Goal: Task Accomplishment & Management: Complete application form

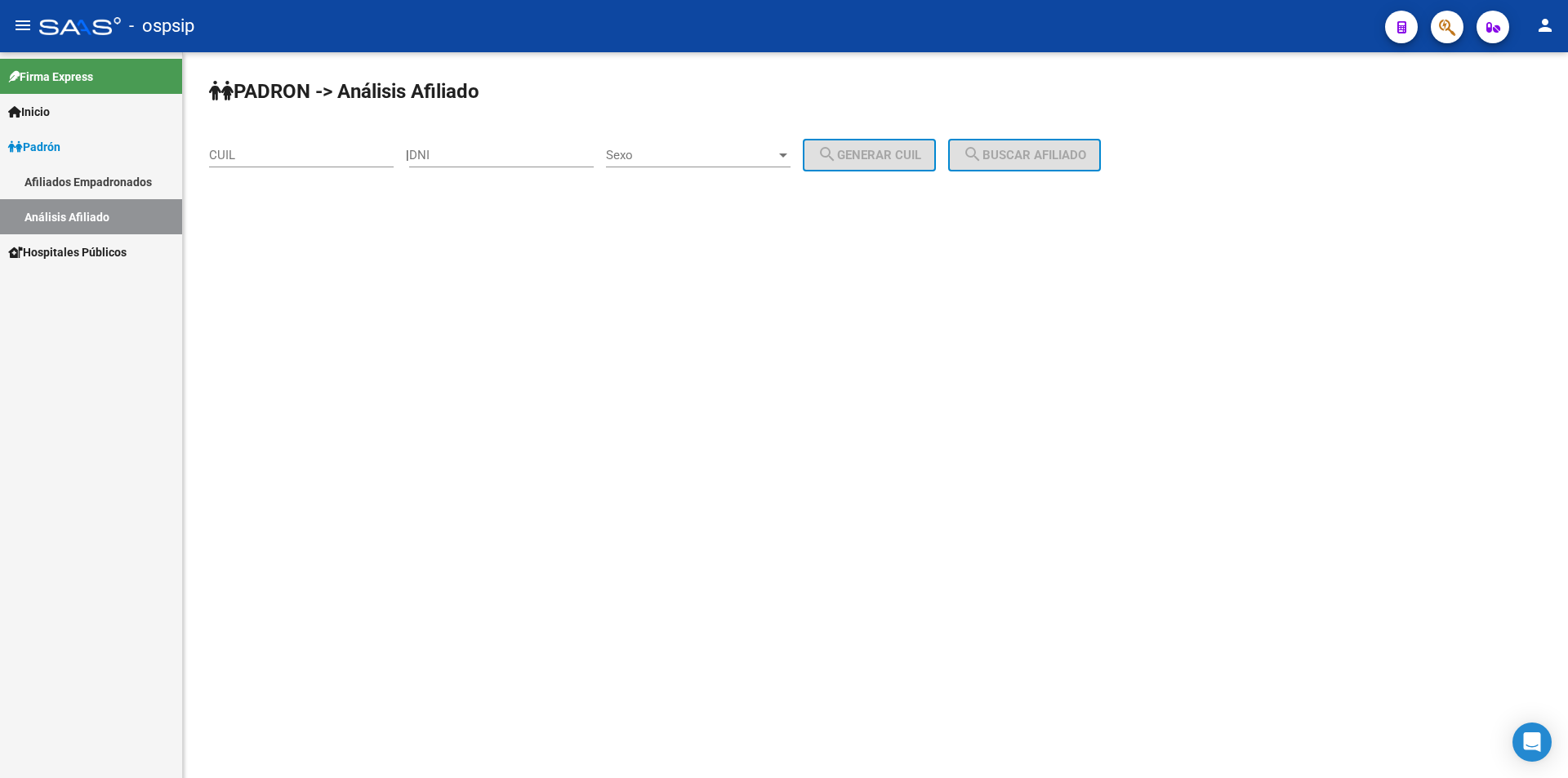
click at [484, 151] on input "DNI" at bounding box center [501, 155] width 185 height 14
type input "1"
type input "42100722"
click at [771, 147] on div "Sexo Sexo" at bounding box center [698, 150] width 185 height 35
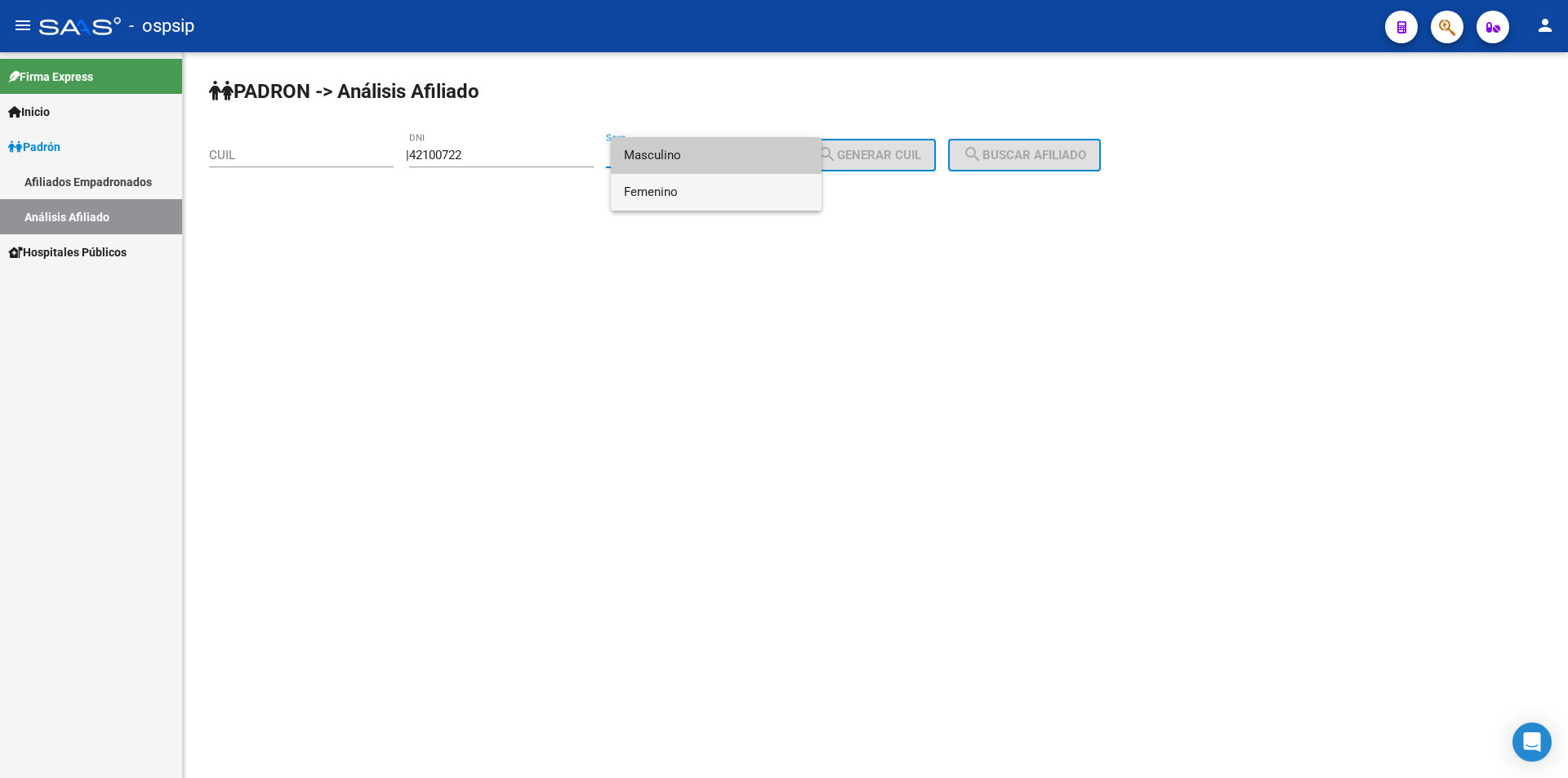
click at [770, 186] on span "Femenino" at bounding box center [716, 192] width 185 height 37
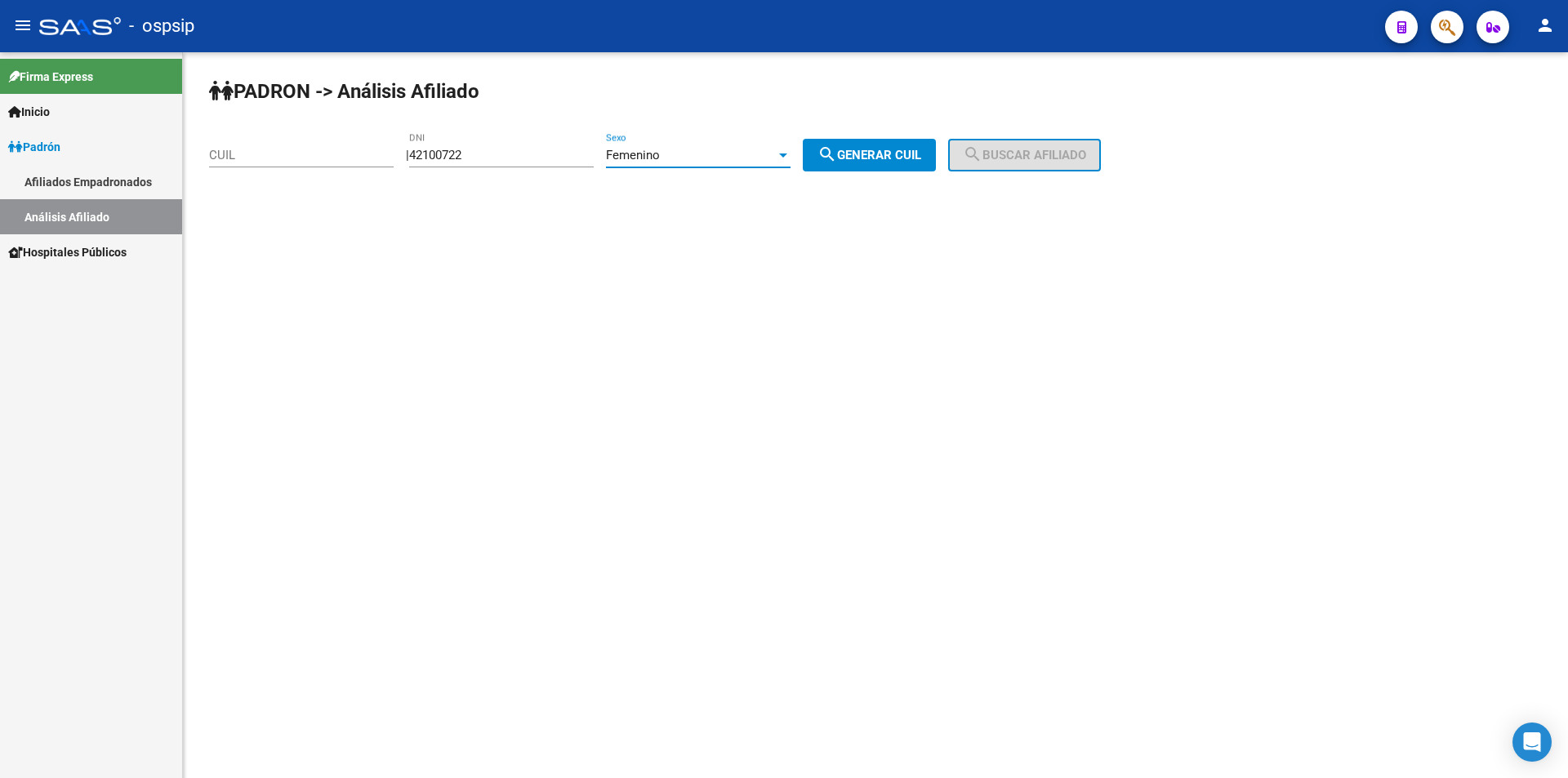
click at [768, 150] on div "Femenino" at bounding box center [691, 155] width 170 height 14
click at [761, 98] on div at bounding box center [784, 389] width 1568 height 778
click at [755, 149] on div "Femenino" at bounding box center [691, 155] width 170 height 14
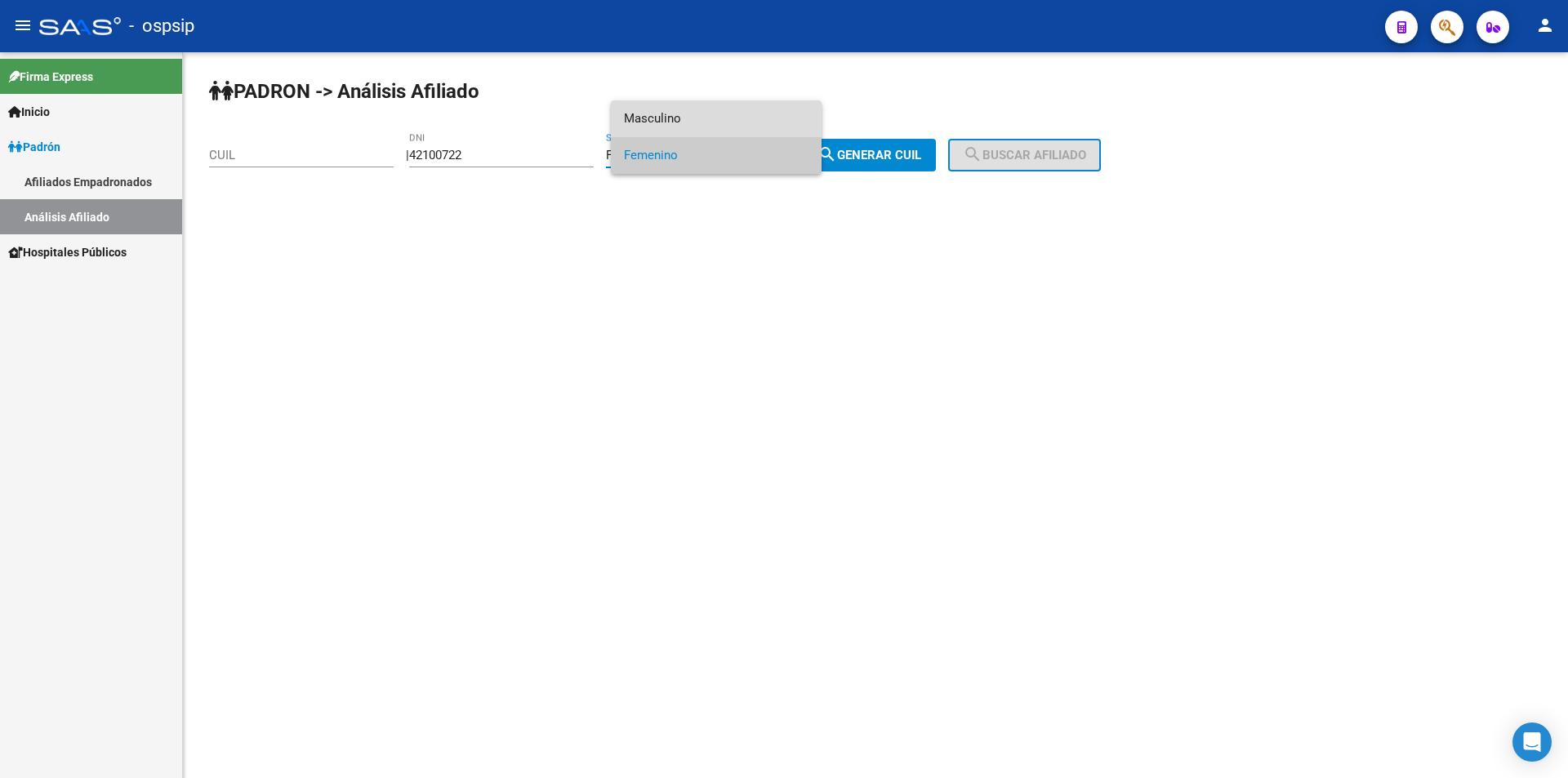
click at [745, 118] on span "Masculino" at bounding box center [716, 118] width 185 height 37
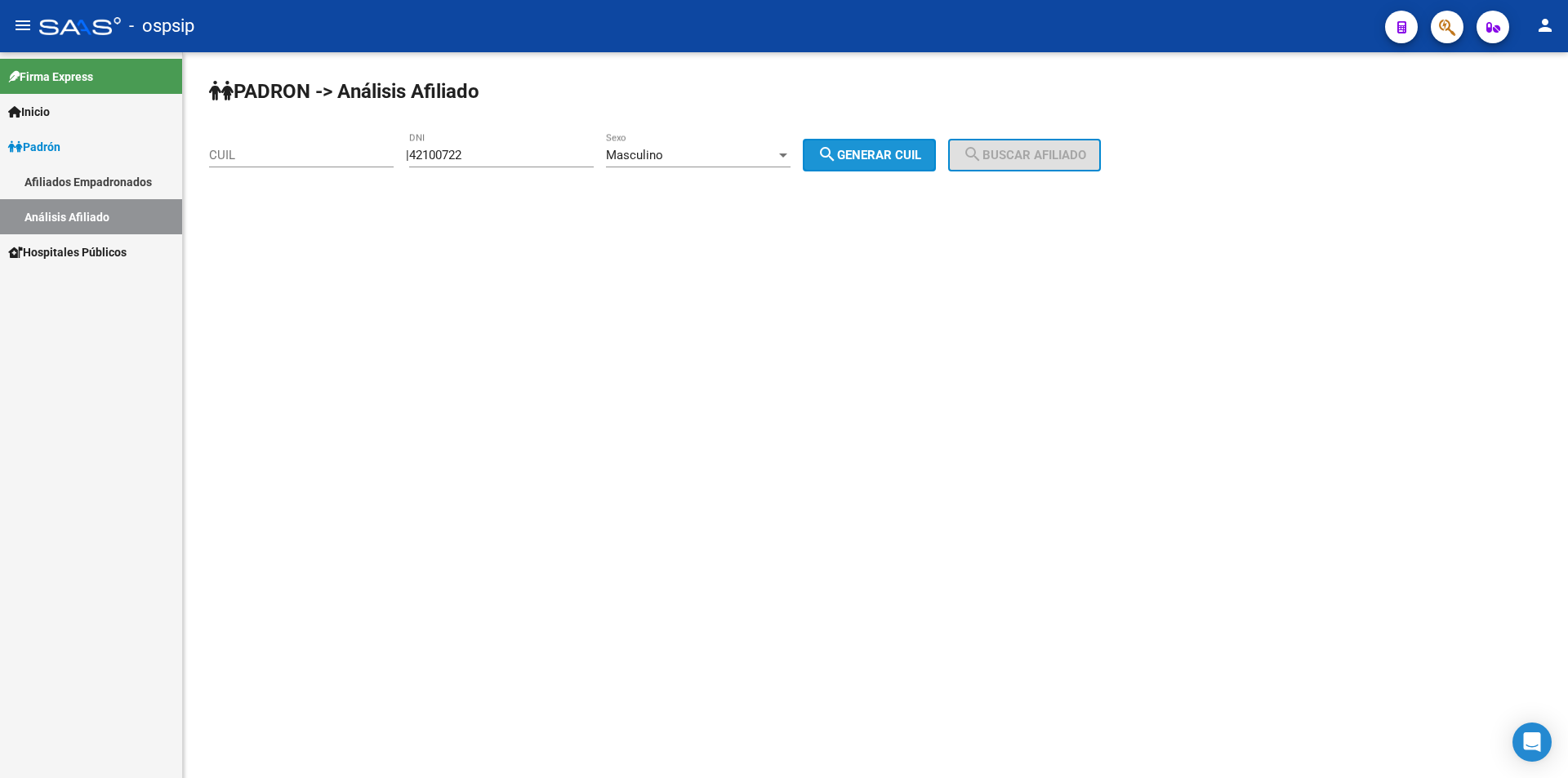
click at [857, 159] on span "search Generar CUIL" at bounding box center [869, 155] width 104 height 14
type input "20-42100722-6"
click at [1052, 147] on button "search Buscar afiliado" at bounding box center [1023, 155] width 152 height 32
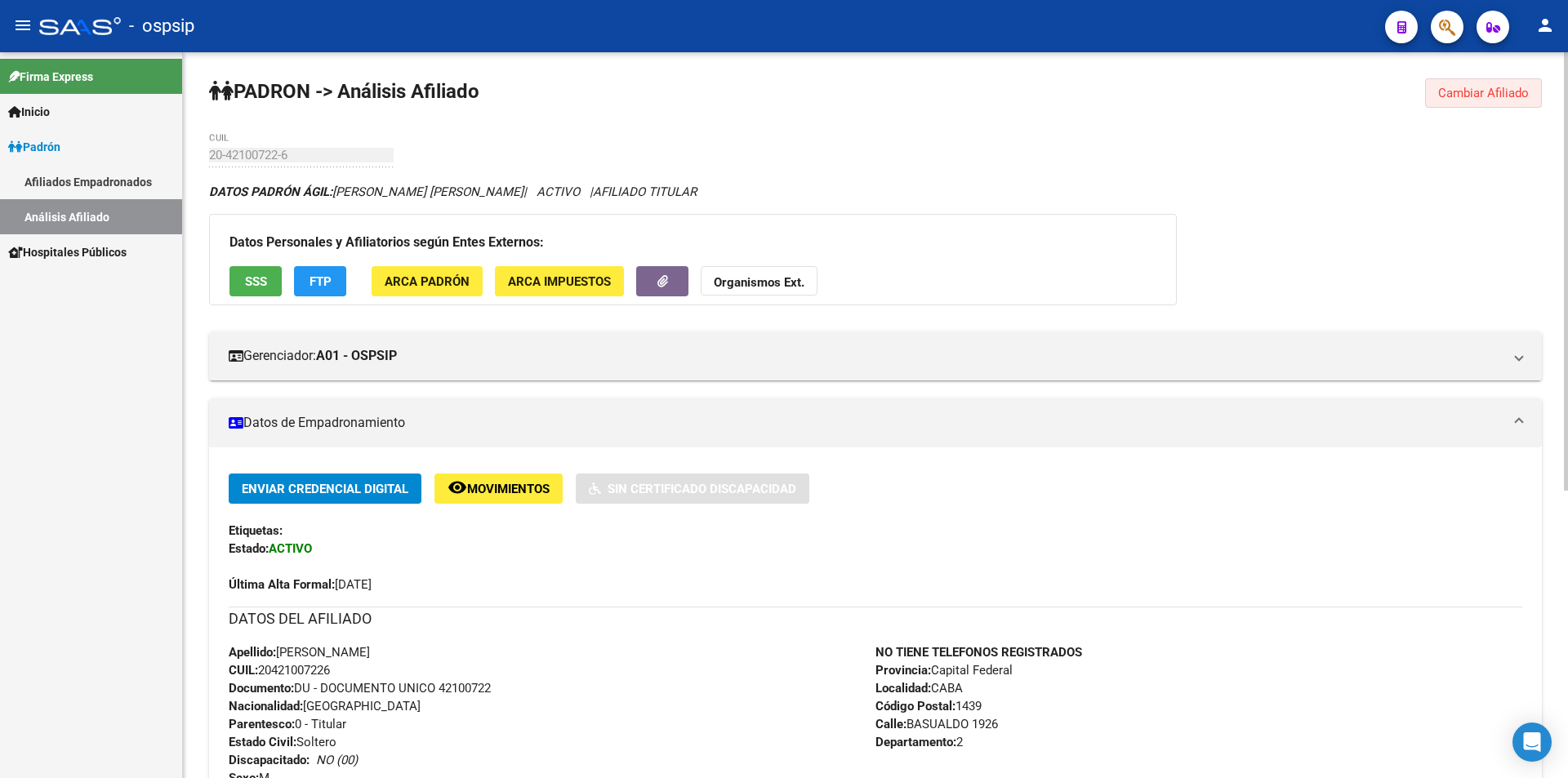
click at [1493, 97] on span "Cambiar Afiliado" at bounding box center [1483, 93] width 91 height 14
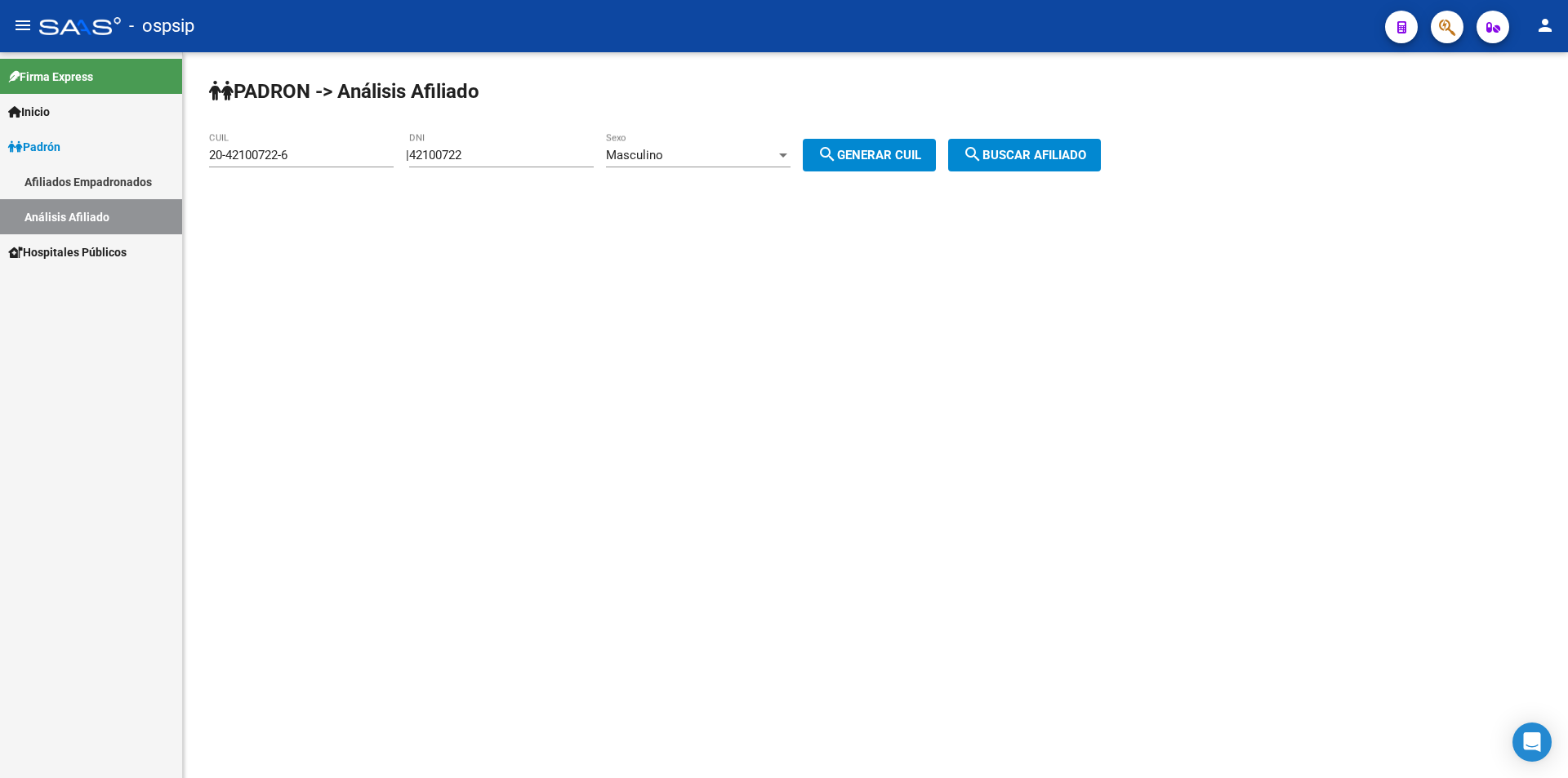
drag, startPoint x: 540, startPoint y: 163, endPoint x: 515, endPoint y: 156, distance: 26.0
click at [512, 157] on div "42100722 DNI" at bounding box center [501, 150] width 185 height 35
drag, startPoint x: 515, startPoint y: 155, endPoint x: 329, endPoint y: 159, distance: 186.0
click at [329, 159] on app-analisis-afiliado "[PERSON_NAME] -> Análisis Afiliado 20-42100722-6 CUIL | 42100722 DNI Masculino …" at bounding box center [661, 155] width 904 height 14
drag, startPoint x: 344, startPoint y: 151, endPoint x: 65, endPoint y: 155, distance: 279.0
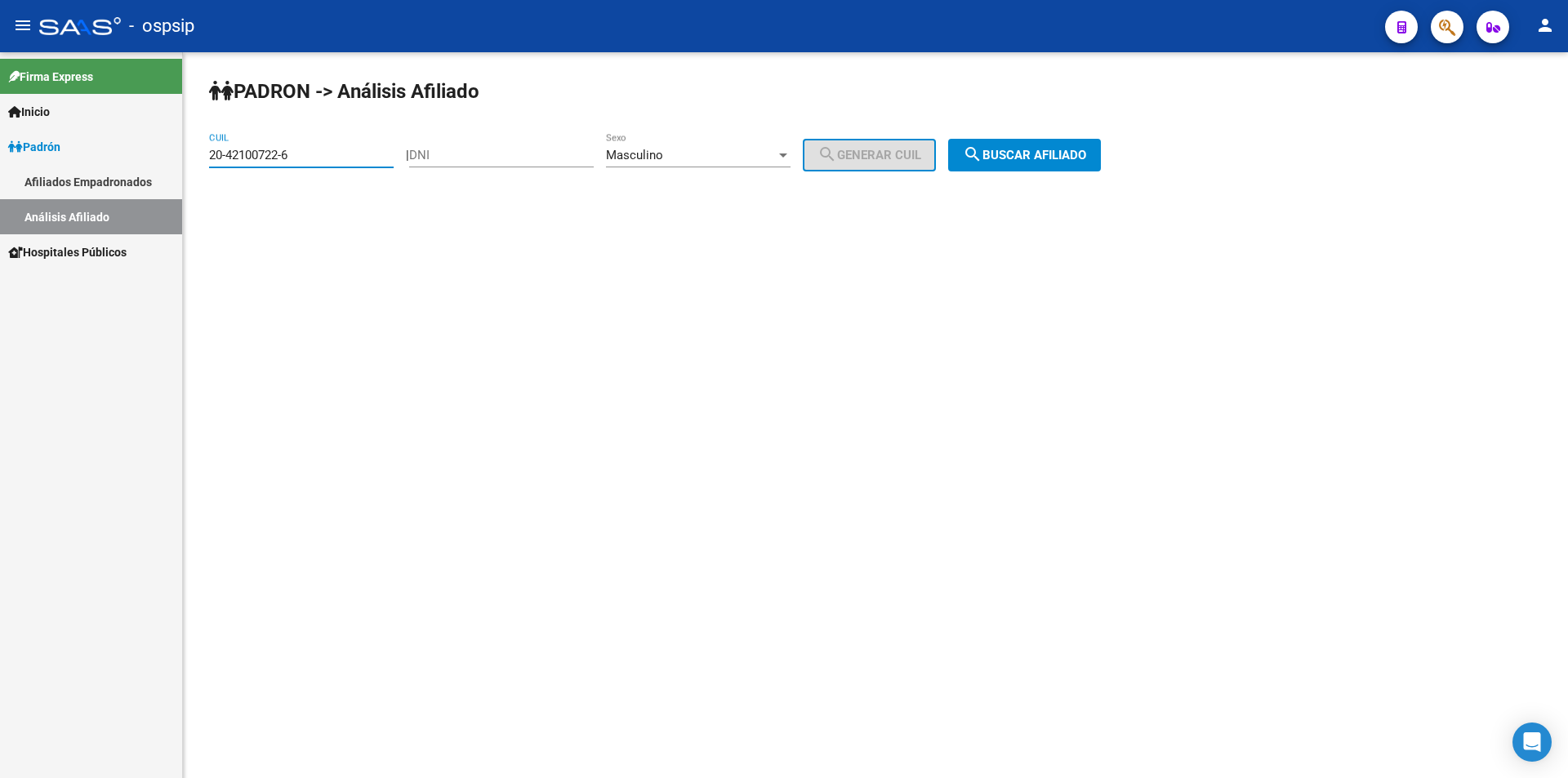
click at [65, 156] on mat-sidenav-container "Firma Express Inicio Calendario SSS Instructivos Contacto OS [PERSON_NAME] Afil…" at bounding box center [784, 415] width 1568 height 726
click at [472, 151] on input "DNI" at bounding box center [501, 155] width 185 height 14
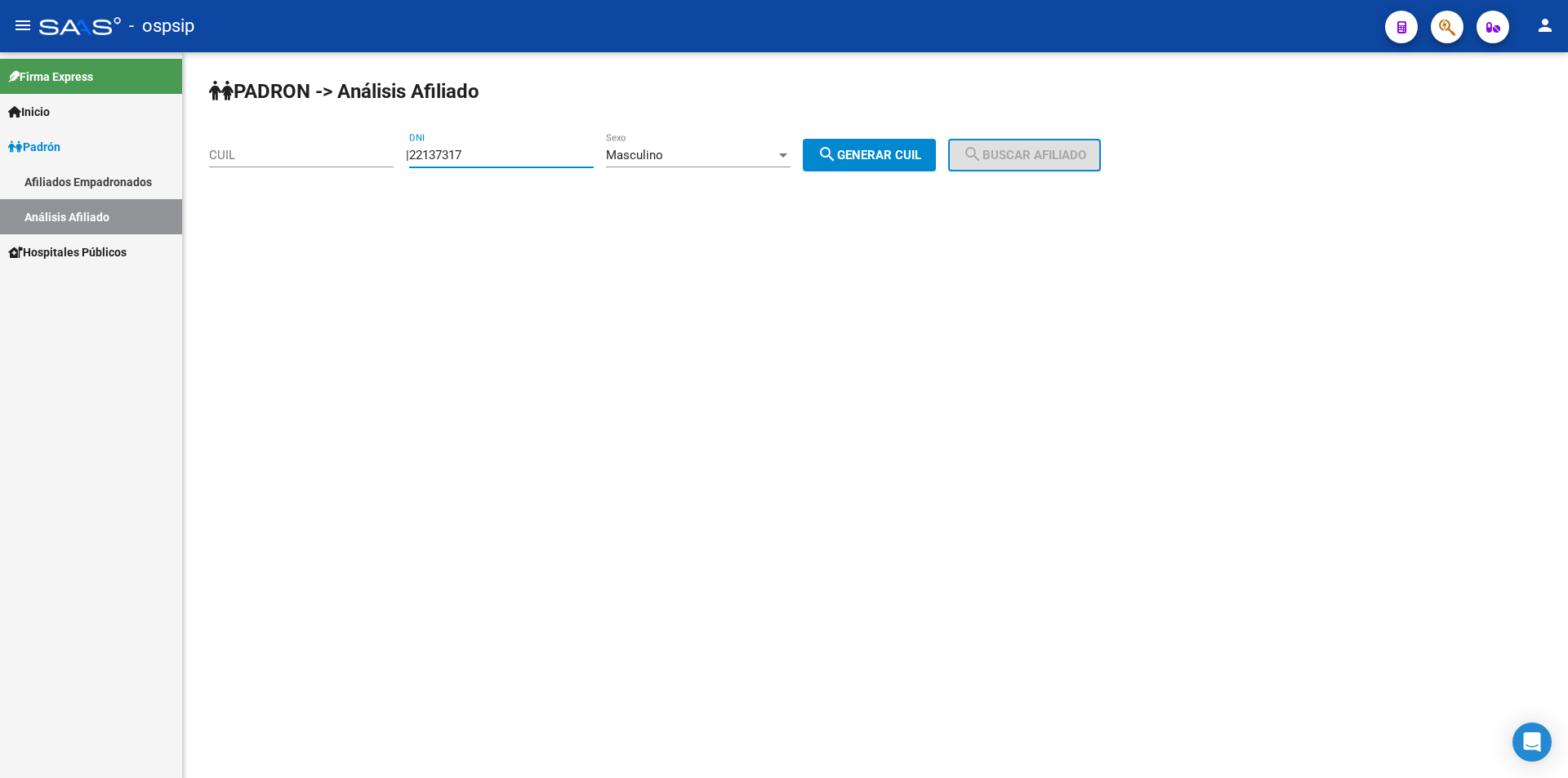
type input "22137317"
click at [853, 142] on button "search Generar CUIL" at bounding box center [869, 155] width 133 height 32
type input "20-22137317-1"
click at [1052, 159] on span "search Buscar afiliado" at bounding box center [1024, 155] width 124 height 14
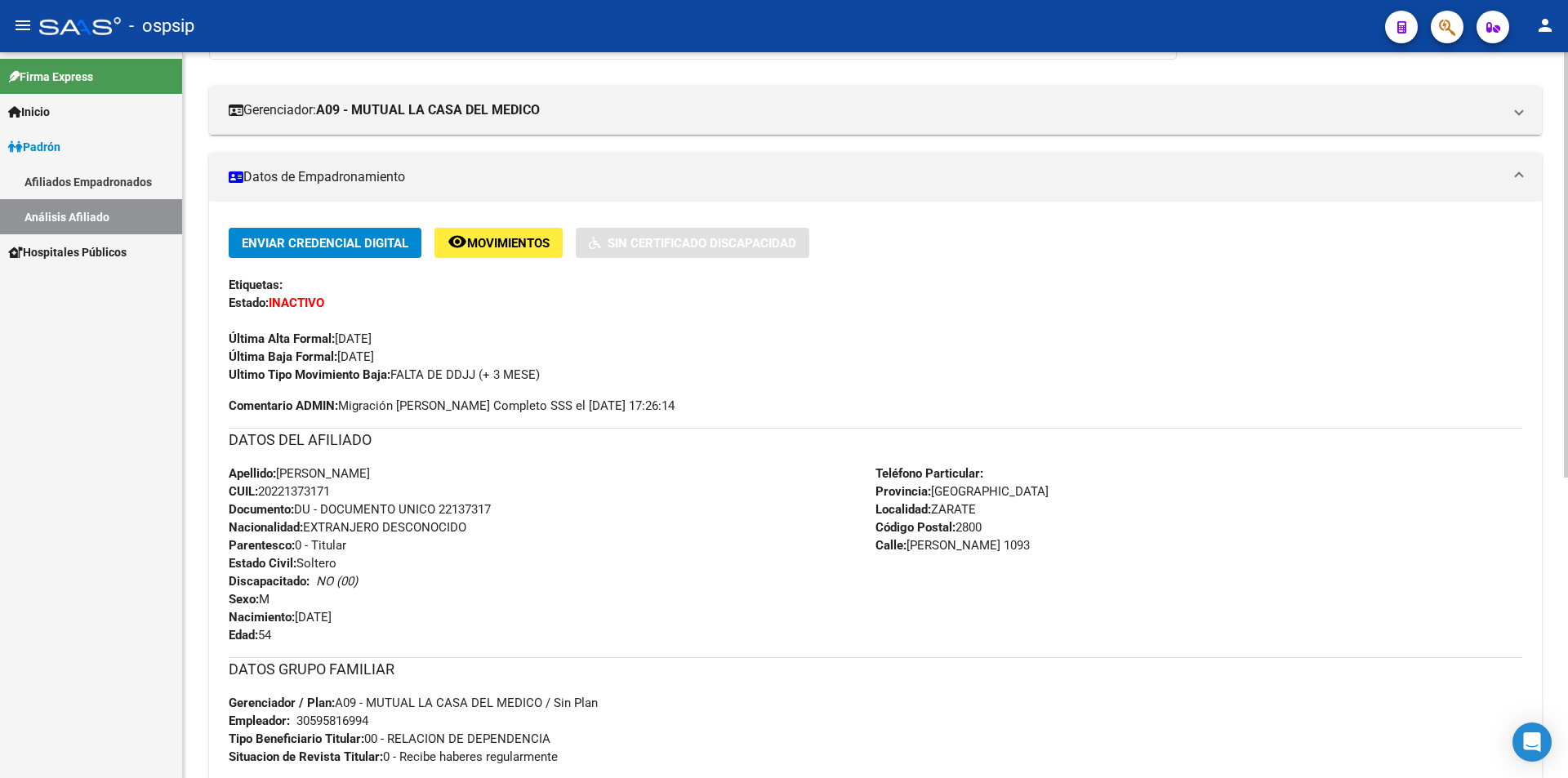
scroll to position [245, 0]
drag, startPoint x: 343, startPoint y: 404, endPoint x: 674, endPoint y: 403, distance: 331.0
click at [670, 404] on div "Enviar Credencial Digital remove_red_eye Movimientos Sin Certificado Discapacid…" at bounding box center [876, 322] width 1294 height 187
click at [399, 403] on span "Comentario ADMIN: Migración [PERSON_NAME] Completo SSS el [DATE] 17:26:14" at bounding box center [452, 407] width 446 height 18
drag, startPoint x: 342, startPoint y: 398, endPoint x: 652, endPoint y: 399, distance: 310.0
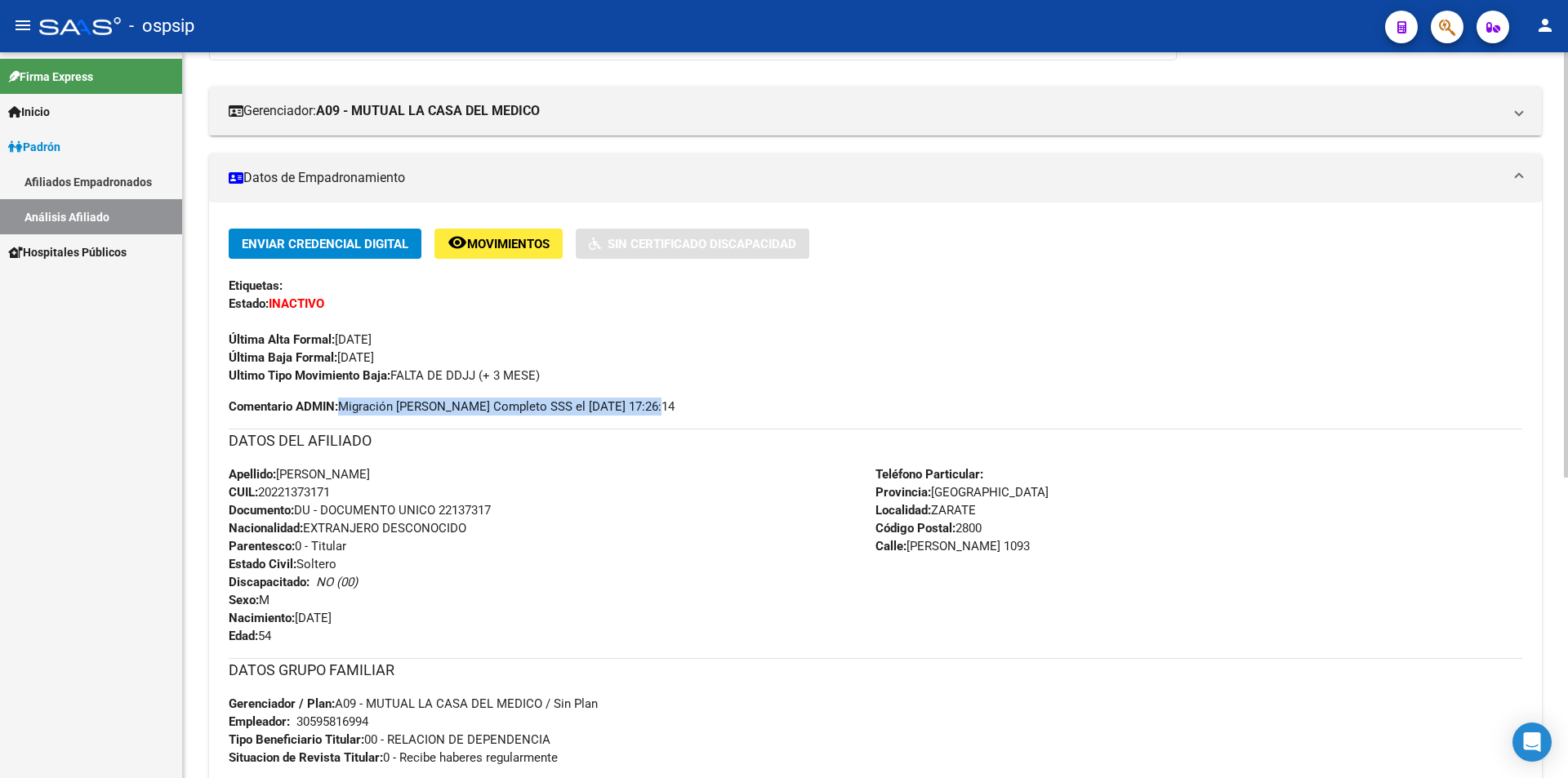
click at [652, 399] on div "Enviar Credencial Digital remove_red_eye Movimientos Sin Certificado Discapacid…" at bounding box center [876, 322] width 1294 height 187
click at [506, 439] on h3 "DATOS DEL AFILIADO" at bounding box center [876, 440] width 1294 height 23
drag, startPoint x: 405, startPoint y: 371, endPoint x: 508, endPoint y: 373, distance: 103.0
click at [508, 373] on span "Ultimo Tipo Movimiento Baja: FALTA DE DDJJ (+ 3 MESE)" at bounding box center [384, 375] width 311 height 14
click at [519, 368] on span "Ultimo Tipo Movimiento Baja: FALTA DE DDJJ (+ 3 MESE)" at bounding box center [384, 375] width 311 height 14
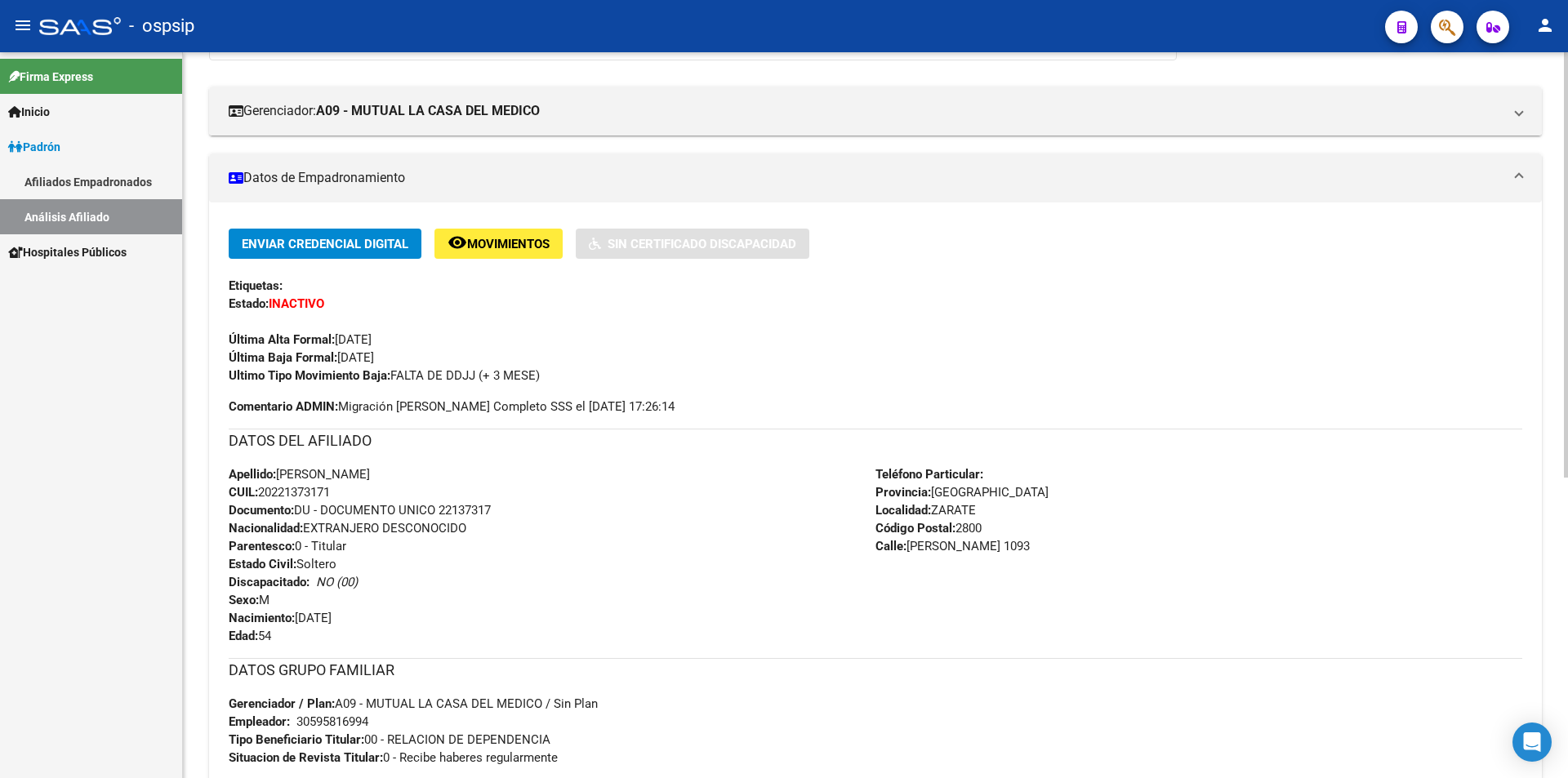
click at [588, 373] on div "Ultimo Tipo Movimiento Baja: FALTA DE DDJJ (+ 3 MESE)" at bounding box center [876, 376] width 1294 height 18
click at [549, 377] on div "Ultimo Tipo Movimiento Baja: FALTA DE DDJJ (+ 3 MESE)" at bounding box center [876, 376] width 1294 height 18
drag, startPoint x: 396, startPoint y: 370, endPoint x: 573, endPoint y: 375, distance: 177.1
click at [573, 375] on div "Ultimo Tipo Movimiento Baja: FALTA DE DDJJ (+ 3 MESE)" at bounding box center [876, 376] width 1294 height 18
click at [513, 370] on span "Ultimo Tipo Movimiento Baja: FALTA DE DDJJ (+ 3 MESE)" at bounding box center [384, 375] width 311 height 14
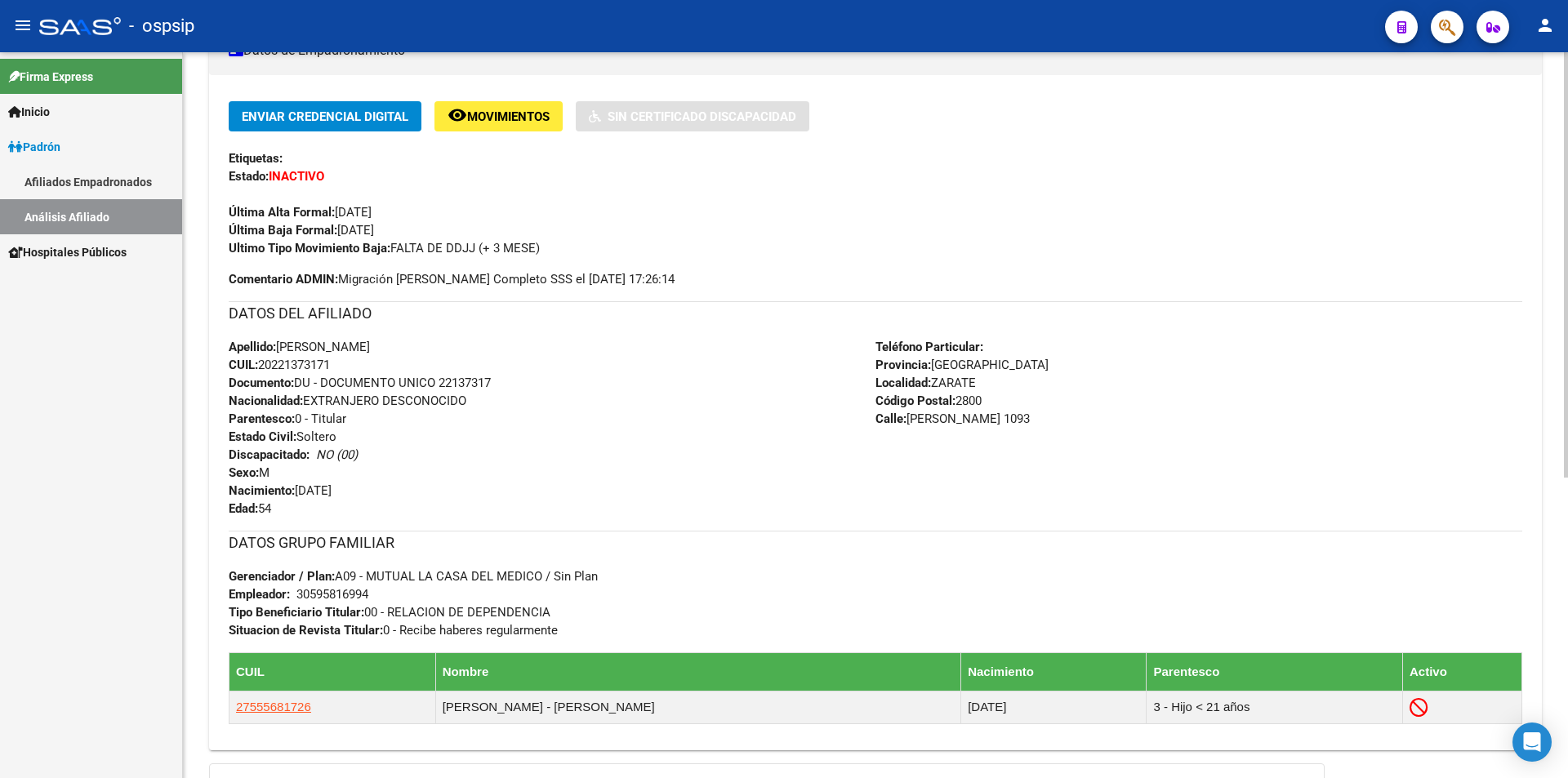
scroll to position [408, 0]
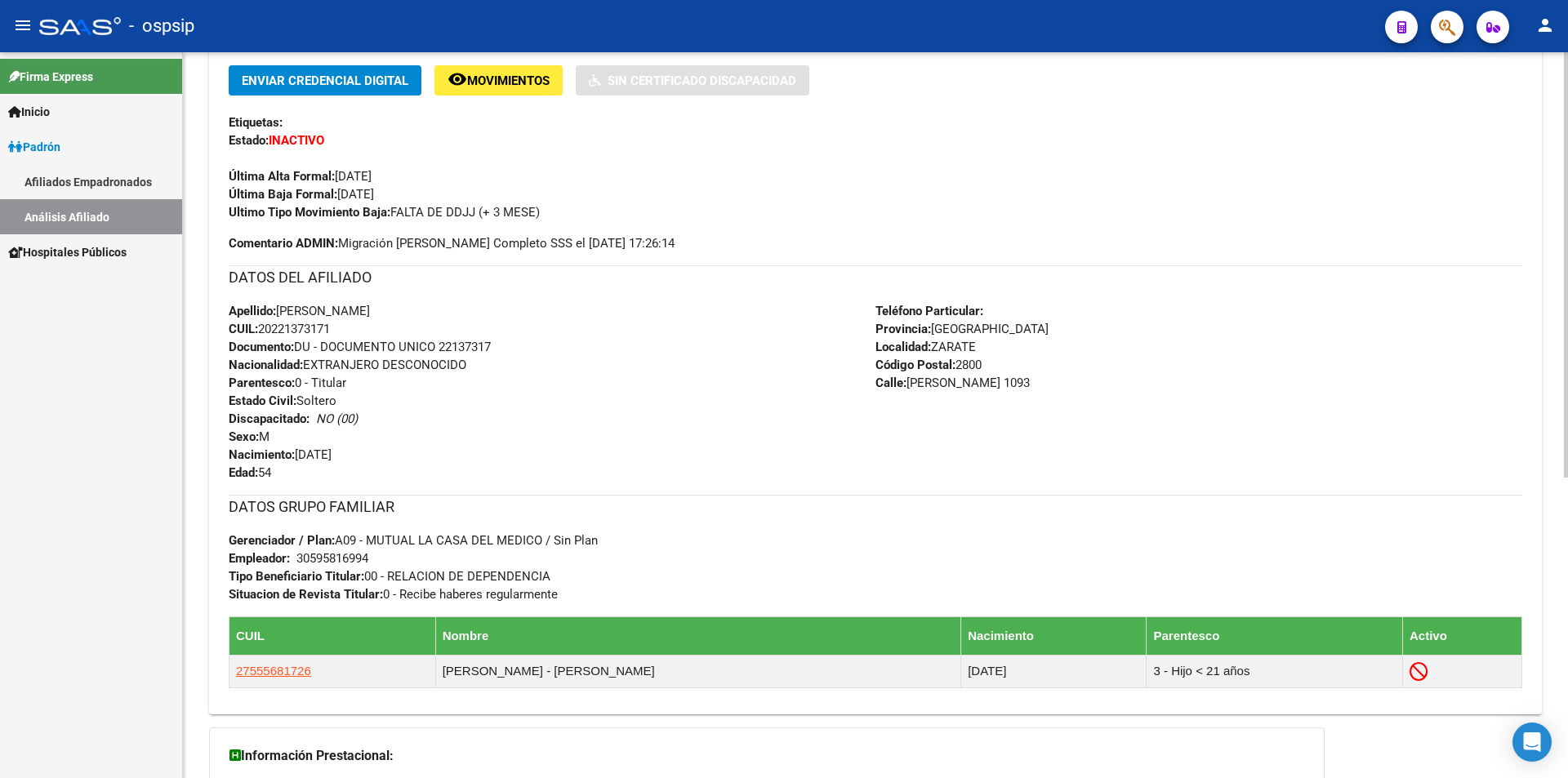
drag, startPoint x: 230, startPoint y: 538, endPoint x: 591, endPoint y: 593, distance: 365.2
click at [591, 593] on div "DATOS GRUPO FAMILIAR Gerenciador / Plan: A09 - MUTUAL LA CASA DEL MEDICO / Sin …" at bounding box center [876, 549] width 1294 height 108
click at [591, 588] on div "DATOS GRUPO FAMILIAR Gerenciador / Plan: A09 - MUTUAL LA CASA DEL MEDICO / Sin …" at bounding box center [876, 549] width 1294 height 108
drag, startPoint x: 235, startPoint y: 308, endPoint x: 582, endPoint y: 598, distance: 452.2
click at [582, 600] on div "Enviar Credencial Digital remove_red_eye Movimientos Sin Certificado Discapacid…" at bounding box center [876, 376] width 1294 height 623
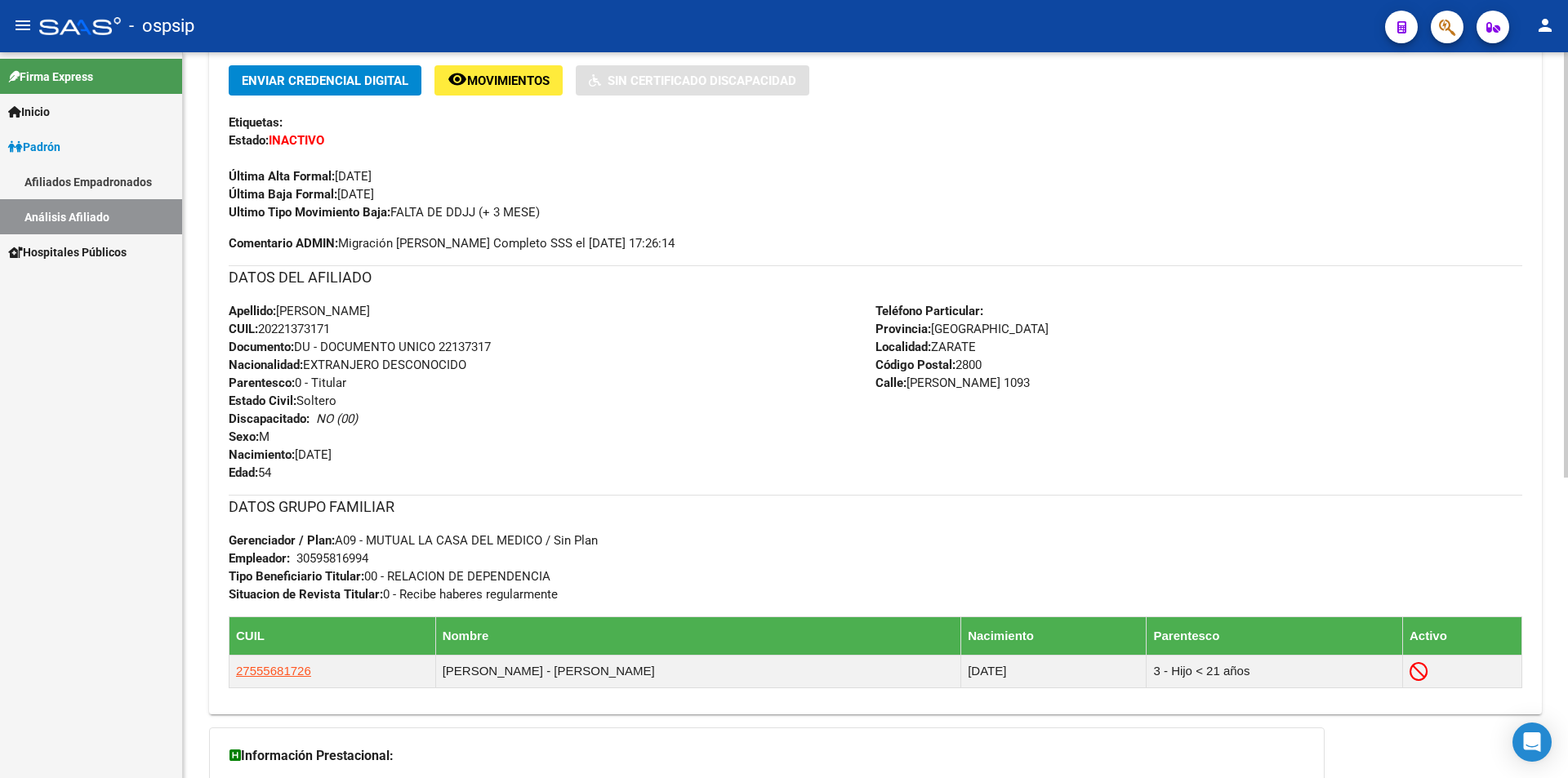
click at [628, 576] on div "DATOS GRUPO FAMILIAR Gerenciador / Plan: A09 - MUTUAL LA CASA DEL MEDICO / Sin …" at bounding box center [876, 549] width 1294 height 108
click at [941, 353] on span "Localidad: [PERSON_NAME]" at bounding box center [925, 347] width 100 height 14
click at [573, 596] on div "DATOS GRUPO FAMILIAR Gerenciador / Plan: A09 - MUTUAL LA CASA DEL MEDICO / Sin …" at bounding box center [876, 549] width 1294 height 108
click at [560, 541] on span "Gerenciador / Plan: A09 - MUTUAL LA CASA DEL MEDICO / Sin Plan" at bounding box center [413, 540] width 369 height 14
drag, startPoint x: 579, startPoint y: 598, endPoint x: 541, endPoint y: 597, distance: 38.0
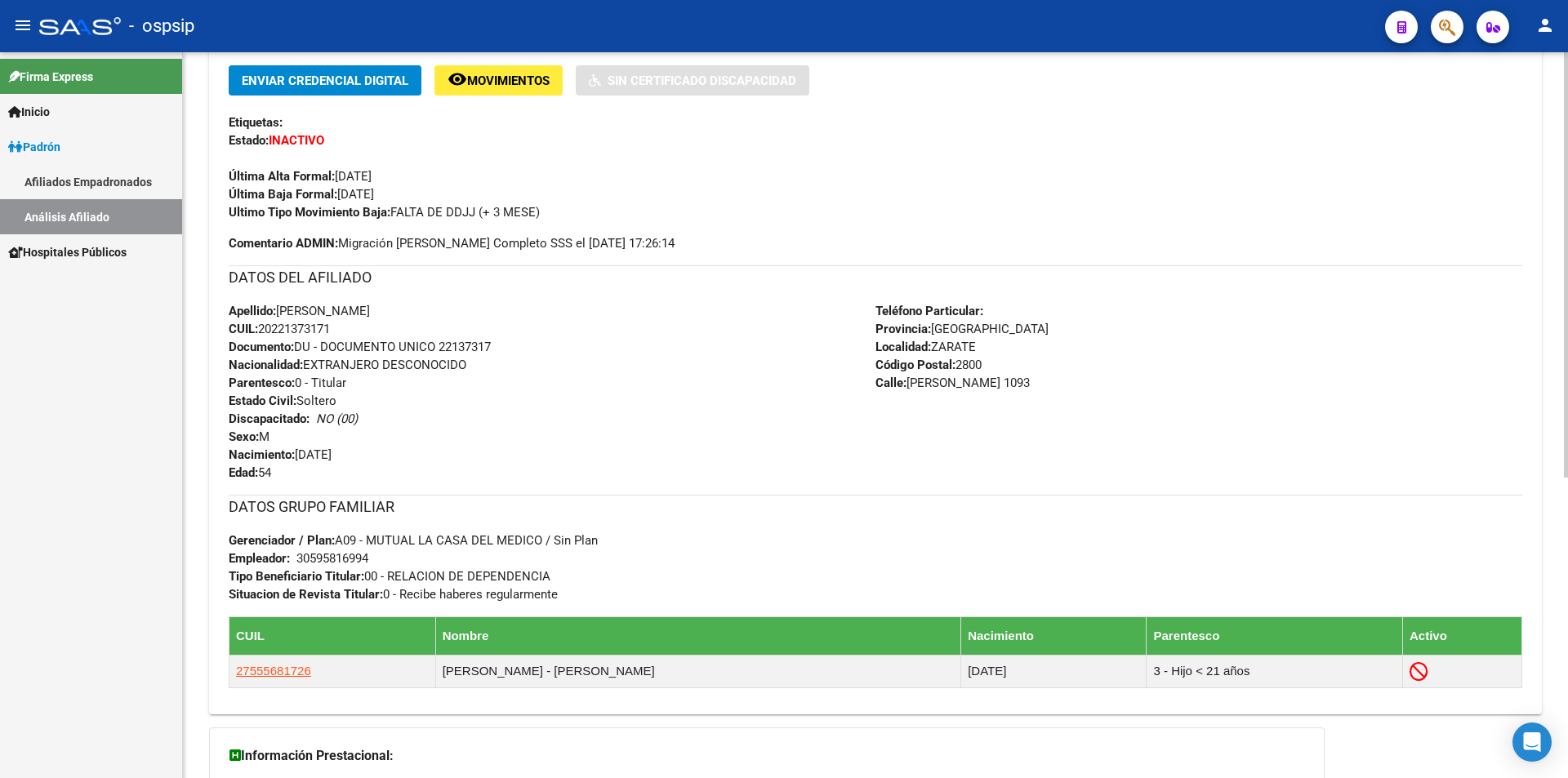
click at [541, 599] on div "DATOS GRUPO FAMILIAR Gerenciador / Plan: A09 - MUTUAL LA CASA DEL MEDICO / Sin …" at bounding box center [876, 549] width 1294 height 108
click at [450, 597] on span "Situacion de Revista Titular: 0 - Recibe haberes regularmente" at bounding box center [393, 594] width 329 height 14
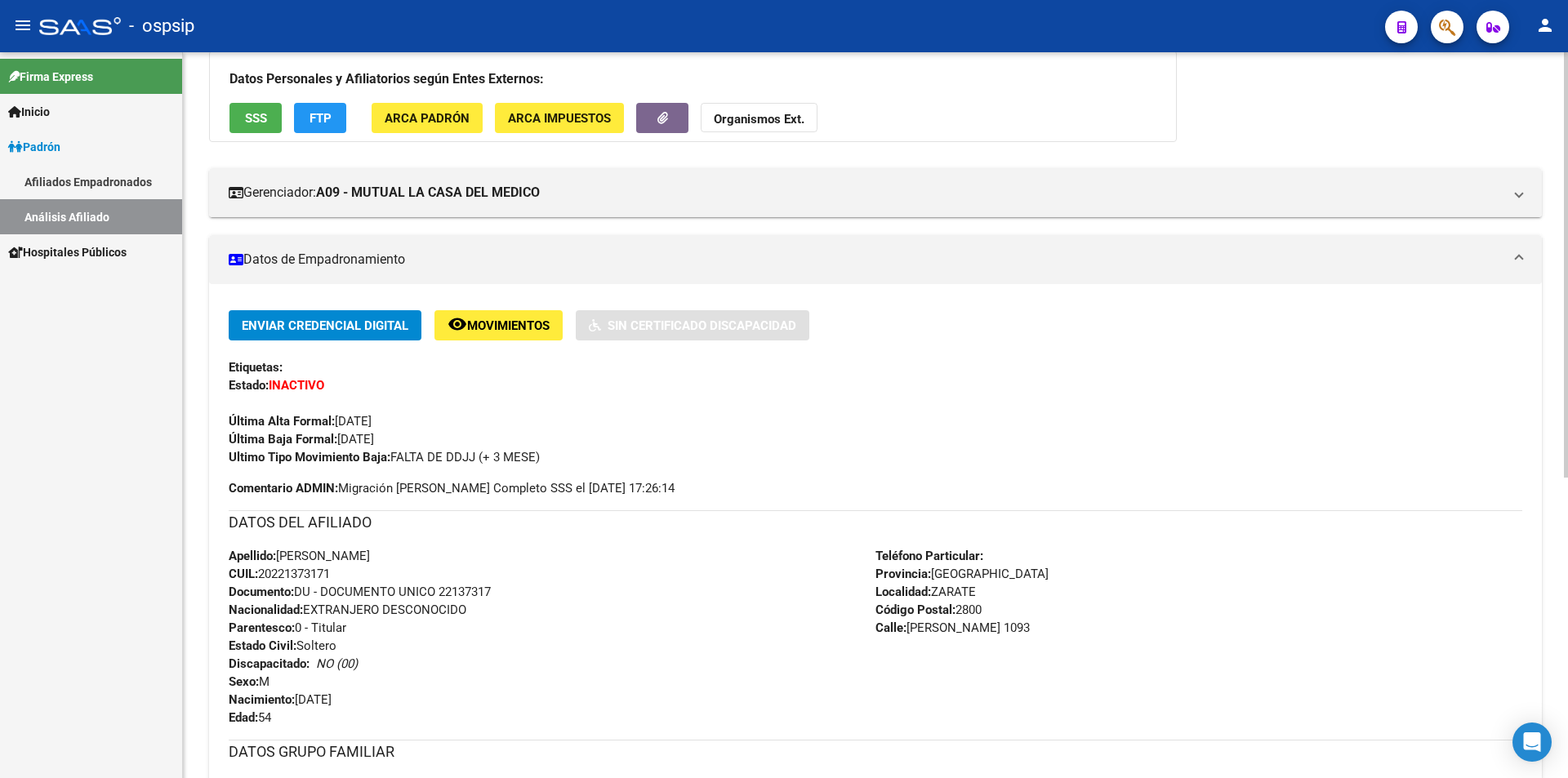
scroll to position [245, 0]
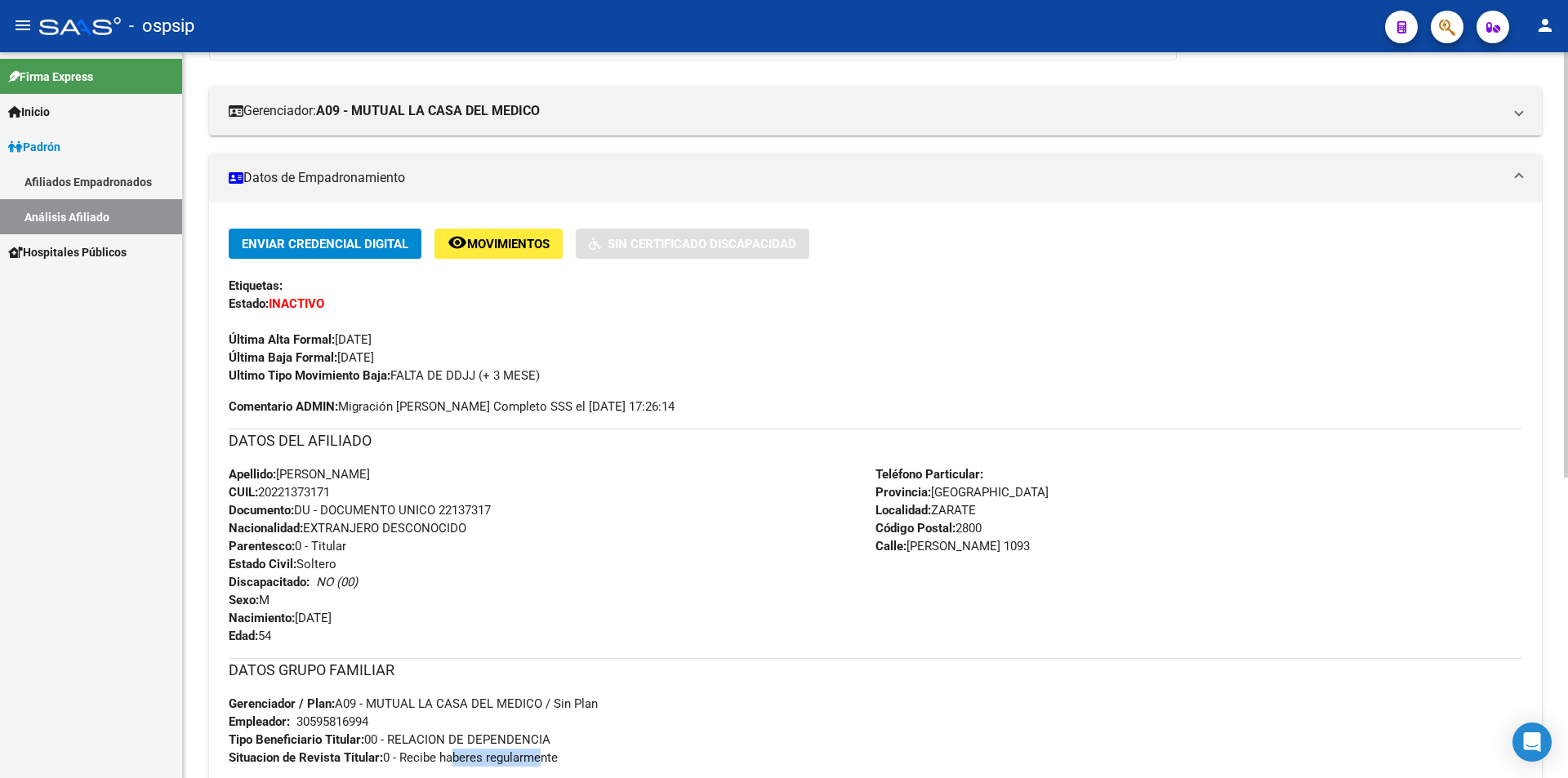
drag, startPoint x: 575, startPoint y: 593, endPoint x: 219, endPoint y: 290, distance: 467.5
click at [219, 290] on div "Enviar Credencial Digital remove_red_eye Movimientos Sin Certificado Discapacid…" at bounding box center [876, 547] width 1333 height 636
click at [164, 459] on div "Firma Express Inicio Calendario SSS Instructivos Contacto OS Padrón Afiliados E…" at bounding box center [91, 415] width 182 height 726
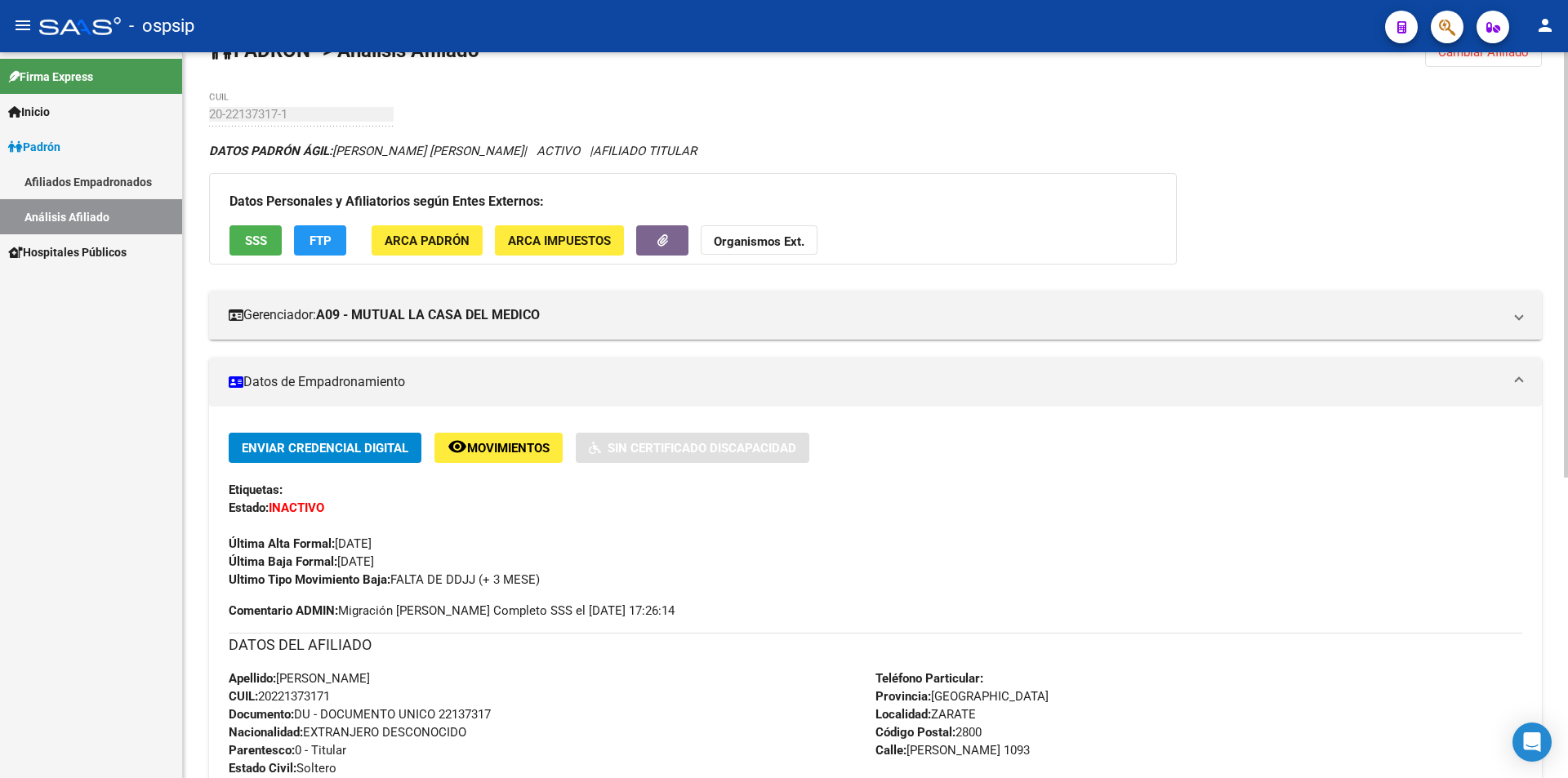
scroll to position [0, 0]
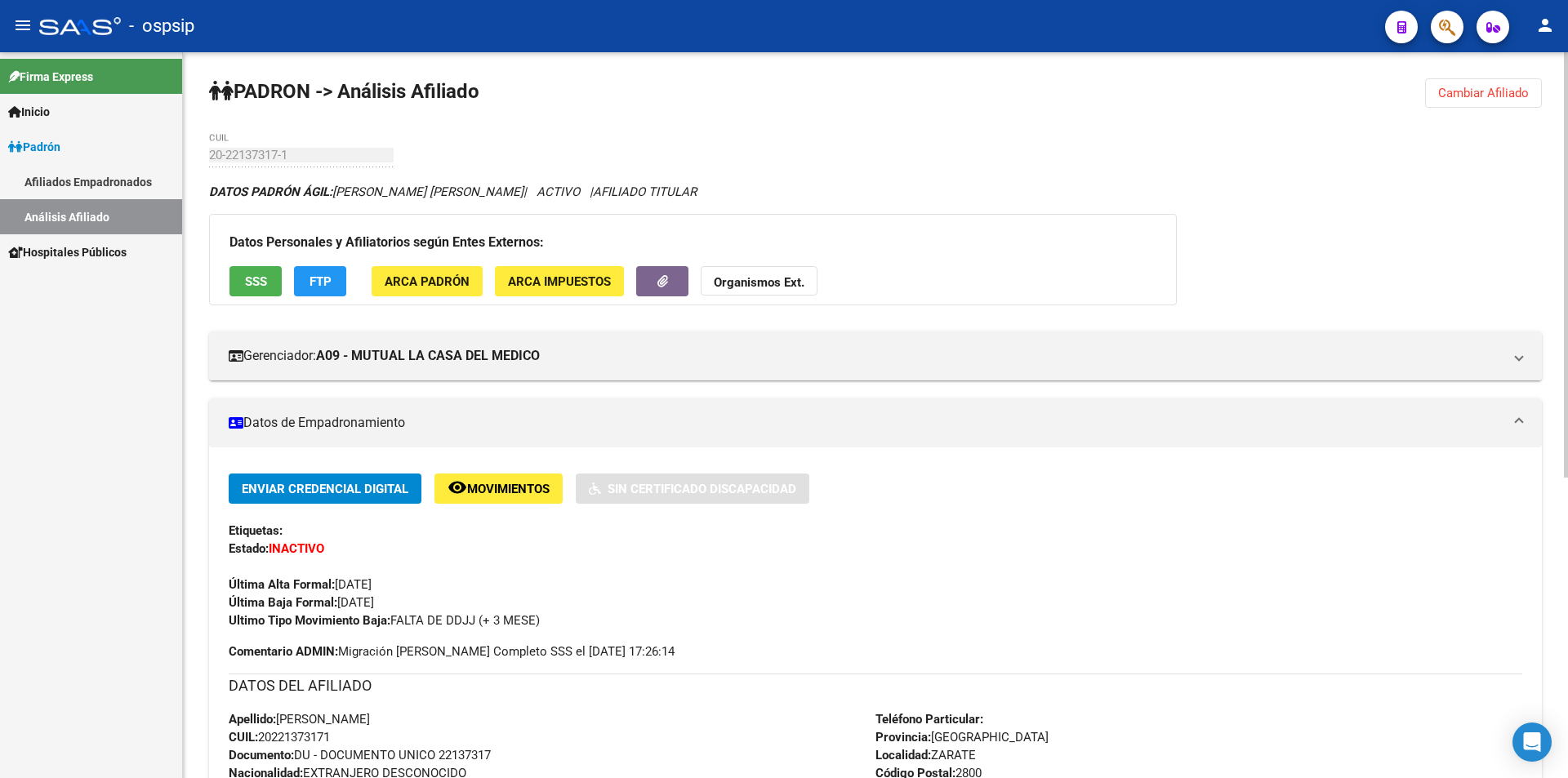
click at [1480, 89] on span "Cambiar Afiliado" at bounding box center [1483, 93] width 91 height 14
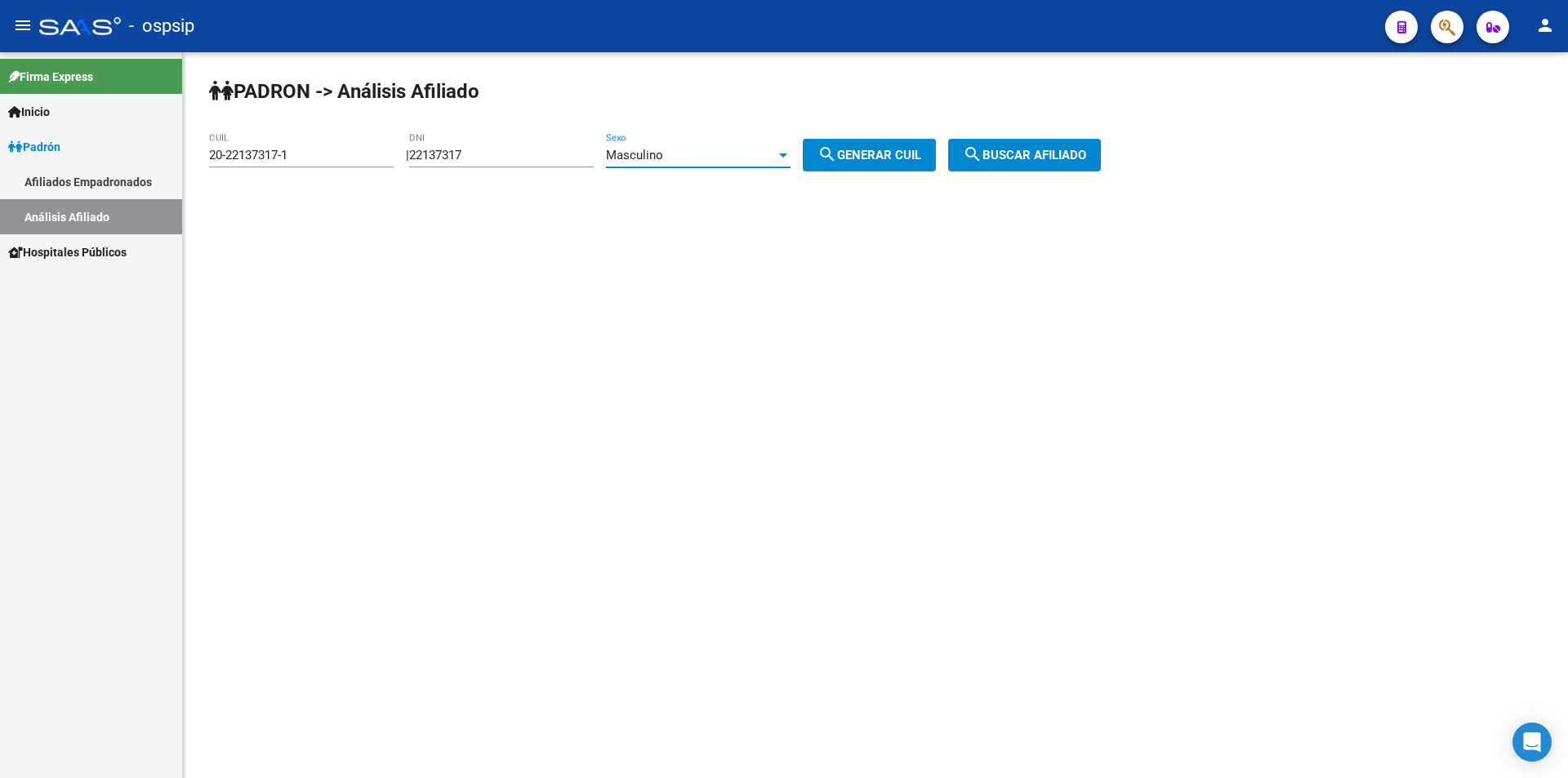
click at [764, 149] on div "Masculino" at bounding box center [691, 155] width 170 height 14
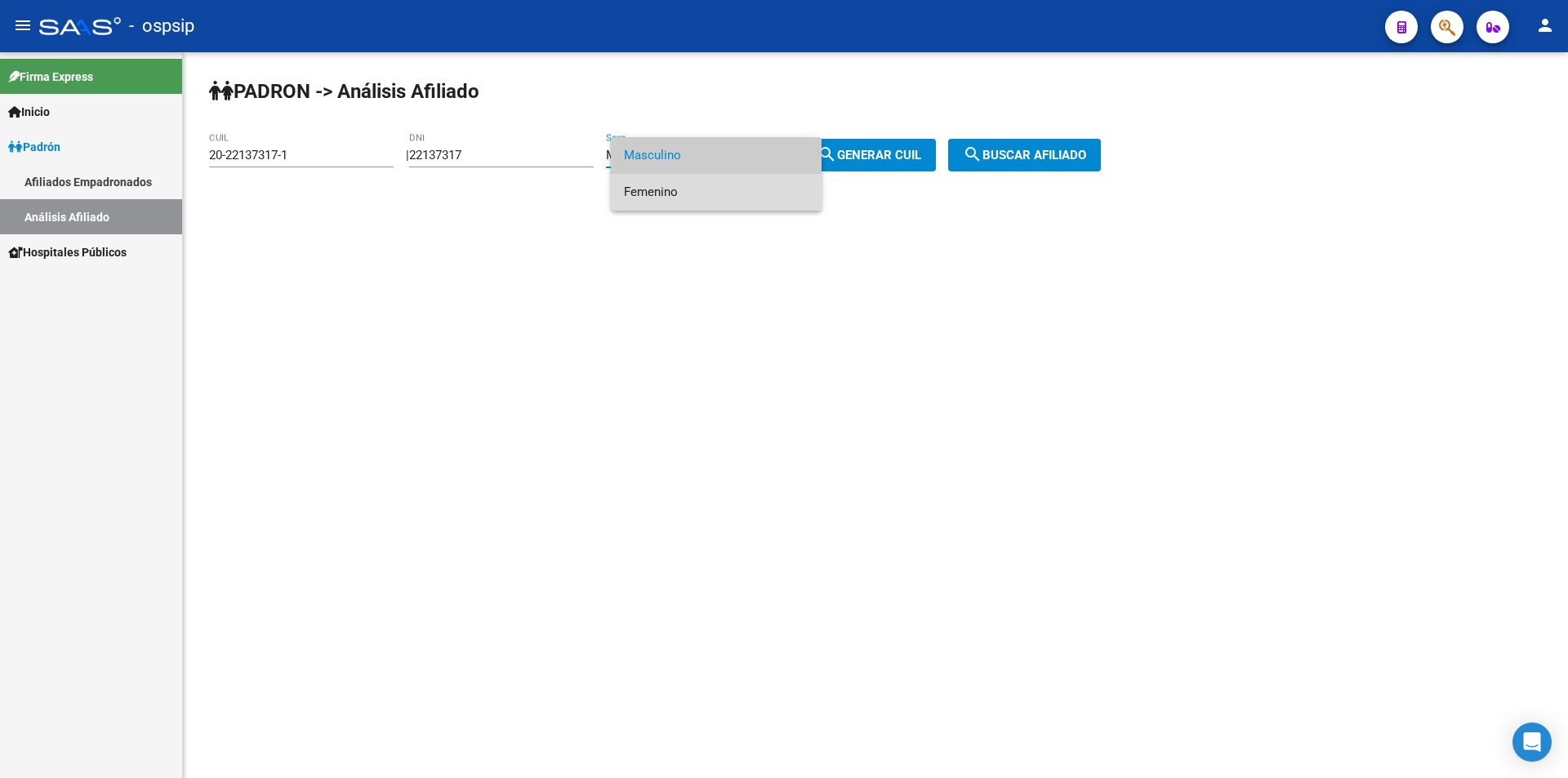
click at [746, 196] on span "Femenino" at bounding box center [716, 192] width 185 height 37
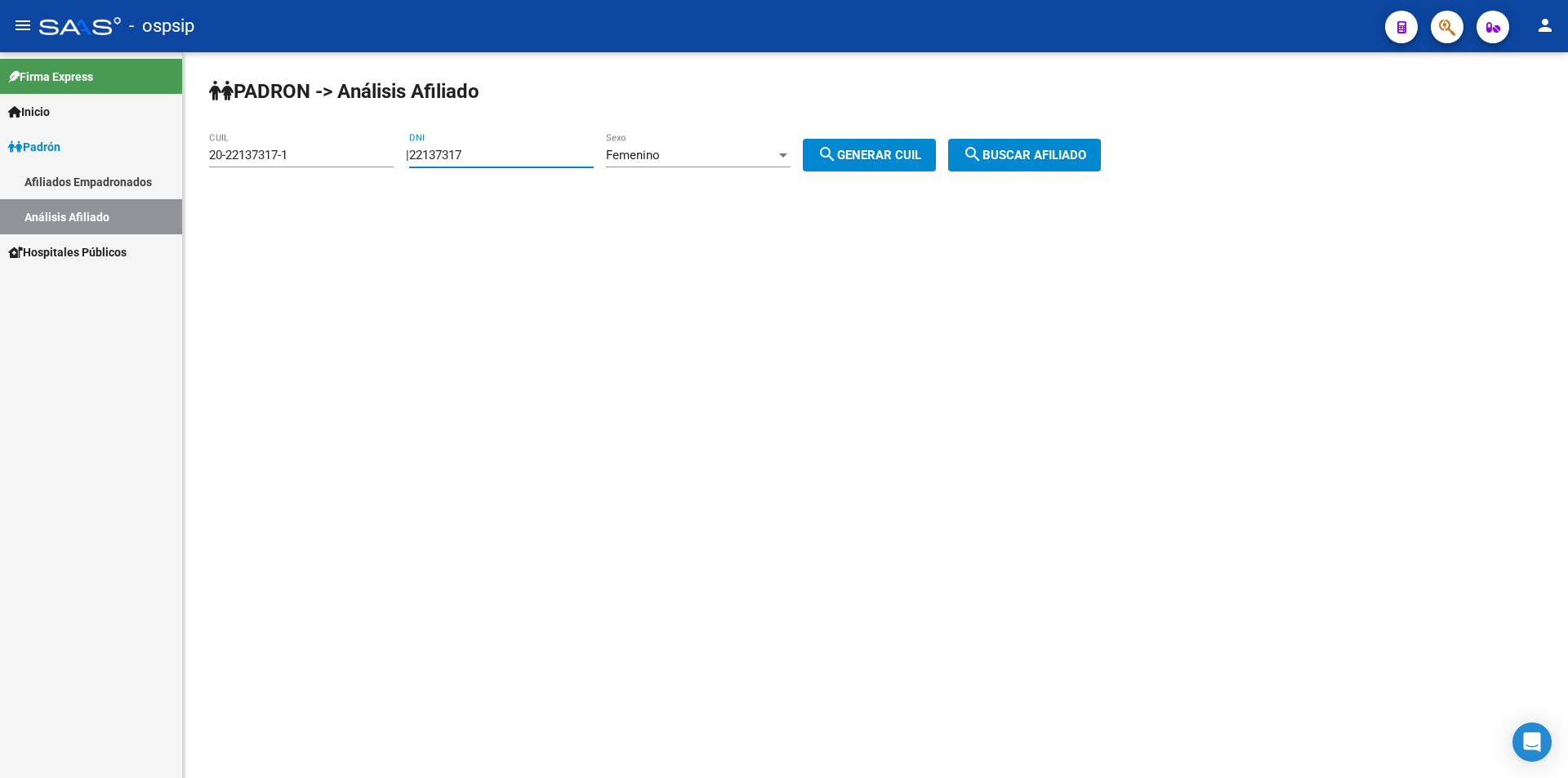
drag, startPoint x: 530, startPoint y: 151, endPoint x: 412, endPoint y: 155, distance: 118.1
click at [412, 155] on div "| 22137317 DNI Femenino Sexo search Generar CUIL" at bounding box center [676, 155] width 542 height 14
drag, startPoint x: 307, startPoint y: 155, endPoint x: 0, endPoint y: 188, distance: 308.8
click at [0, 188] on mat-sidenav-container "Firma Express Inicio Calendario SSS Instructivos Contacto OS [PERSON_NAME] Afil…" at bounding box center [784, 415] width 1568 height 726
click at [487, 151] on input "DNI" at bounding box center [501, 155] width 185 height 14
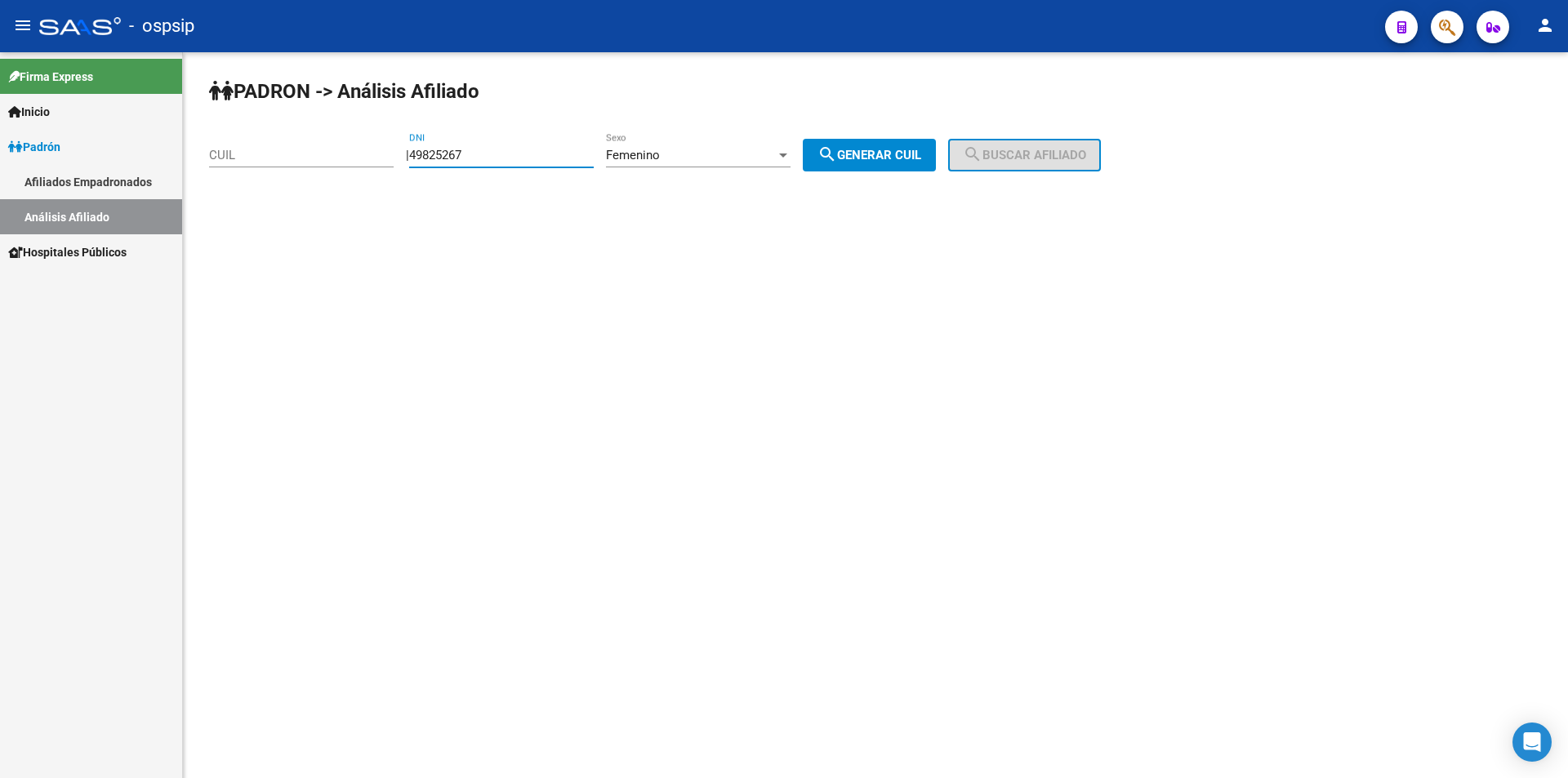
type input "49825267"
drag, startPoint x: 850, startPoint y: 153, endPoint x: 1046, endPoint y: 133, distance: 197.0
click at [837, 152] on mat-icon "search" at bounding box center [828, 154] width 20 height 20
type input "27-49825267-8"
click at [1066, 127] on div "[PERSON_NAME] -> Análisis Afiliado 27-49825267-8 CUIL | 49825267 DNI Femenino S…" at bounding box center [876, 138] width 1385 height 171
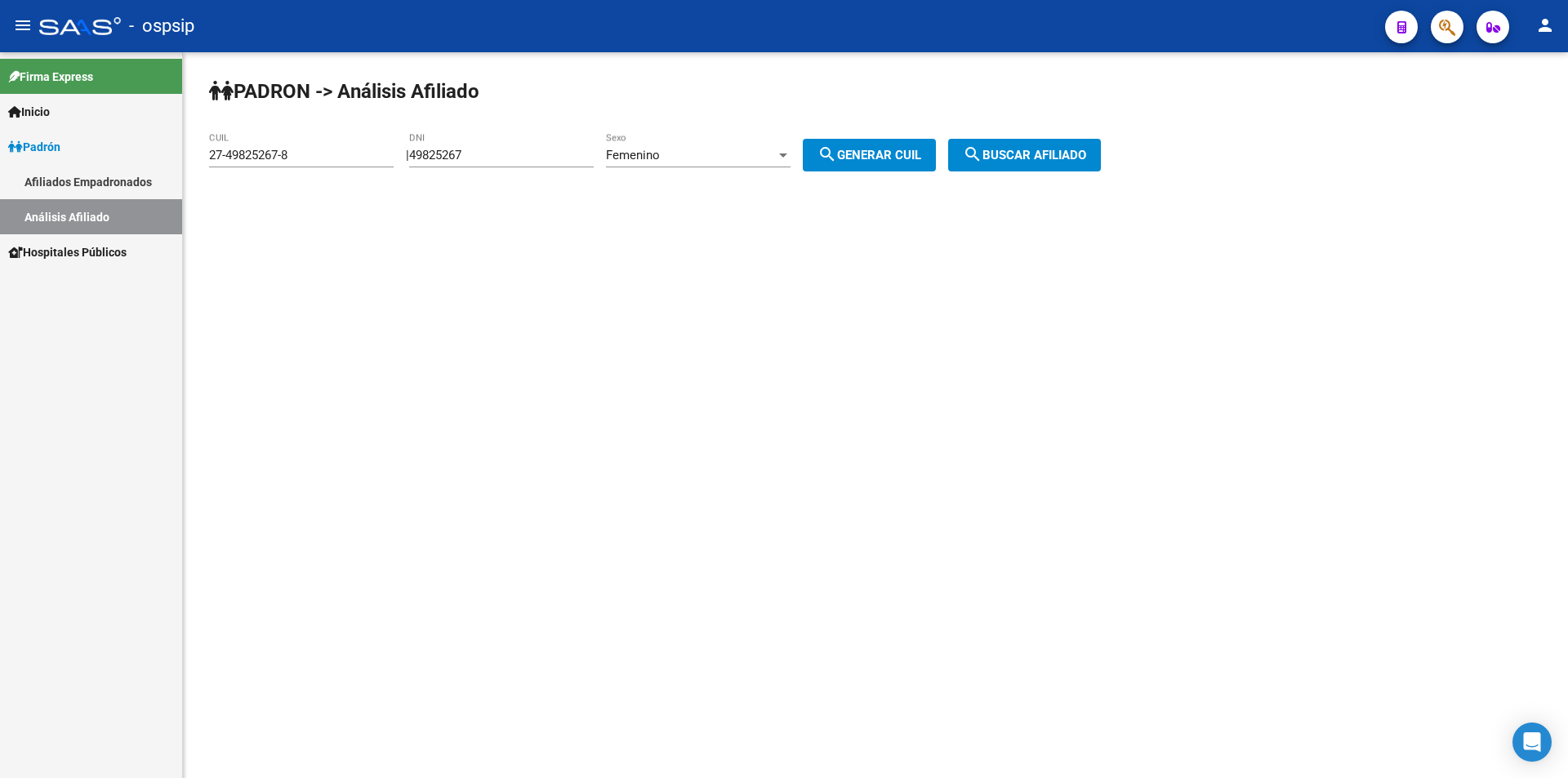
click at [1067, 152] on span "search Buscar afiliado" at bounding box center [1024, 155] width 124 height 14
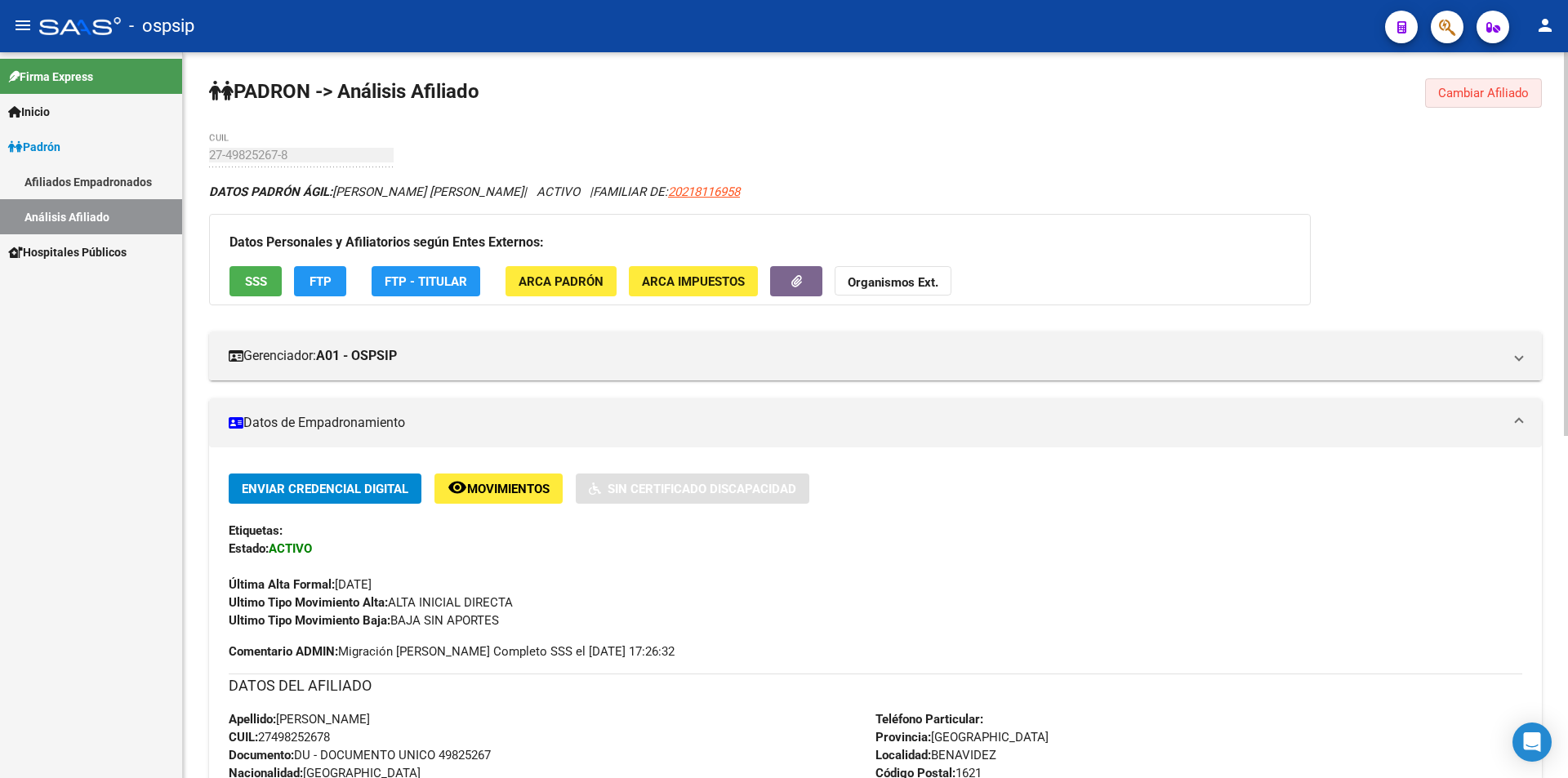
click at [1528, 87] on button "Cambiar Afiliado" at bounding box center [1483, 93] width 117 height 30
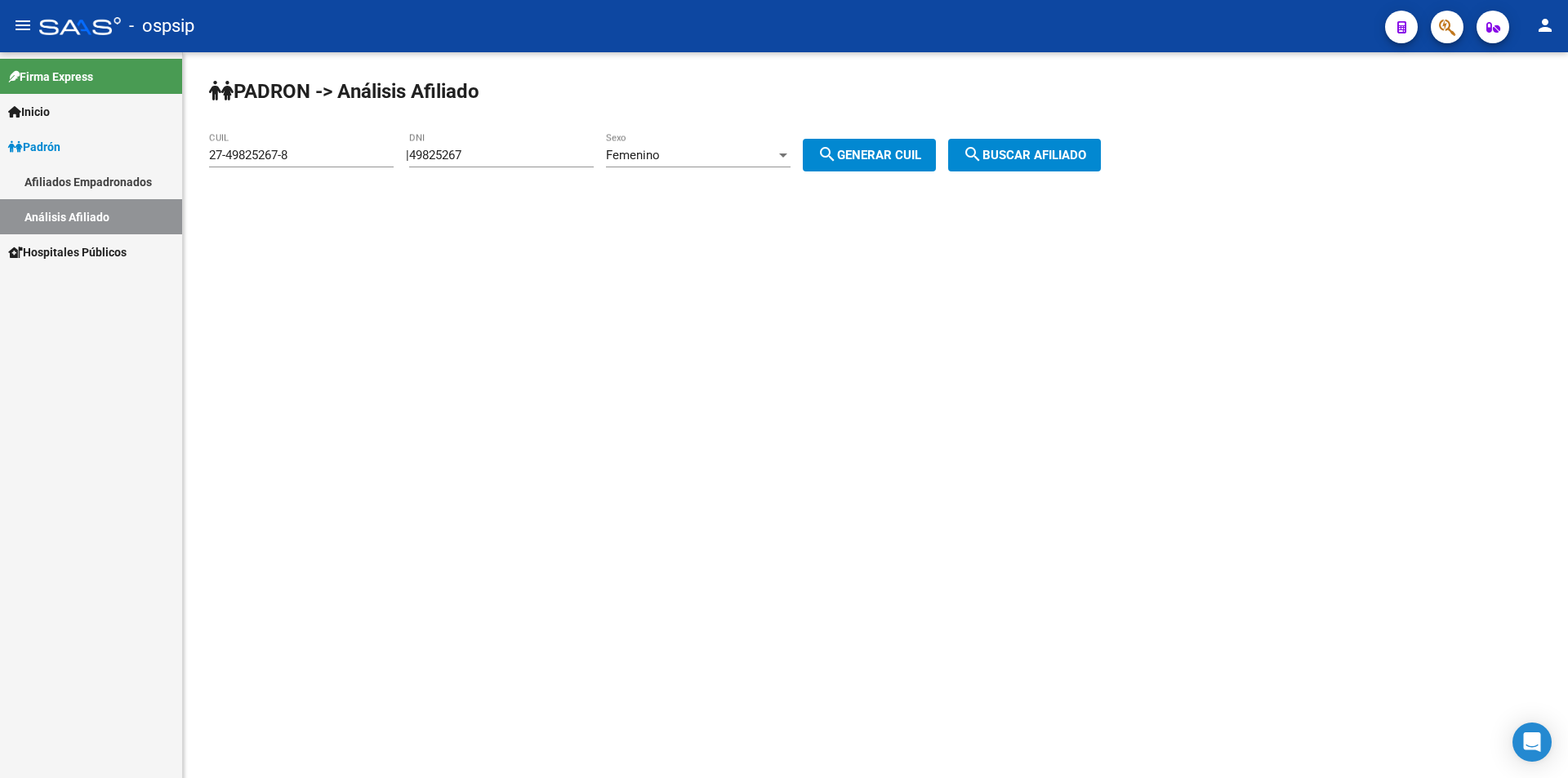
click at [660, 153] on span "Femenino" at bounding box center [633, 155] width 54 height 14
click at [685, 111] on span "Masculino" at bounding box center [716, 118] width 185 height 37
drag, startPoint x: 515, startPoint y: 154, endPoint x: 340, endPoint y: 160, distance: 175.1
click at [340, 160] on app-analisis-afiliado "[PERSON_NAME] -> Análisis Afiliado 27-49825267-8 CUIL | 49825267 DNI Masculino …" at bounding box center [661, 155] width 904 height 14
drag, startPoint x: 313, startPoint y: 153, endPoint x: 186, endPoint y: 194, distance: 133.5
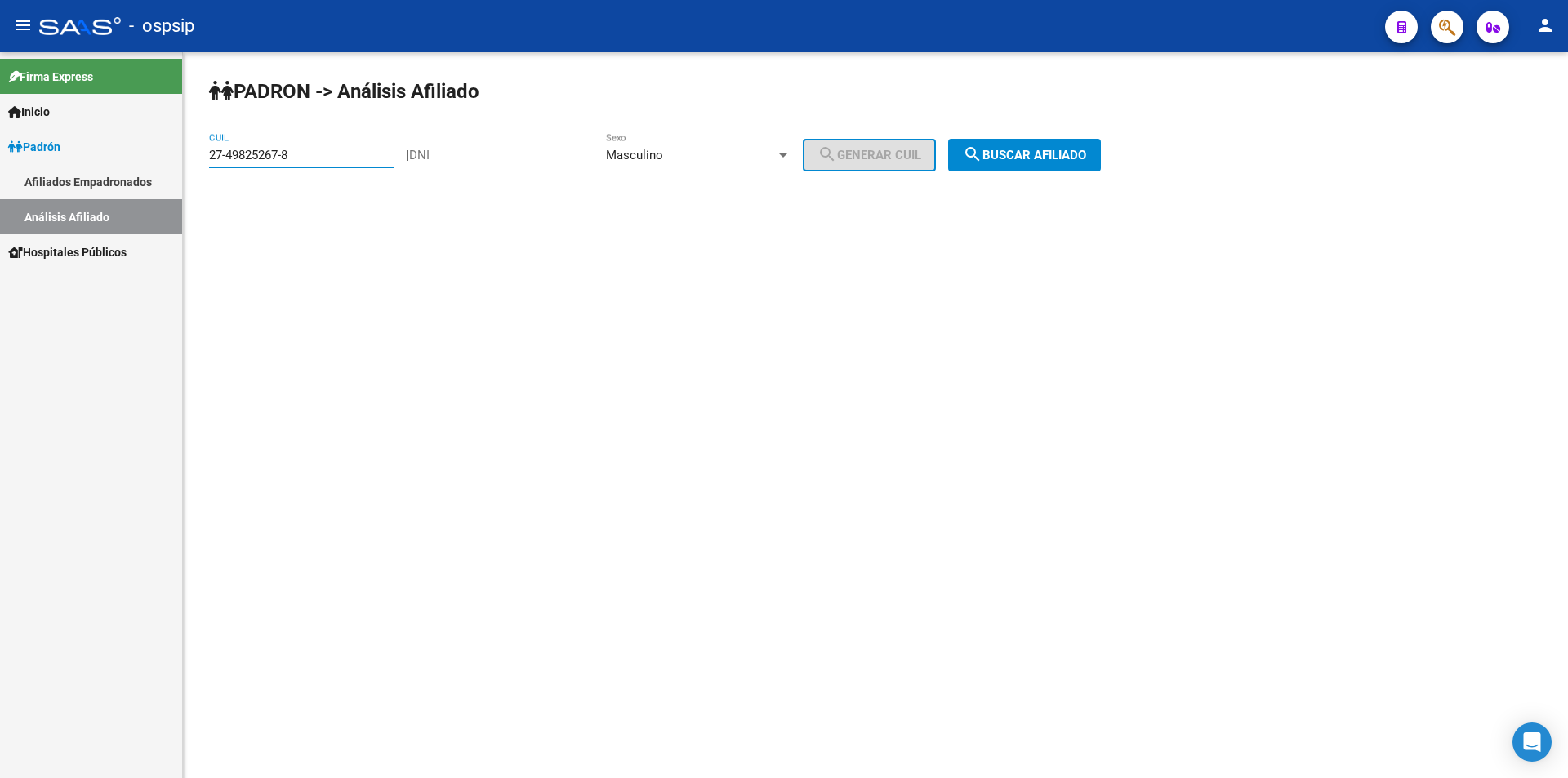
click at [182, 194] on mat-sidenav-container "Firma Express Inicio Calendario SSS Instructivos Contacto OS [PERSON_NAME] Afil…" at bounding box center [784, 415] width 1568 height 726
drag, startPoint x: 517, startPoint y: 160, endPoint x: 571, endPoint y: 142, distance: 56.9
click at [518, 157] on input "DNI" at bounding box center [501, 155] width 185 height 14
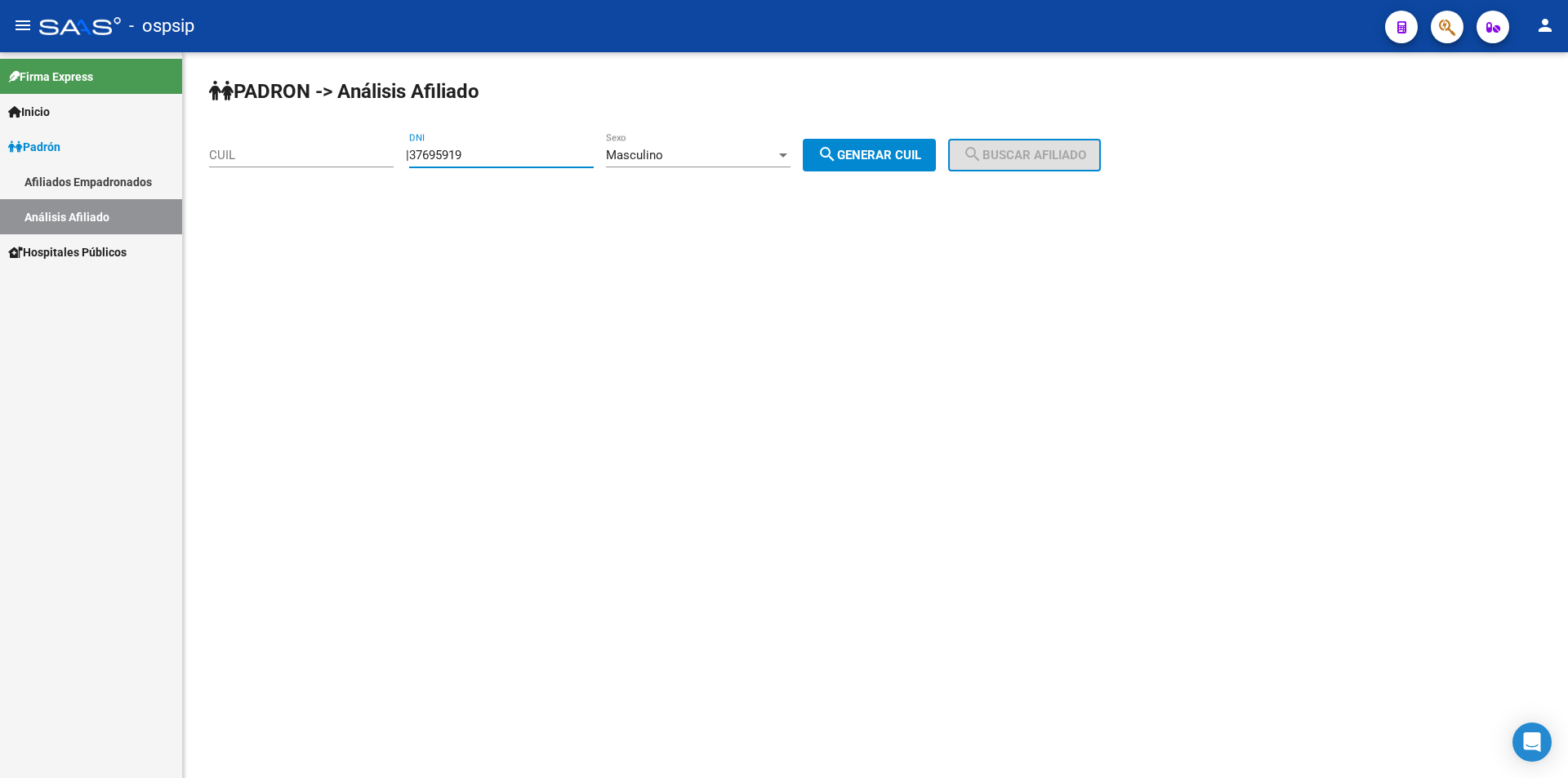
type input "37695919"
click at [861, 147] on button "search Generar CUIL" at bounding box center [869, 155] width 133 height 32
type input "20-37695919-9"
click at [1034, 140] on button "search Buscar afiliado" at bounding box center [1023, 155] width 152 height 32
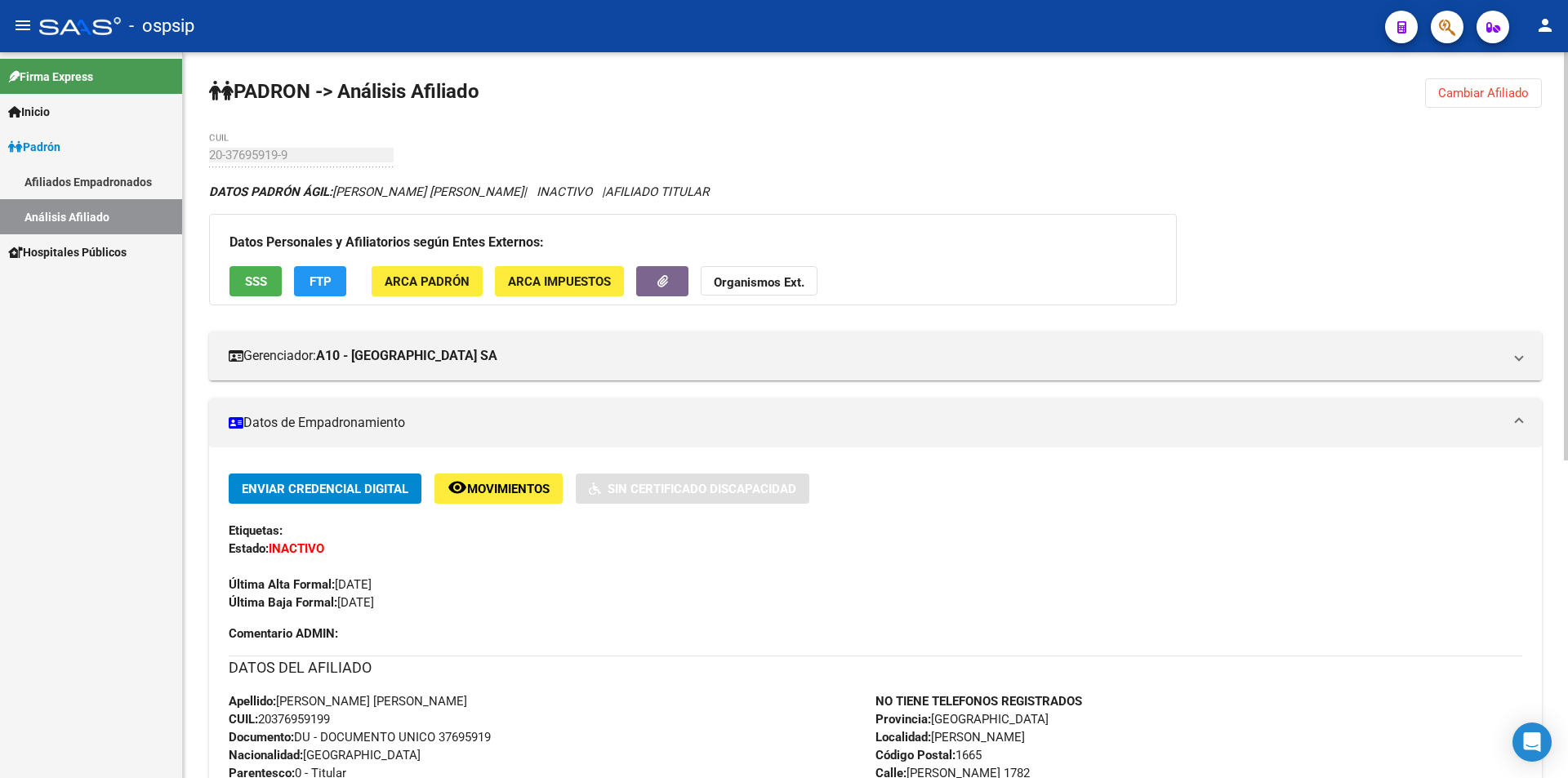
click at [1454, 83] on button "Cambiar Afiliado" at bounding box center [1483, 93] width 117 height 30
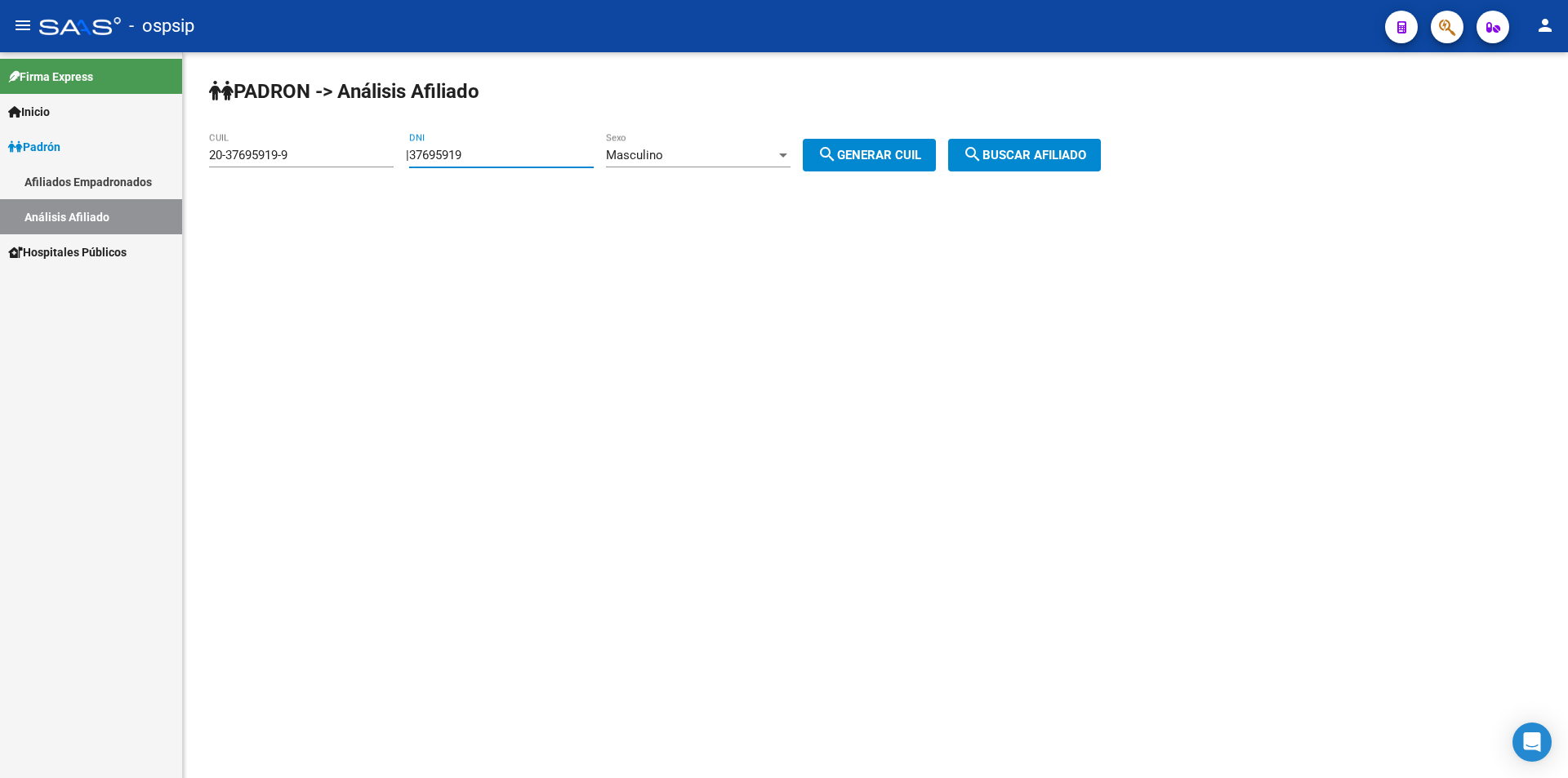
drag, startPoint x: 501, startPoint y: 153, endPoint x: 422, endPoint y: 163, distance: 79.6
click at [376, 162] on app-analisis-afiliado "[PERSON_NAME] -> Análisis Afiliado 20-37695919-9 CUIL | 37695919 DNI Masculino …" at bounding box center [661, 155] width 904 height 14
drag, startPoint x: 347, startPoint y: 160, endPoint x: 127, endPoint y: 159, distance: 220.0
click at [127, 159] on mat-sidenav-container "Firma Express Inicio Calendario SSS Instructivos Contacto OS [PERSON_NAME] Afil…" at bounding box center [784, 415] width 1568 height 726
click at [507, 151] on div "37695919 DNI" at bounding box center [501, 150] width 185 height 35
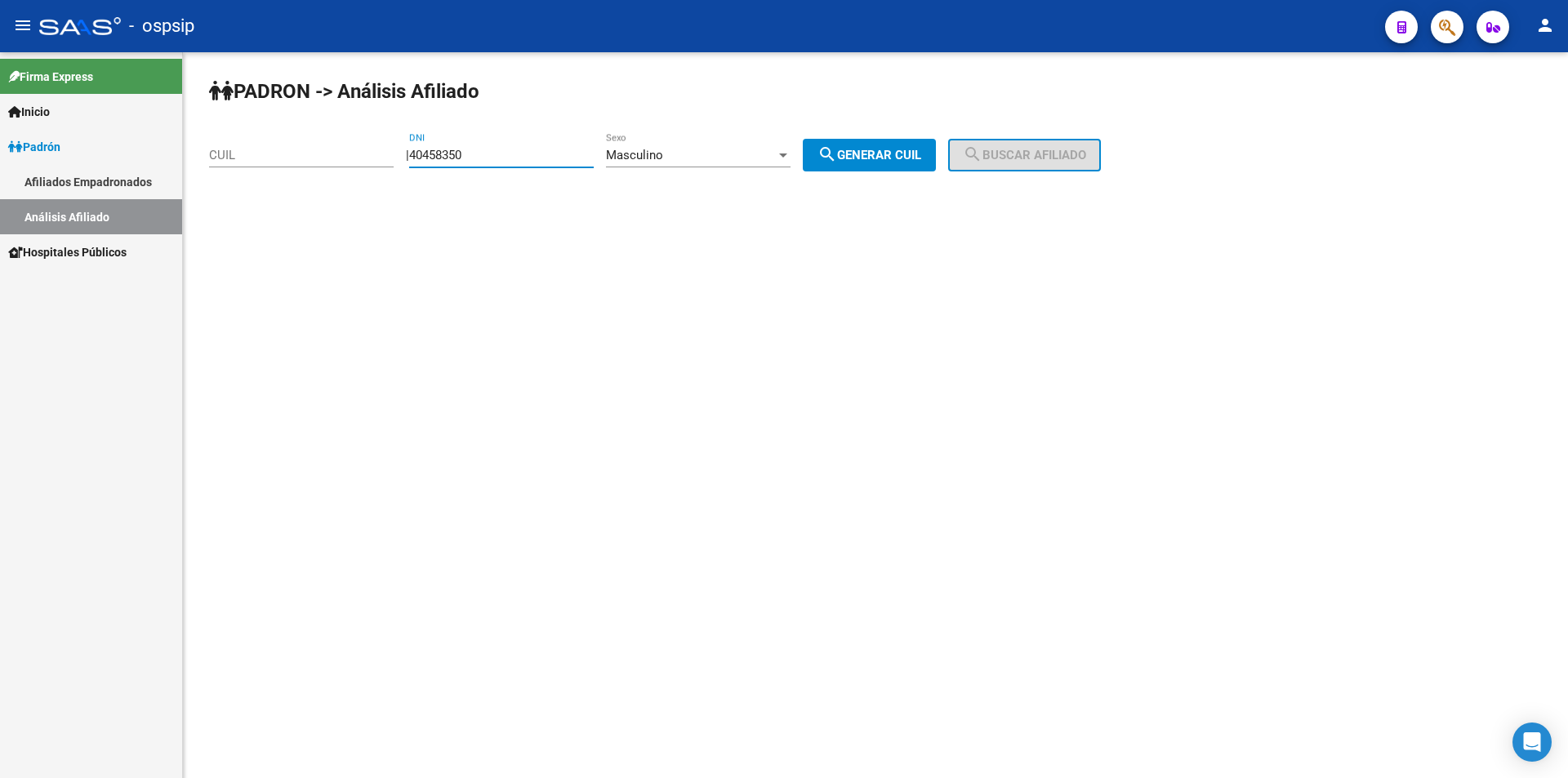
type input "40458350"
click at [703, 151] on div "Masculino" at bounding box center [691, 155] width 170 height 14
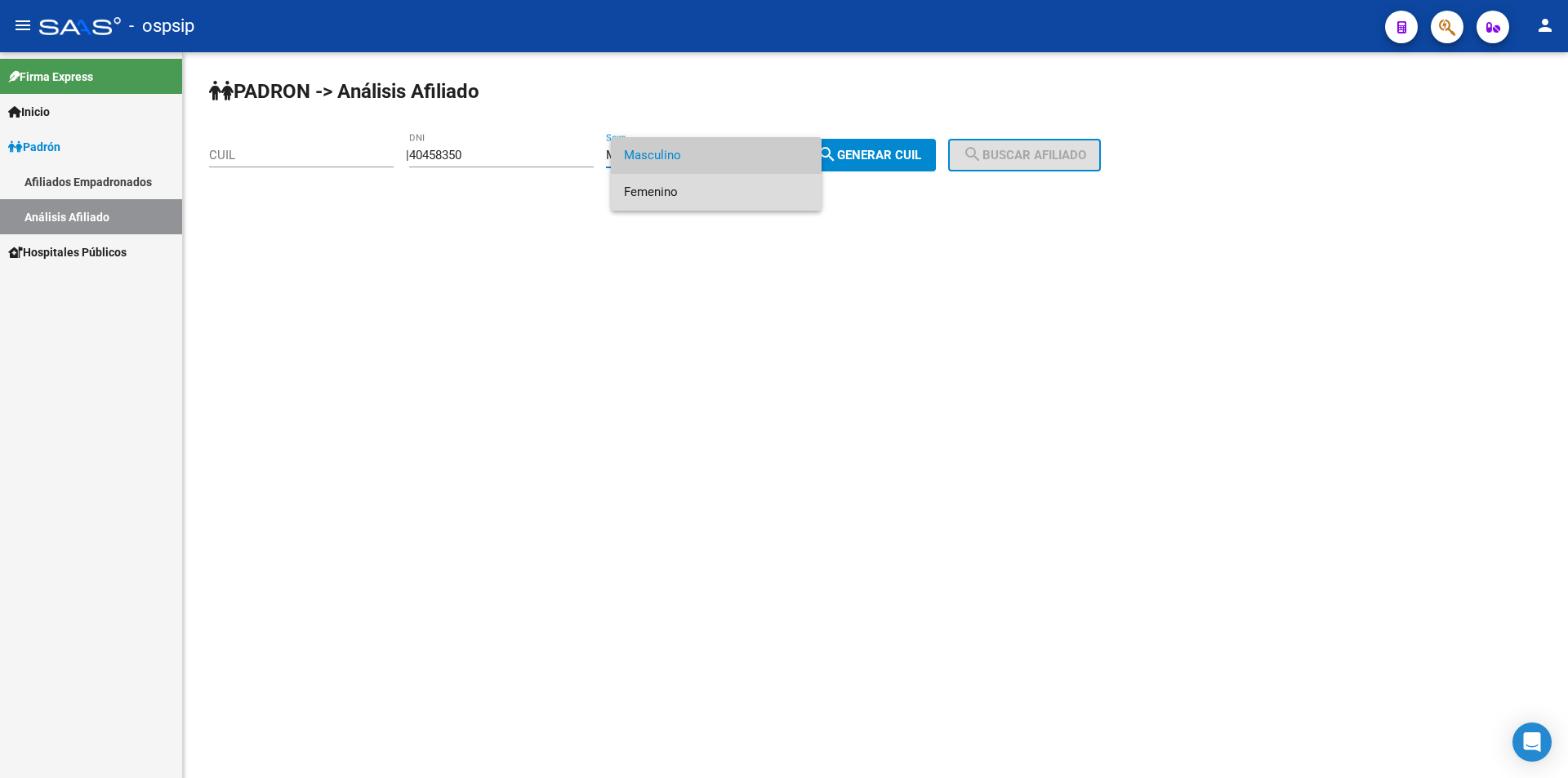
click at [684, 183] on span "Femenino" at bounding box center [716, 192] width 185 height 37
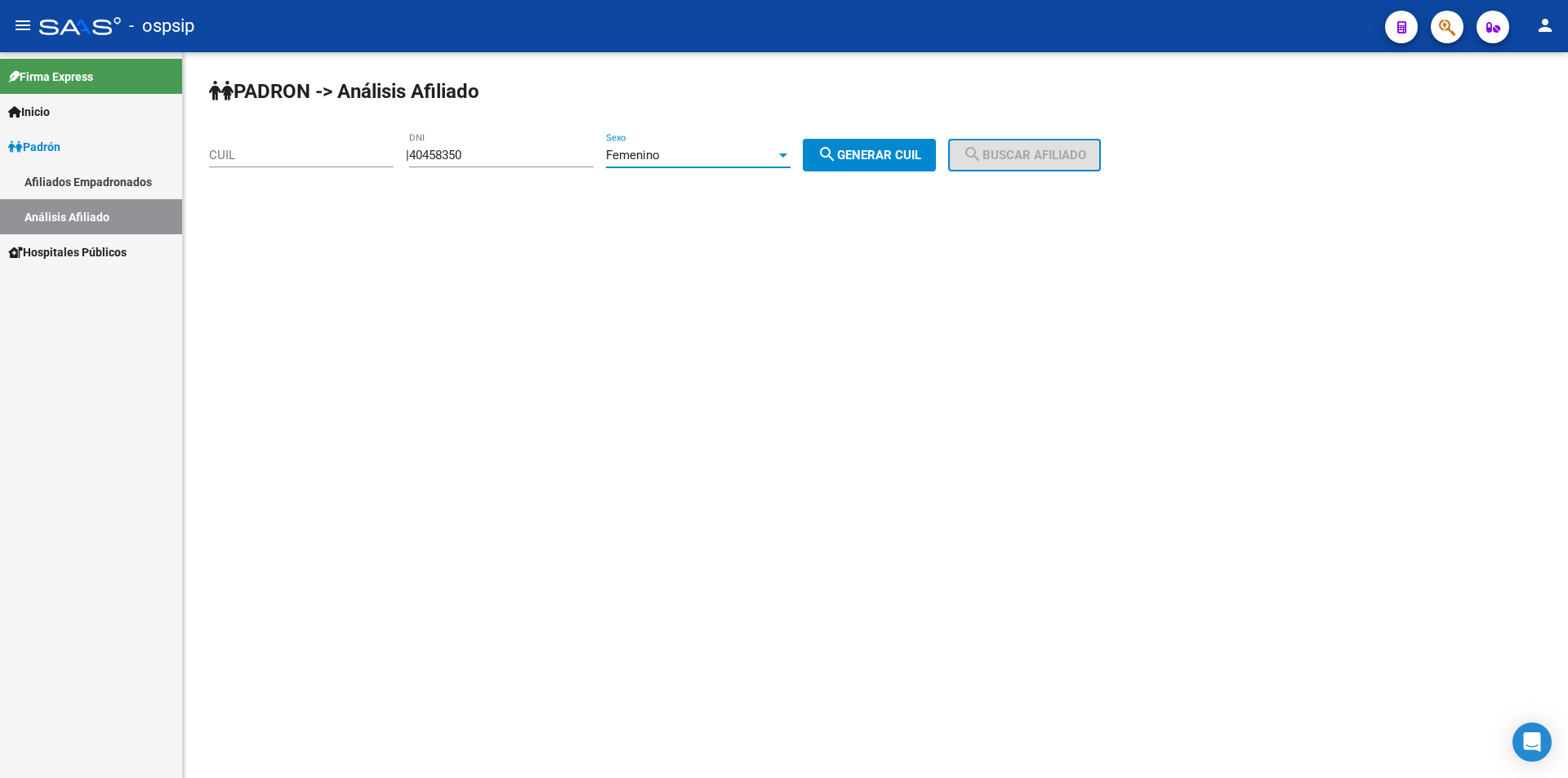
drag, startPoint x: 871, startPoint y: 153, endPoint x: 895, endPoint y: 151, distance: 24.1
click at [872, 152] on span "search Generar CUIL" at bounding box center [869, 155] width 104 height 14
type input "27-40458350-1"
click at [1023, 149] on span "search Buscar afiliado" at bounding box center [1024, 155] width 124 height 14
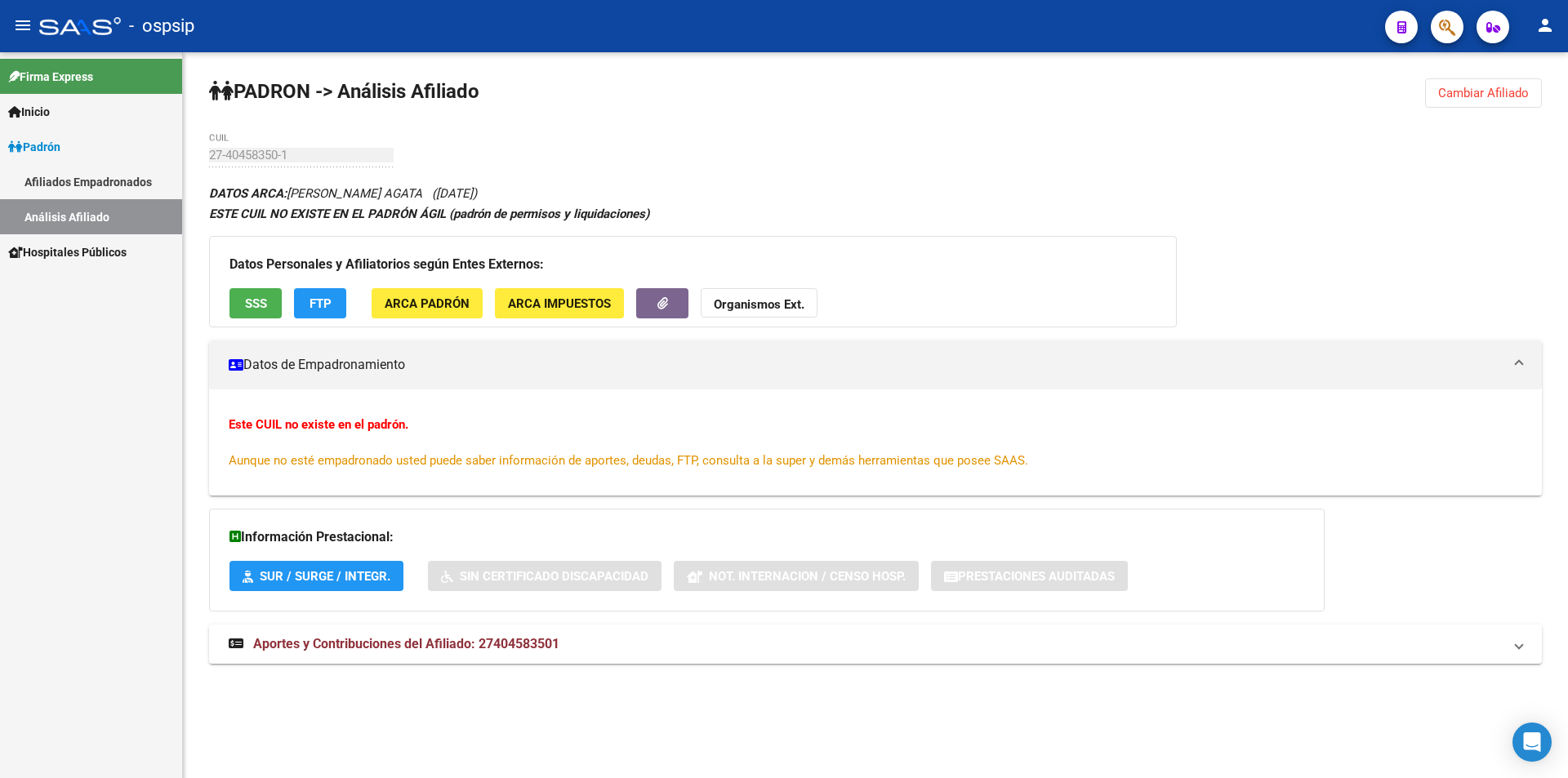
click at [1511, 83] on button "Cambiar Afiliado" at bounding box center [1483, 93] width 117 height 30
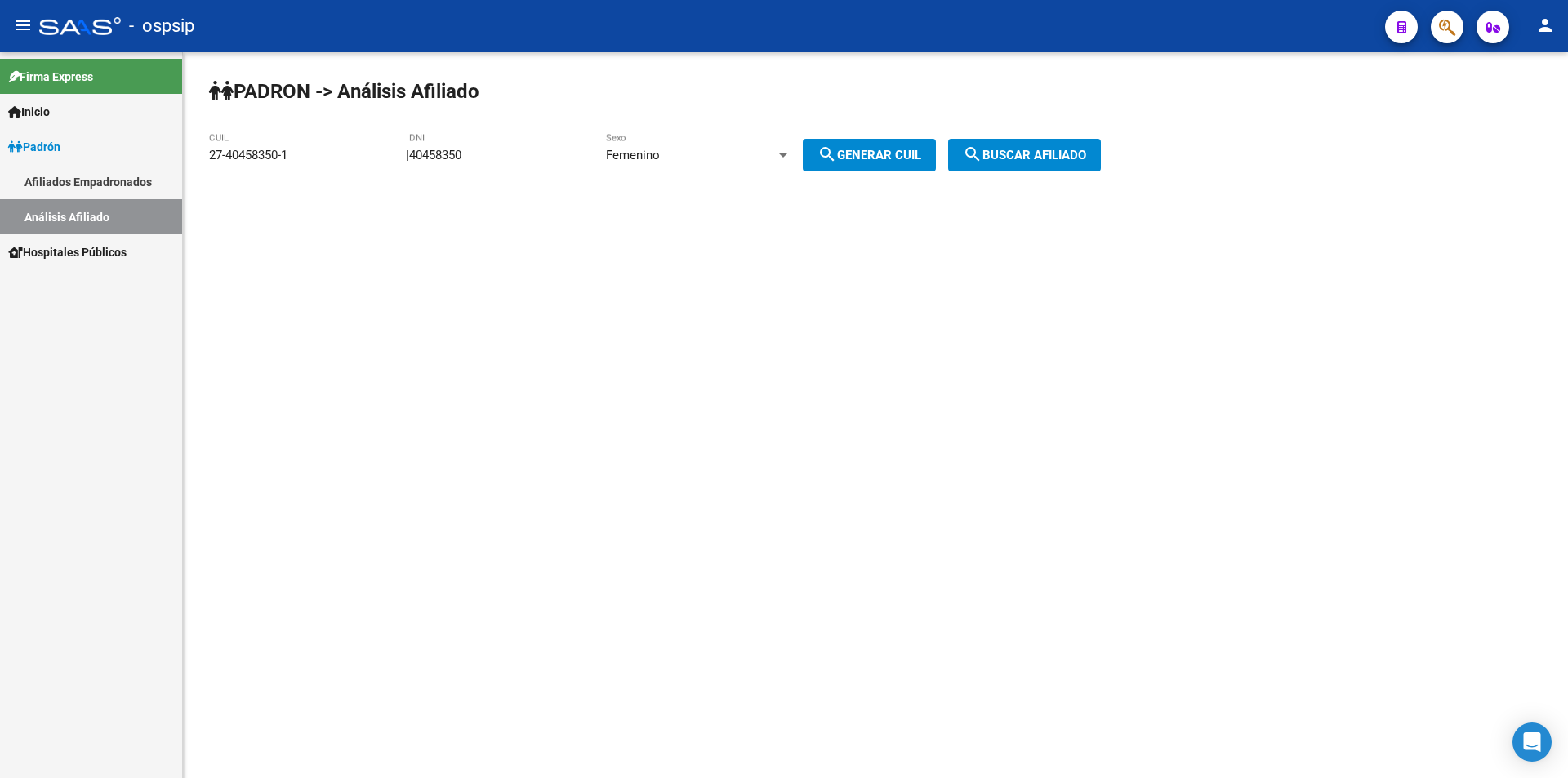
click at [906, 147] on button "search Generar CUIL" at bounding box center [869, 155] width 133 height 32
click at [1035, 150] on span "search Buscar afiliado" at bounding box center [1024, 155] width 124 height 14
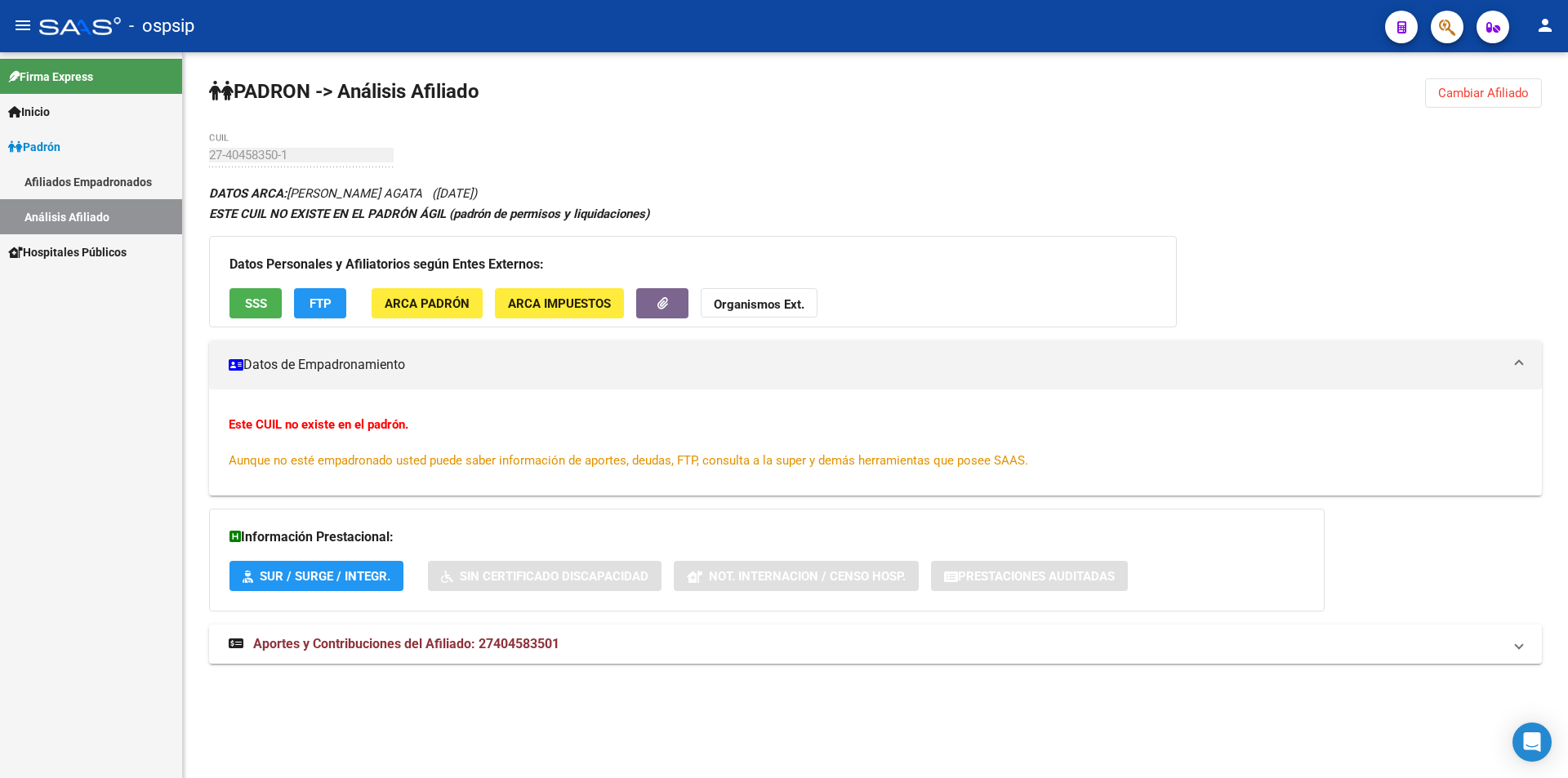
click at [1450, 88] on span "Cambiar Afiliado" at bounding box center [1483, 93] width 91 height 14
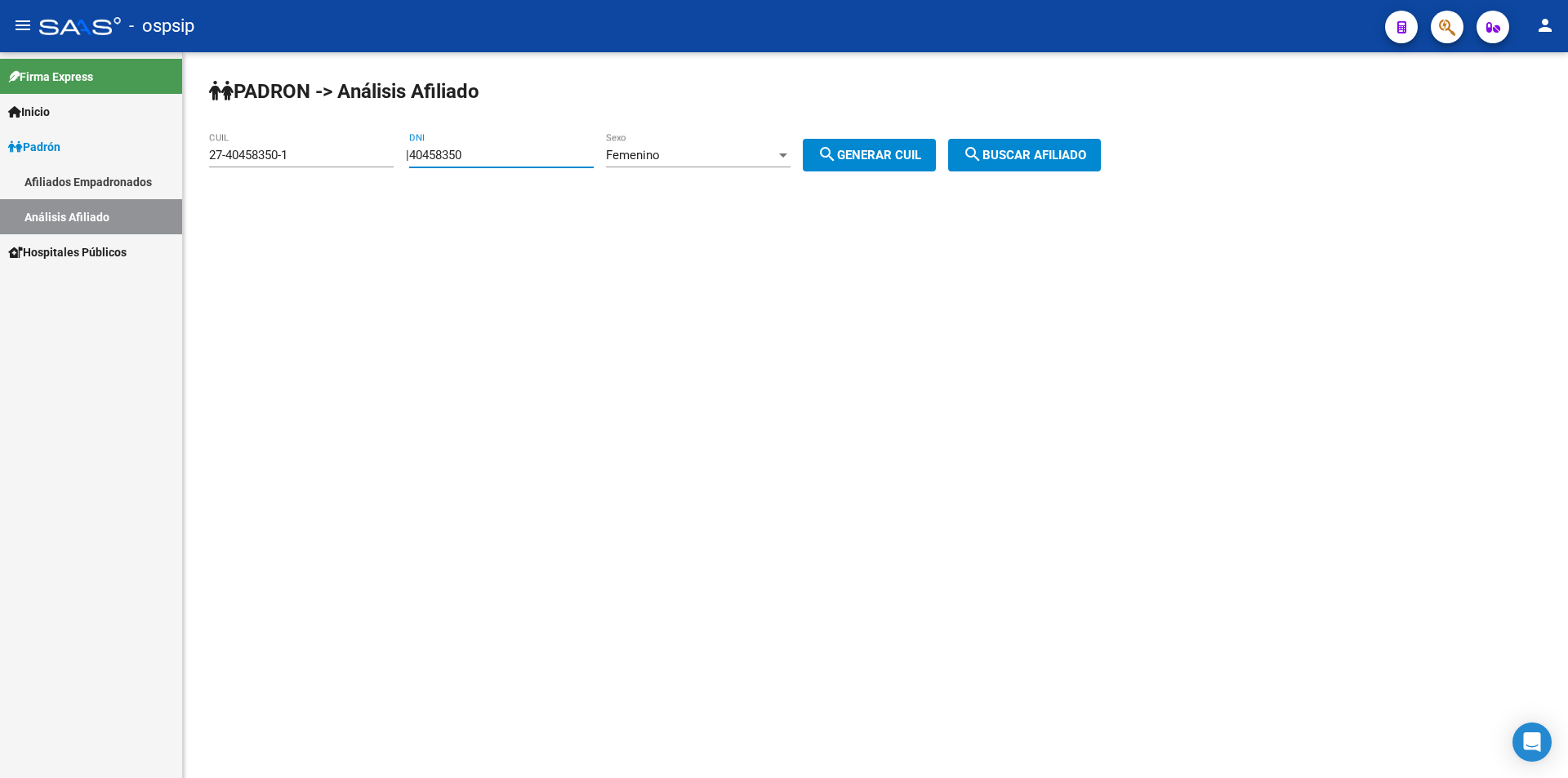
drag, startPoint x: 560, startPoint y: 156, endPoint x: 305, endPoint y: 164, distance: 255.1
click at [307, 162] on app-analisis-afiliado "[PERSON_NAME] -> Análisis Afiliado 27-40458350-1 CUIL | 40458350 DNI Femenino S…" at bounding box center [661, 155] width 904 height 14
drag, startPoint x: 338, startPoint y: 147, endPoint x: 199, endPoint y: 169, distance: 140.7
click at [199, 169] on div "[PERSON_NAME] -> Análisis Afiliado 27-40458350-1 CUIL | DNI Femenino Sexo searc…" at bounding box center [876, 138] width 1385 height 171
drag, startPoint x: 307, startPoint y: 160, endPoint x: 160, endPoint y: 154, distance: 147.1
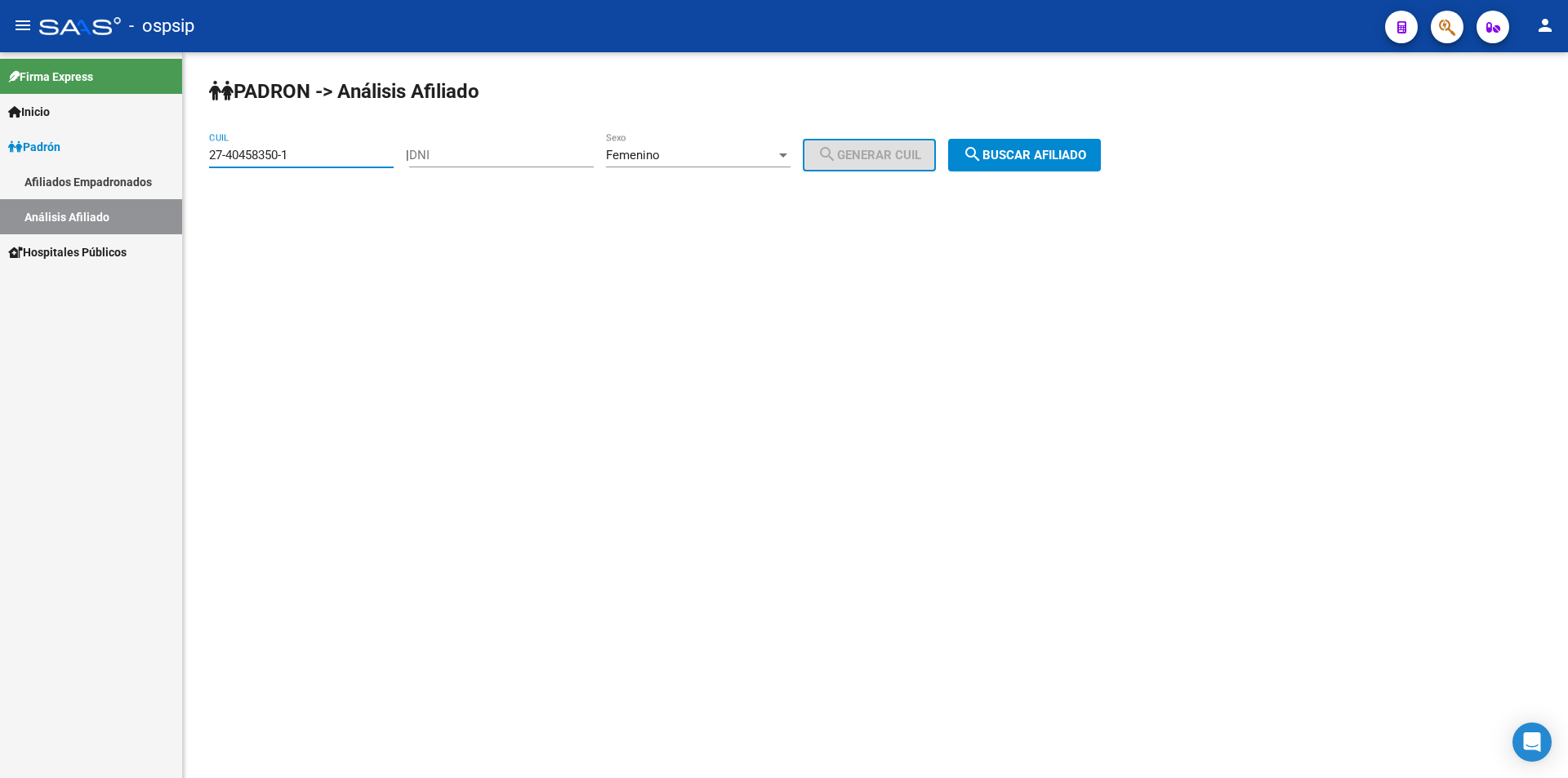
click at [160, 154] on mat-sidenav-container "Firma Express Inicio Calendario SSS Instructivos Contacto OS [PERSON_NAME] Afil…" at bounding box center [784, 415] width 1568 height 726
click at [494, 150] on input "DNI" at bounding box center [501, 155] width 185 height 14
click at [645, 140] on div "Femenino Sexo" at bounding box center [698, 150] width 185 height 35
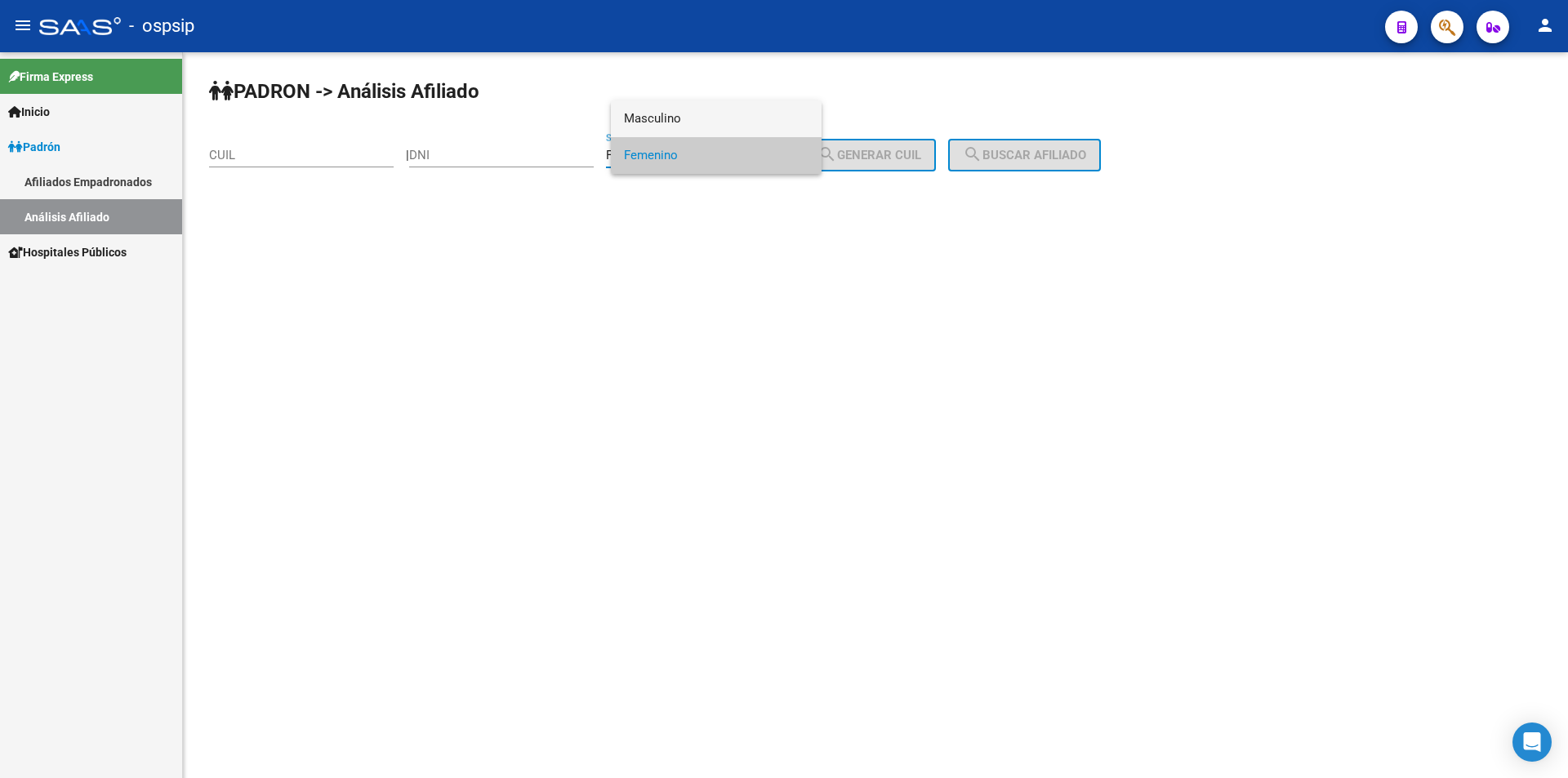
click at [665, 113] on span "Masculino" at bounding box center [716, 118] width 185 height 37
click at [483, 154] on input "DNI" at bounding box center [501, 155] width 185 height 14
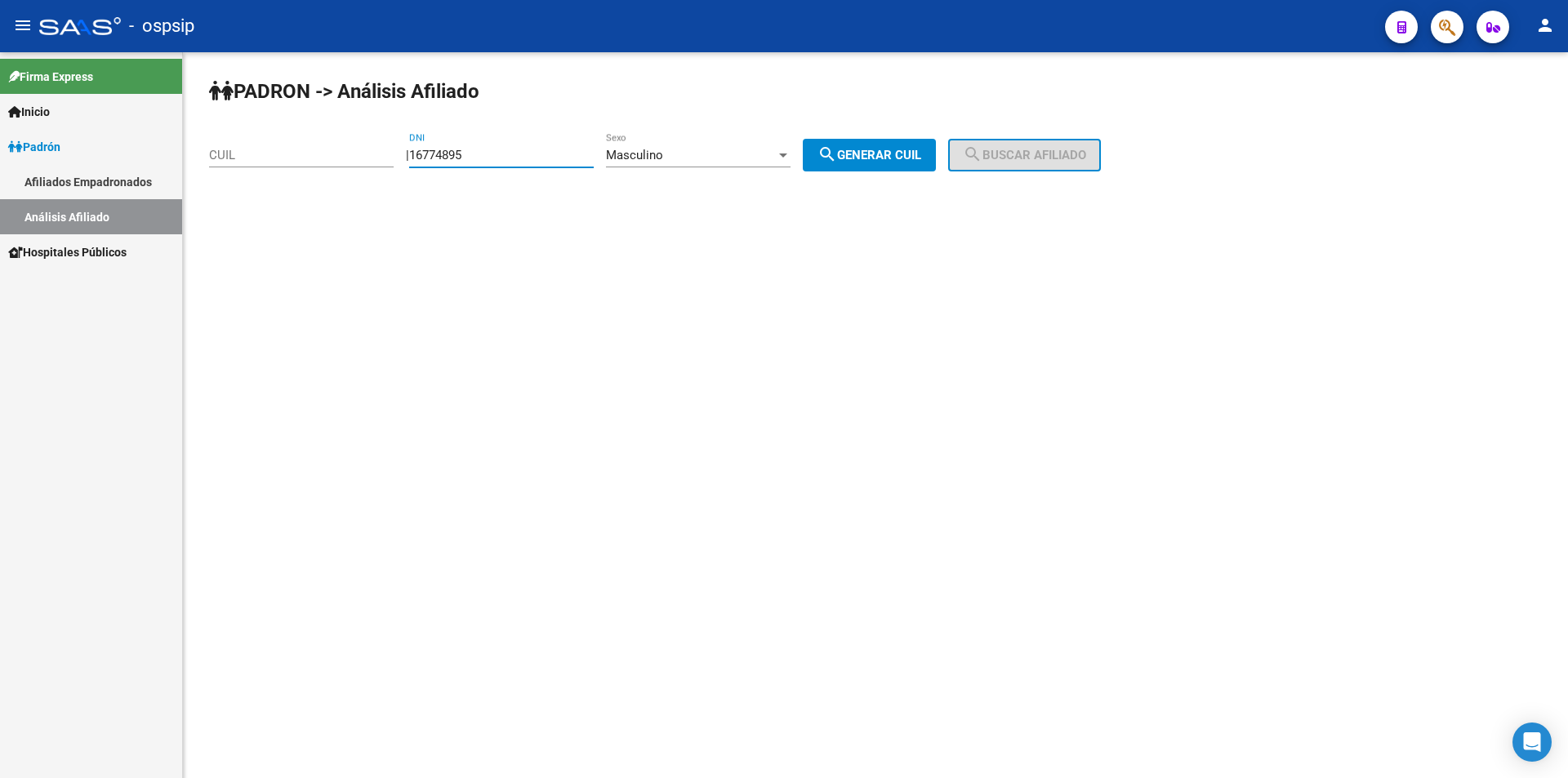
type input "16774895"
click at [896, 148] on span "search Generar CUIL" at bounding box center [869, 155] width 104 height 14
type input "20-16774895-4"
click at [1032, 148] on span "search Buscar afiliado" at bounding box center [1024, 155] width 124 height 14
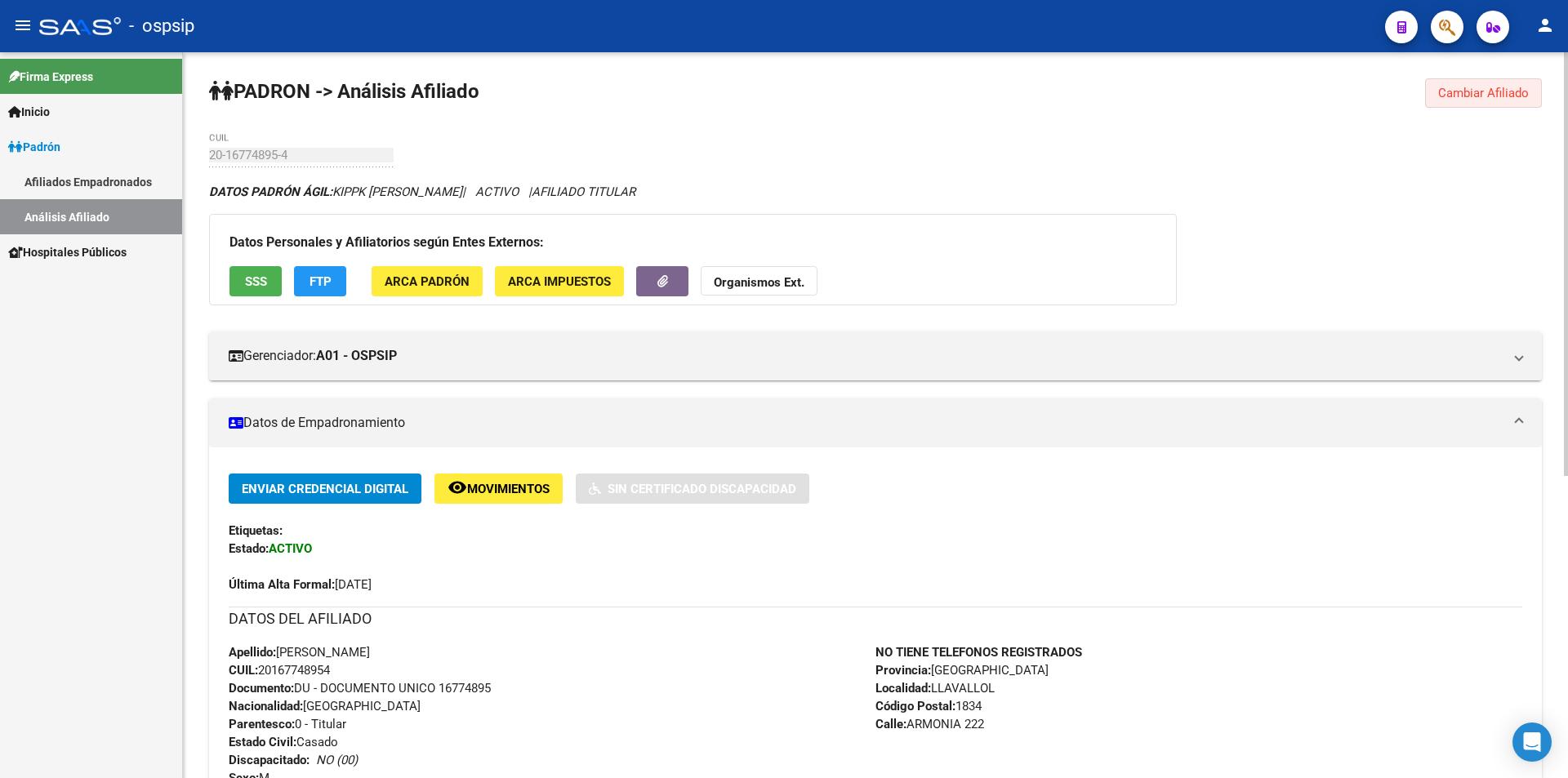
click at [1478, 93] on span "Cambiar Afiliado" at bounding box center [1483, 93] width 91 height 14
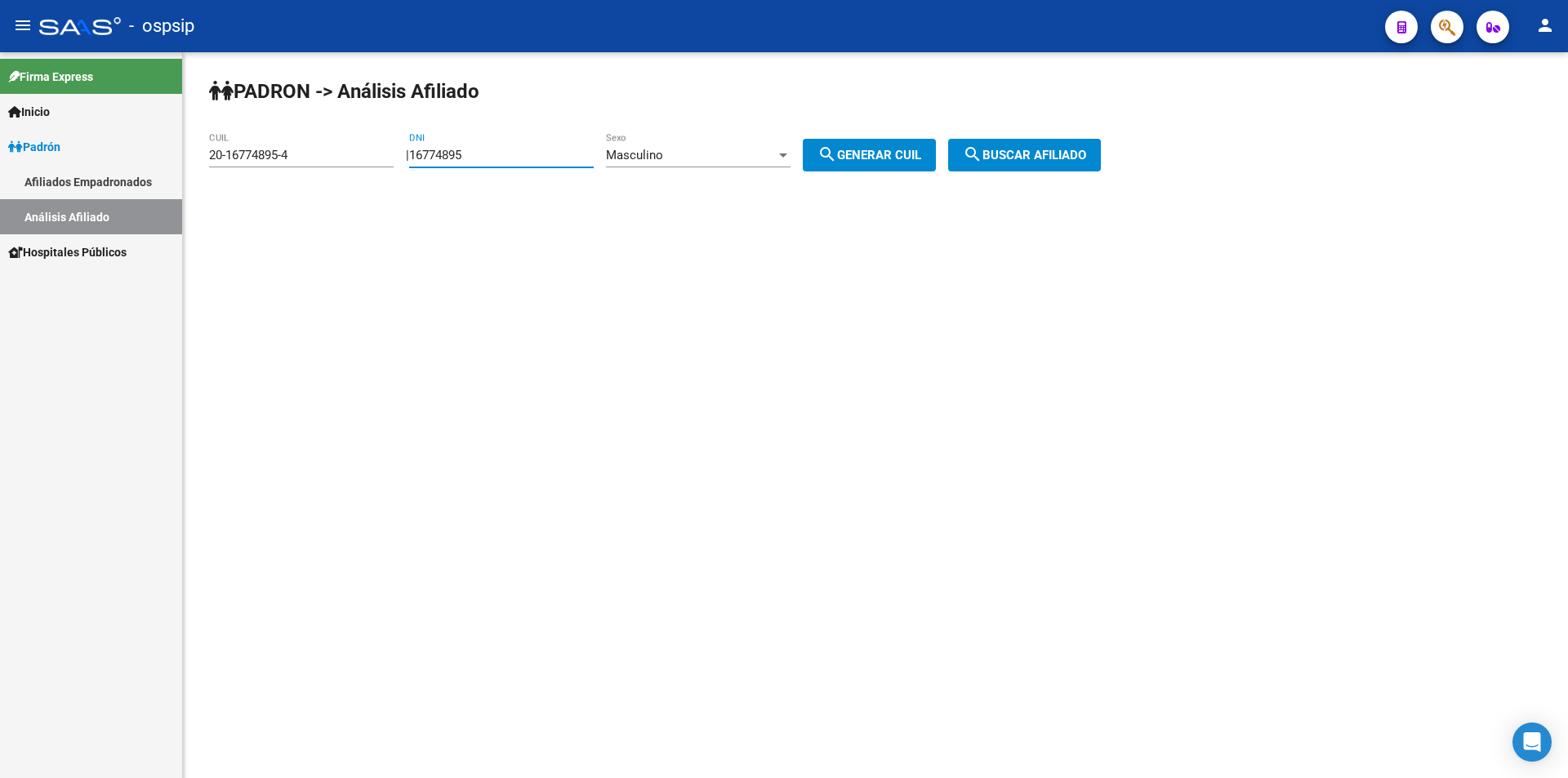
drag, startPoint x: 503, startPoint y: 157, endPoint x: 263, endPoint y: 160, distance: 240.0
click at [263, 160] on app-analisis-afiliado "[PERSON_NAME] -> Análisis Afiliado 20-16774895-4 CUIL | 16774895 DNI Masculino …" at bounding box center [661, 155] width 904 height 14
drag, startPoint x: 339, startPoint y: 155, endPoint x: 3, endPoint y: 149, distance: 336.1
click at [0, 151] on mat-sidenav-container "Firma Express Inicio Calendario SSS Instructivos Contacto OS [PERSON_NAME] Afil…" at bounding box center [784, 415] width 1568 height 726
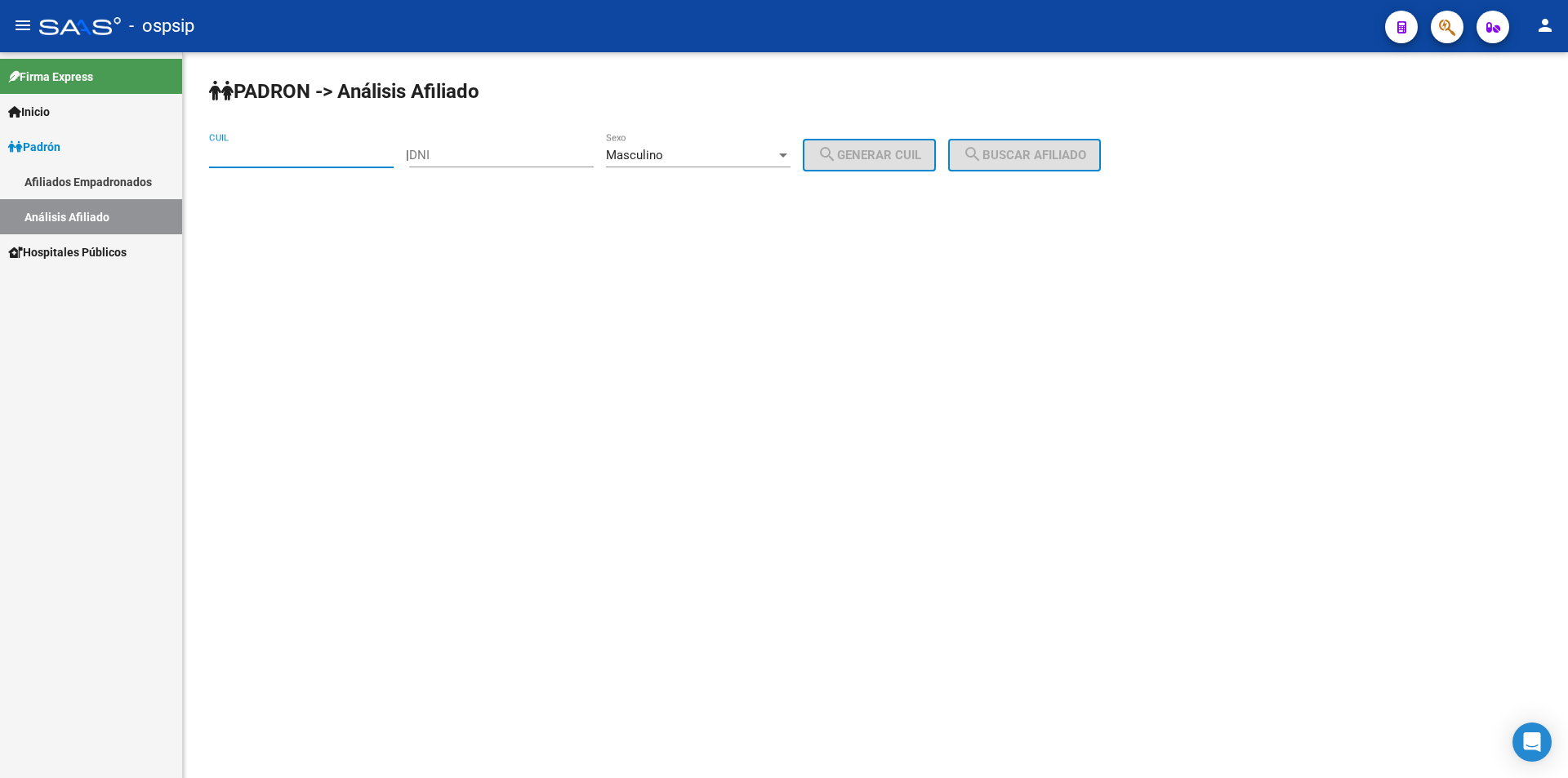
click at [507, 143] on div "DNI" at bounding box center [501, 150] width 185 height 35
type input "17198414"
click at [922, 154] on span "search Generar CUIL" at bounding box center [869, 155] width 104 height 14
type input "23-17198414-9"
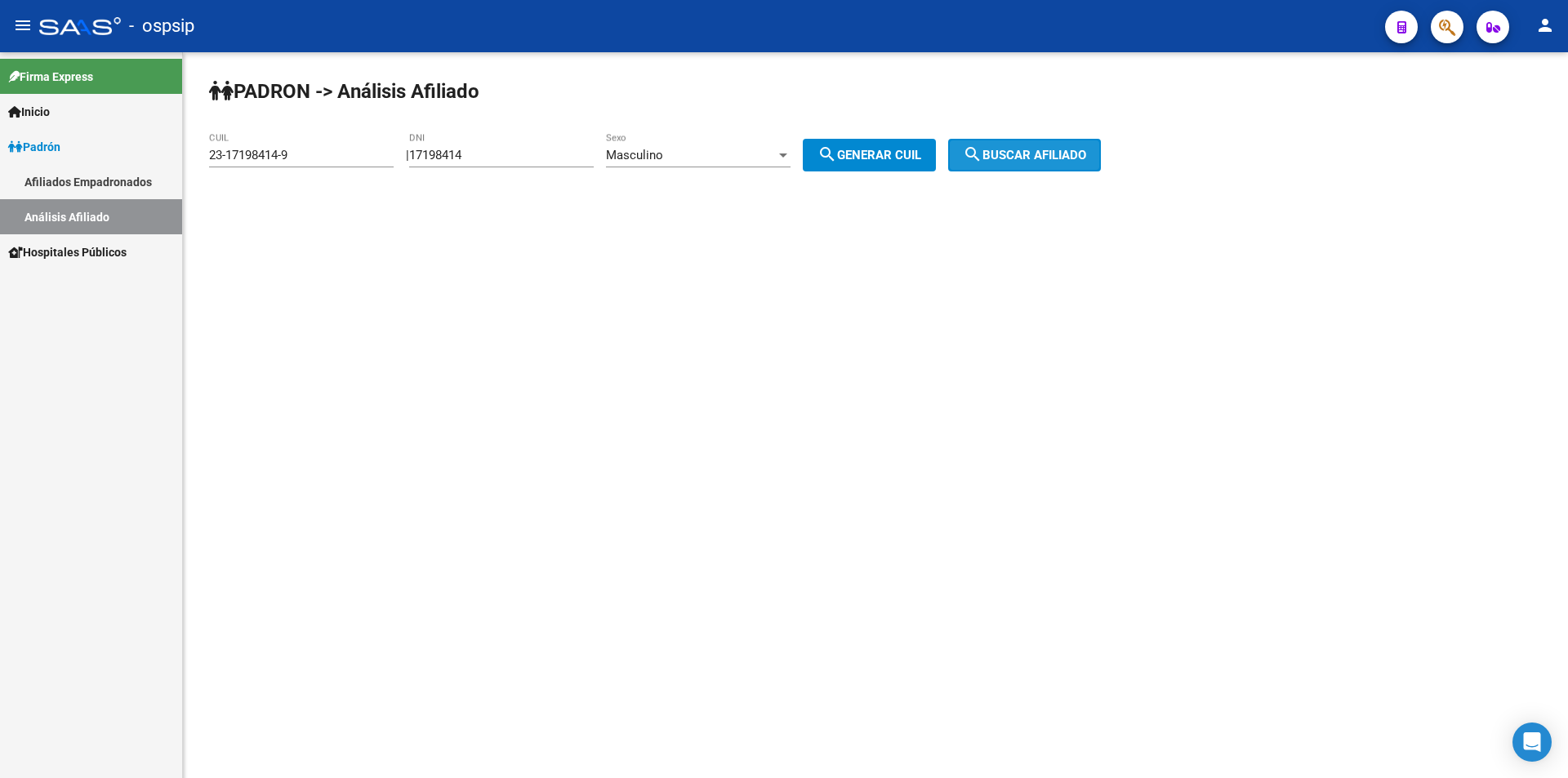
click at [1033, 154] on span "search Buscar afiliado" at bounding box center [1024, 155] width 124 height 14
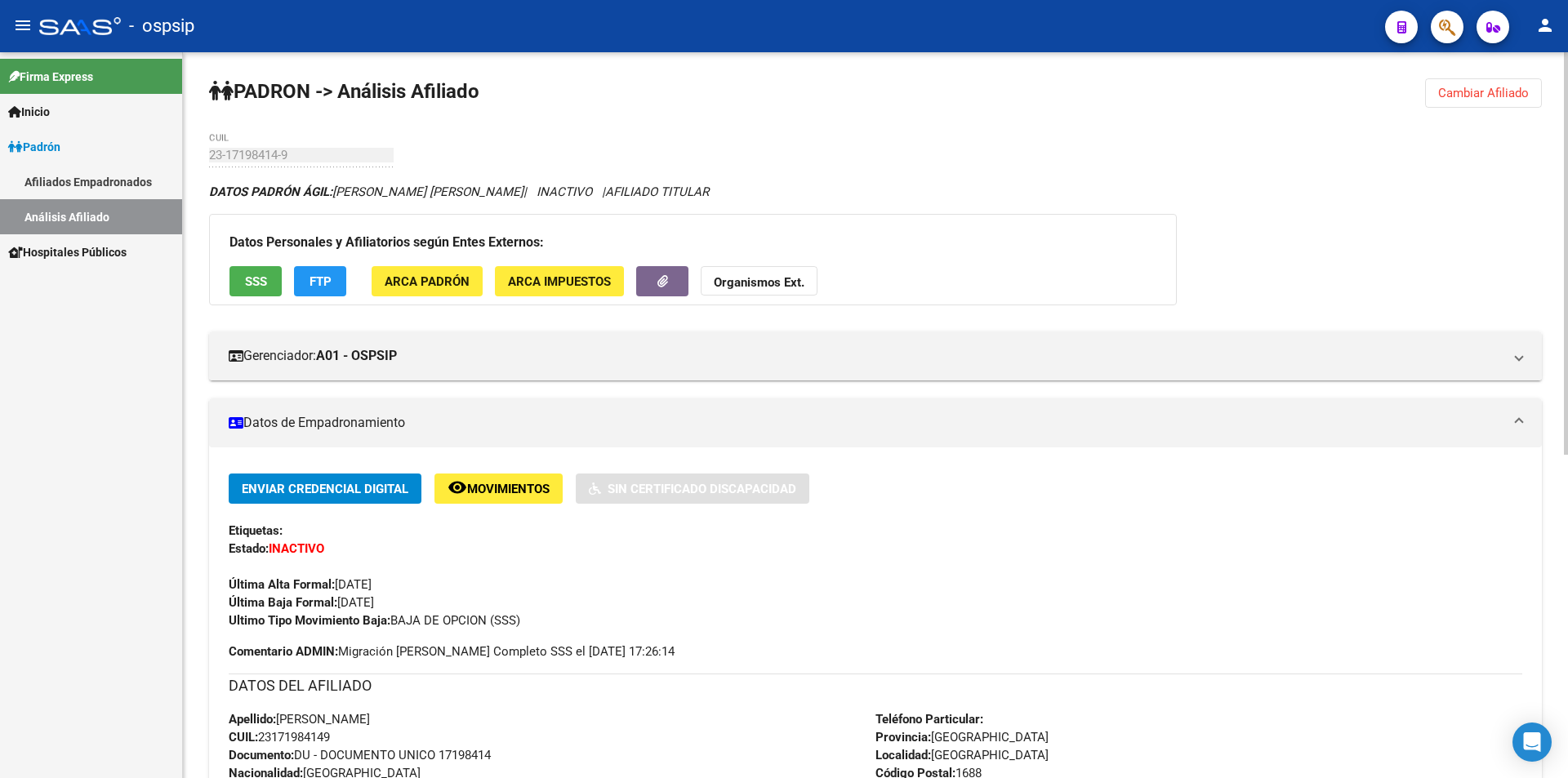
click at [464, 132] on div "[PERSON_NAME] -> Análisis Afiliado Cambiar Afiliado 23-17198414-9 CUIL DATOS [P…" at bounding box center [876, 707] width 1385 height 1310
drag, startPoint x: 335, startPoint y: 193, endPoint x: 692, endPoint y: 173, distance: 357.6
click at [692, 173] on div "[PERSON_NAME] -> Análisis Afiliado Cambiar Afiliado 23-17198414-9 CUIL DATOS [P…" at bounding box center [876, 707] width 1385 height 1310
click at [738, 185] on div "DATOS [PERSON_NAME] ÁGIL: [PERSON_NAME] [PERSON_NAME] | INACTIVO | AFILIADO TIT…" at bounding box center [876, 192] width 1333 height 18
click at [113, 376] on div "Firma Express Inicio Calendario SSS Instructivos Contacto OS Padrón Afiliados E…" at bounding box center [91, 415] width 182 height 726
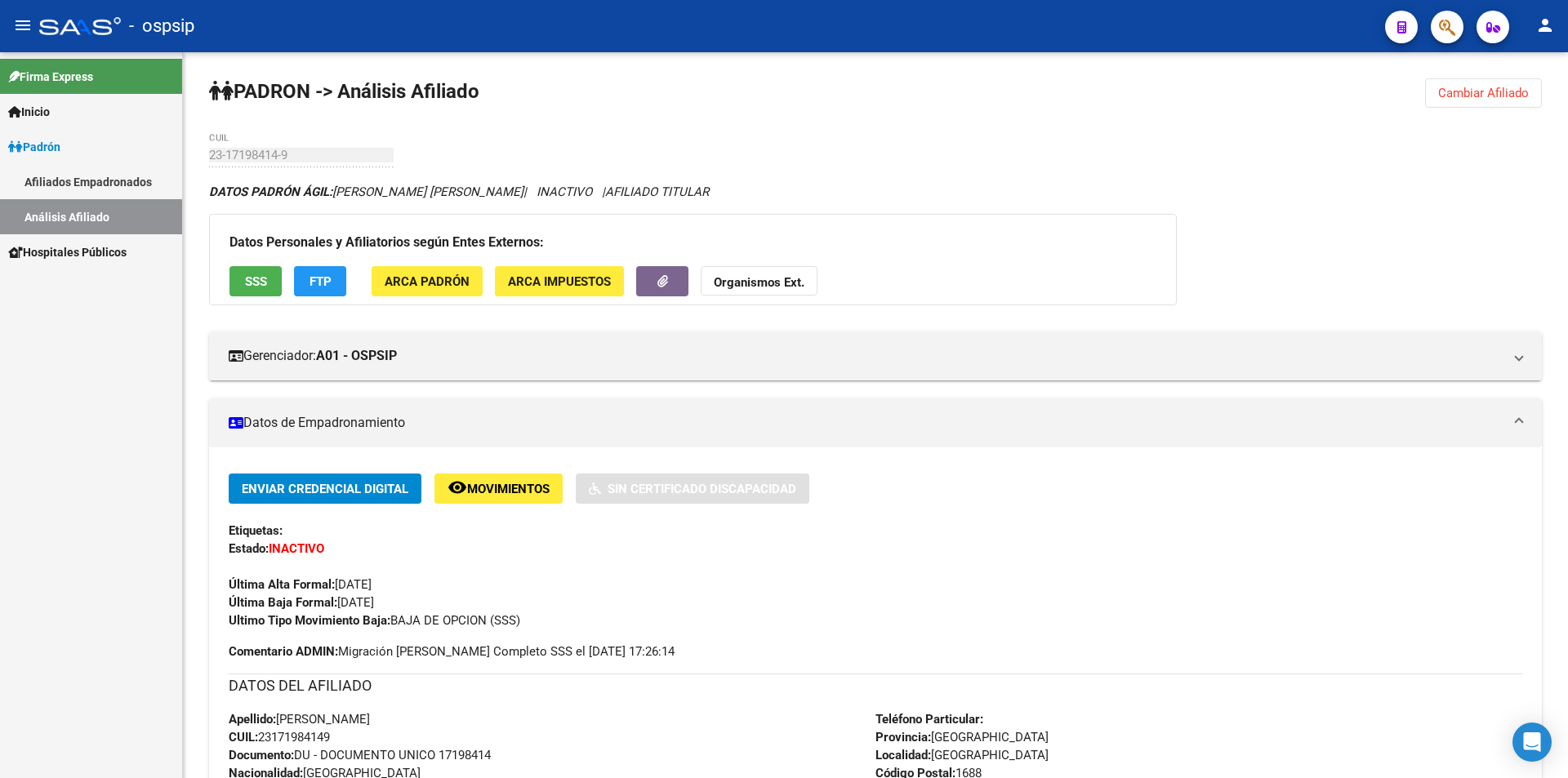
click at [87, 406] on div "Firma Express Inicio Calendario SSS Instructivos Contacto OS Padrón Afiliados E…" at bounding box center [91, 415] width 182 height 726
click at [100, 366] on div "Firma Express Inicio Calendario SSS Instructivos Contacto OS Padrón Afiliados E…" at bounding box center [91, 415] width 182 height 726
click at [1498, 90] on span "Cambiar Afiliado" at bounding box center [1483, 93] width 91 height 14
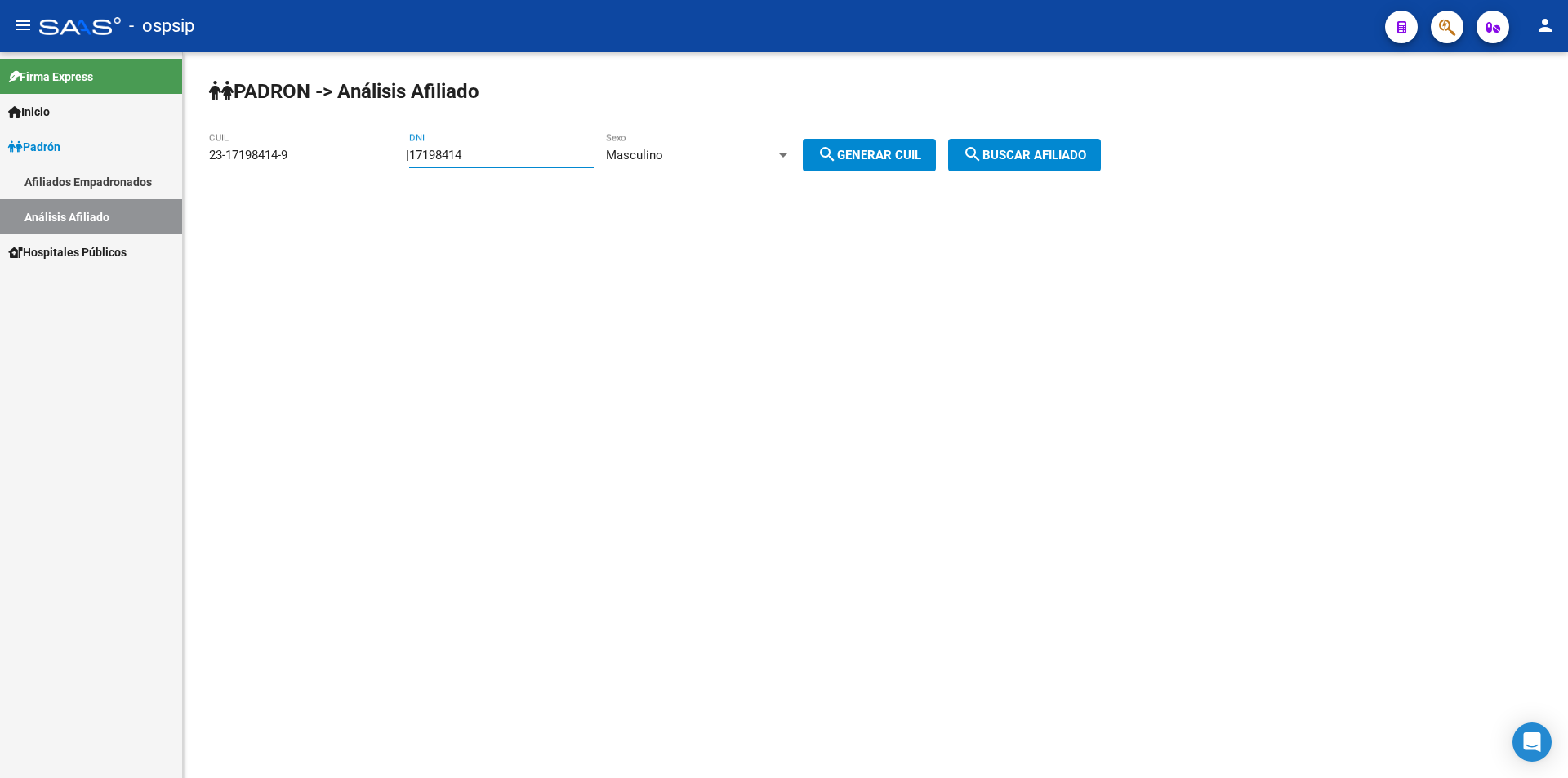
drag, startPoint x: 540, startPoint y: 153, endPoint x: 231, endPoint y: 158, distance: 309.0
click at [231, 158] on app-analisis-afiliado "[PERSON_NAME] -> Análisis Afiliado 23-17198414-9 CUIL | 17198414 DNI Masculino …" at bounding box center [661, 155] width 904 height 14
click at [94, 160] on mat-sidenav-container "Firma Express Inicio Calendario SSS Instructivos Contacto OS [PERSON_NAME] Afil…" at bounding box center [784, 415] width 1568 height 726
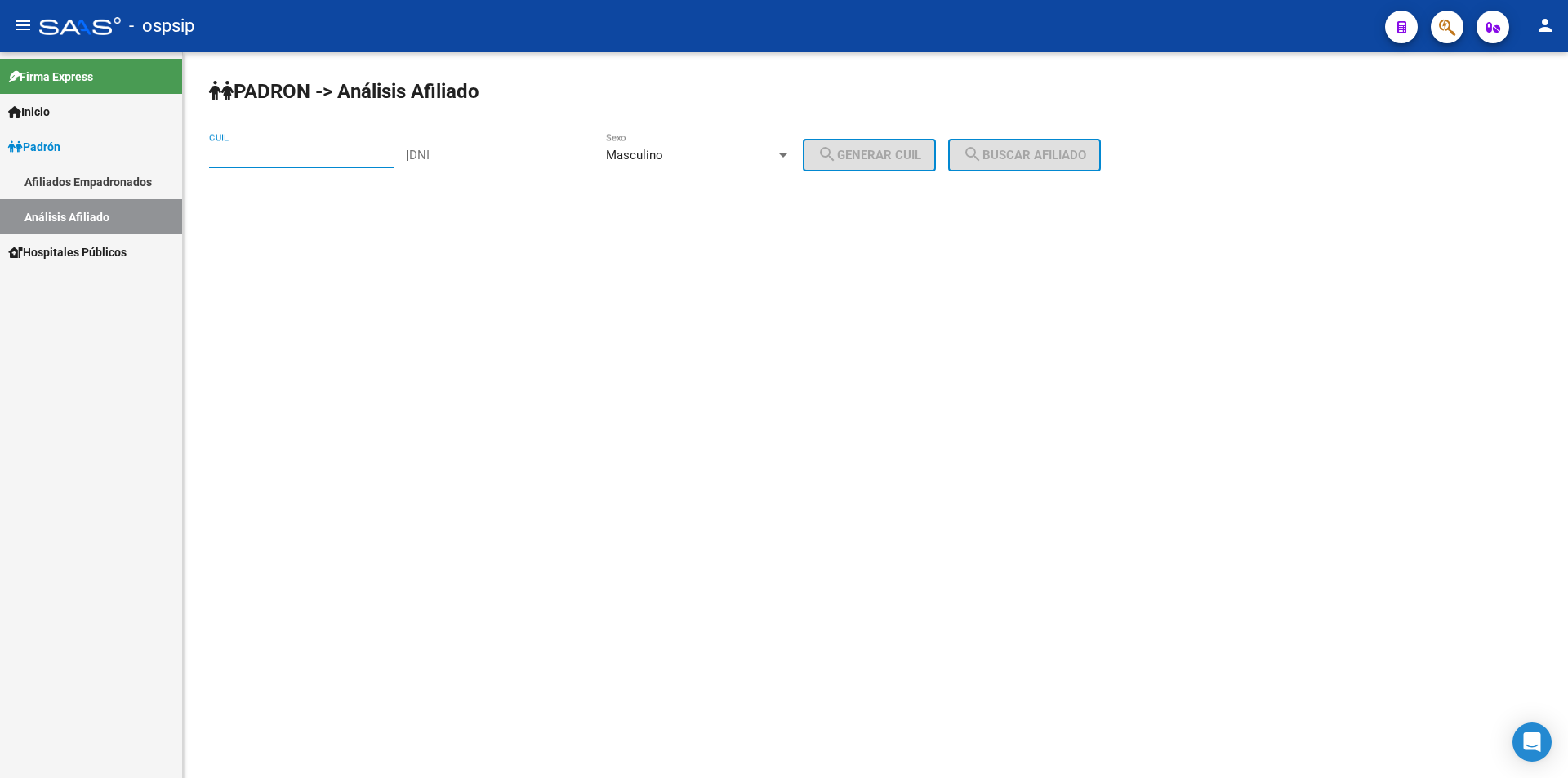
click at [515, 151] on input "DNI" at bounding box center [501, 155] width 185 height 14
type input "1"
type input "34612899"
click at [906, 148] on span "search Generar CUIL" at bounding box center [869, 155] width 104 height 14
type input "20-34612899-3"
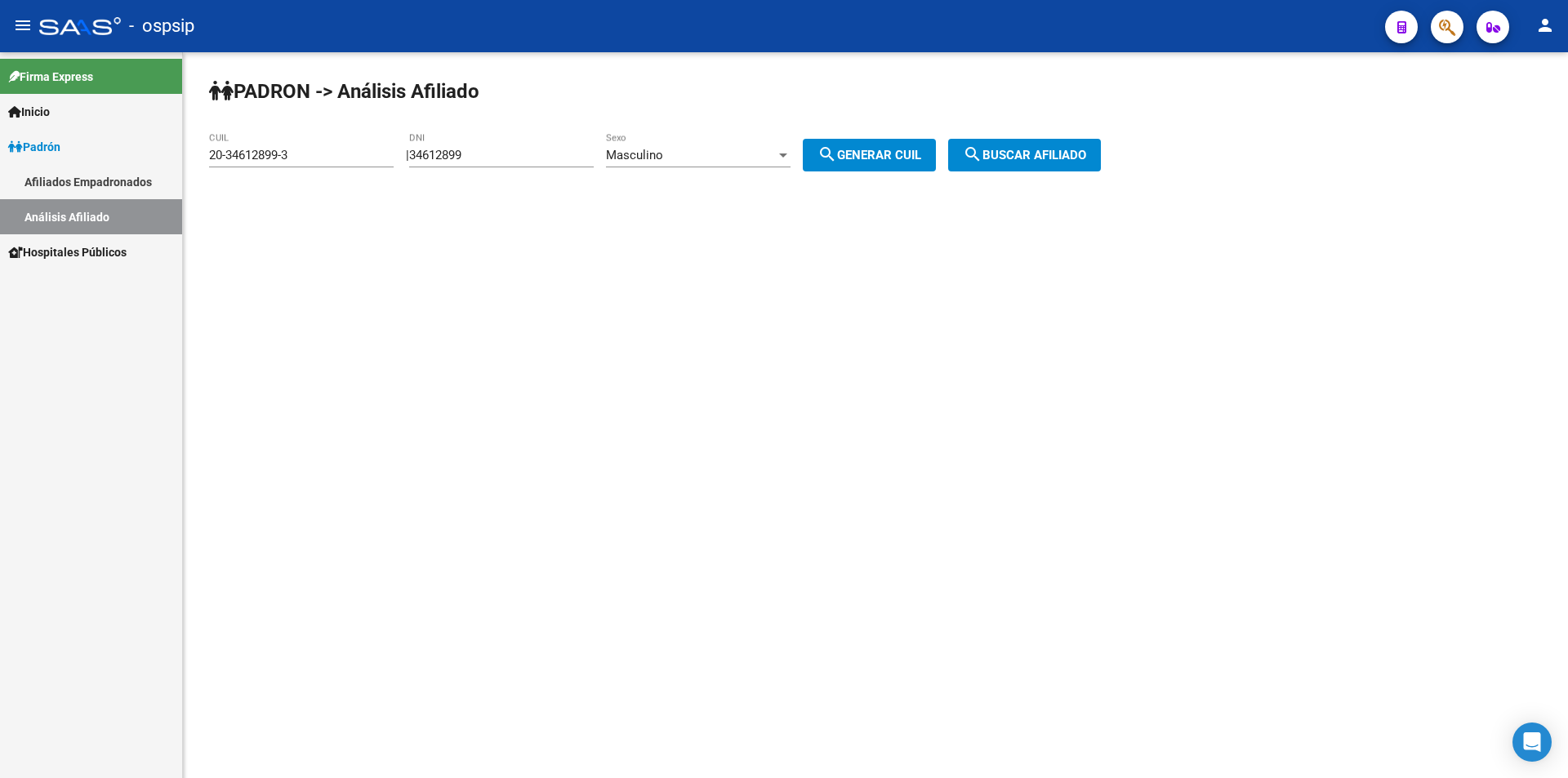
click at [1076, 165] on button "search Buscar afiliado" at bounding box center [1023, 155] width 152 height 32
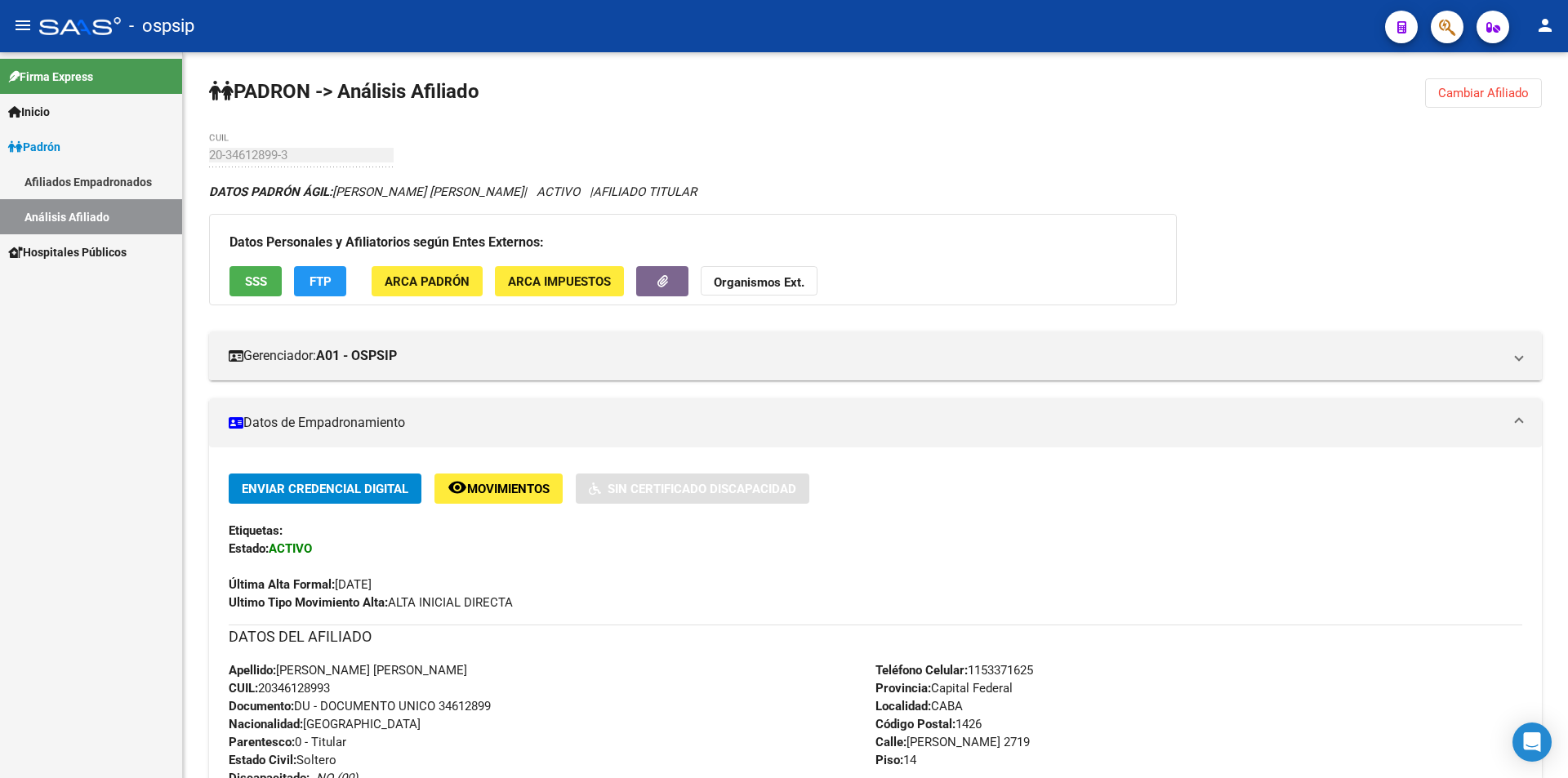
click at [112, 207] on link "Análisis Afiliado" at bounding box center [91, 216] width 182 height 35
click at [861, 142] on div "[PERSON_NAME] -> Análisis Afiliado Cambiar Afiliado 20-34612899-3 CUIL DATOS [P…" at bounding box center [876, 686] width 1385 height 1268
click at [981, 156] on div "[PERSON_NAME] -> Análisis Afiliado Cambiar Afiliado 20-34612899-3 CUIL DATOS [P…" at bounding box center [876, 686] width 1385 height 1268
click at [495, 133] on div "[PERSON_NAME] -> Análisis Afiliado Cambiar Afiliado 20-34612899-3 CUIL DATOS [P…" at bounding box center [876, 686] width 1385 height 1268
click at [829, 125] on div "[PERSON_NAME] -> Análisis Afiliado Cambiar Afiliado 20-34612899-3 CUIL DATOS [P…" at bounding box center [876, 686] width 1385 height 1268
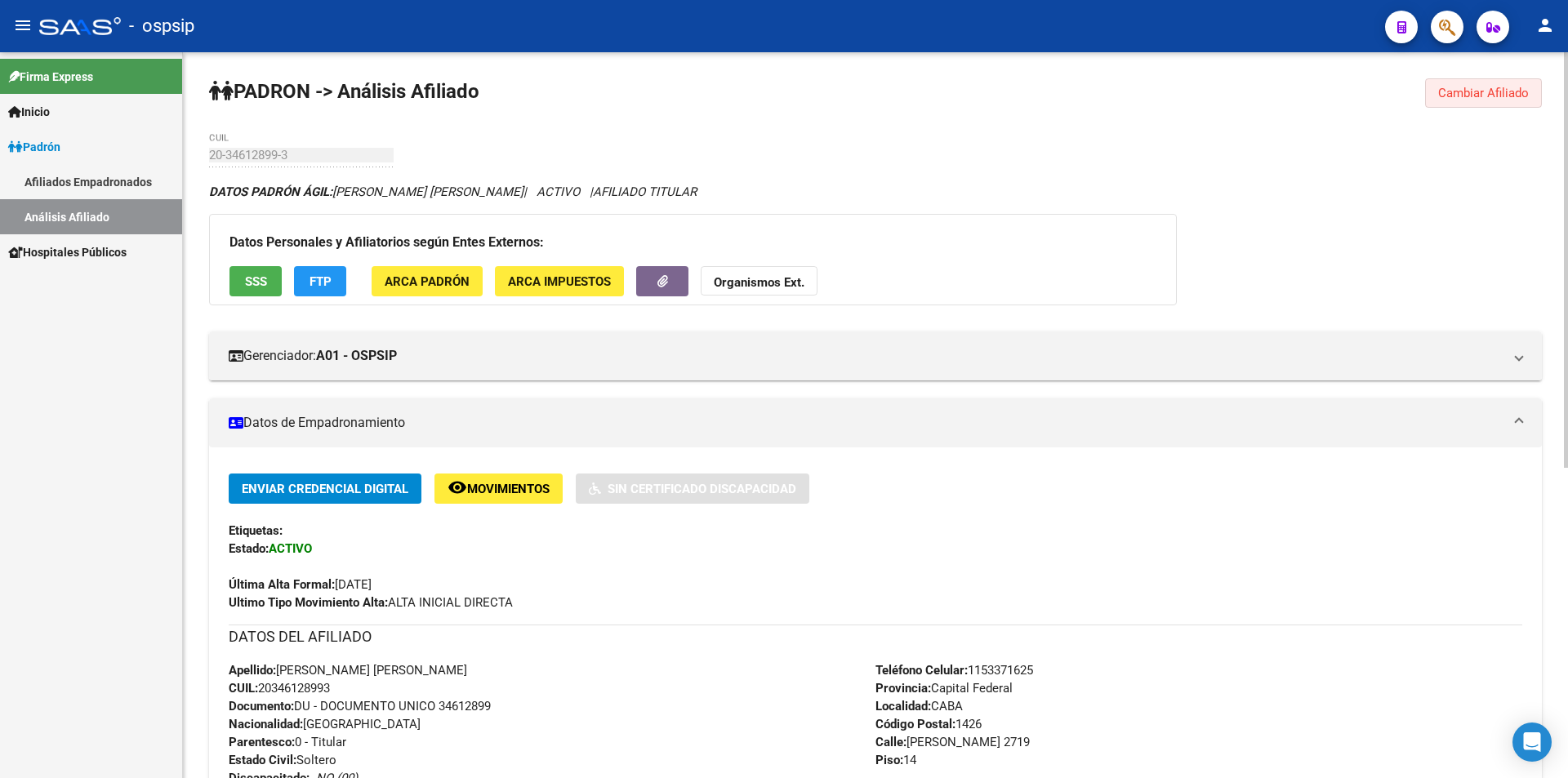
click at [1466, 86] on span "Cambiar Afiliado" at bounding box center [1483, 93] width 91 height 14
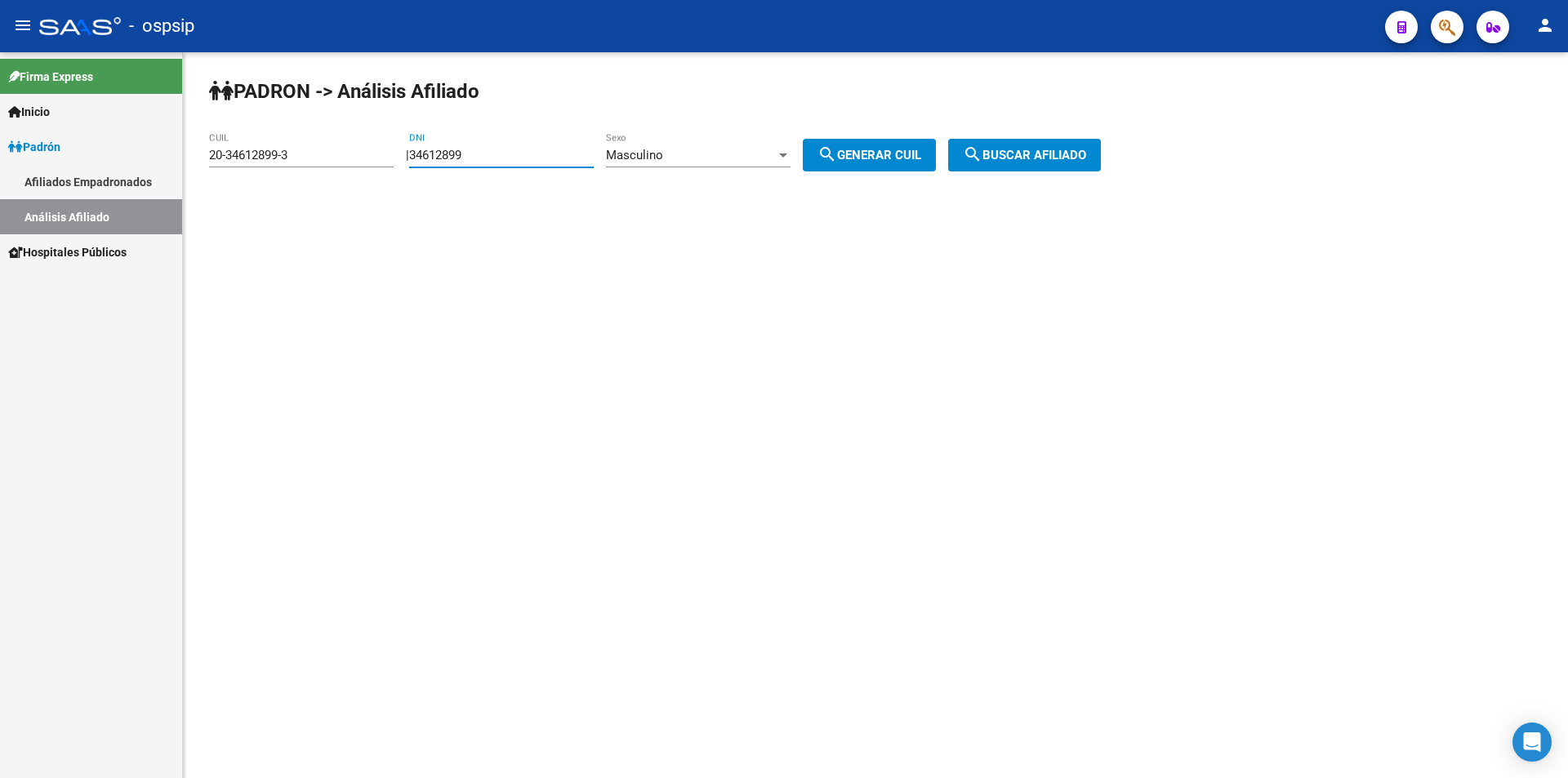
drag, startPoint x: 495, startPoint y: 149, endPoint x: 359, endPoint y: 135, distance: 136.7
click at [359, 148] on app-analisis-afiliado "[PERSON_NAME] -> Análisis Afiliado 20-34612899-3 CUIL | 34612899 DNI Masculino …" at bounding box center [661, 155] width 904 height 14
drag, startPoint x: 337, startPoint y: 151, endPoint x: 141, endPoint y: 160, distance: 196.2
click at [141, 160] on mat-sidenav-container "Firma Express Inicio Calendario SSS Instructivos Contacto OS [PERSON_NAME] Afil…" at bounding box center [784, 415] width 1568 height 726
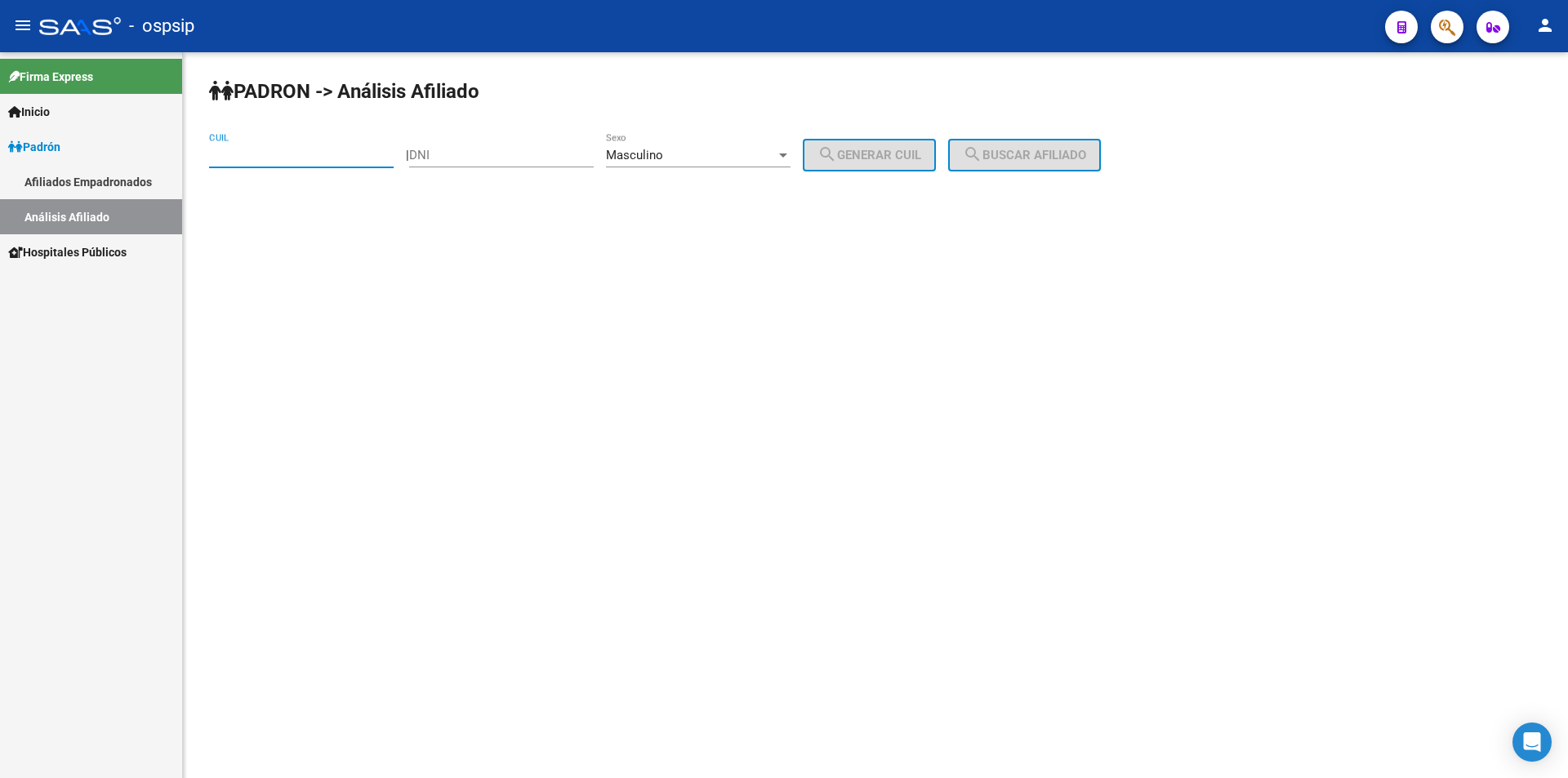
click at [775, 144] on div "Masculino Sexo" at bounding box center [698, 150] width 185 height 35
click at [774, 145] on span "Masculino" at bounding box center [716, 155] width 185 height 37
click at [775, 152] on div "Masculino" at bounding box center [691, 155] width 170 height 14
click at [778, 151] on span "Masculino" at bounding box center [716, 155] width 185 height 37
click at [709, 151] on div "Masculino" at bounding box center [691, 155] width 170 height 14
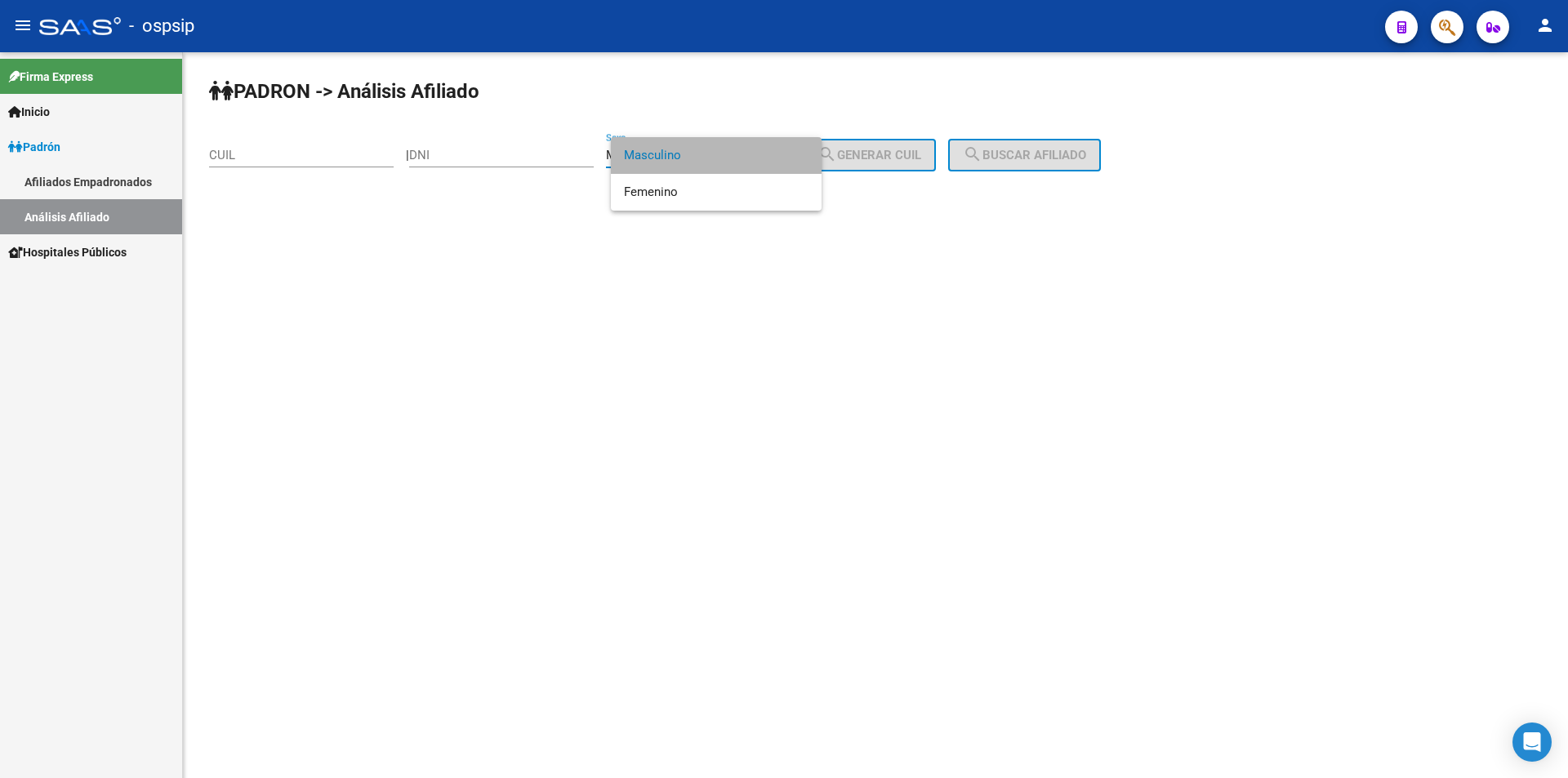
click at [703, 145] on span "Masculino" at bounding box center [716, 155] width 185 height 37
click at [486, 147] on div "DNI" at bounding box center [501, 150] width 185 height 35
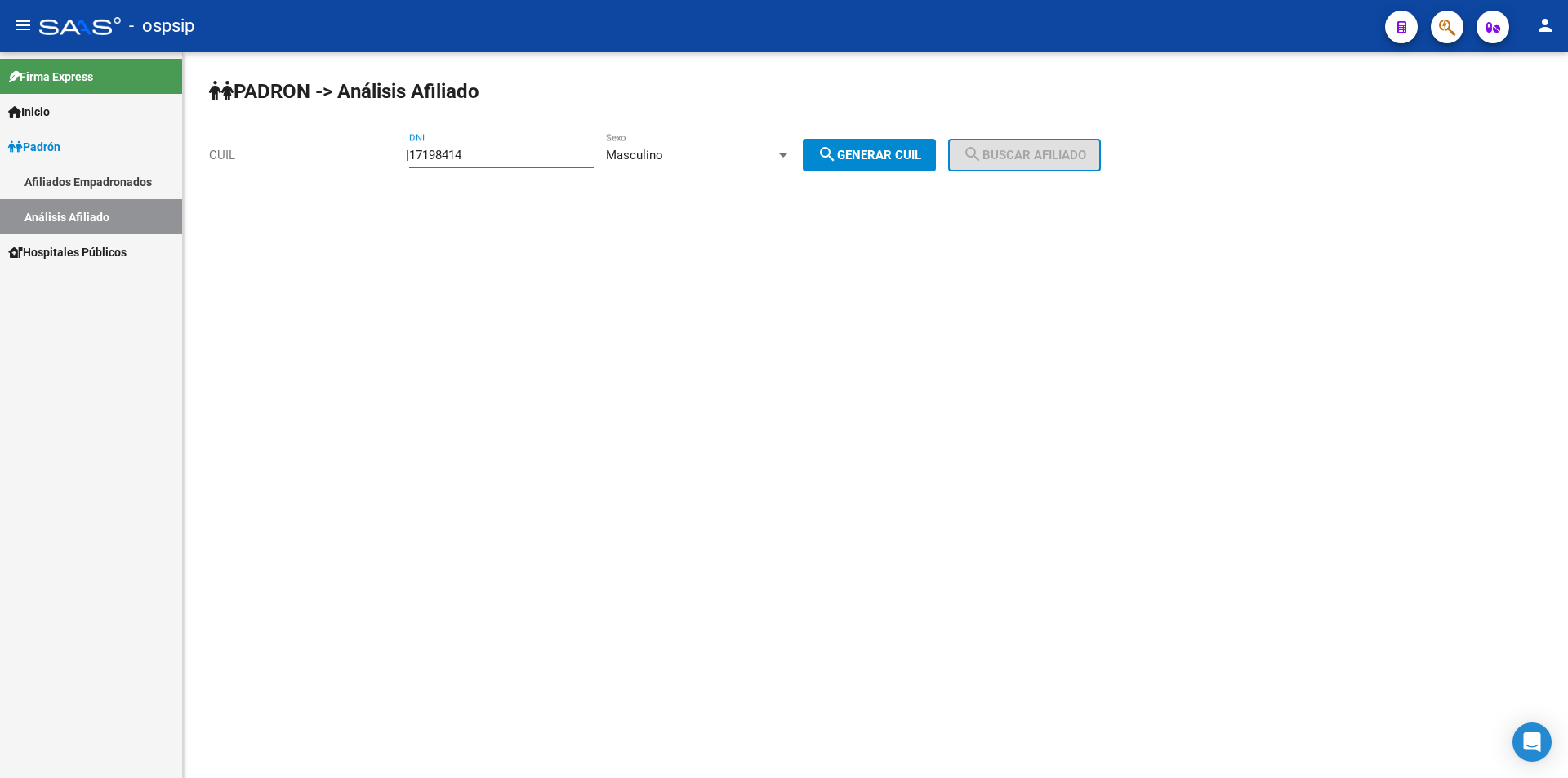
type input "17198414"
click at [715, 152] on div "Masculino" at bounding box center [691, 155] width 170 height 14
click at [715, 152] on span "Masculino" at bounding box center [716, 155] width 185 height 37
click at [873, 151] on span "search Generar CUIL" at bounding box center [869, 155] width 104 height 14
type input "23-17198414-9"
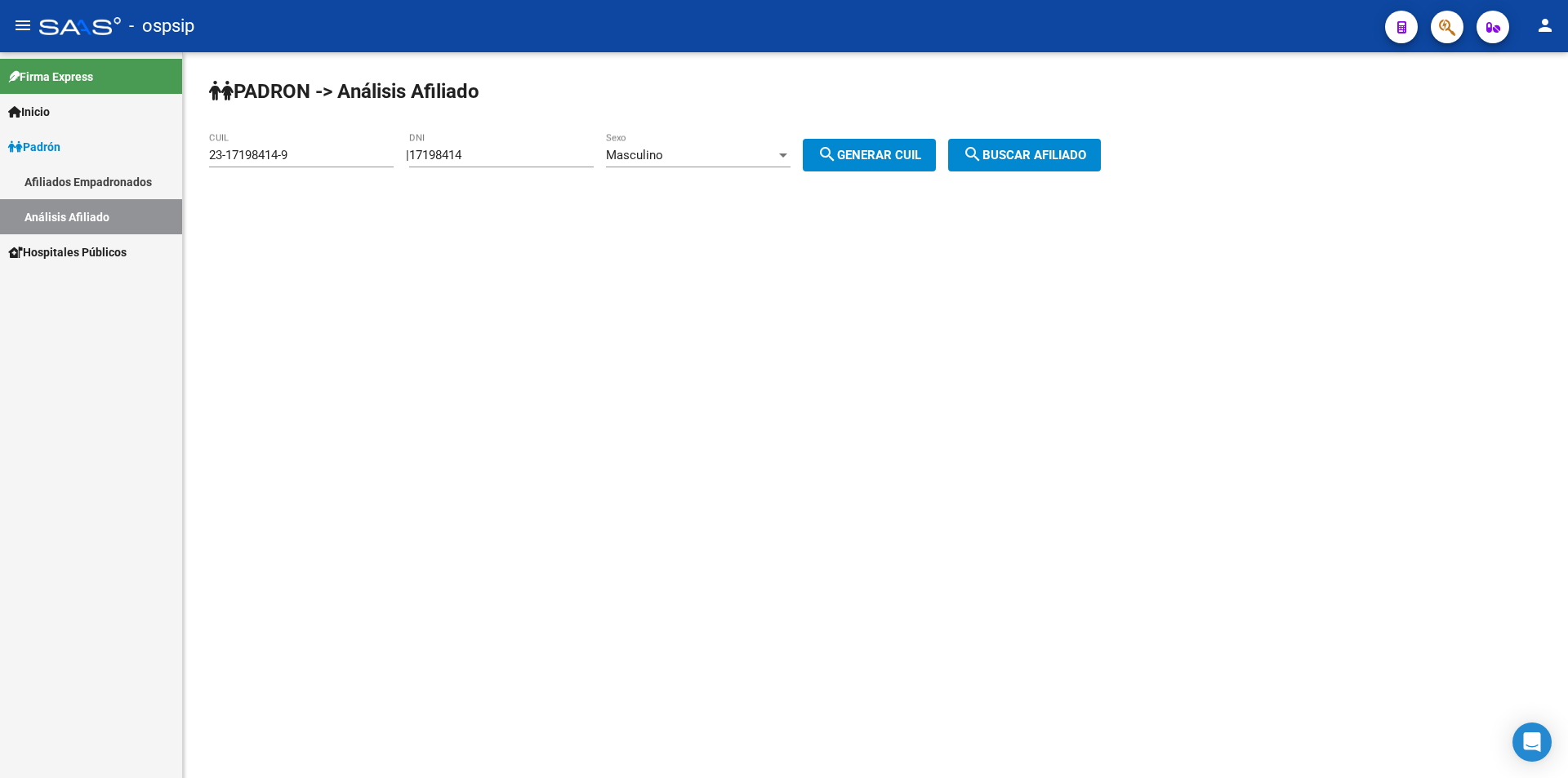
click at [1032, 145] on button "search Buscar afiliado" at bounding box center [1023, 155] width 152 height 32
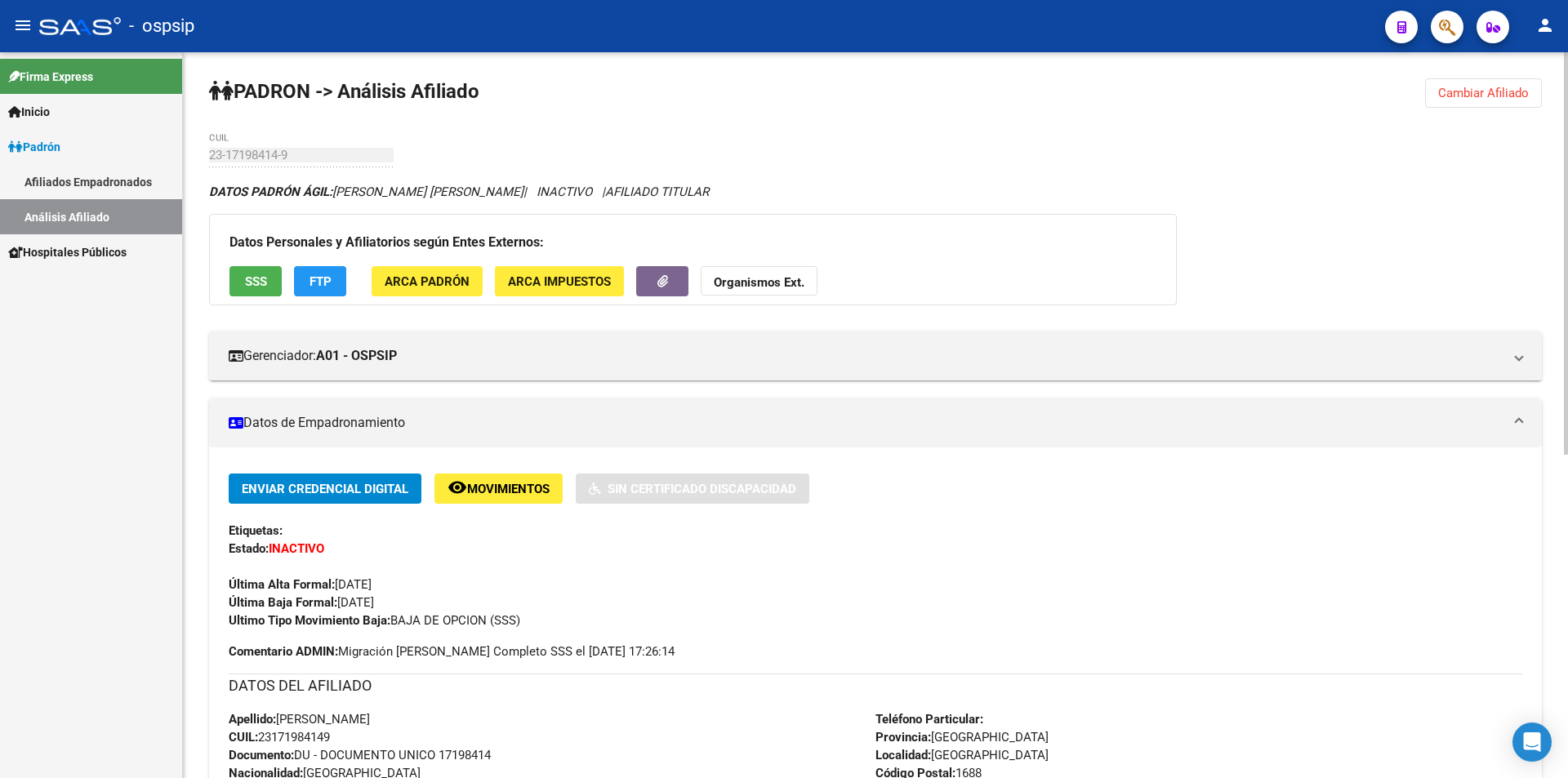
click at [1504, 98] on span "Cambiar Afiliado" at bounding box center [1483, 93] width 91 height 14
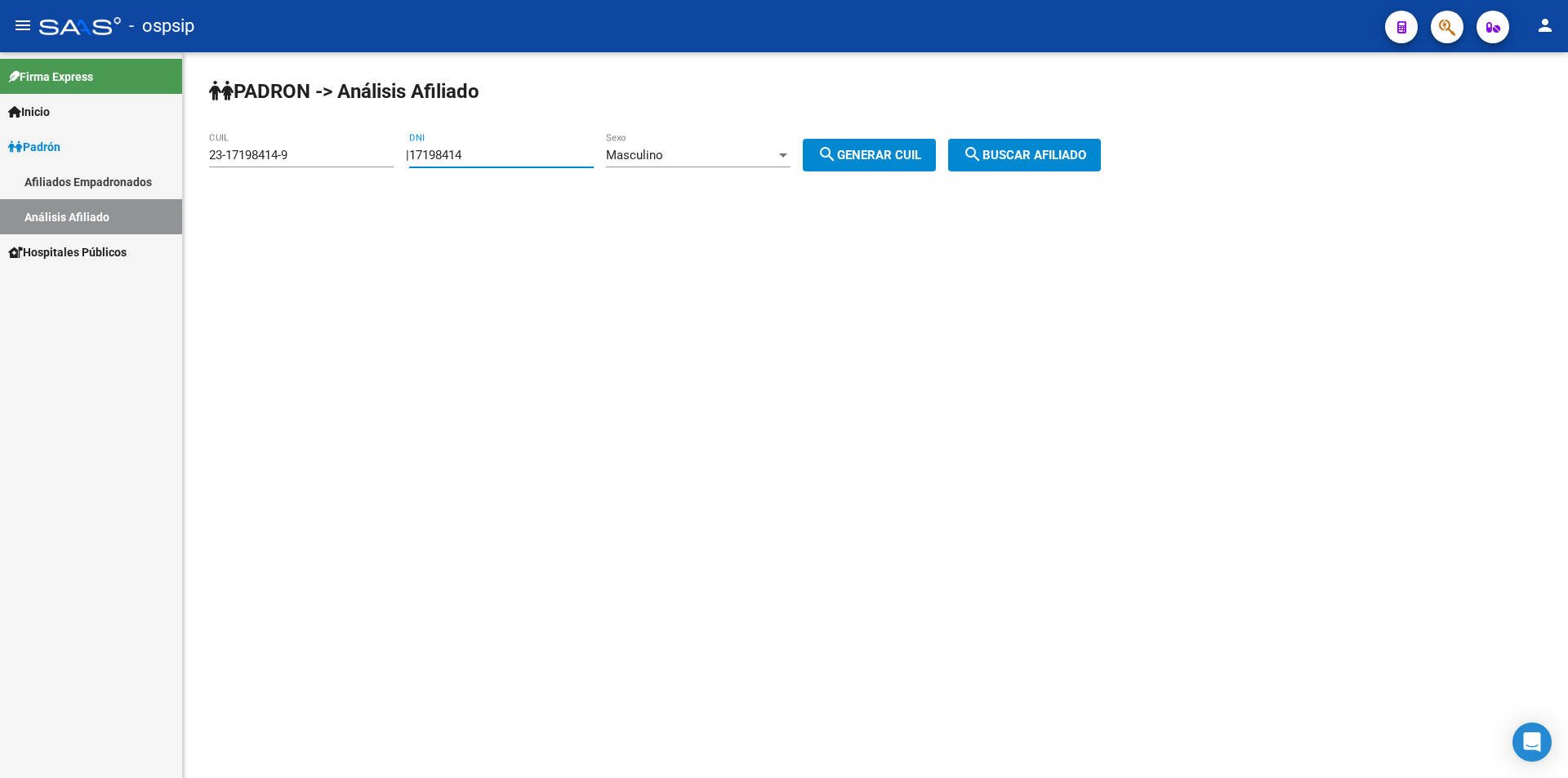
drag, startPoint x: 536, startPoint y: 151, endPoint x: 430, endPoint y: 156, distance: 106.1
click at [430, 156] on input "17198414" at bounding box center [501, 155] width 185 height 14
drag, startPoint x: 338, startPoint y: 152, endPoint x: 56, endPoint y: 152, distance: 282.0
click at [56, 152] on mat-sidenav-container "Firma Express Inicio Calendario SSS Instructivos Contacto OS [PERSON_NAME] Afil…" at bounding box center [784, 415] width 1568 height 726
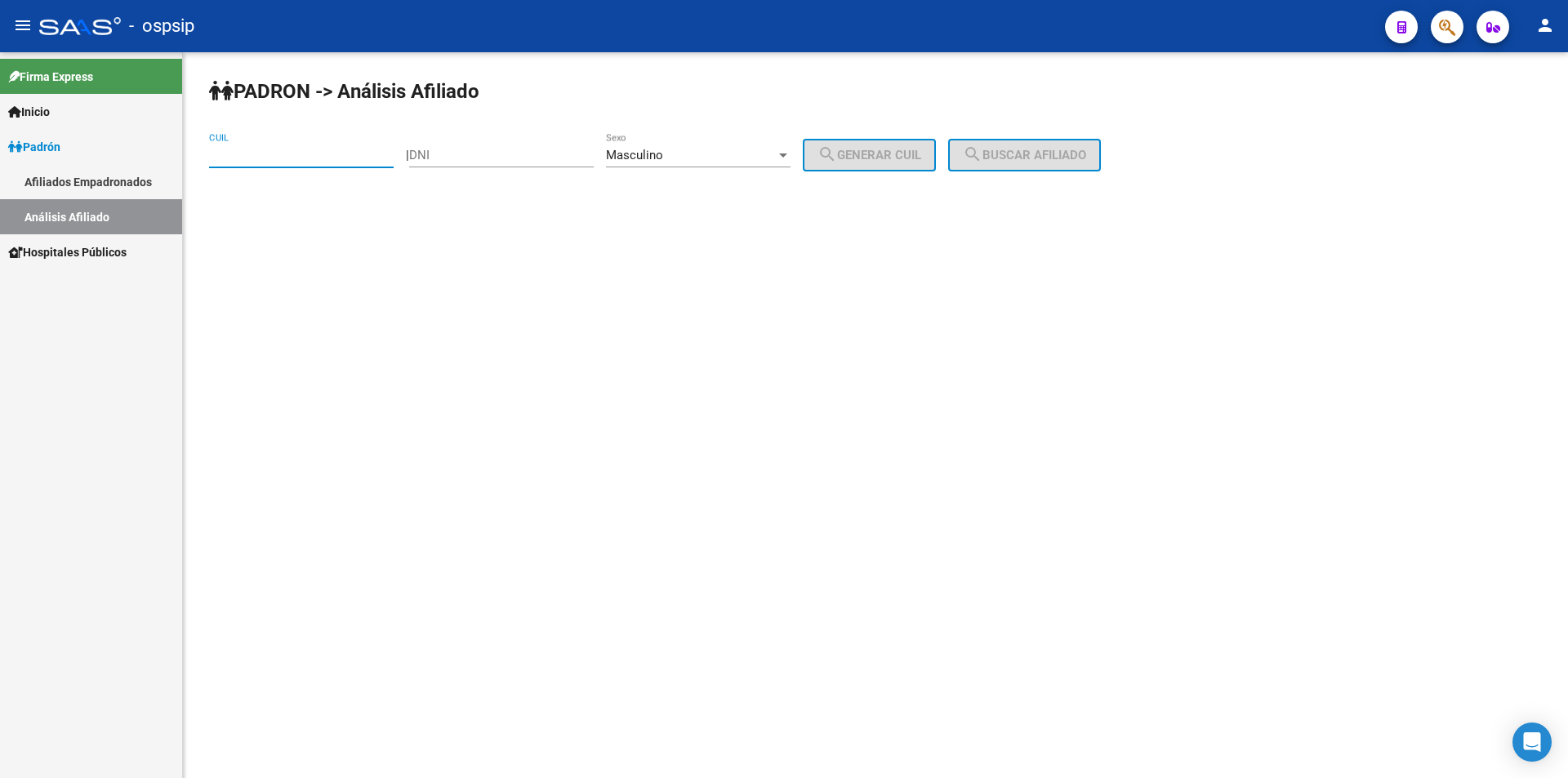
click at [723, 134] on div "Masculino Sexo" at bounding box center [698, 150] width 185 height 35
click at [491, 151] on div at bounding box center [784, 389] width 1568 height 778
click at [491, 151] on input "DNI" at bounding box center [501, 155] width 185 height 14
type input "28952133"
click at [866, 148] on span "search Generar CUIL" at bounding box center [869, 155] width 104 height 14
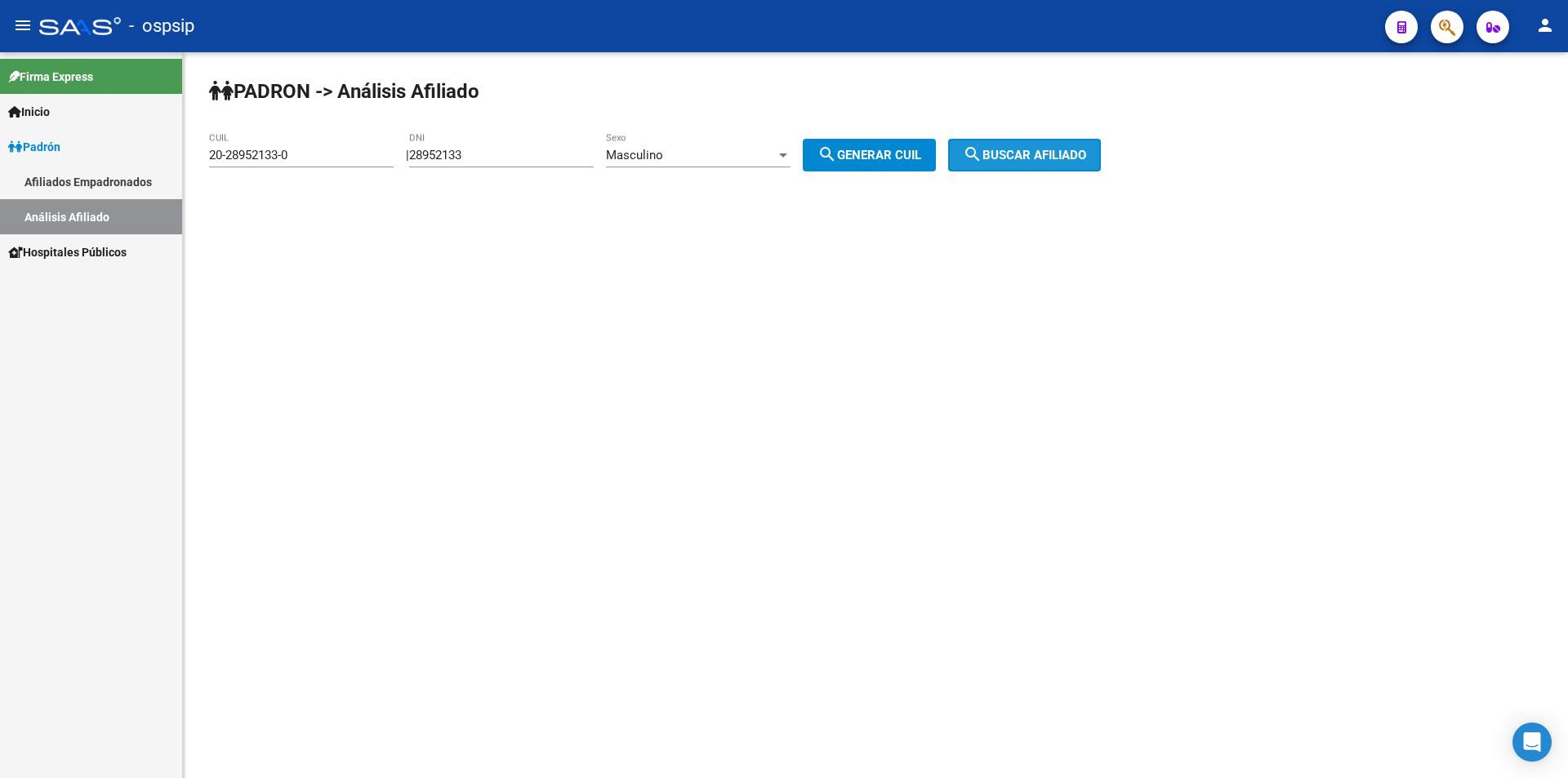
click at [983, 149] on mat-icon "search" at bounding box center [973, 154] width 20 height 20
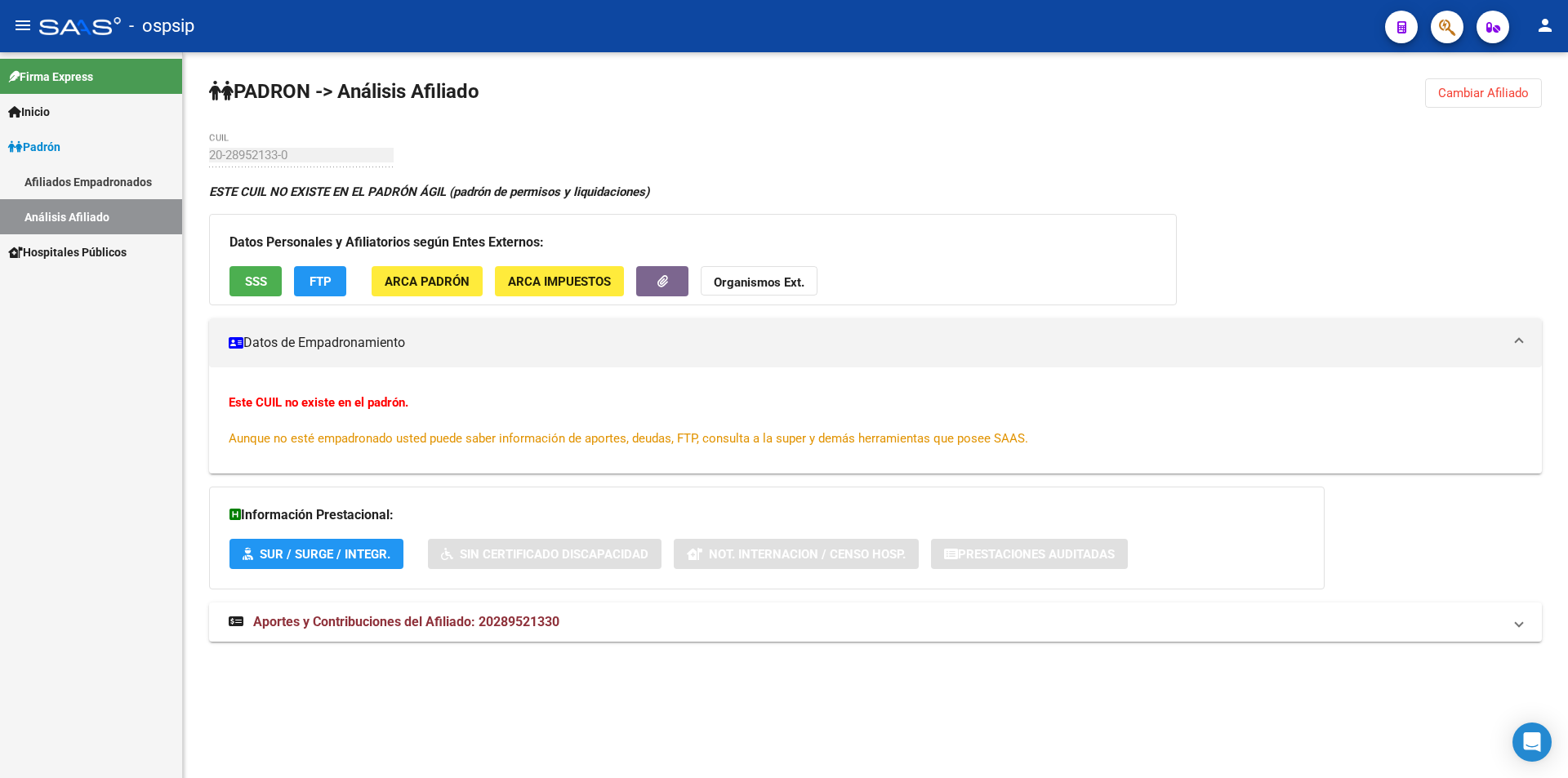
click at [1485, 82] on button "Cambiar Afiliado" at bounding box center [1483, 93] width 117 height 30
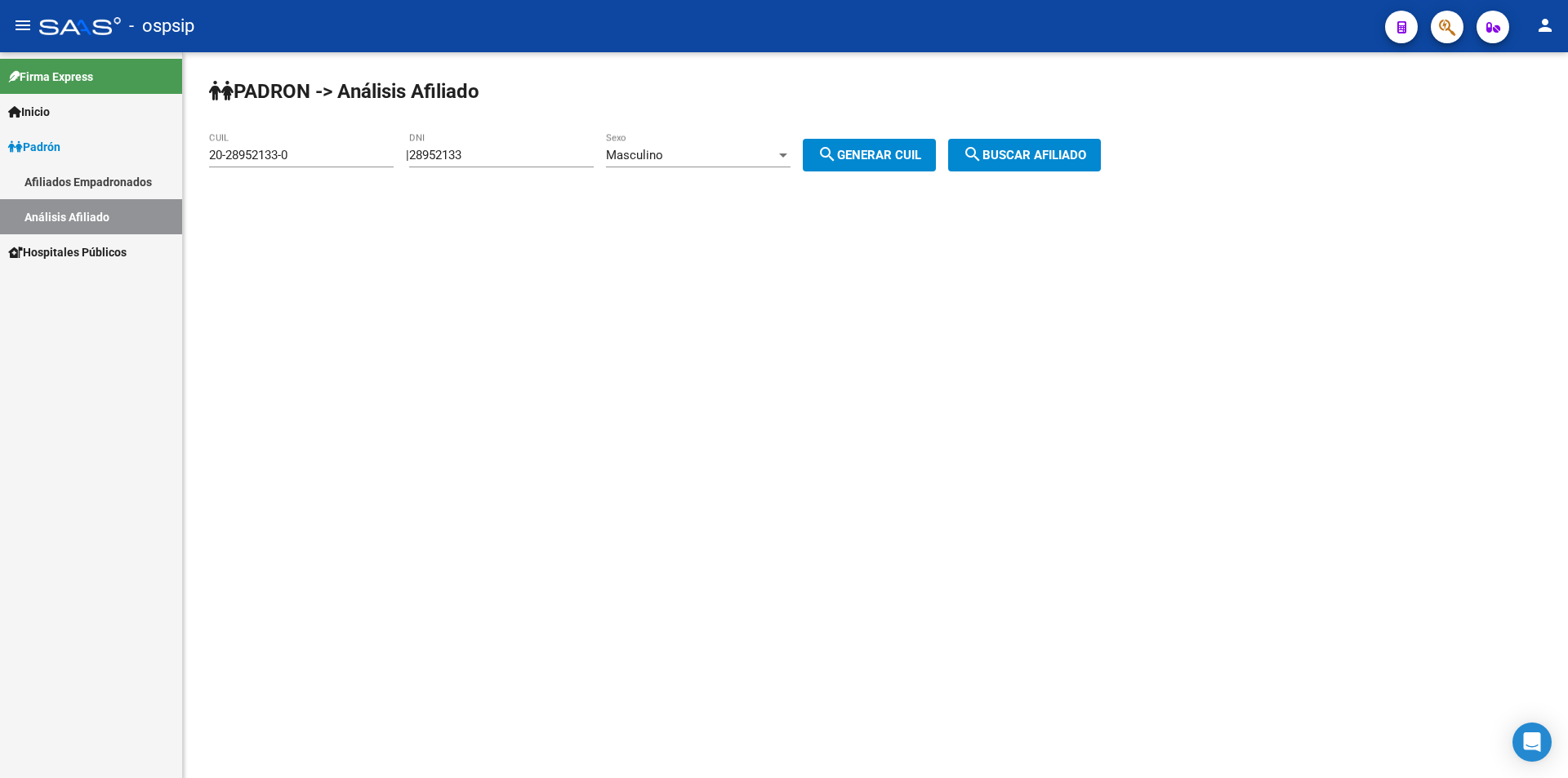
click at [663, 154] on span "Masculino" at bounding box center [634, 155] width 57 height 14
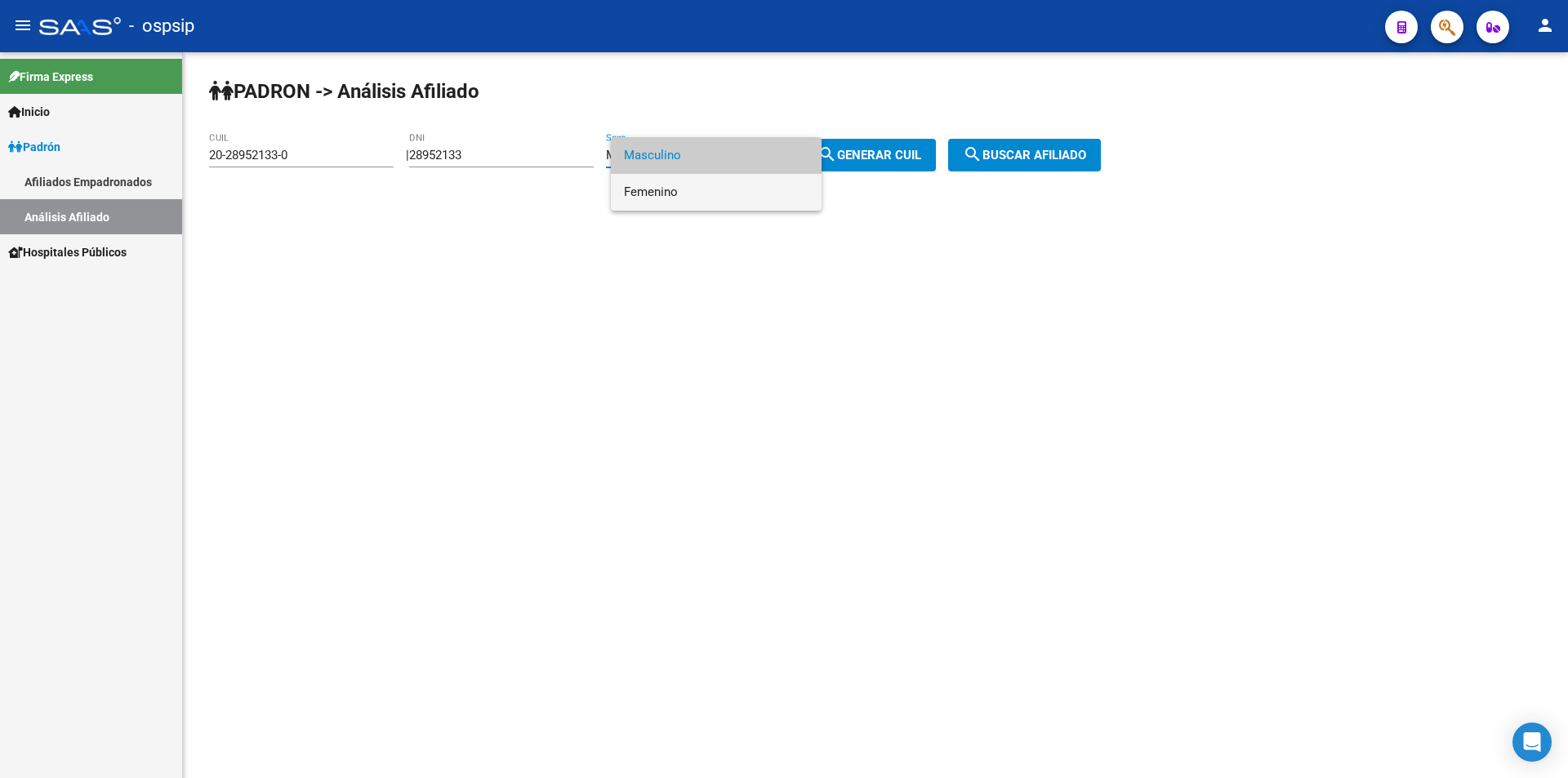
click at [695, 184] on span "Femenino" at bounding box center [716, 192] width 185 height 37
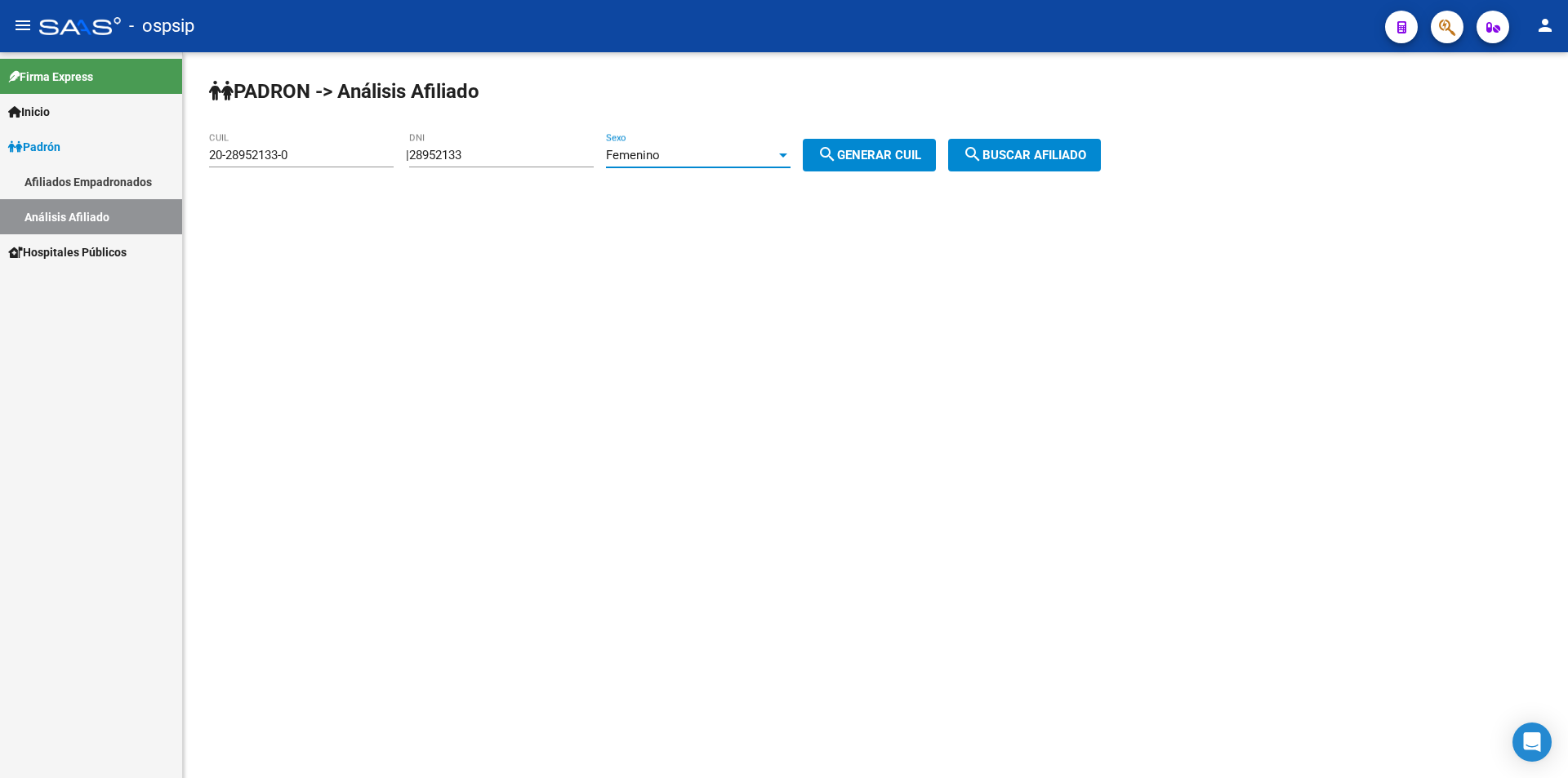
click at [875, 152] on span "search Generar CUIL" at bounding box center [869, 155] width 104 height 14
type input "27-28952133-5"
click at [1050, 150] on span "search Buscar afiliado" at bounding box center [1024, 155] width 124 height 14
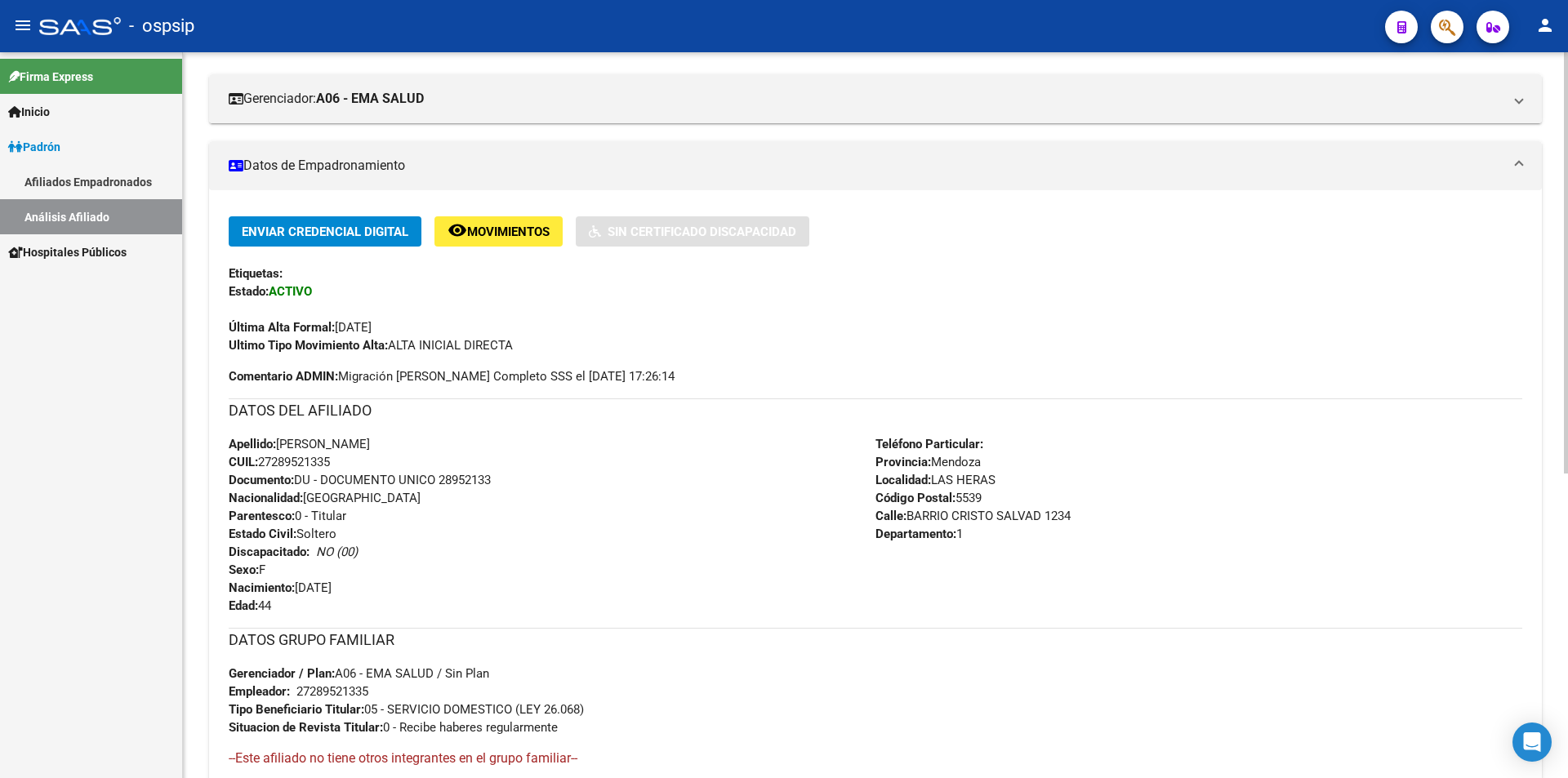
scroll to position [326, 0]
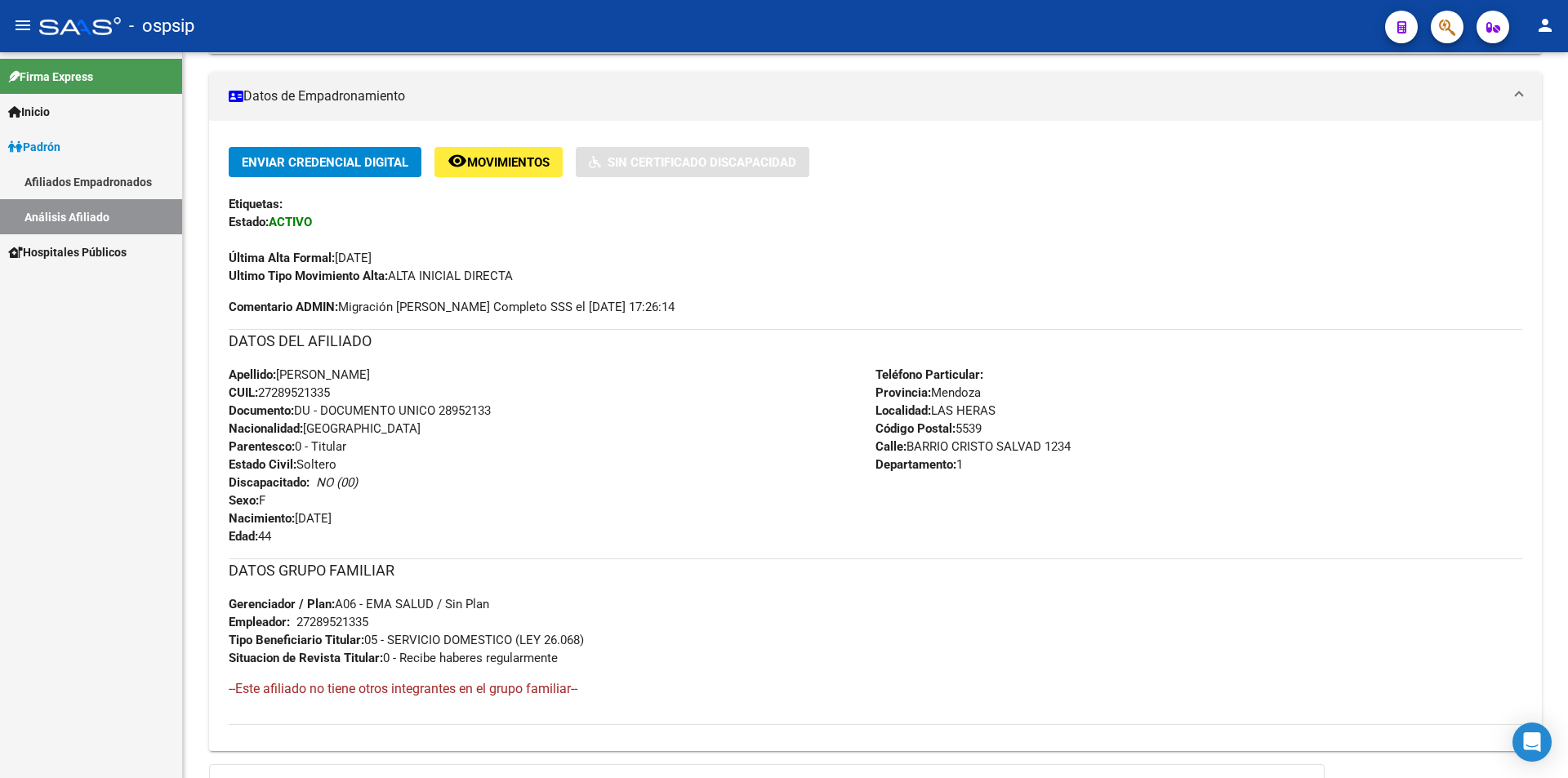
click at [164, 455] on div "Firma Express Inicio Calendario SSS Instructivos Contacto OS Padrón Afiliados E…" at bounding box center [91, 415] width 182 height 726
click at [581, 381] on div "Apellido: [PERSON_NAME] CUIL: 27289521335 Documento: DU - DOCUMENTO UNICO 28952…" at bounding box center [552, 455] width 646 height 179
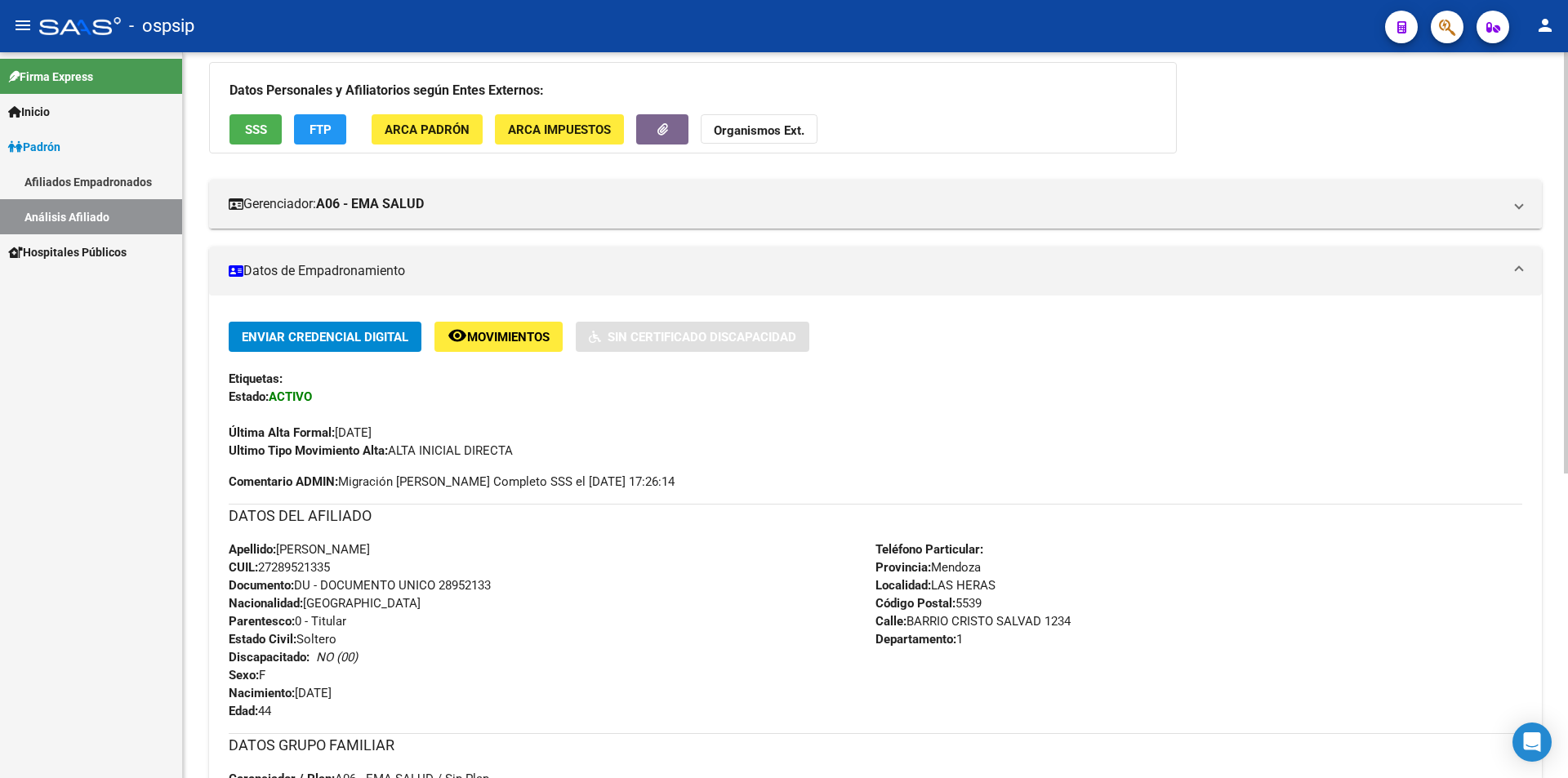
scroll to position [163, 0]
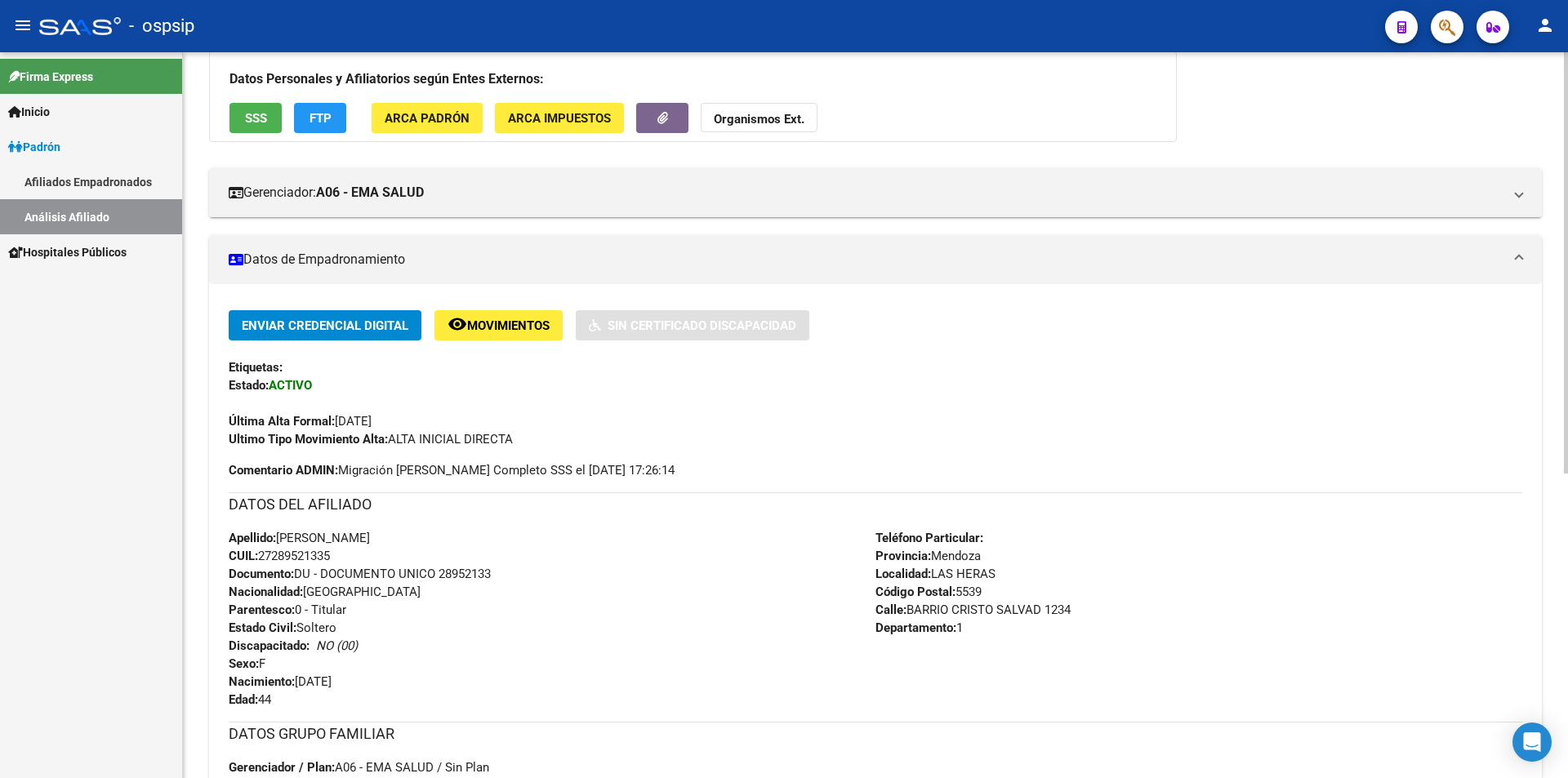
drag, startPoint x: 954, startPoint y: 311, endPoint x: 1278, endPoint y: 270, distance: 326.6
click at [1278, 270] on mat-expansion-panel "Datos de Empadronamiento Enviar Credencial Digital remove_red_eye Movimientos S…" at bounding box center [876, 575] width 1333 height 680
drag, startPoint x: 1145, startPoint y: 255, endPoint x: 1189, endPoint y: 330, distance: 87.0
click at [1189, 330] on mat-expansion-panel "Datos de Empadronamiento Enviar Credencial Digital remove_red_eye Movimientos S…" at bounding box center [876, 575] width 1333 height 680
click at [1190, 410] on div "Última Alta Formal: [DATE]" at bounding box center [876, 412] width 1294 height 36
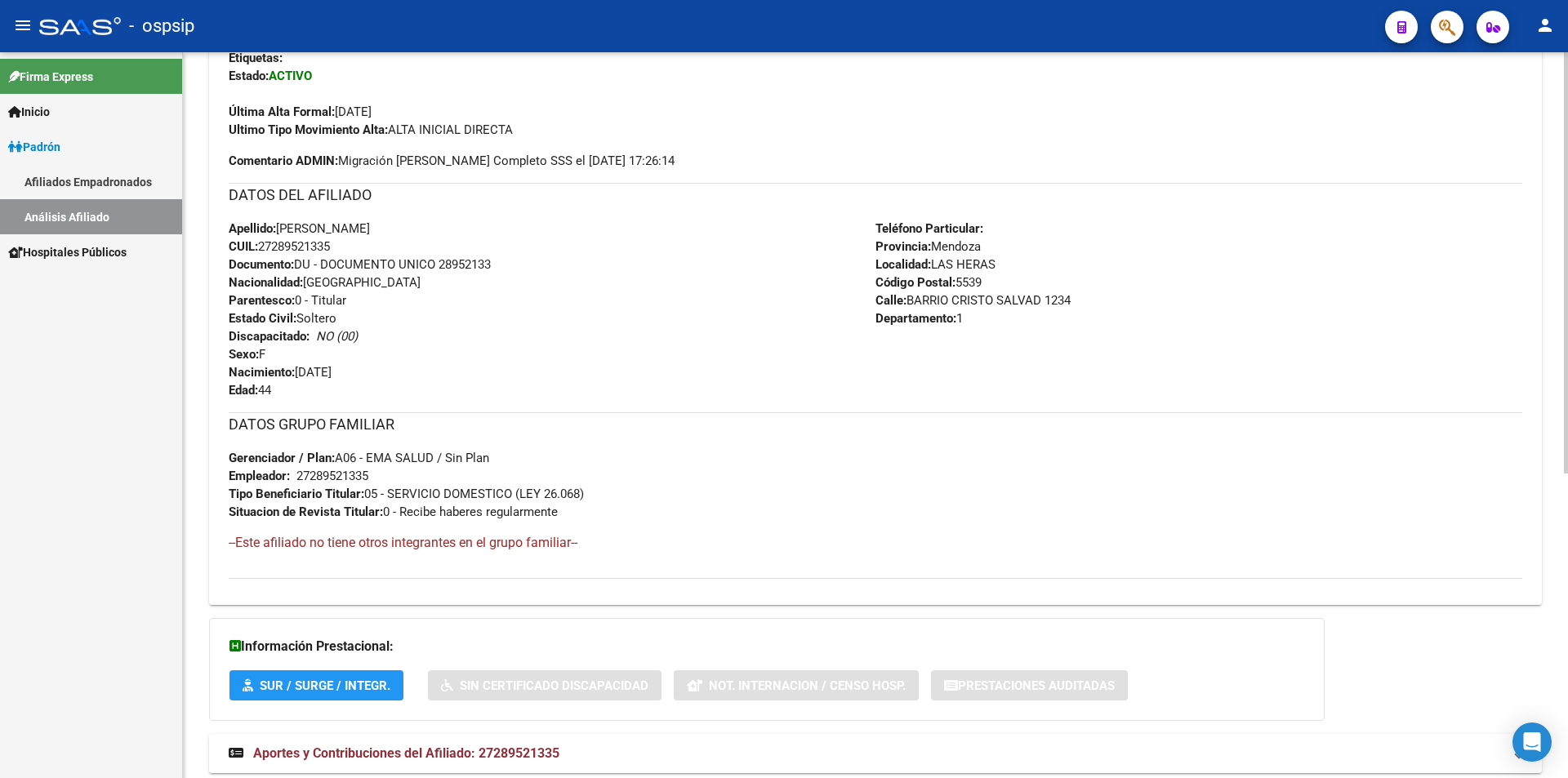
scroll to position [490, 0]
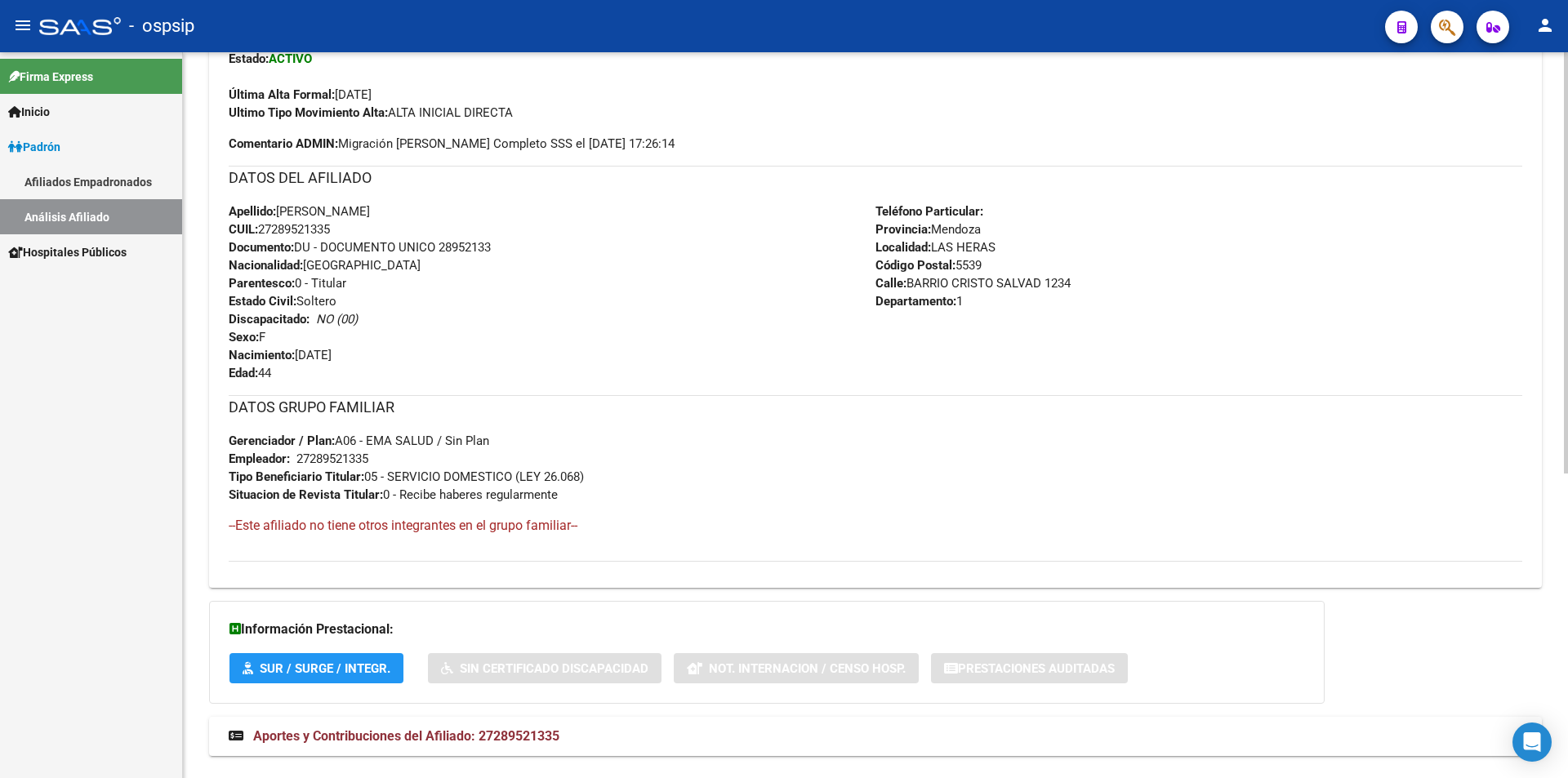
click at [553, 411] on h3 "DATOS GRUPO FAMILIAR" at bounding box center [876, 407] width 1294 height 23
drag, startPoint x: 681, startPoint y: 481, endPoint x: 672, endPoint y: 486, distance: 10.3
click at [681, 483] on div "DATOS GRUPO FAMILIAR Gerenciador / Plan: A06 - EMA SALUD / Sin Plan Empleador: …" at bounding box center [876, 449] width 1294 height 108
drag, startPoint x: 247, startPoint y: 527, endPoint x: 647, endPoint y: 537, distance: 400.1
click at [647, 537] on div "DATOS GRUPO FAMILIAR Gerenciador / Plan: A06 - EMA SALUD / Sin Plan Empleador: …" at bounding box center [876, 471] width 1294 height 152
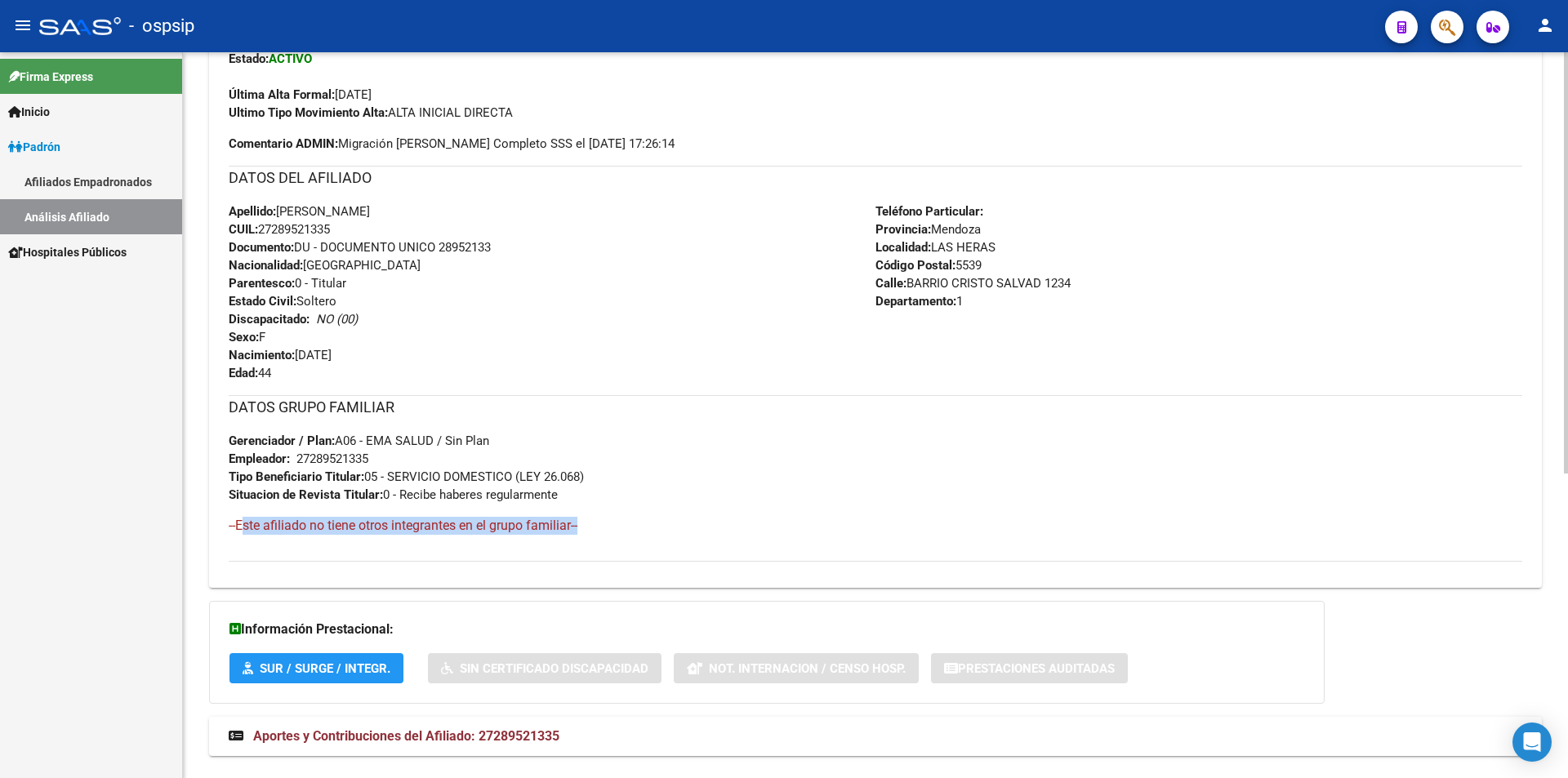
click at [649, 534] on h4 "--Este afiliado no tiene otros integrantes en el grupo familiar--" at bounding box center [876, 526] width 1294 height 18
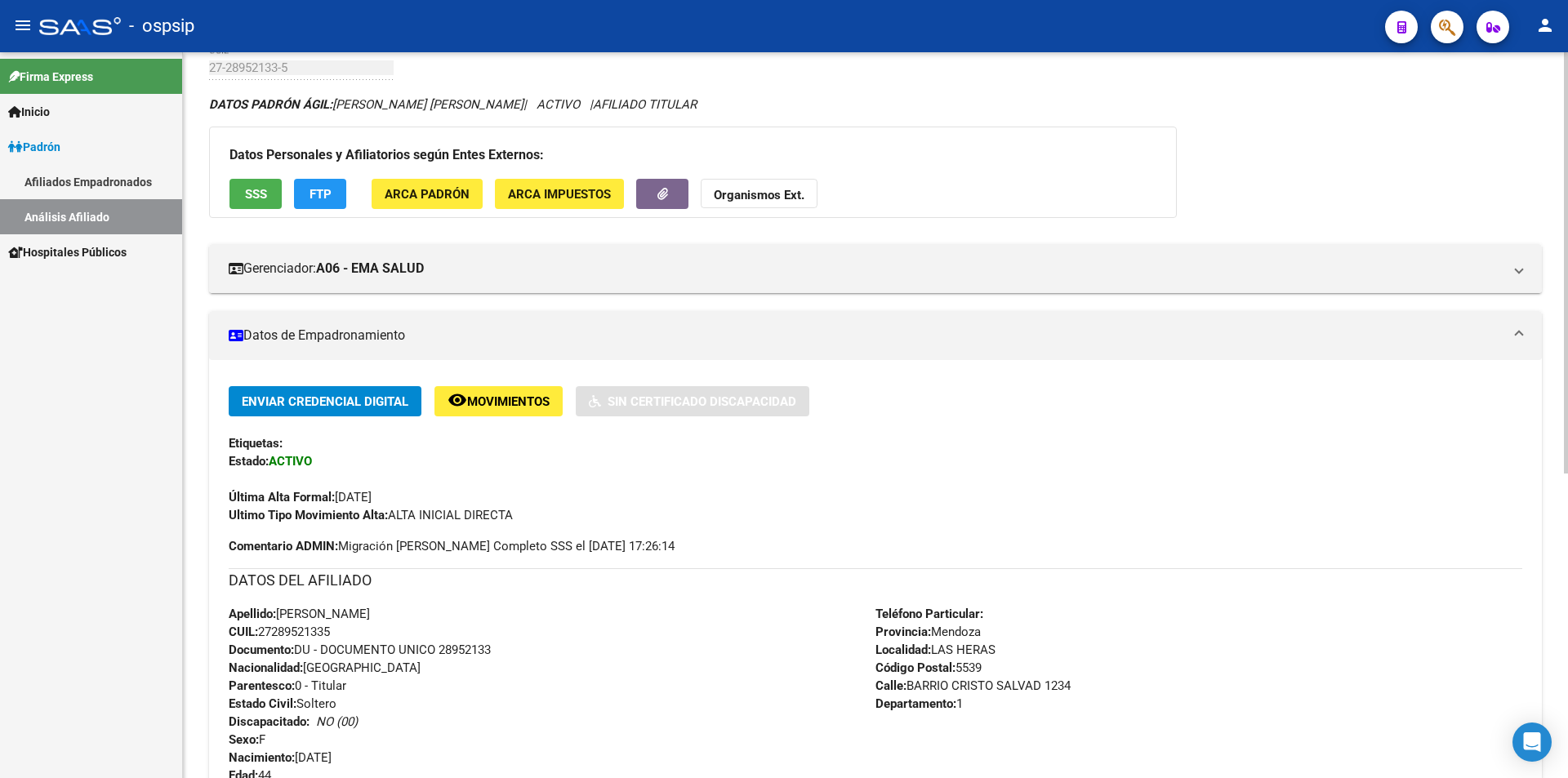
scroll to position [0, 0]
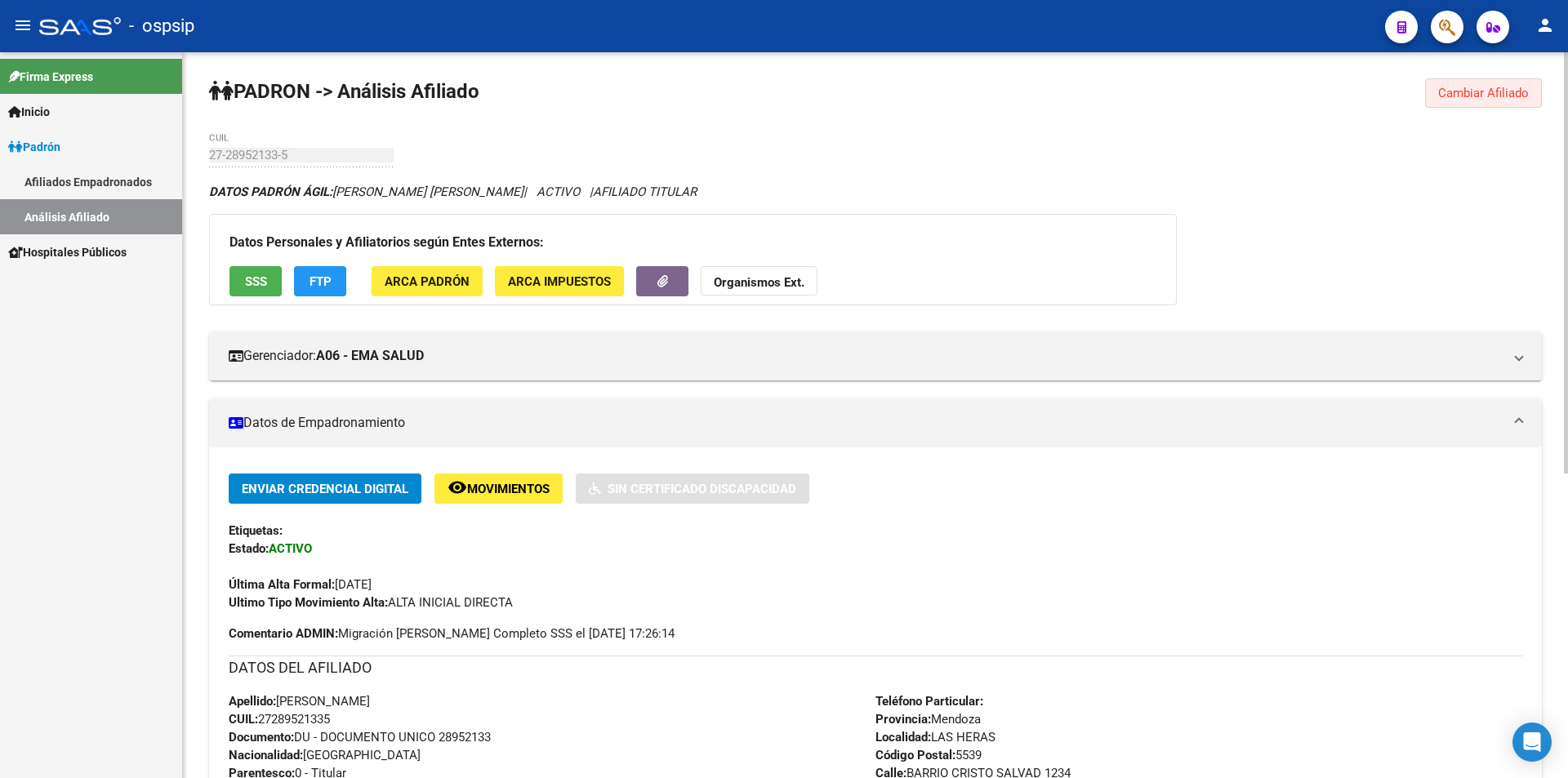
click at [1518, 92] on span "Cambiar Afiliado" at bounding box center [1483, 93] width 91 height 14
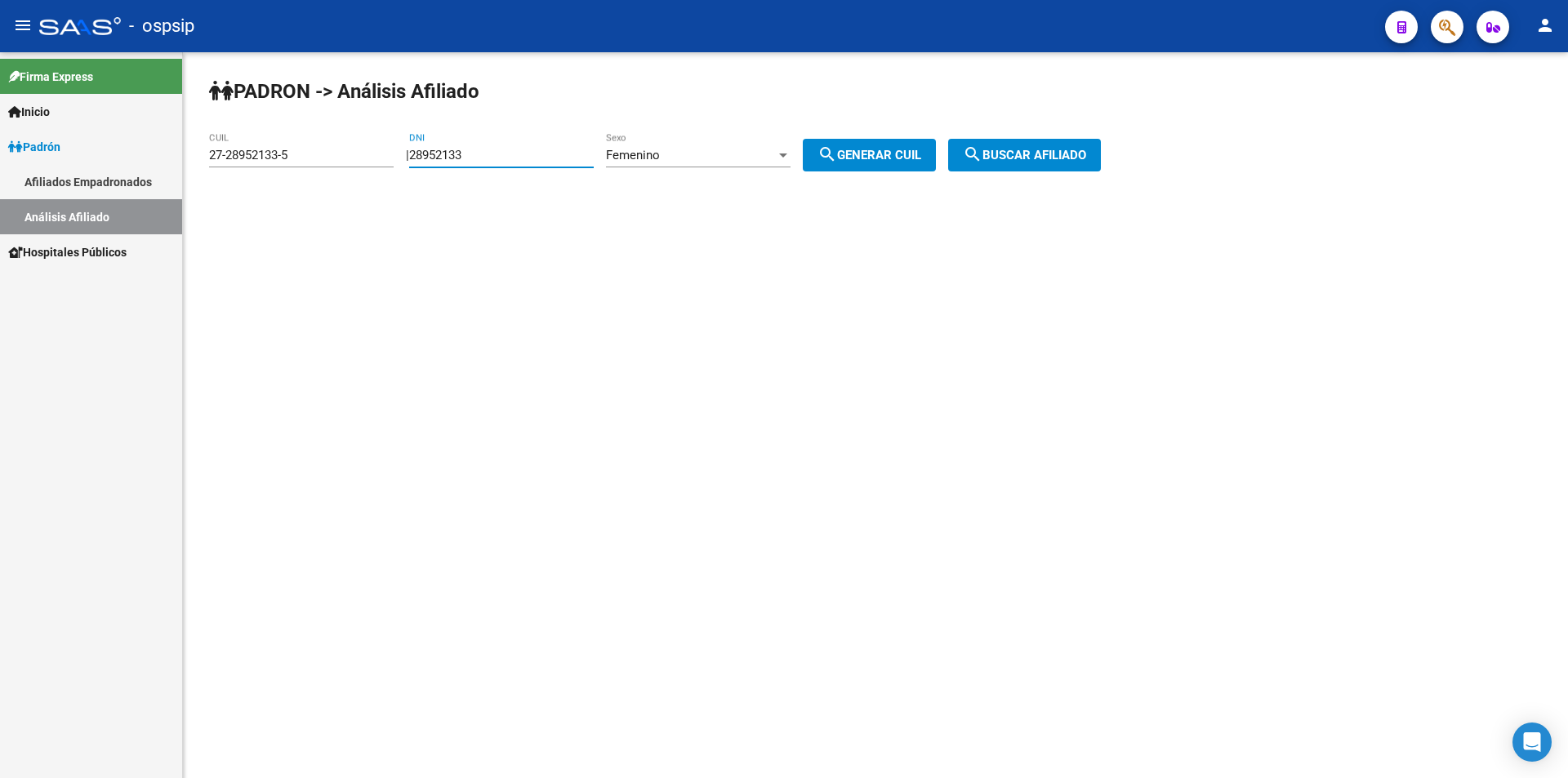
drag, startPoint x: 573, startPoint y: 156, endPoint x: 332, endPoint y: 178, distance: 242.0
click at [332, 162] on app-analisis-afiliado "[PERSON_NAME] -> Análisis Afiliado 27-28952133-5 CUIL | 28952133 DNI Femenino S…" at bounding box center [661, 155] width 904 height 14
drag, startPoint x: 333, startPoint y: 164, endPoint x: 330, endPoint y: 154, distance: 10.4
click at [330, 154] on div "27-28952133-5 CUIL" at bounding box center [301, 150] width 185 height 35
drag, startPoint x: 330, startPoint y: 154, endPoint x: 157, endPoint y: 154, distance: 173.0
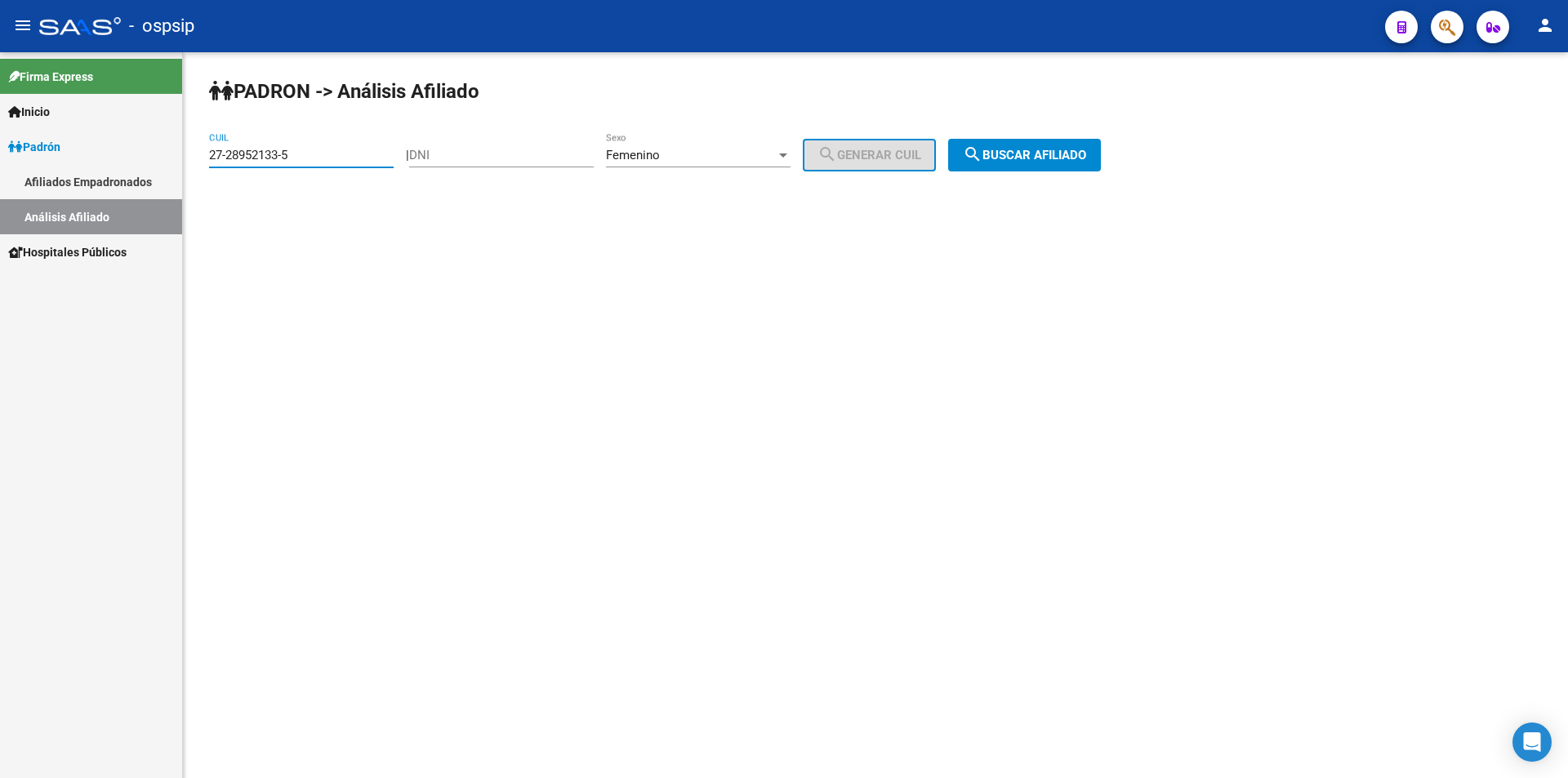
click at [157, 154] on mat-sidenav-container "Firma Express Inicio Calendario SSS Instructivos Contacto OS [PERSON_NAME] Afil…" at bounding box center [784, 415] width 1568 height 726
click at [788, 145] on div "Femenino Sexo" at bounding box center [698, 150] width 185 height 35
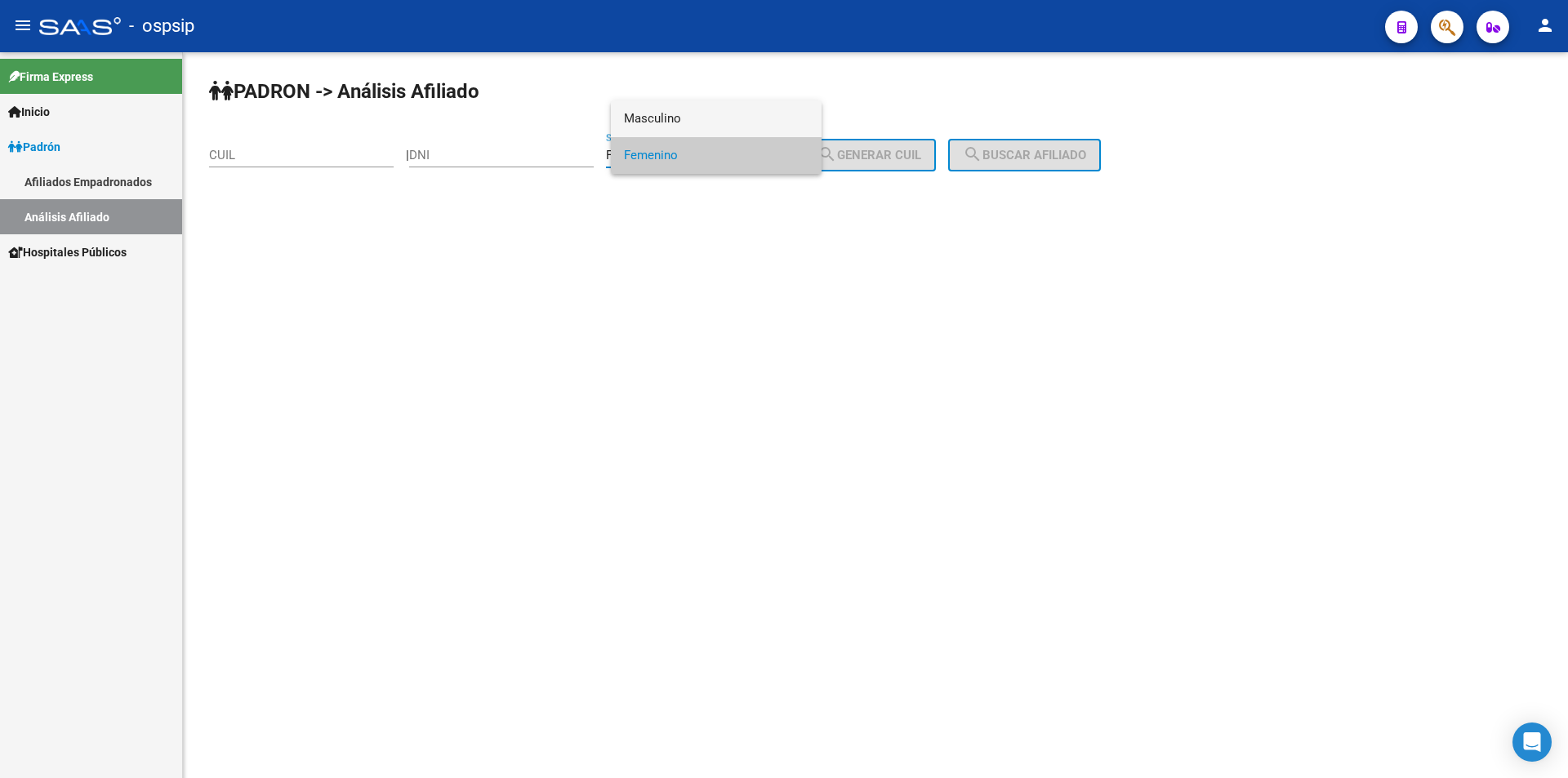
drag, startPoint x: 774, startPoint y: 123, endPoint x: 738, endPoint y: 118, distance: 36.3
click at [772, 121] on span "Masculino" at bounding box center [716, 118] width 185 height 37
click at [547, 149] on input "DNI" at bounding box center [501, 155] width 185 height 14
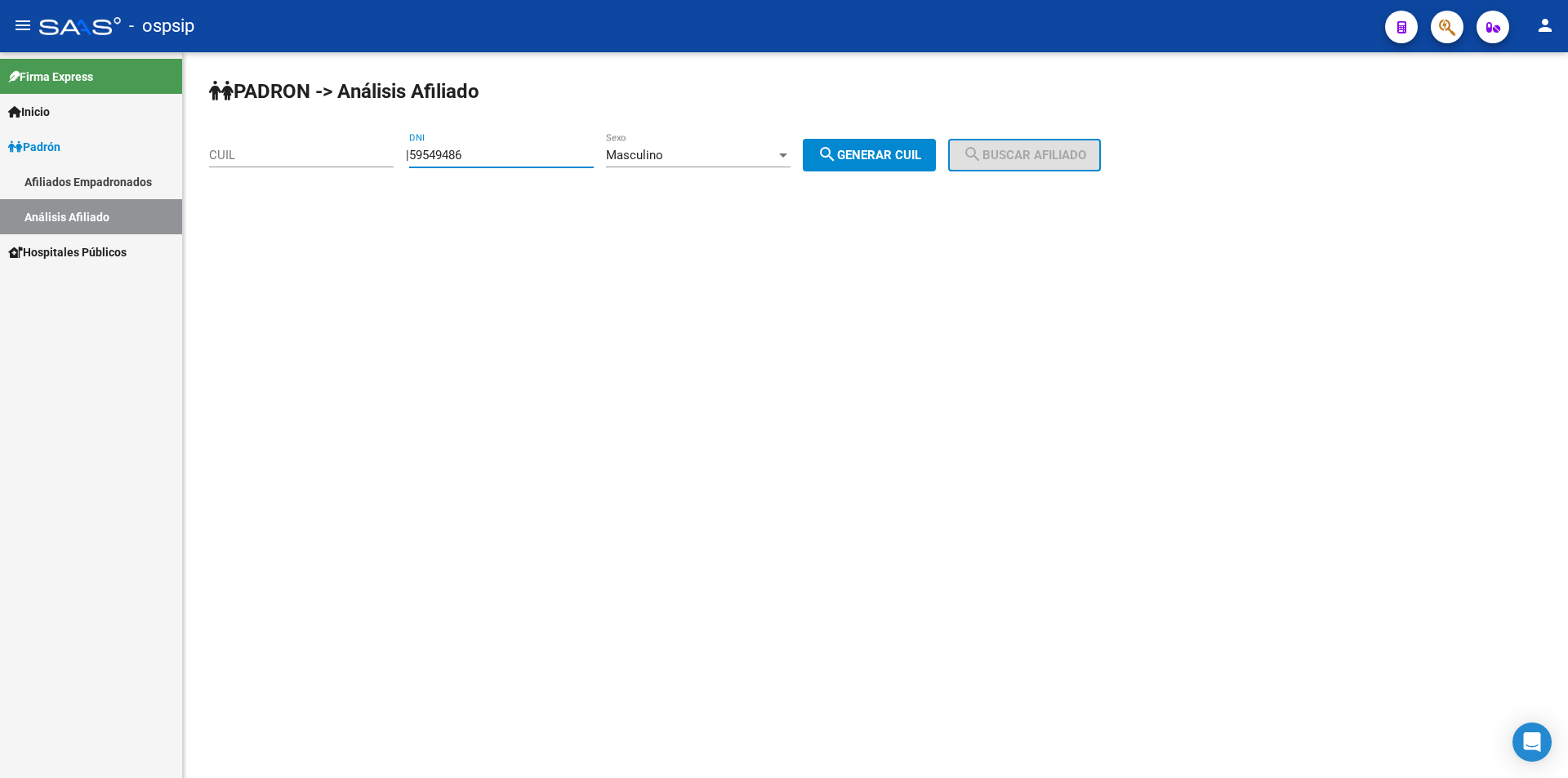
type input "59549486"
click at [836, 146] on mat-icon "search" at bounding box center [828, 154] width 20 height 20
click at [1021, 151] on span "search Buscar afiliado" at bounding box center [1024, 155] width 124 height 14
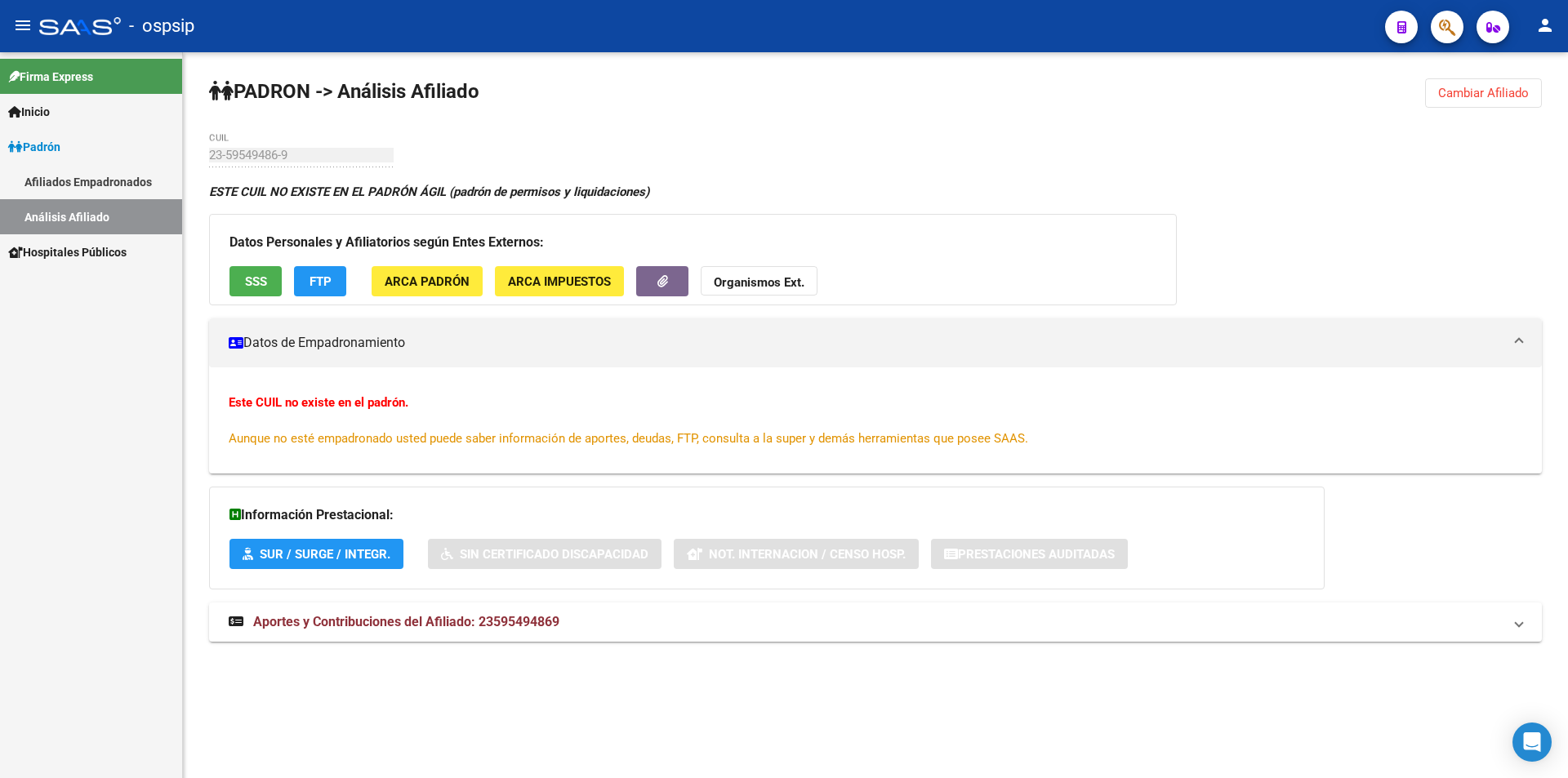
click at [1444, 87] on span "Cambiar Afiliado" at bounding box center [1483, 93] width 91 height 14
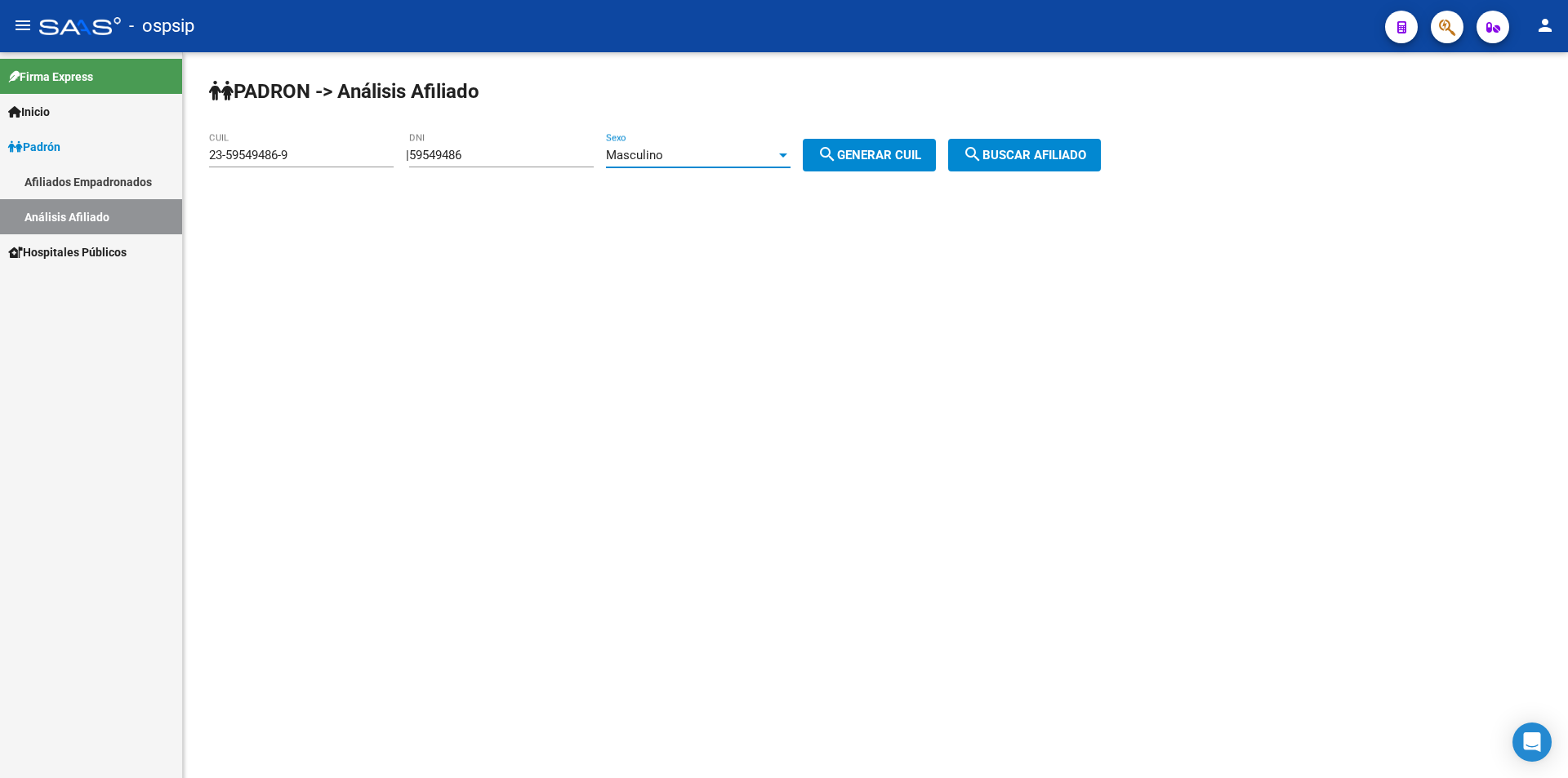
click at [685, 152] on div "Masculino" at bounding box center [691, 155] width 170 height 14
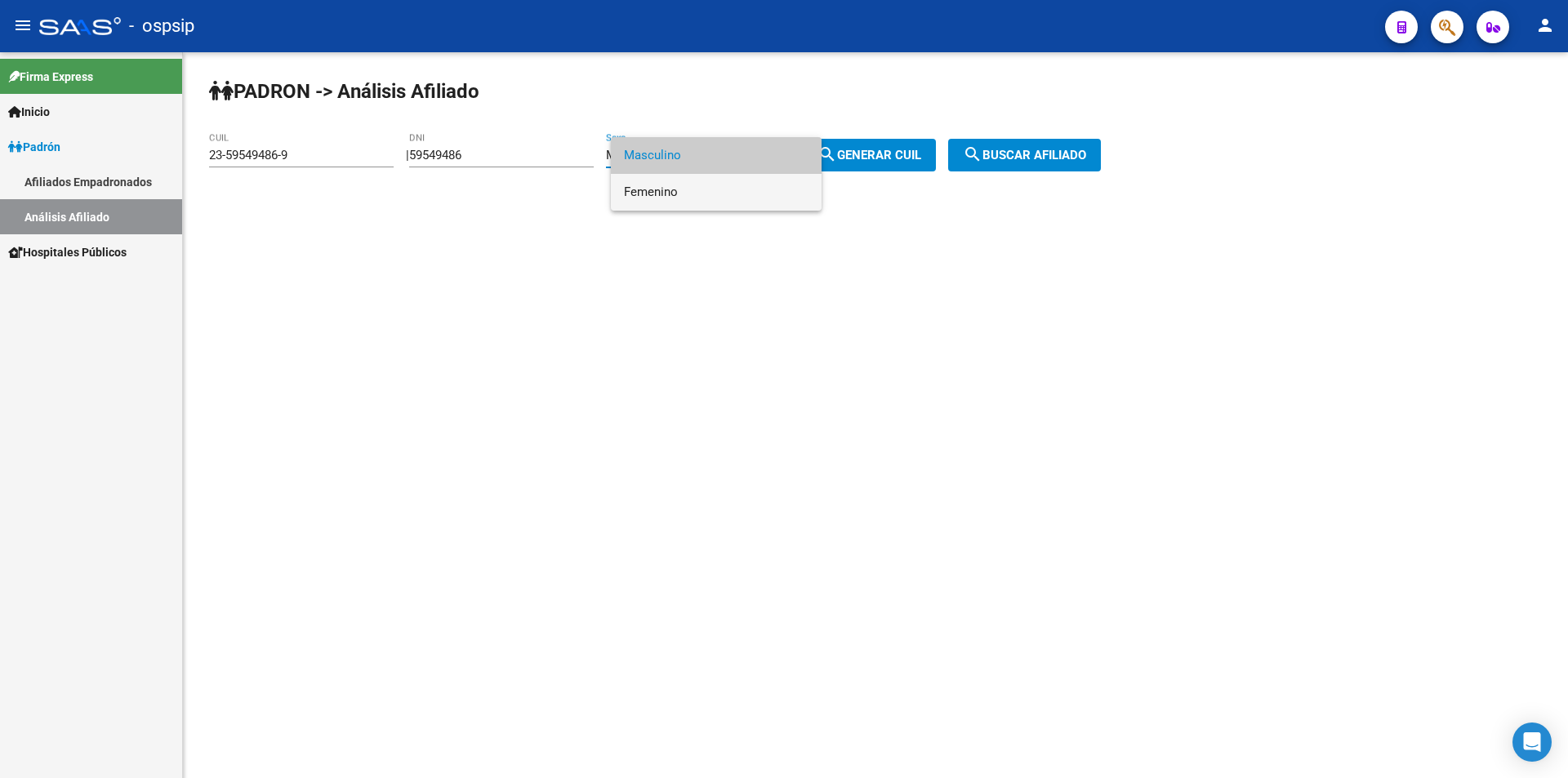
click at [675, 189] on span "Femenino" at bounding box center [716, 192] width 185 height 37
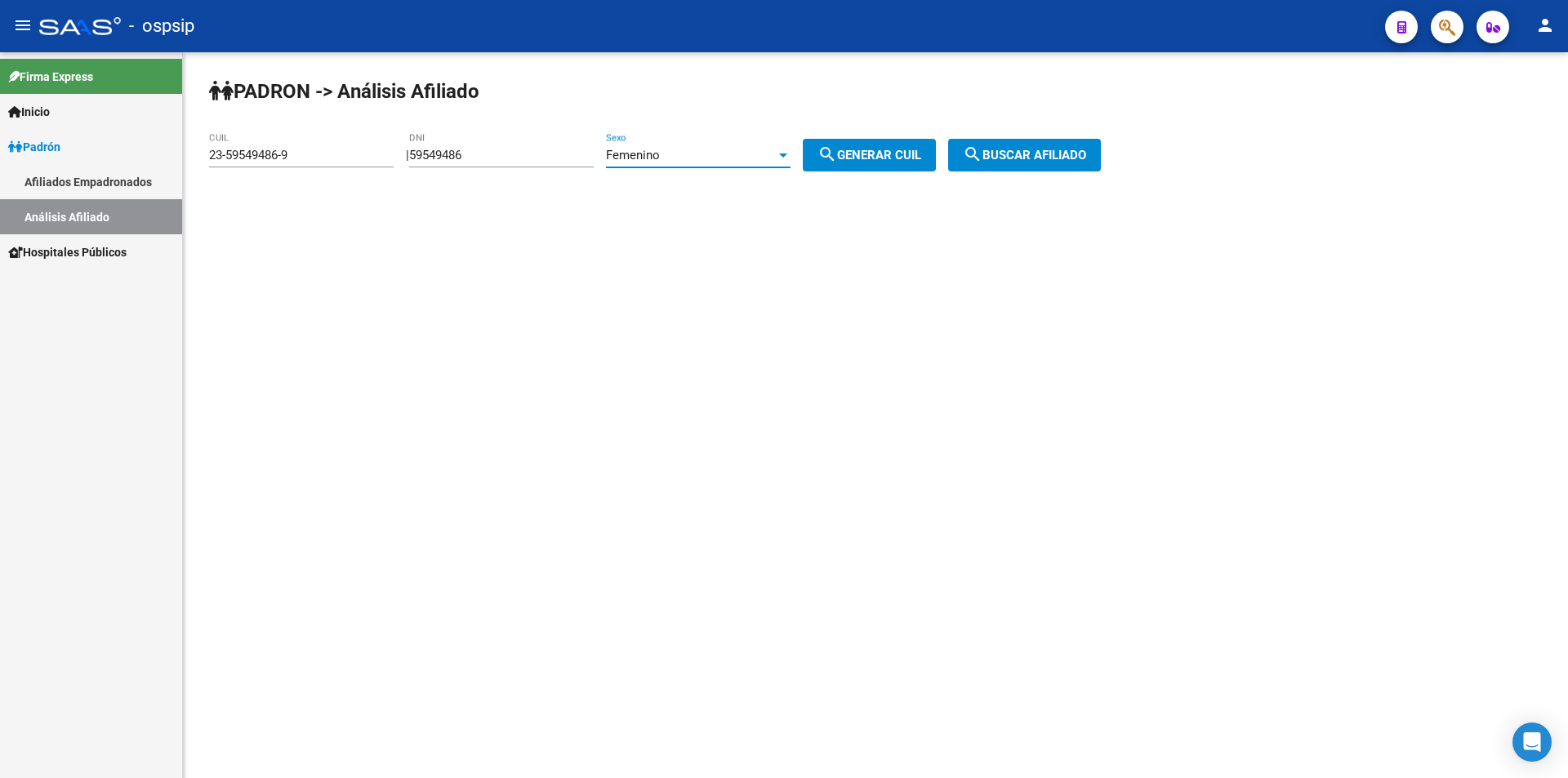
click at [920, 157] on span "search Generar CUIL" at bounding box center [869, 155] width 104 height 14
type input "27-59549486-4"
click at [1031, 149] on span "search Buscar afiliado" at bounding box center [1024, 155] width 124 height 14
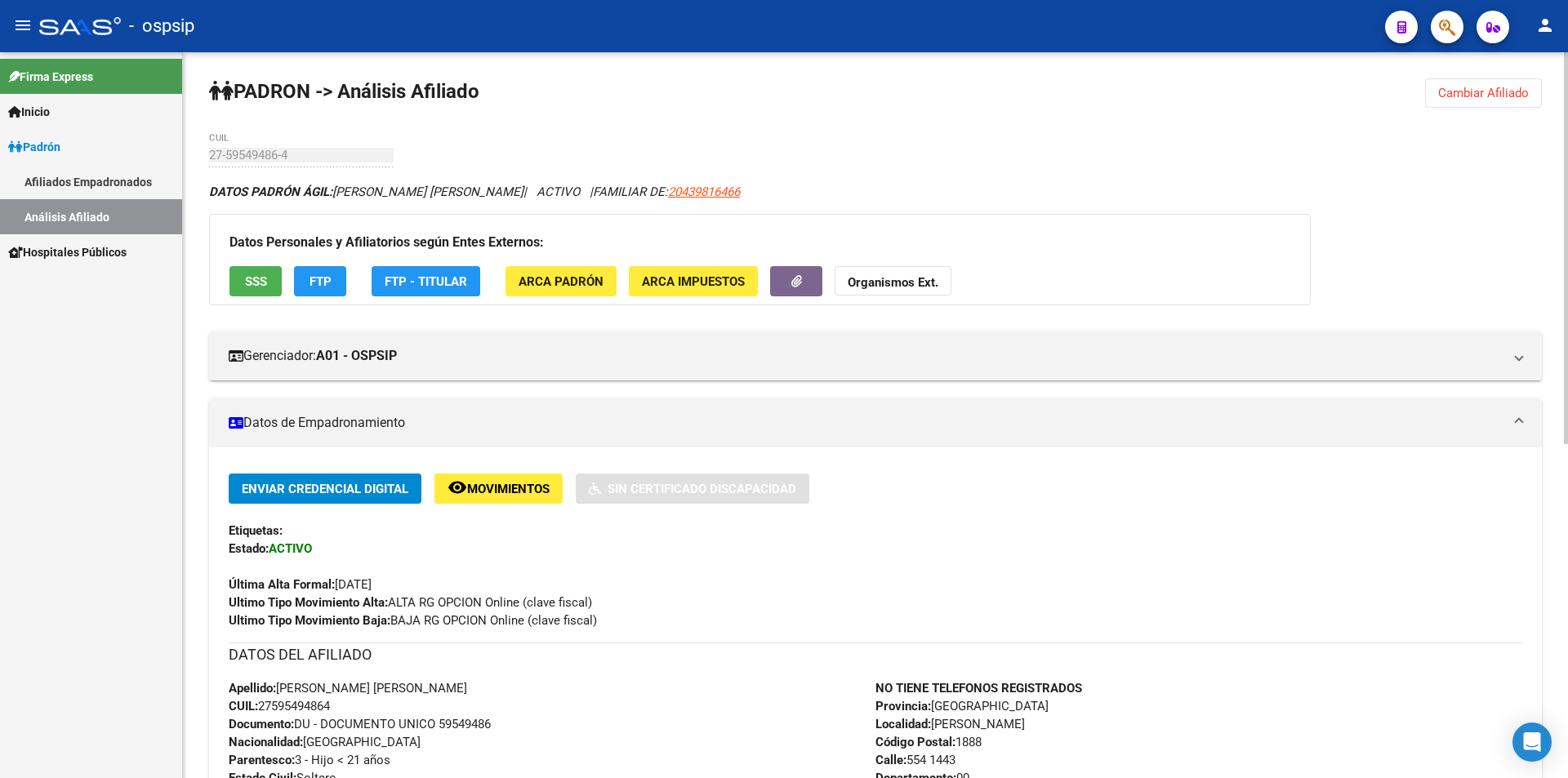
click at [584, 112] on div "[PERSON_NAME] -> Análisis Afiliado Cambiar Afiliado 27-59549486-4 CUIL DATOS [P…" at bounding box center [876, 724] width 1385 height 1343
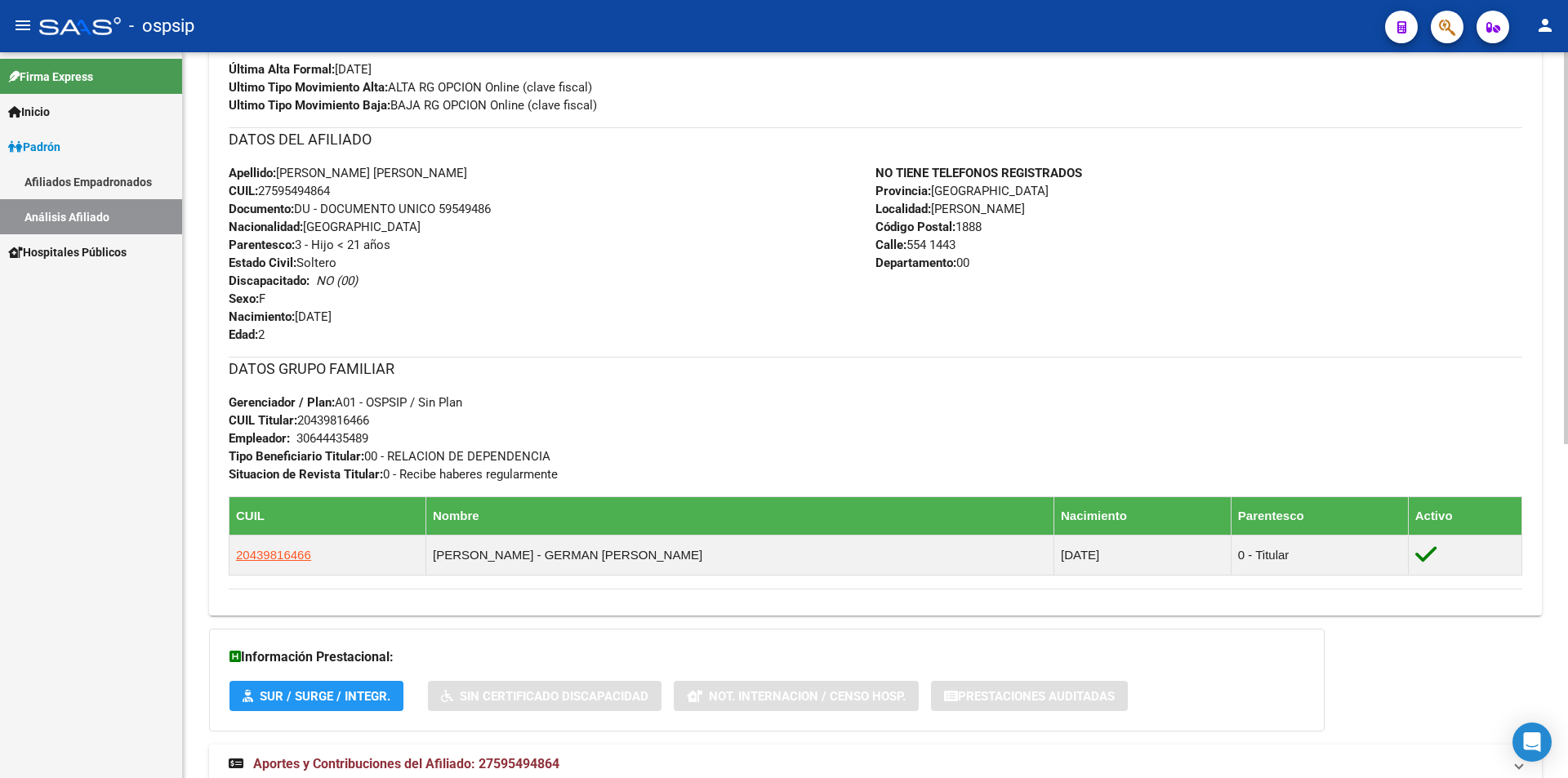
scroll to position [618, 0]
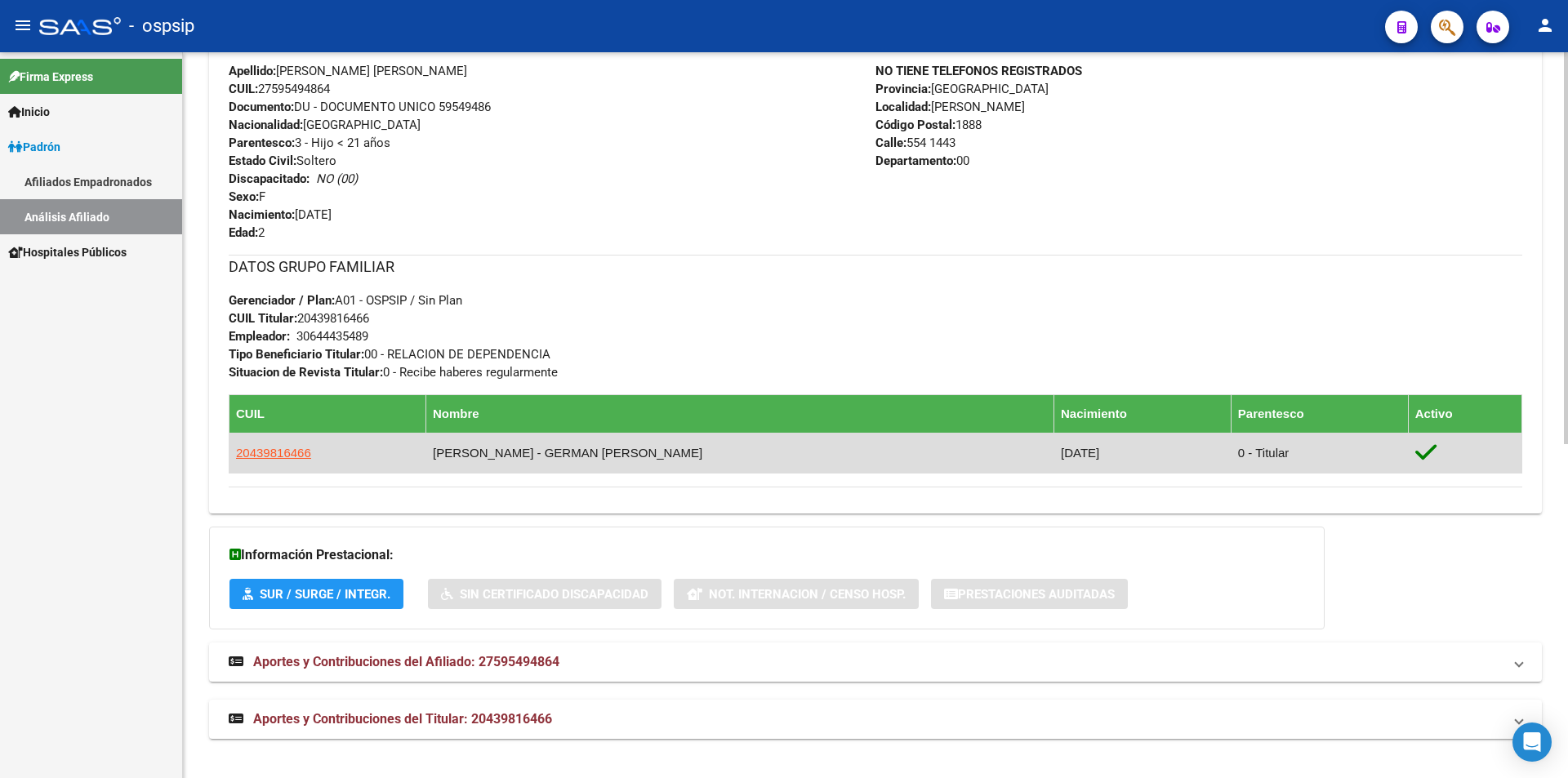
click at [566, 454] on td "[PERSON_NAME] - GERMAN [PERSON_NAME]" at bounding box center [740, 453] width 628 height 40
click at [565, 451] on td "[PERSON_NAME] - GERMAN [PERSON_NAME]" at bounding box center [740, 453] width 628 height 40
click at [280, 453] on span "20439816466" at bounding box center [273, 453] width 75 height 14
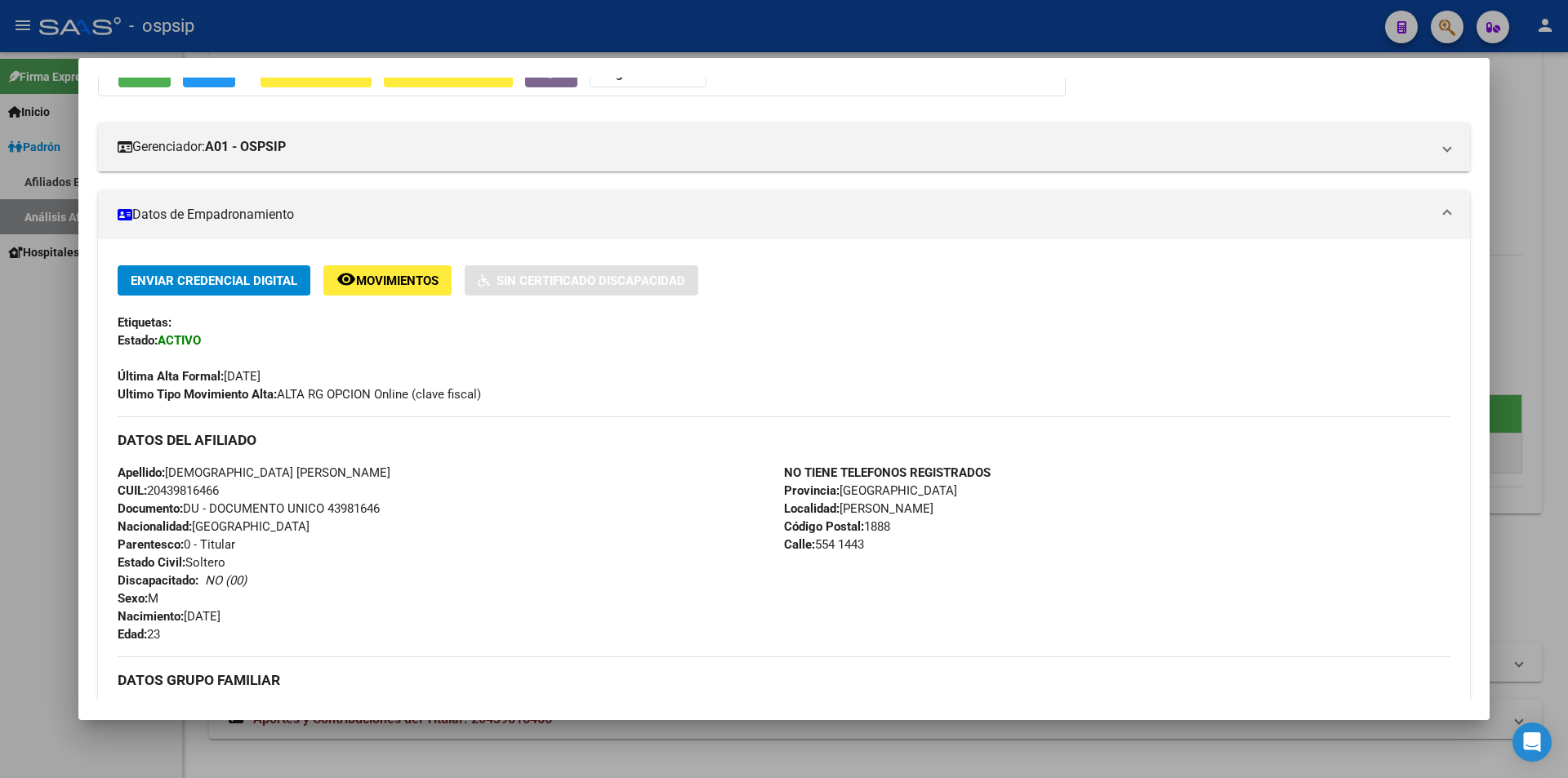
scroll to position [0, 0]
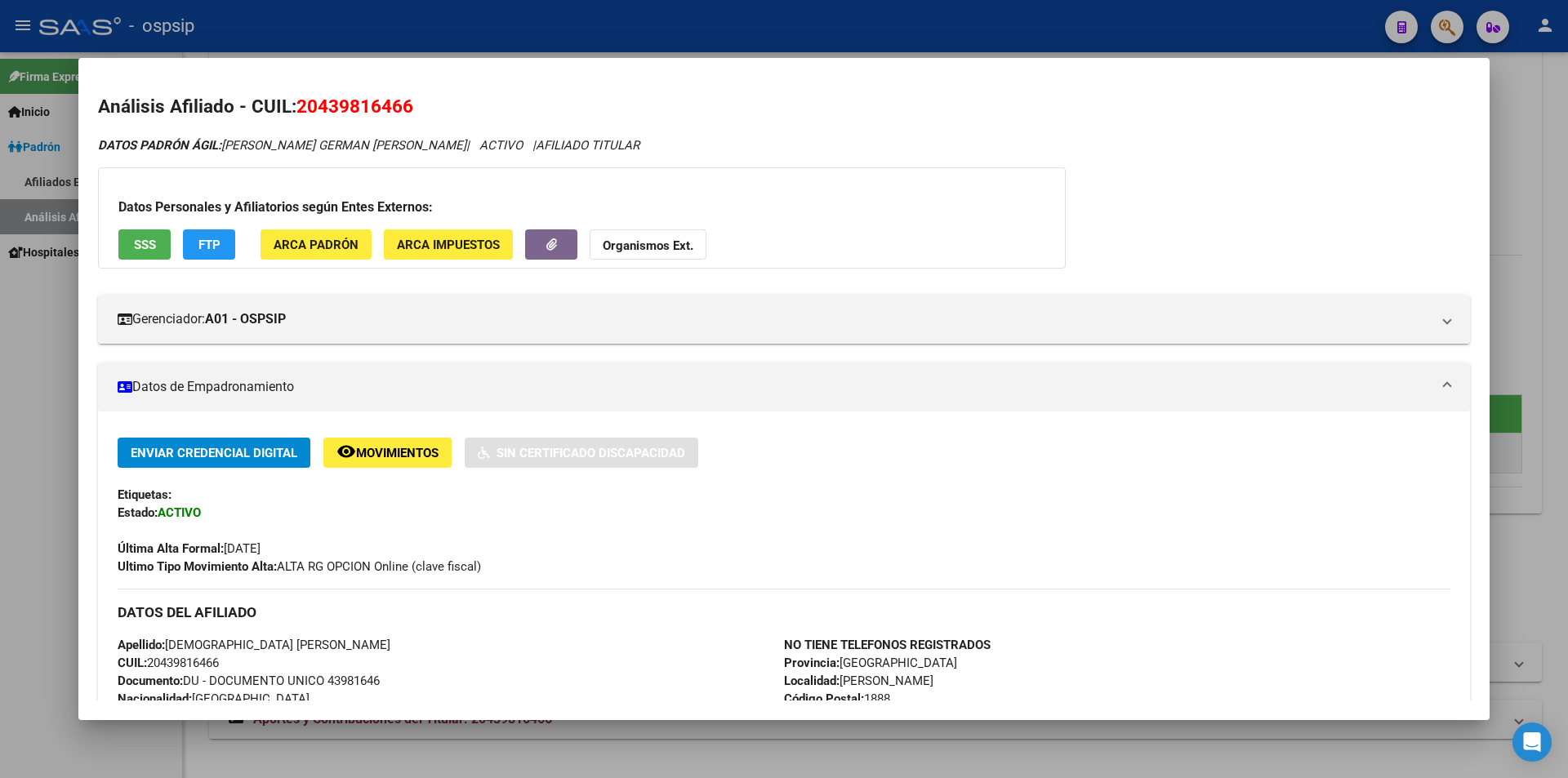
click at [41, 374] on div at bounding box center [784, 389] width 1568 height 778
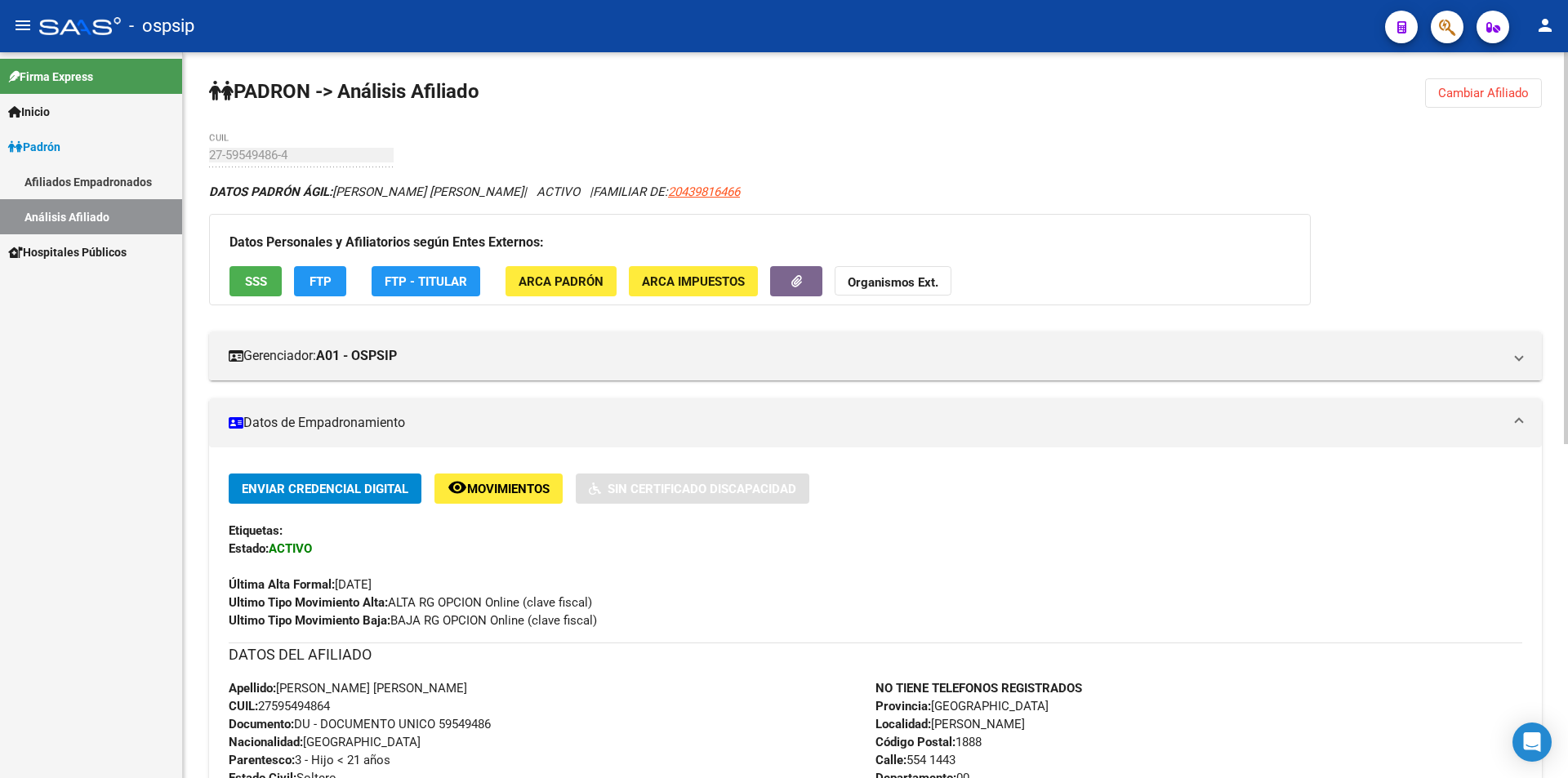
scroll to position [618, 0]
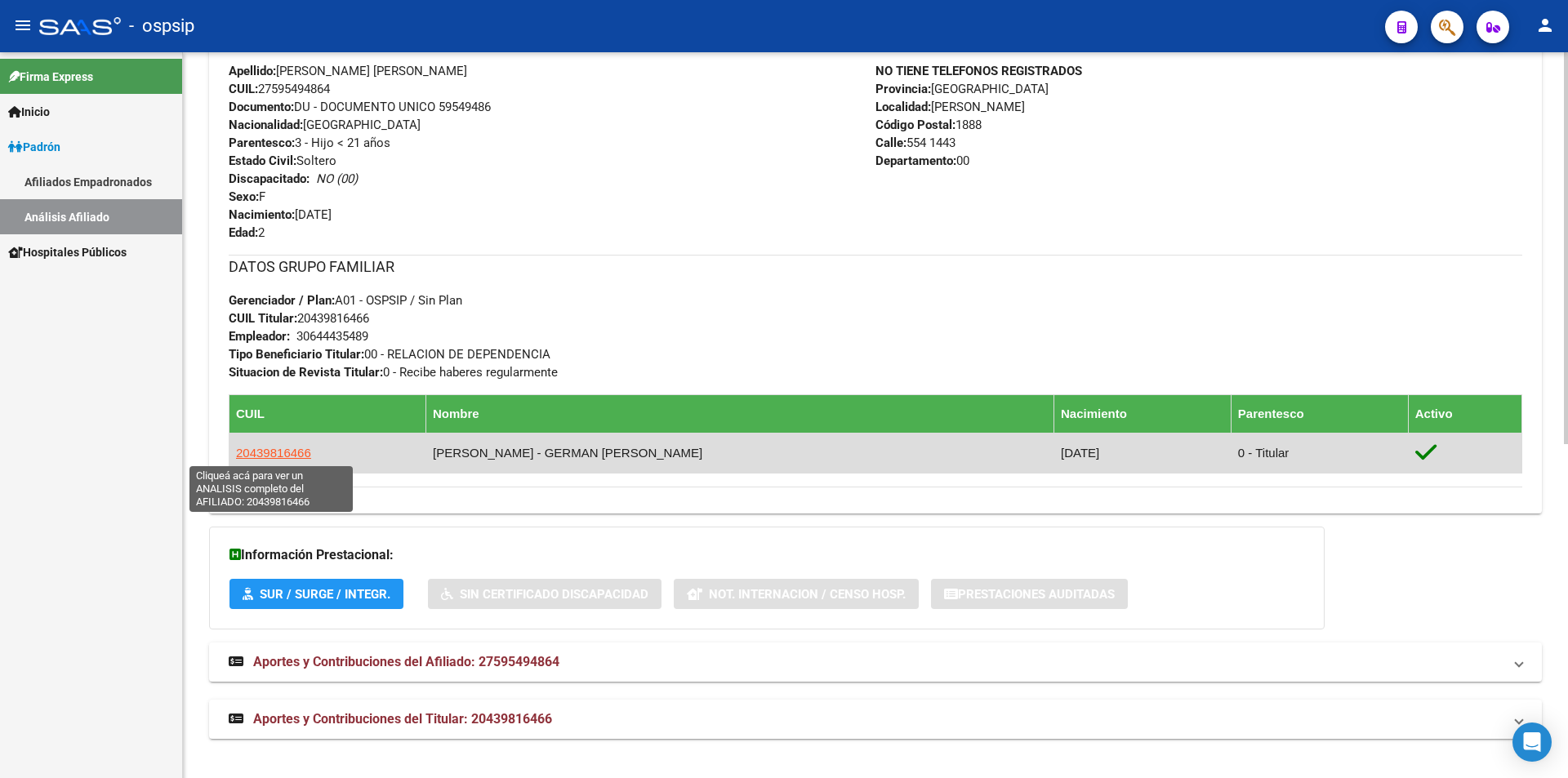
click at [289, 448] on span "20439816466" at bounding box center [273, 453] width 75 height 14
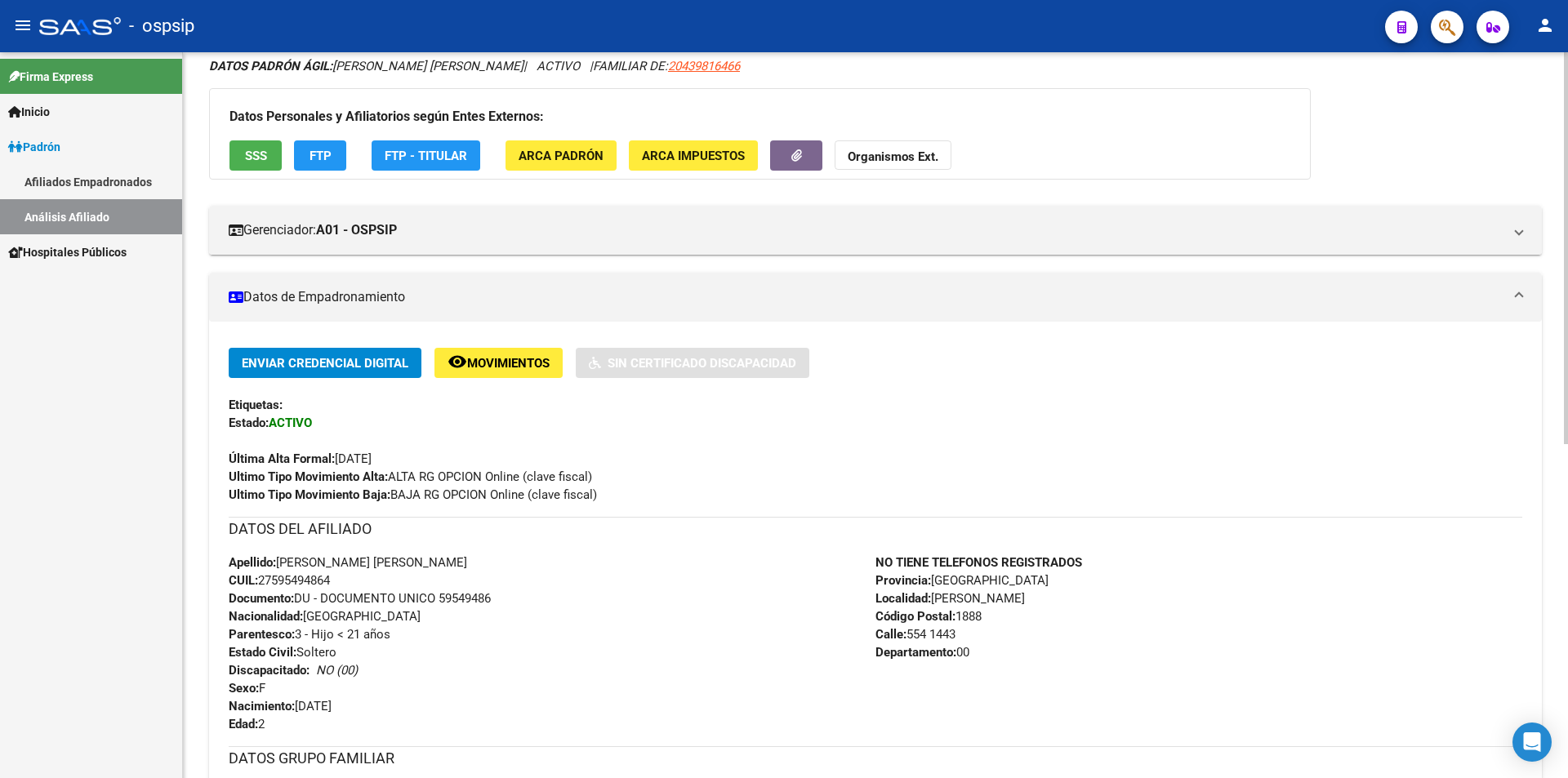
scroll to position [0, 0]
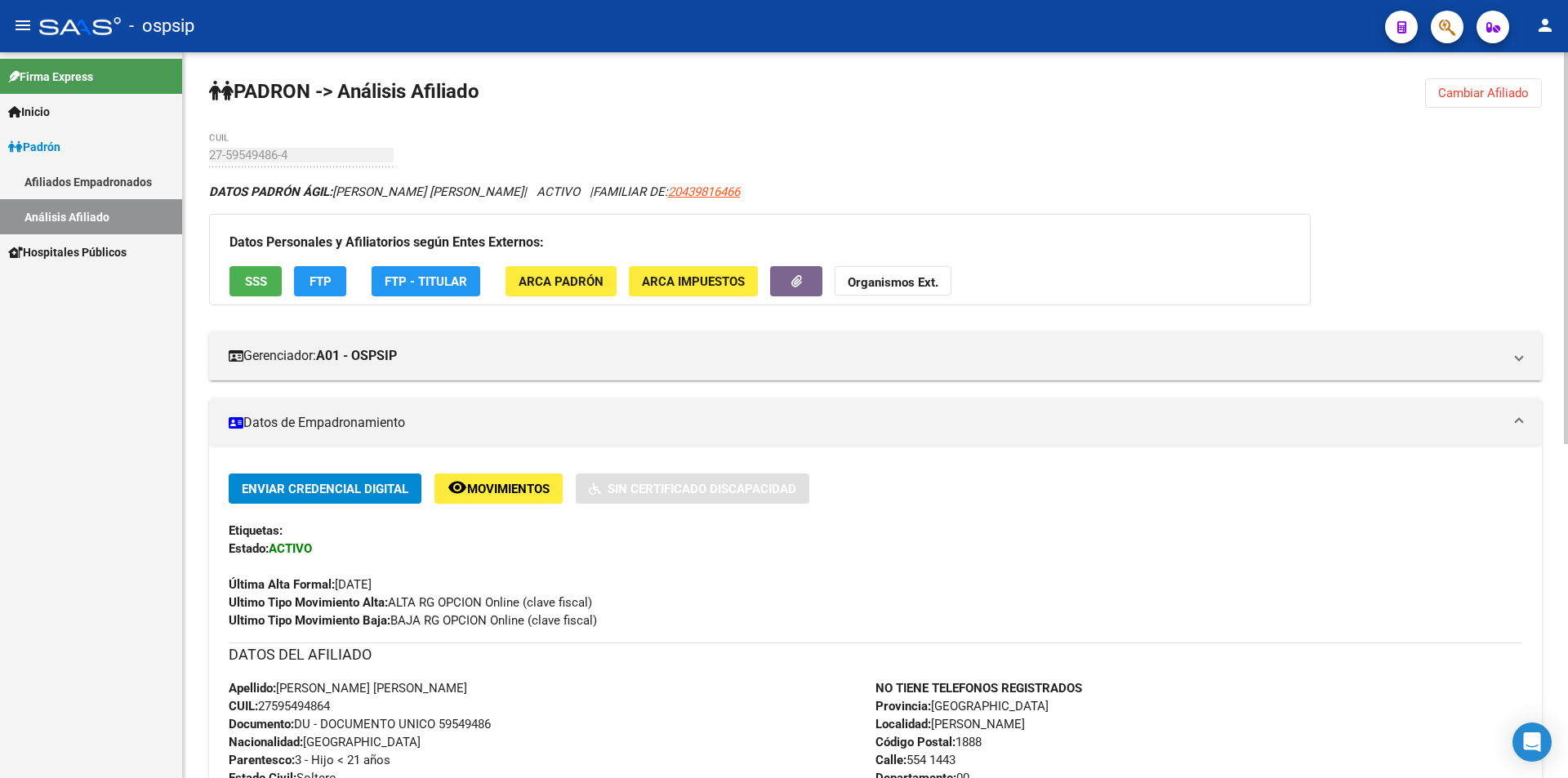
click at [1453, 91] on span "Cambiar Afiliado" at bounding box center [1483, 93] width 91 height 14
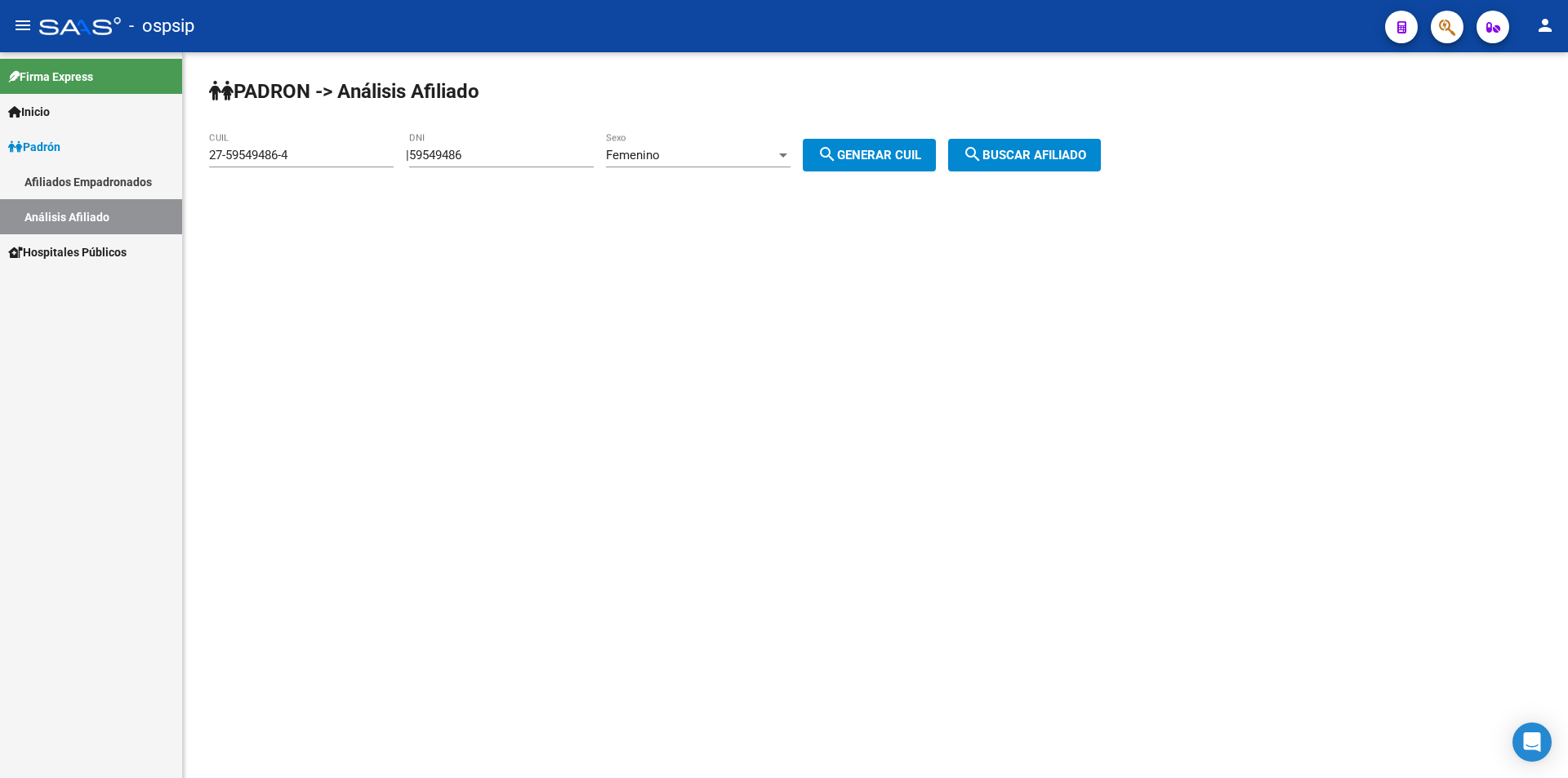
click at [714, 143] on div "Femenino Sexo" at bounding box center [698, 150] width 185 height 35
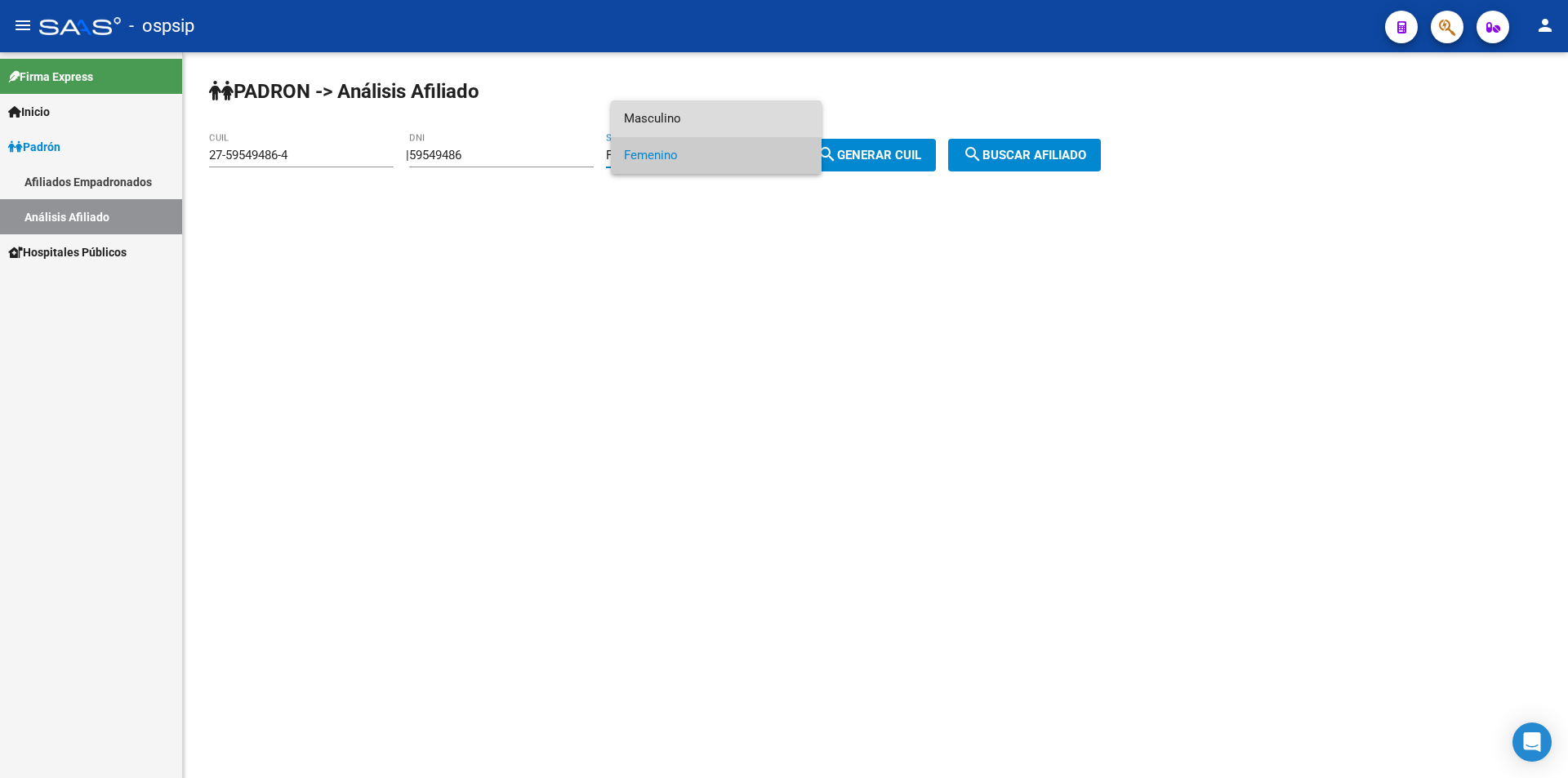
click at [705, 116] on span "Masculino" at bounding box center [716, 118] width 185 height 37
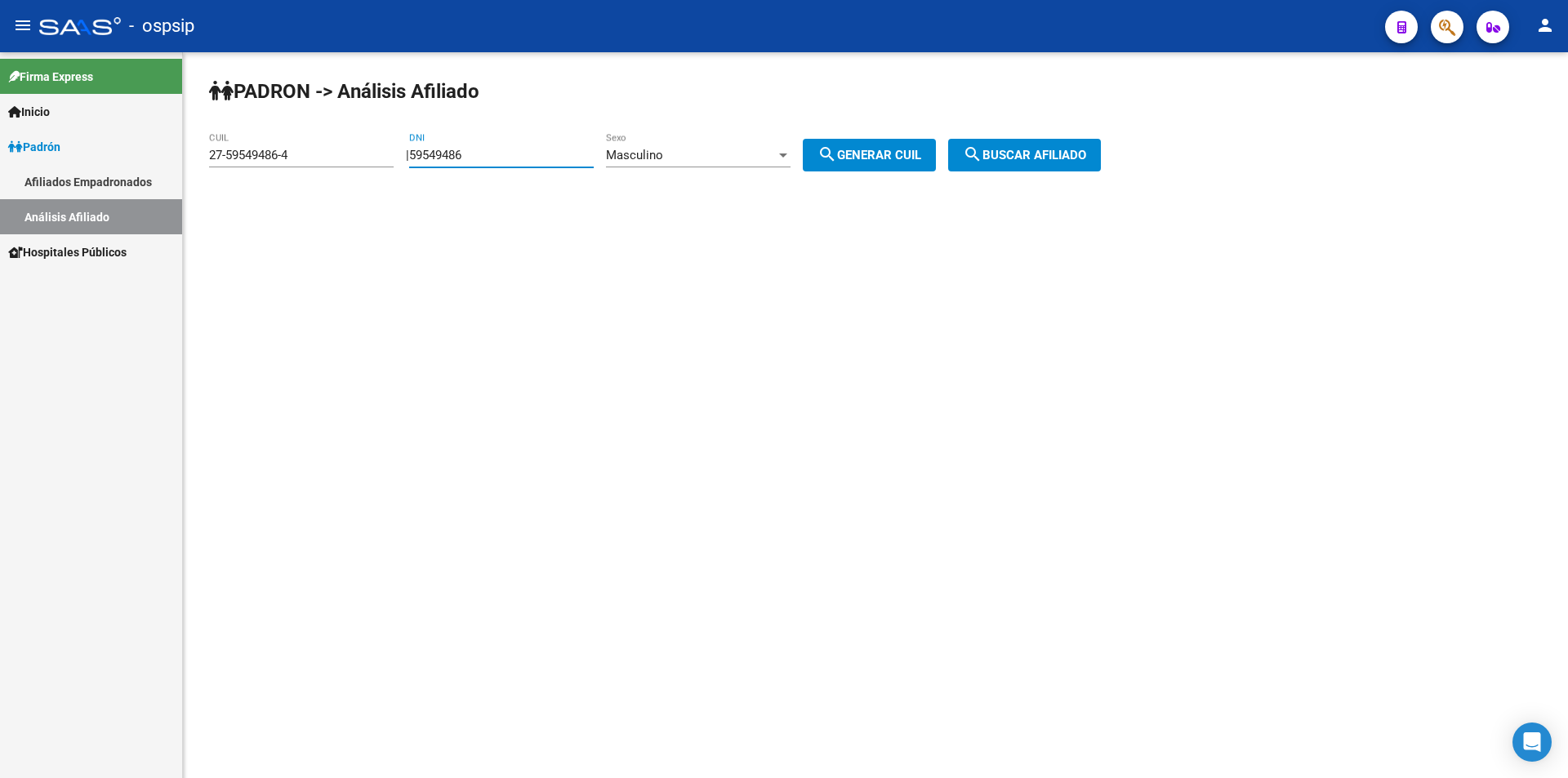
drag, startPoint x: 546, startPoint y: 157, endPoint x: 375, endPoint y: 212, distance: 179.6
click at [305, 162] on app-analisis-afiliado "[PERSON_NAME] -> Análisis Afiliado 27-59549486-4 CUIL | 59549486 DNI Masculino …" at bounding box center [661, 155] width 904 height 14
drag, startPoint x: 295, startPoint y: 151, endPoint x: 0, endPoint y: 188, distance: 297.3
click at [0, 188] on mat-sidenav-container "Firma Express Inicio Calendario SSS Instructivos Contacto OS [PERSON_NAME] Afil…" at bounding box center [784, 415] width 1568 height 726
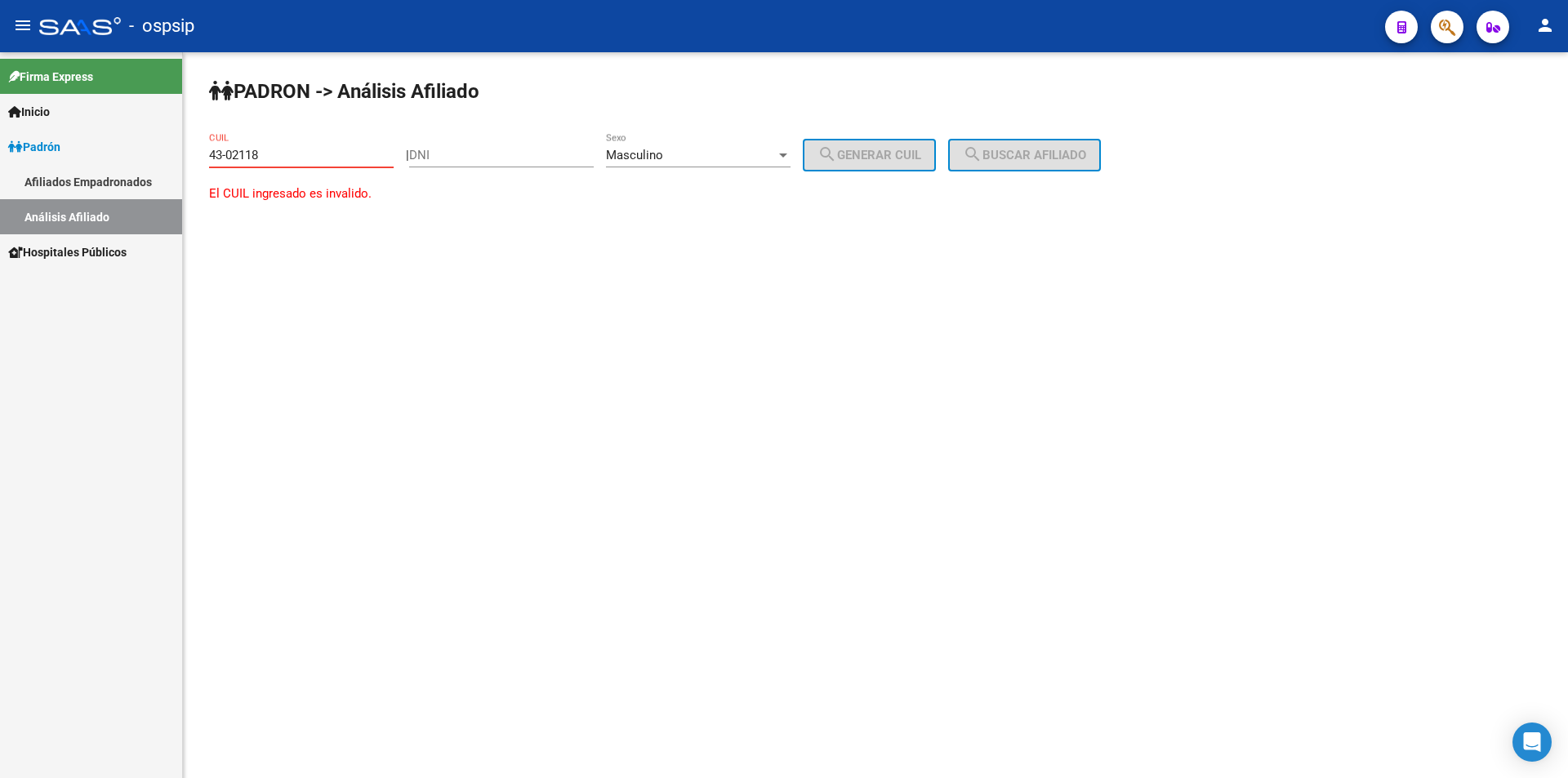
type input "43-021180"
drag, startPoint x: 282, startPoint y: 150, endPoint x: 75, endPoint y: 150, distance: 207.0
click at [75, 150] on mat-sidenav-container "Firma Express Inicio Calendario SSS Instructivos Contacto OS [PERSON_NAME] Afil…" at bounding box center [784, 415] width 1568 height 726
click at [487, 151] on input "DNI" at bounding box center [501, 155] width 185 height 14
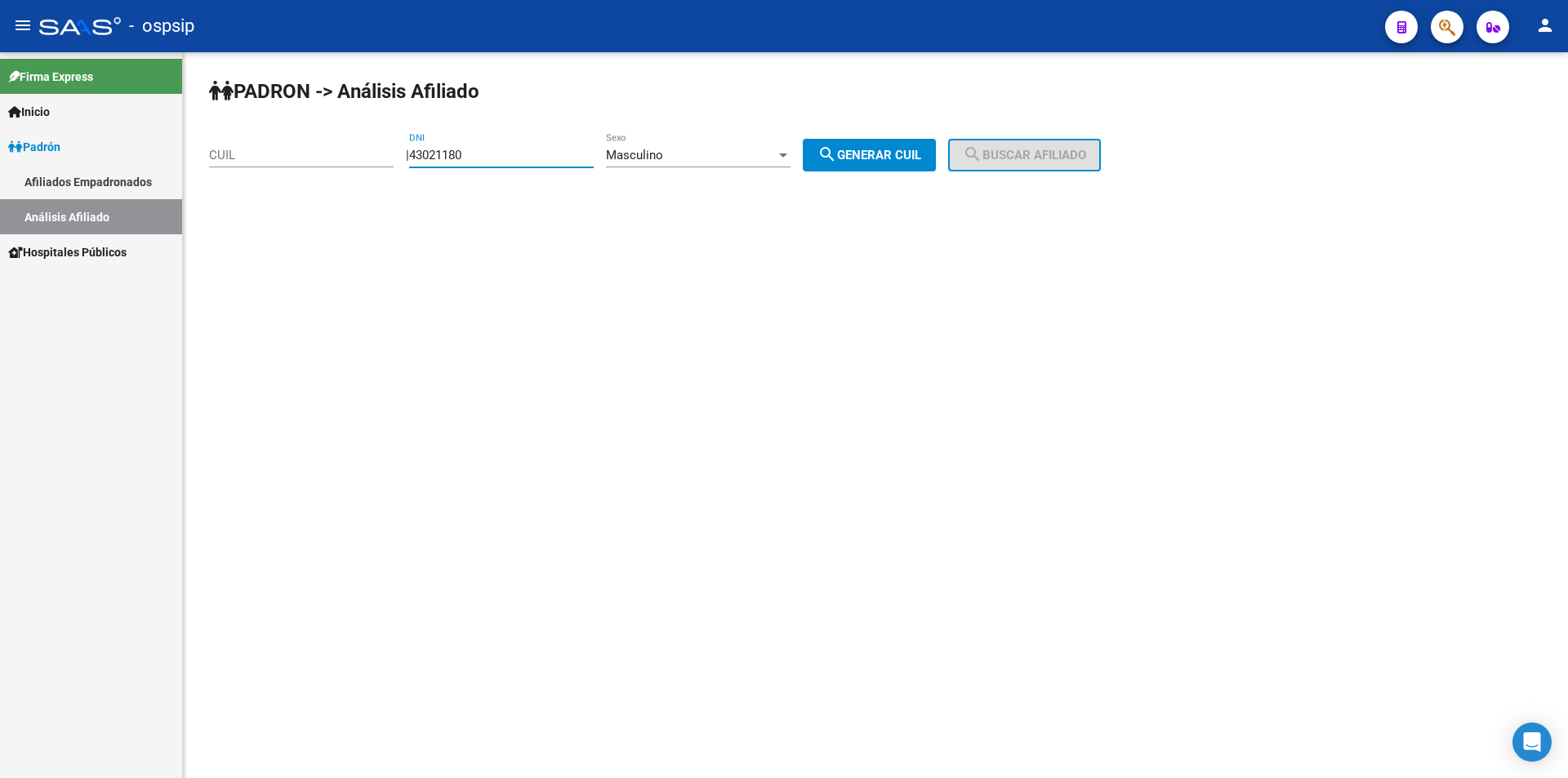
type input "43021180"
click at [902, 137] on div "[PERSON_NAME] -> Análisis Afiliado CUIL | 43021180 DNI Masculino Sexo search Ge…" at bounding box center [876, 138] width 1385 height 171
drag, startPoint x: 920, startPoint y: 151, endPoint x: 941, endPoint y: 145, distance: 21.8
click at [921, 151] on span "search Generar CUIL" at bounding box center [869, 155] width 104 height 14
type input "20-43021180-4"
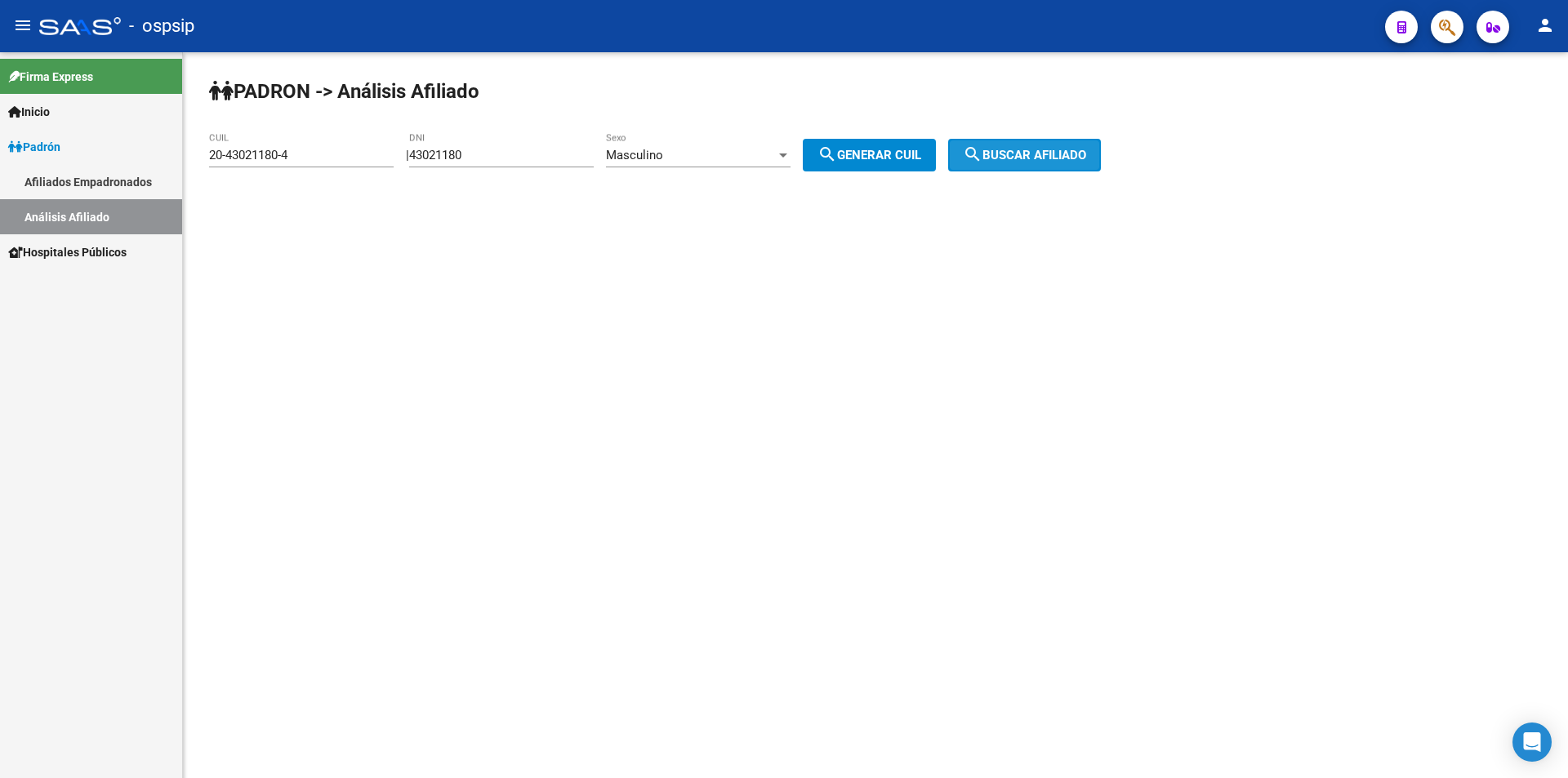
click at [1063, 143] on button "search Buscar afiliado" at bounding box center [1023, 155] width 152 height 32
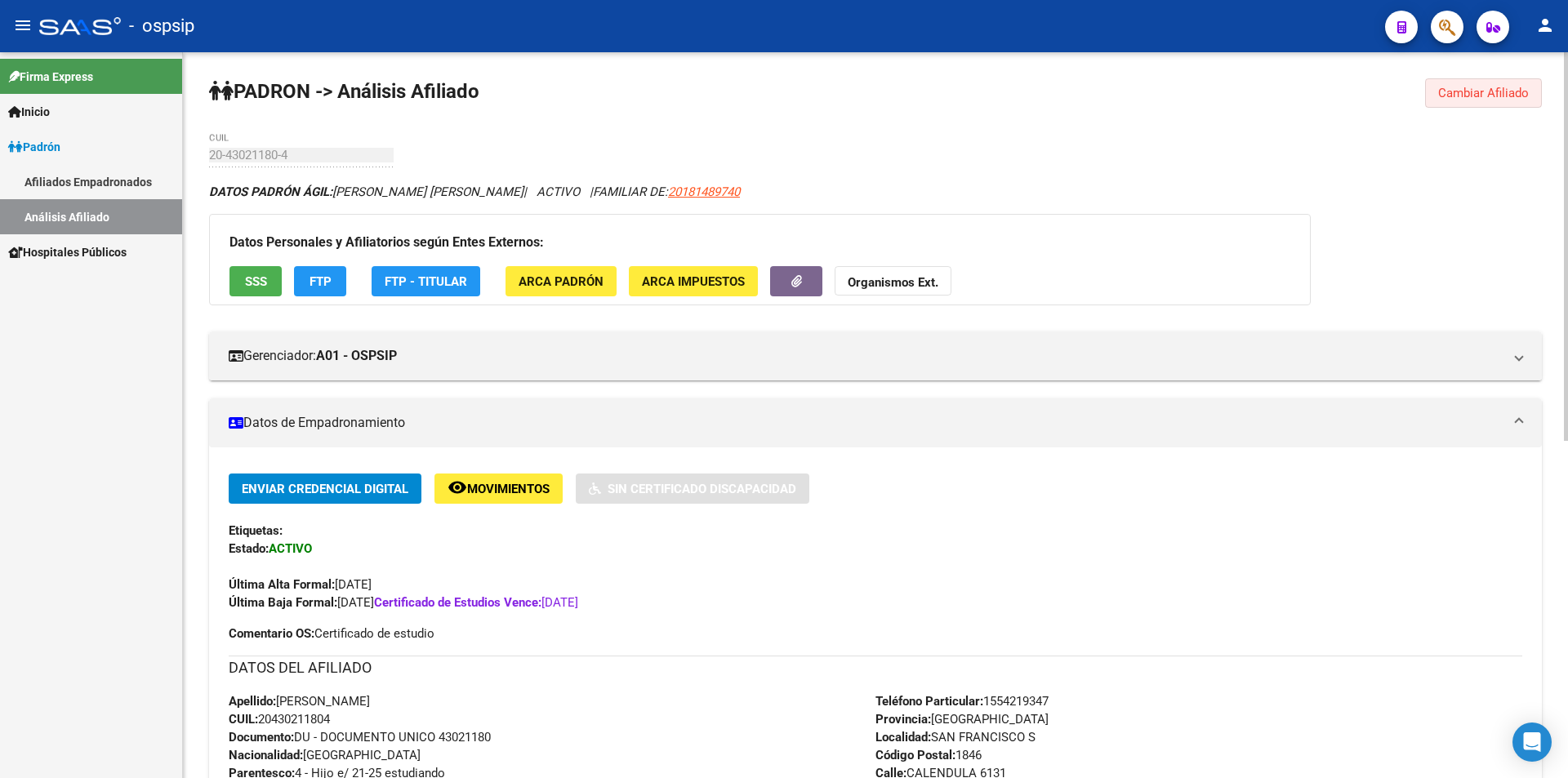
click at [1444, 94] on span "Cambiar Afiliado" at bounding box center [1483, 93] width 91 height 14
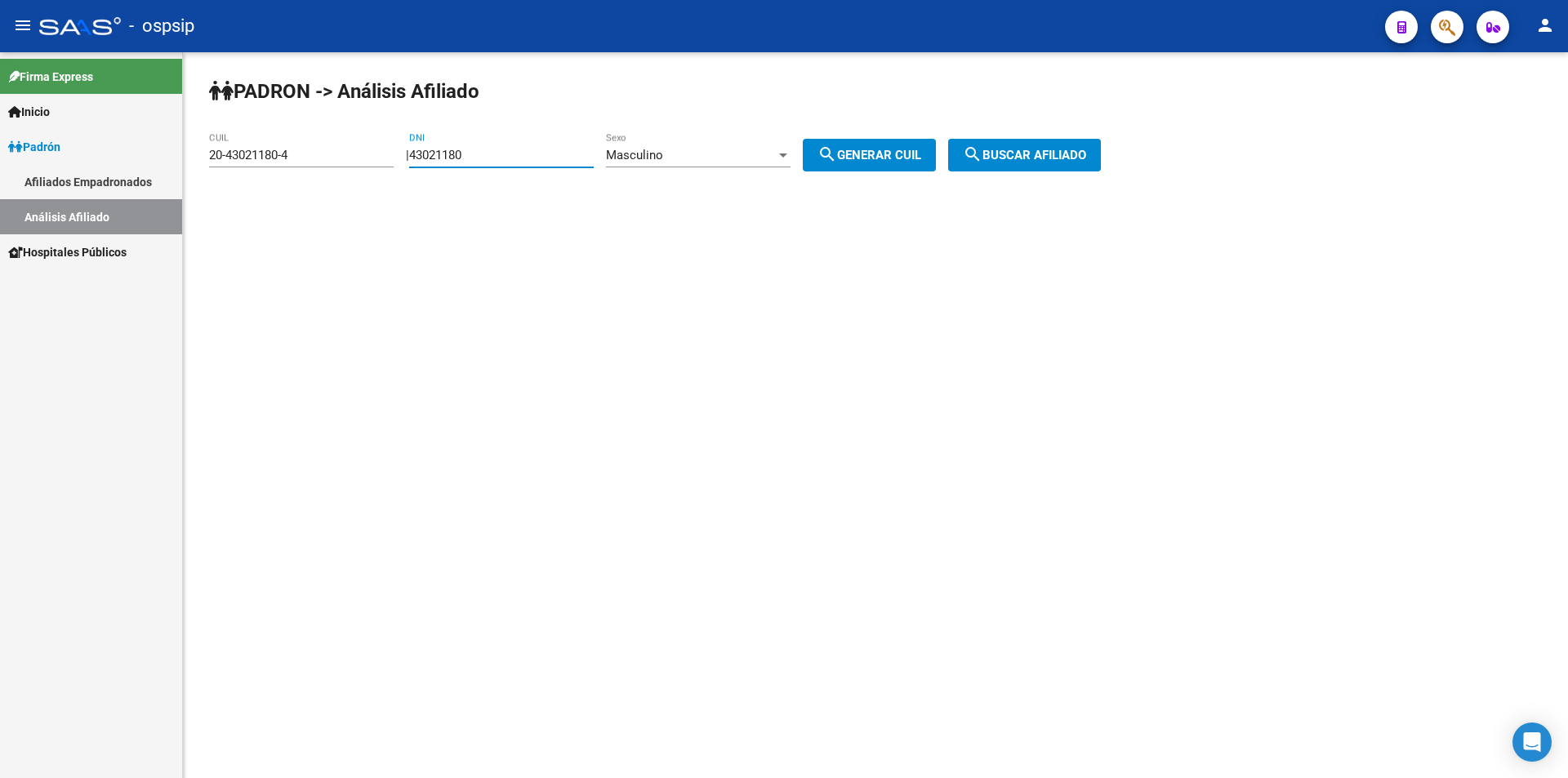
drag, startPoint x: 497, startPoint y: 151, endPoint x: 380, endPoint y: 172, distance: 118.9
click at [380, 162] on app-analisis-afiliado "[PERSON_NAME] -> Análisis Afiliado 20-43021180-4 CUIL | 43021180 DNI Masculino …" at bounding box center [661, 155] width 904 height 14
drag, startPoint x: 313, startPoint y: 138, endPoint x: 307, endPoint y: 147, distance: 10.8
click at [309, 147] on div "20-43021180-4 CUIL" at bounding box center [301, 150] width 185 height 35
drag, startPoint x: 305, startPoint y: 149, endPoint x: 88, endPoint y: 192, distance: 221.2
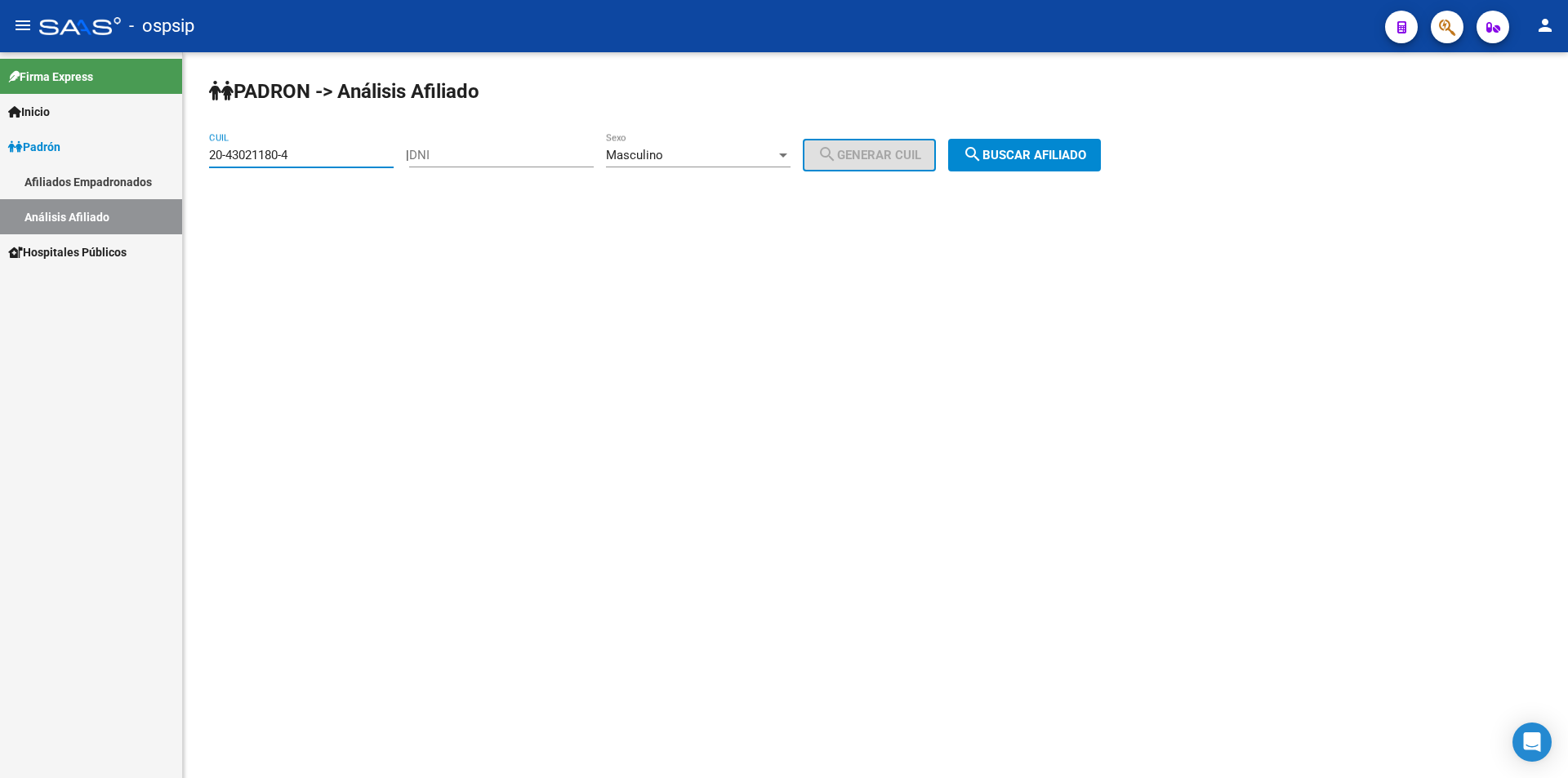
click at [91, 195] on mat-sidenav-container "Firma Express Inicio Calendario SSS Instructivos Contacto OS [PERSON_NAME] Afil…" at bounding box center [784, 415] width 1568 height 726
click at [456, 149] on input "DNI" at bounding box center [501, 155] width 185 height 14
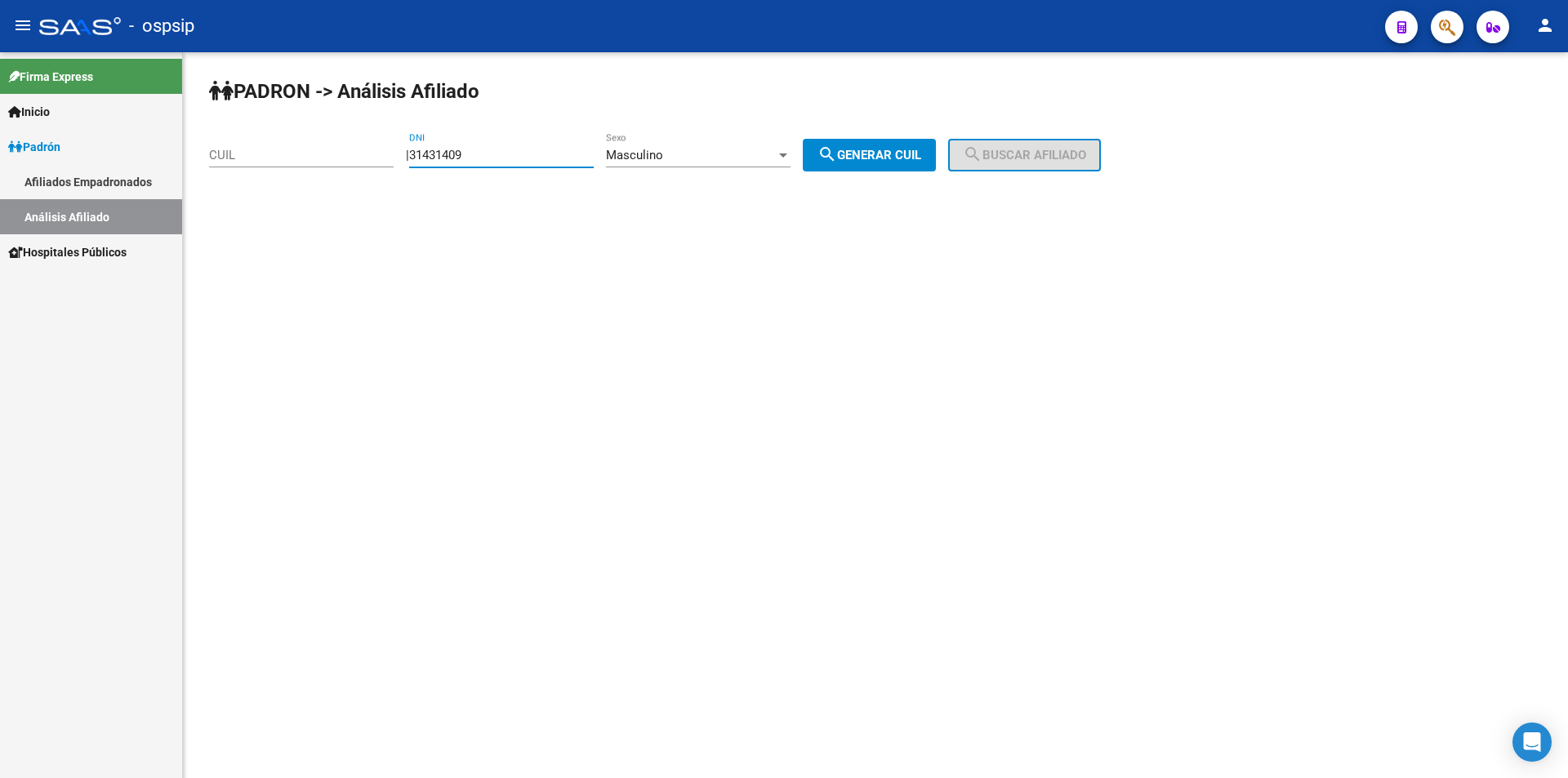
type input "31431409"
click at [893, 150] on span "search Generar CUIL" at bounding box center [869, 155] width 104 height 14
type input "20-31431409-4"
click at [1039, 150] on span "search Buscar afiliado" at bounding box center [1024, 155] width 124 height 14
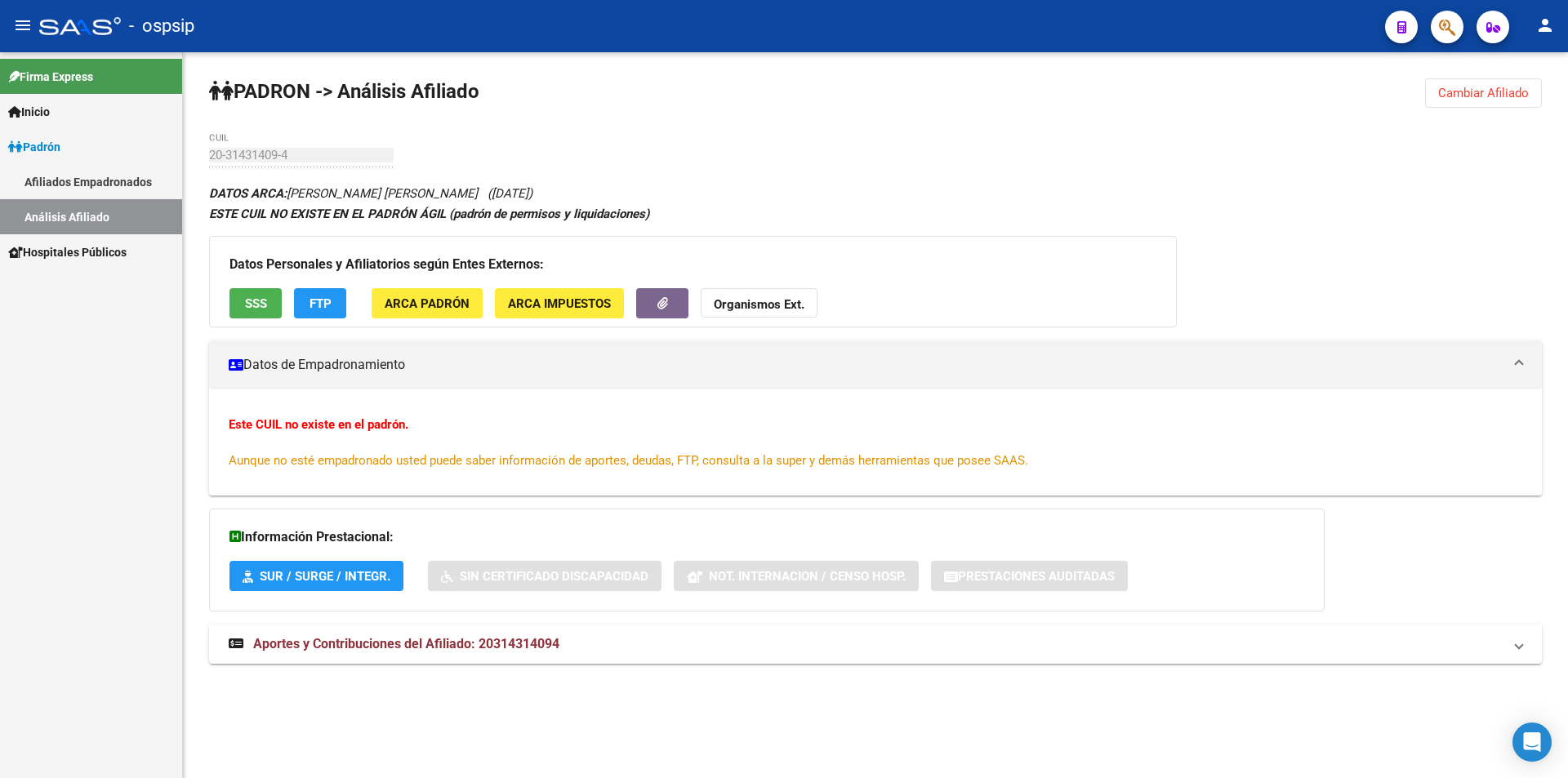
click at [494, 195] on div "DATOS ARCA: [PERSON_NAME] [PERSON_NAME] ([DATE]) ESTE CUIL NO EXISTE EN EL [PER…" at bounding box center [876, 432] width 1333 height 499
click at [1455, 77] on div "[PERSON_NAME] -> Análisis Afiliado Cambiar Afiliado 20-31431409-4 CUIL DATOS AR…" at bounding box center [876, 387] width 1385 height 669
click at [1459, 90] on span "Cambiar Afiliado" at bounding box center [1483, 93] width 91 height 14
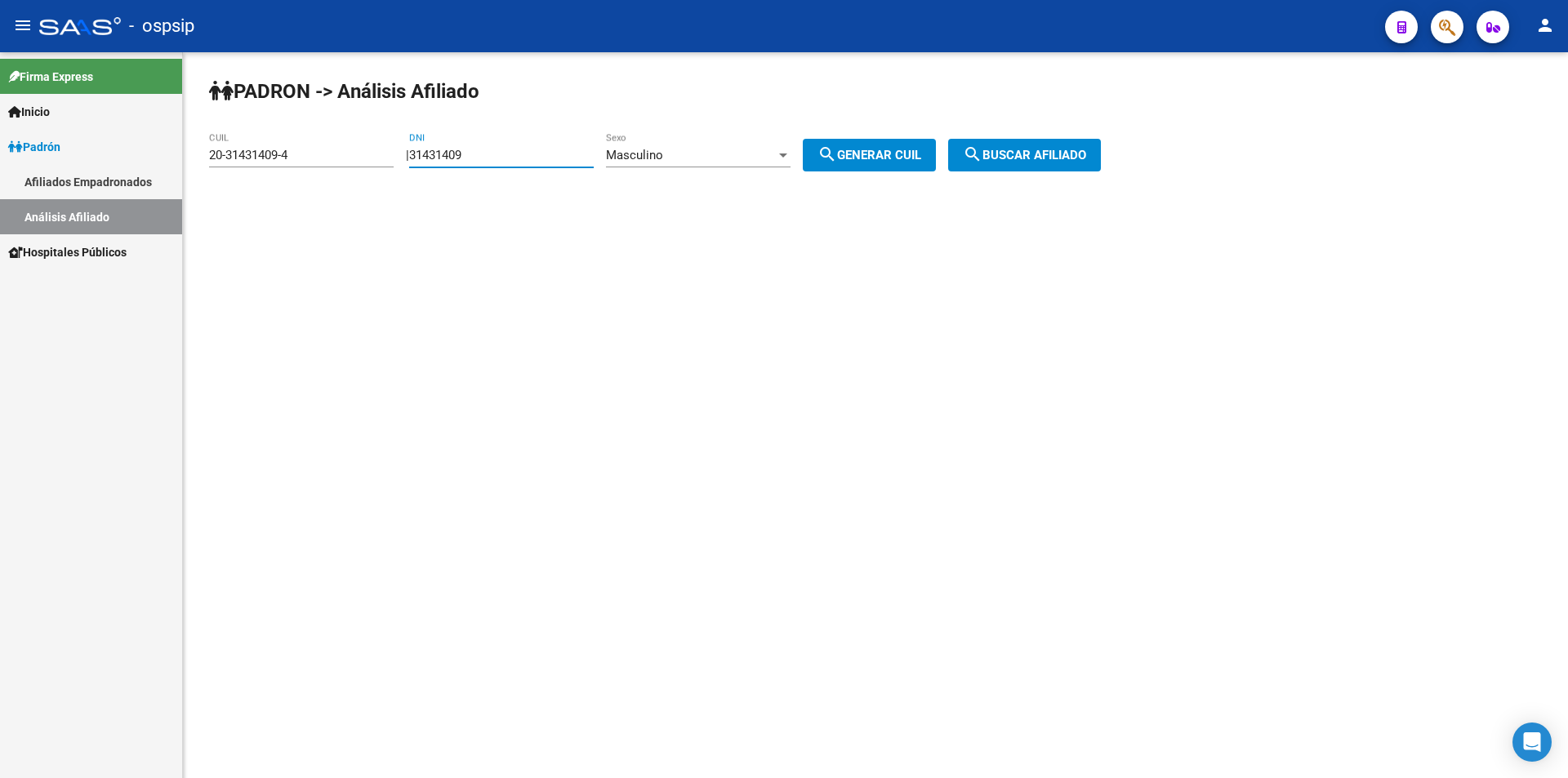
drag, startPoint x: 537, startPoint y: 157, endPoint x: 335, endPoint y: 149, distance: 202.2
click at [308, 158] on app-analisis-afiliado "[PERSON_NAME] -> Análisis Afiliado 20-31431409-4 CUIL | 31431409 DNI Masculino …" at bounding box center [661, 155] width 904 height 14
drag, startPoint x: 328, startPoint y: 159, endPoint x: 191, endPoint y: 158, distance: 137.0
click at [188, 160] on div "[PERSON_NAME] -> Análisis Afiliado 20-31431409-4 CUIL | DNI Masculino Sexo sear…" at bounding box center [876, 138] width 1385 height 171
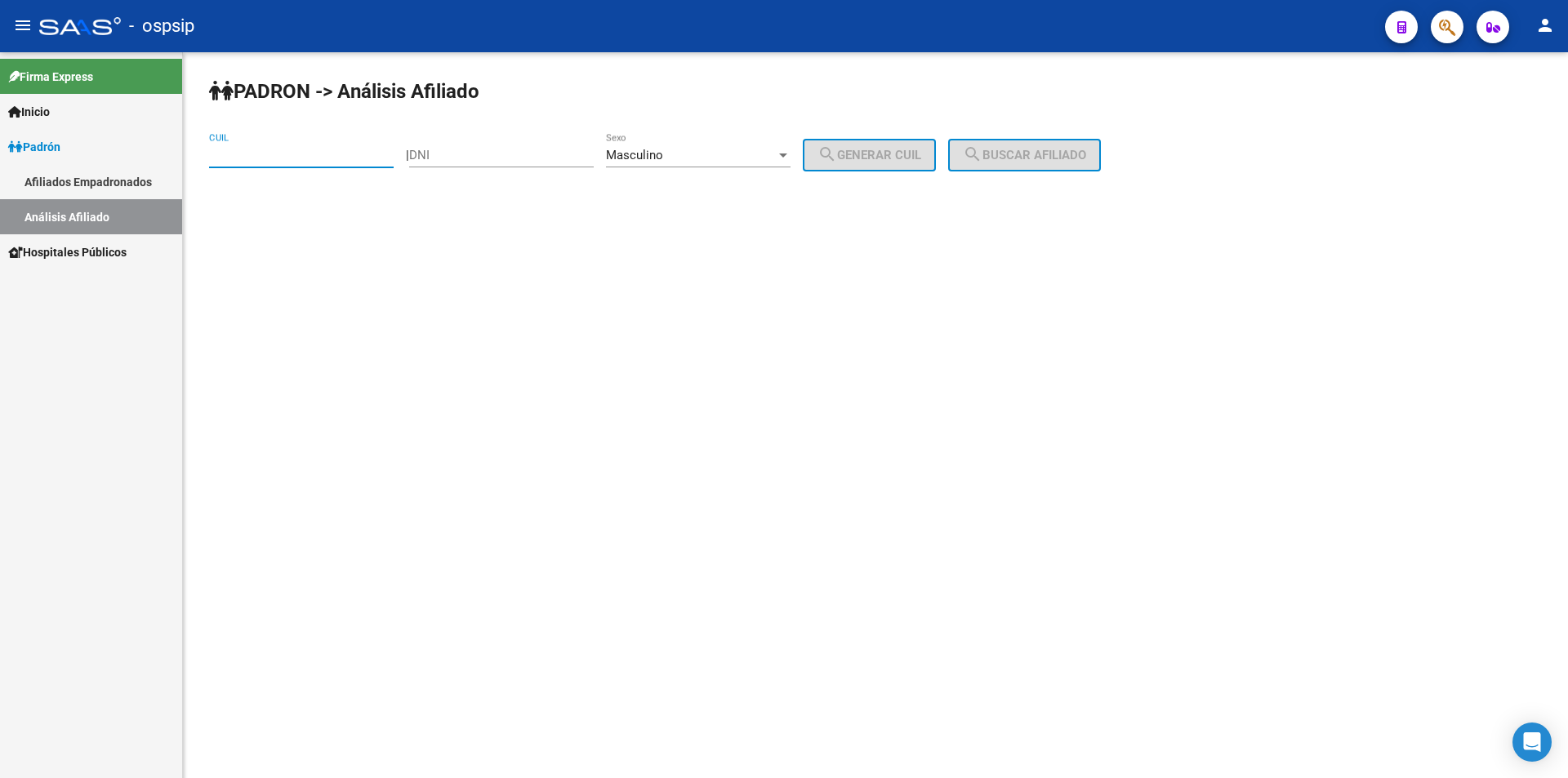
click at [697, 142] on div "Masculino Sexo" at bounding box center [698, 150] width 185 height 35
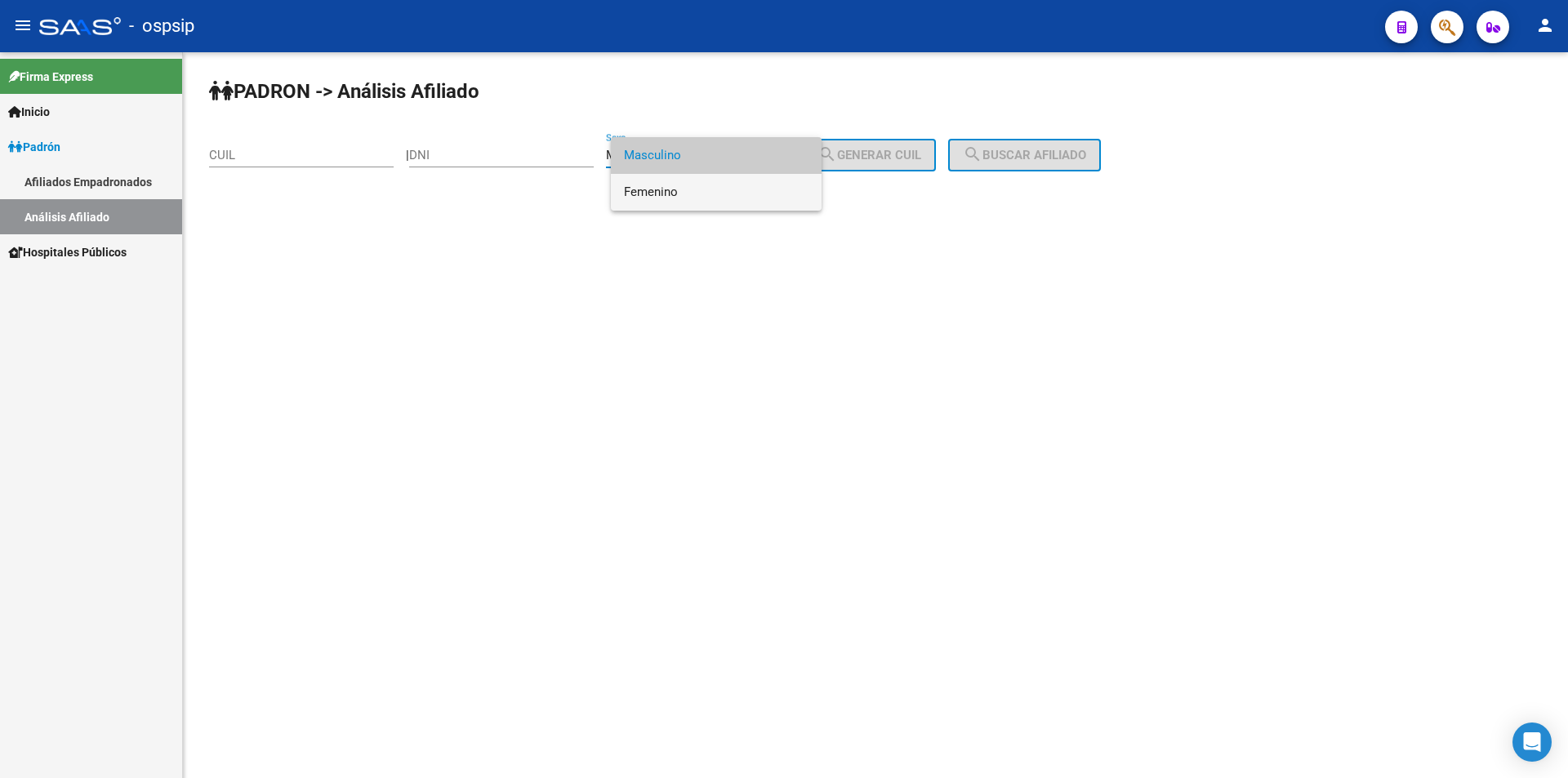
click at [693, 186] on span "Femenino" at bounding box center [716, 192] width 185 height 37
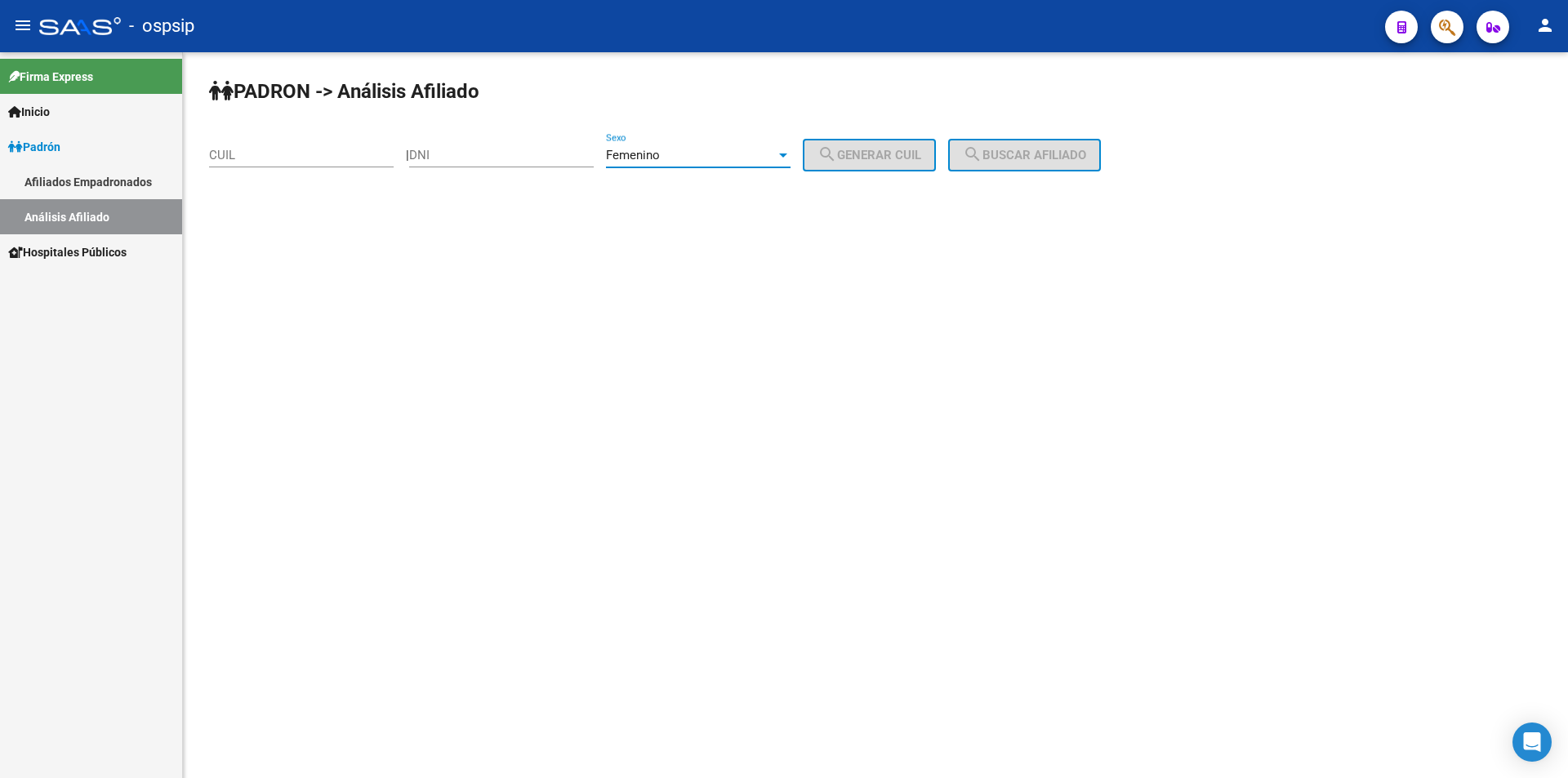
click at [472, 151] on input "DNI" at bounding box center [501, 155] width 185 height 14
type input "26117668"
click at [890, 160] on span "search Generar CUIL" at bounding box center [869, 155] width 104 height 14
type input "27-26117668-3"
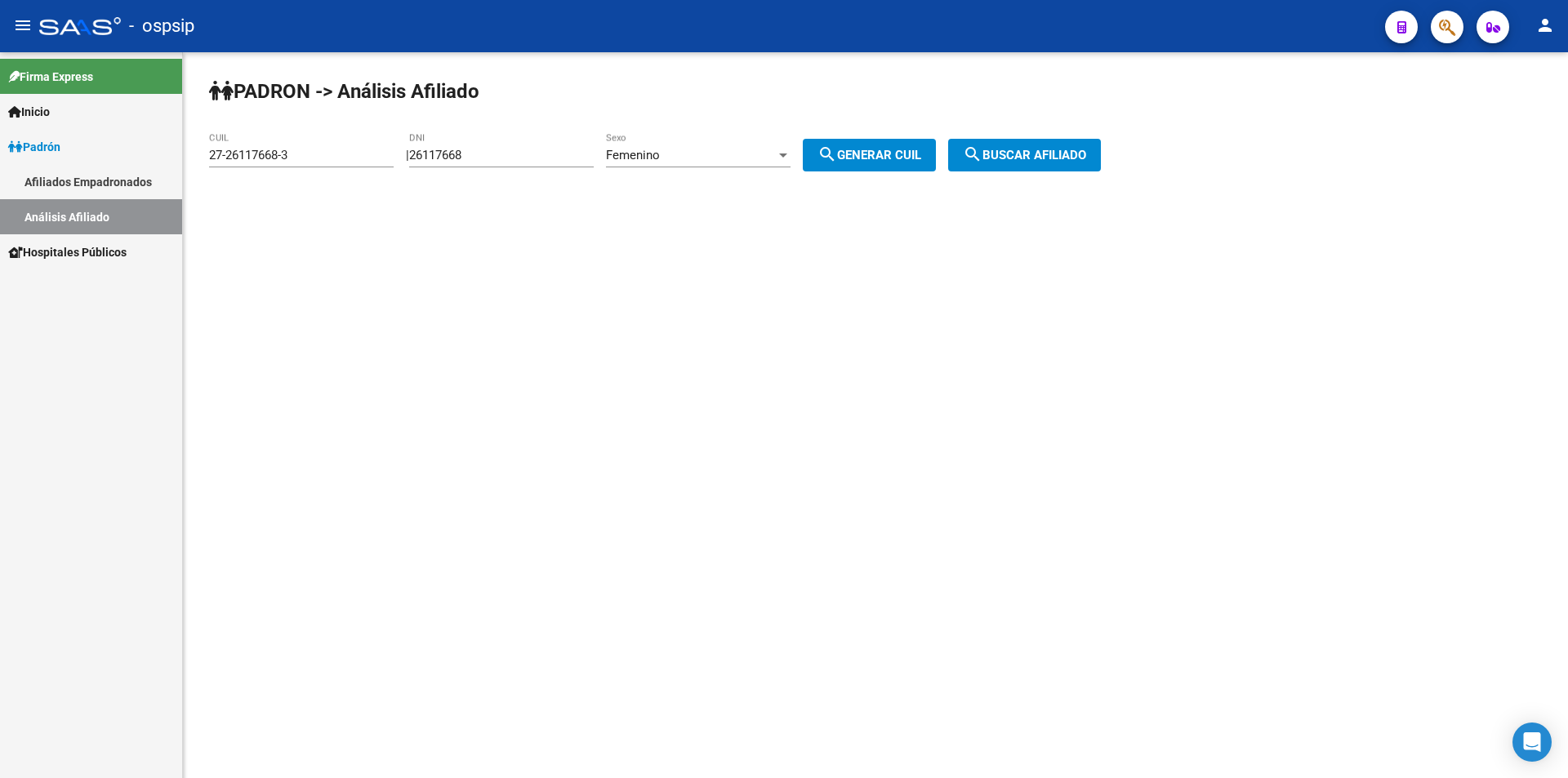
click at [1050, 152] on span "search Buscar afiliado" at bounding box center [1024, 155] width 124 height 14
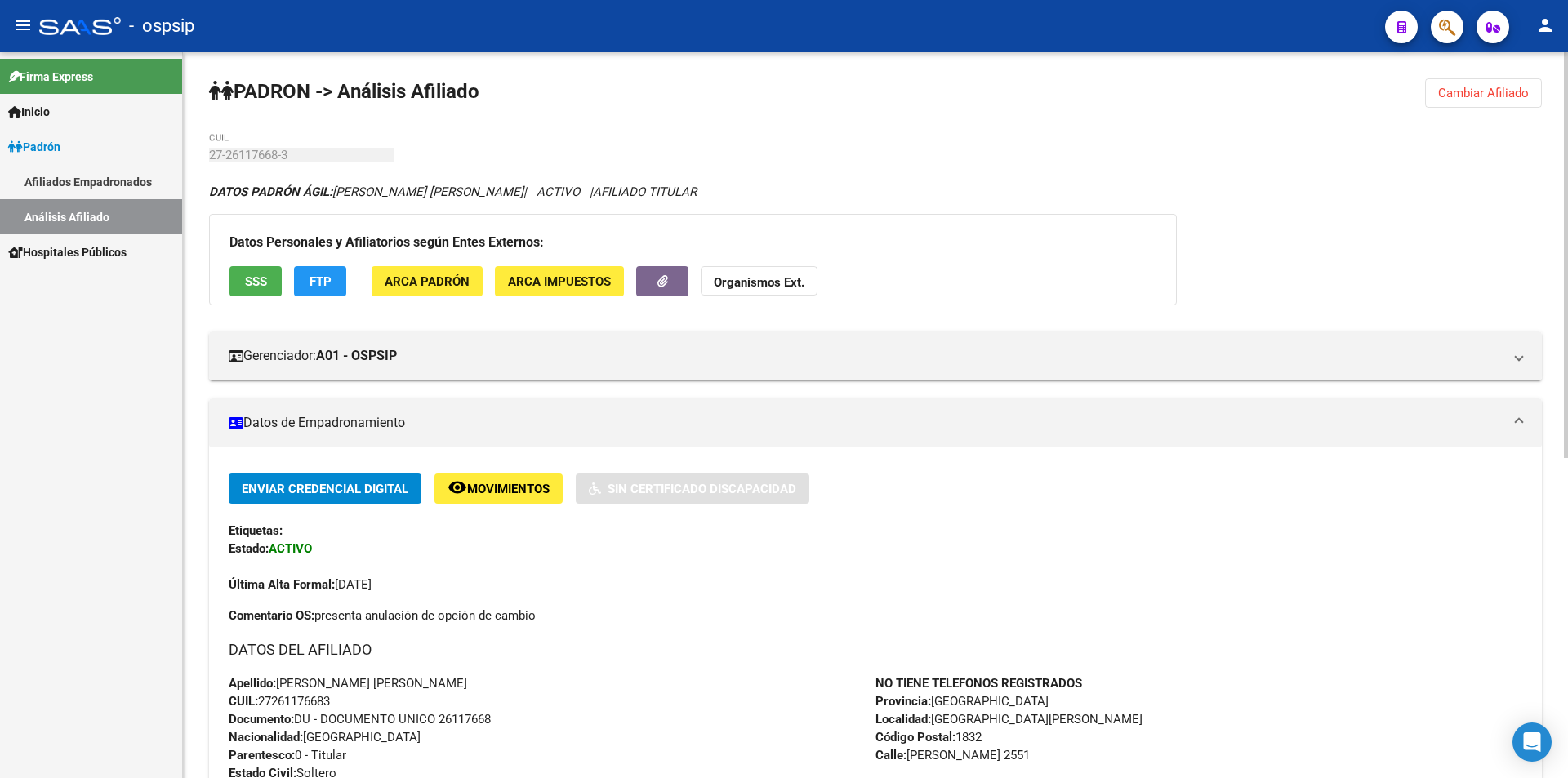
click at [1503, 105] on button "Cambiar Afiliado" at bounding box center [1483, 93] width 117 height 30
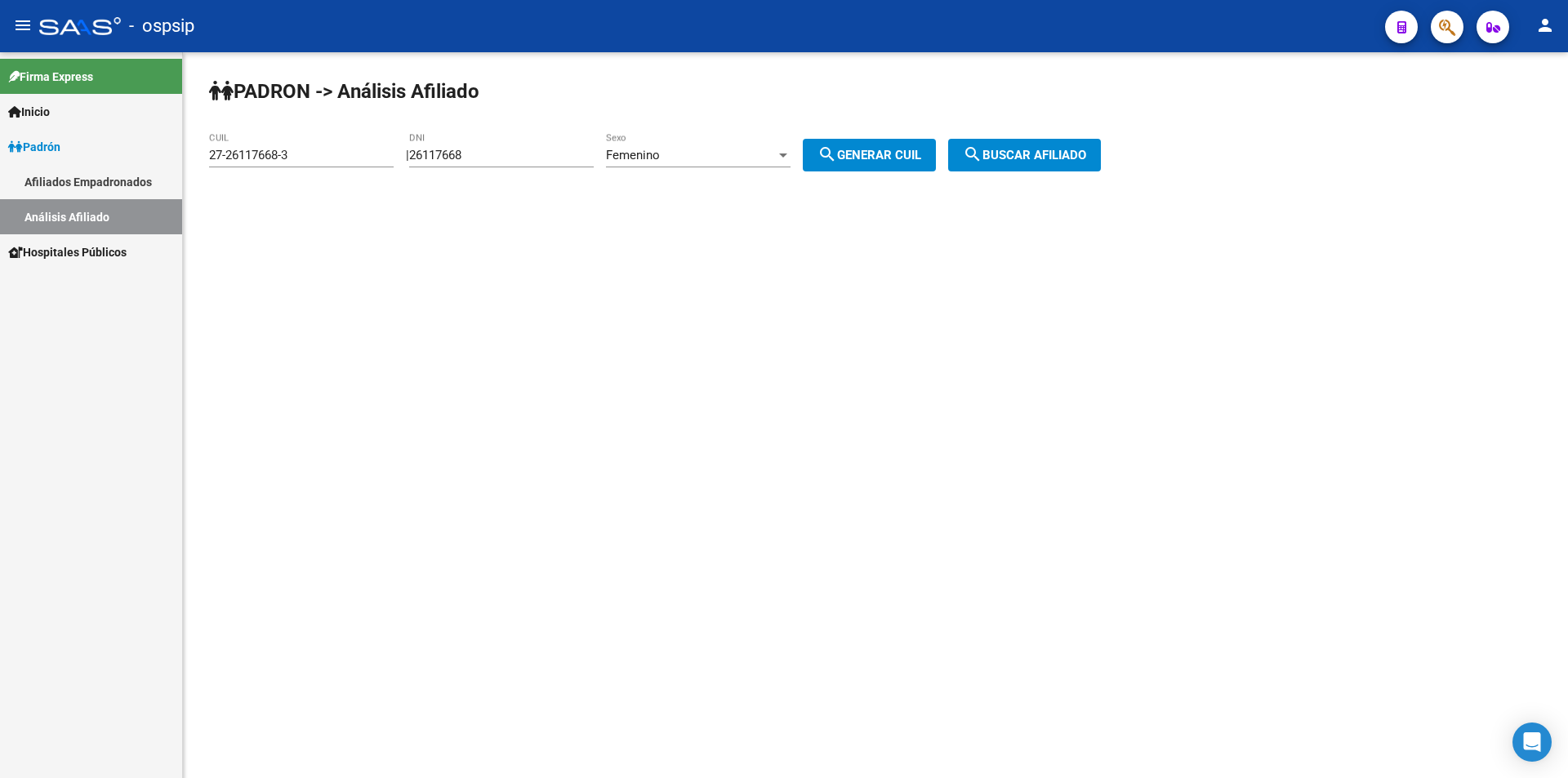
click at [692, 146] on div "Femenino Sexo" at bounding box center [698, 150] width 185 height 35
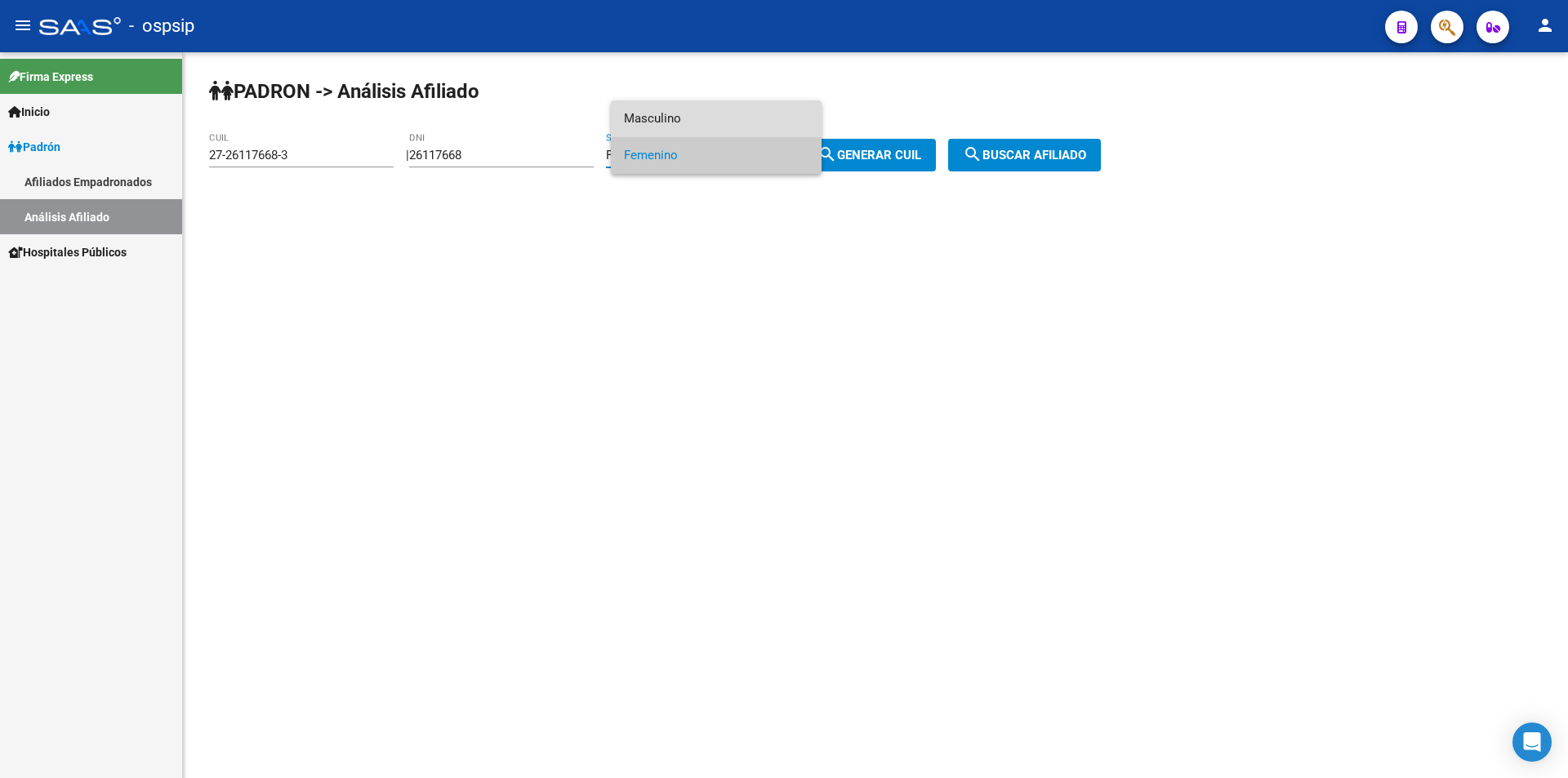
drag, startPoint x: 689, startPoint y: 114, endPoint x: 592, endPoint y: 128, distance: 98.0
click at [687, 113] on span "Masculino" at bounding box center [716, 118] width 185 height 37
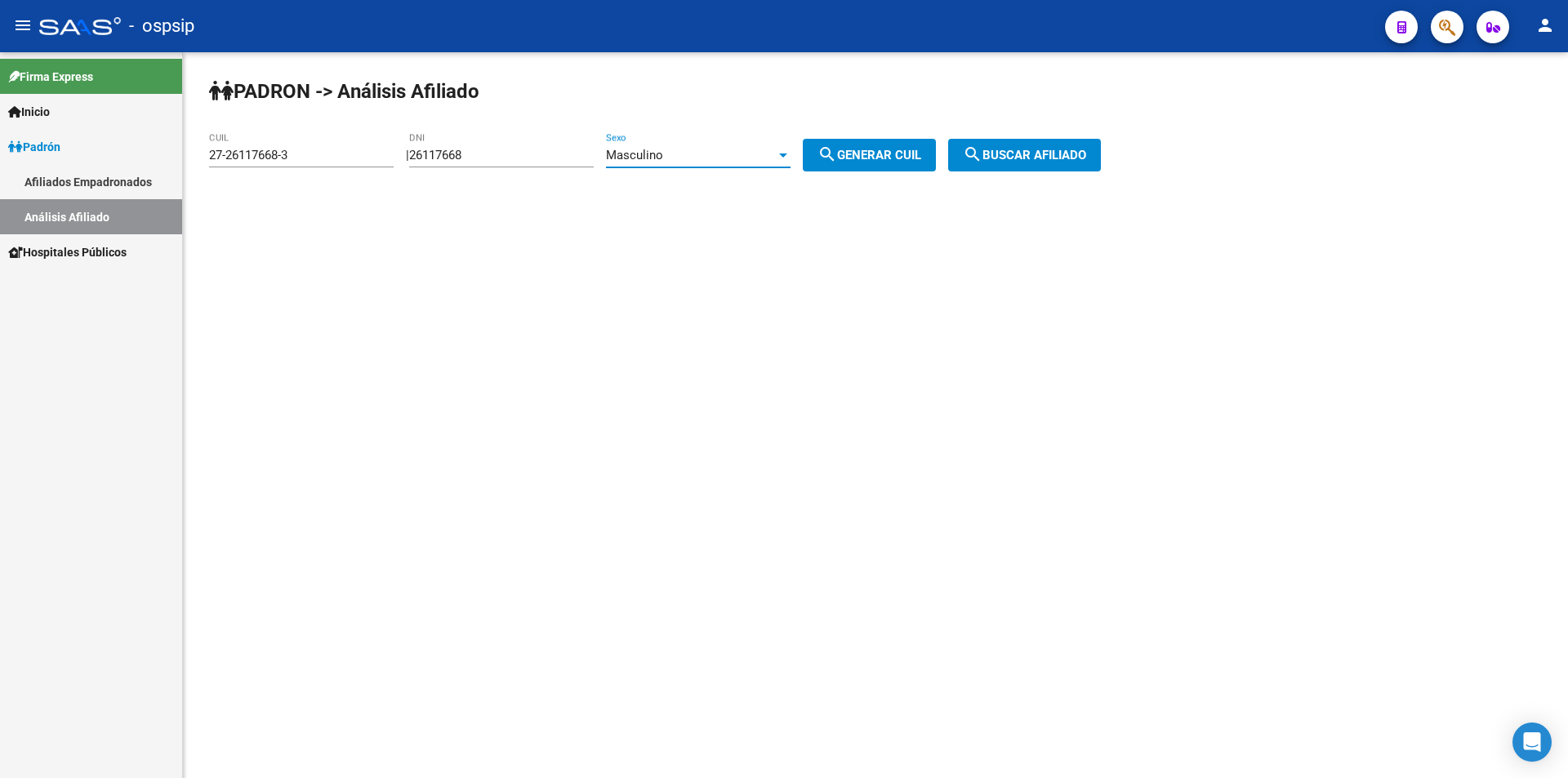
drag, startPoint x: 518, startPoint y: 158, endPoint x: 292, endPoint y: 169, distance: 226.3
click at [292, 162] on app-analisis-afiliado "[PERSON_NAME] -> Análisis Afiliado 27-26117668-3 CUIL | 26117668 DNI Masculino …" at bounding box center [661, 155] width 904 height 14
drag, startPoint x: 354, startPoint y: 151, endPoint x: 0, endPoint y: 175, distance: 354.8
click at [0, 175] on mat-sidenav-container "Firma Express Inicio Calendario SSS Instructivos Contacto OS [PERSON_NAME] Afil…" at bounding box center [784, 415] width 1568 height 726
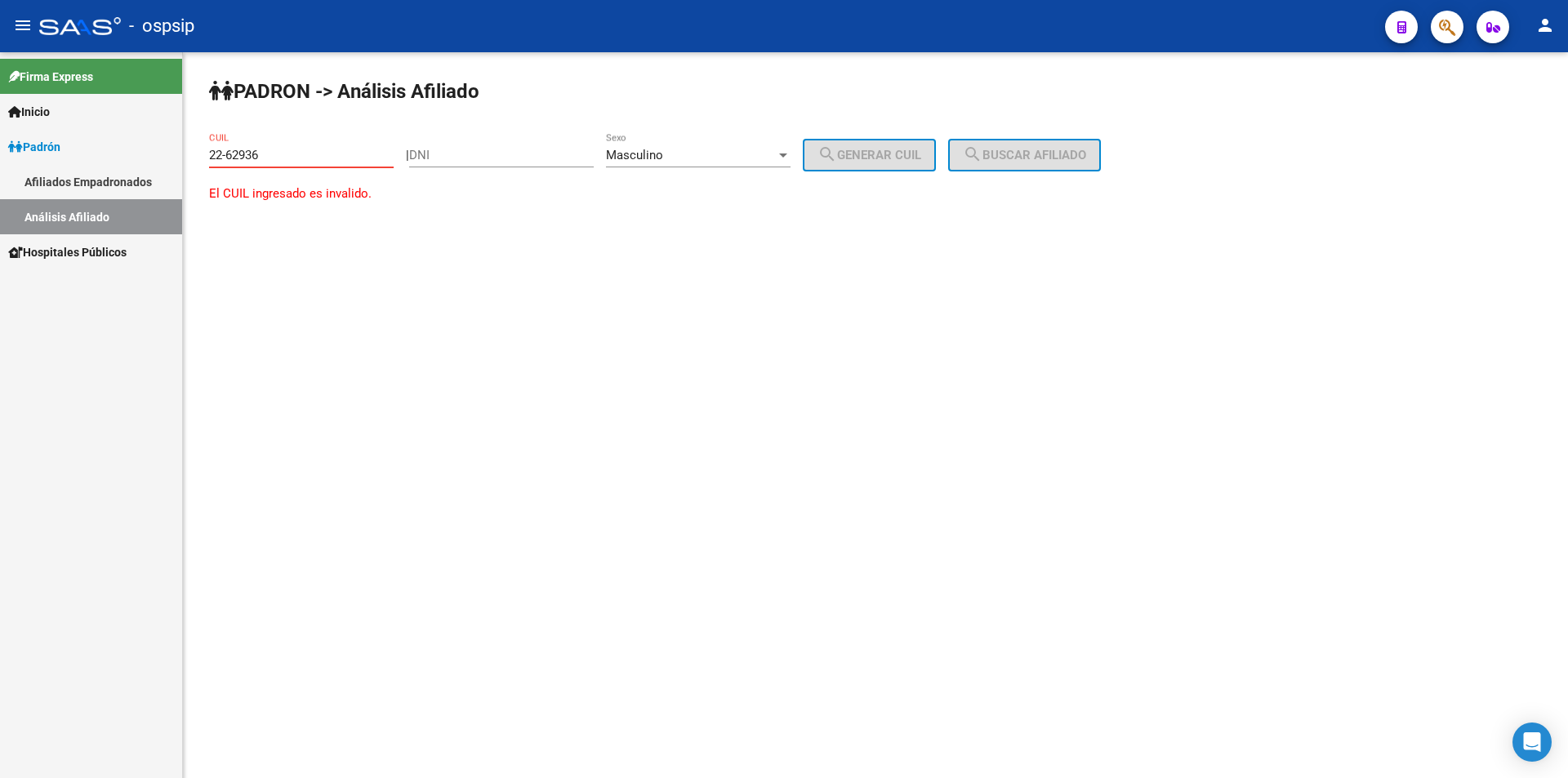
type input "22-629363"
drag, startPoint x: 307, startPoint y: 151, endPoint x: 160, endPoint y: 165, distance: 147.7
click at [160, 165] on mat-sidenav-container "Firma Express Inicio Calendario SSS Instructivos Contacto OS [PERSON_NAME] Afil…" at bounding box center [784, 415] width 1568 height 726
click at [463, 149] on input "DNI" at bounding box center [501, 155] width 185 height 14
click at [475, 155] on input "DNI" at bounding box center [501, 155] width 185 height 14
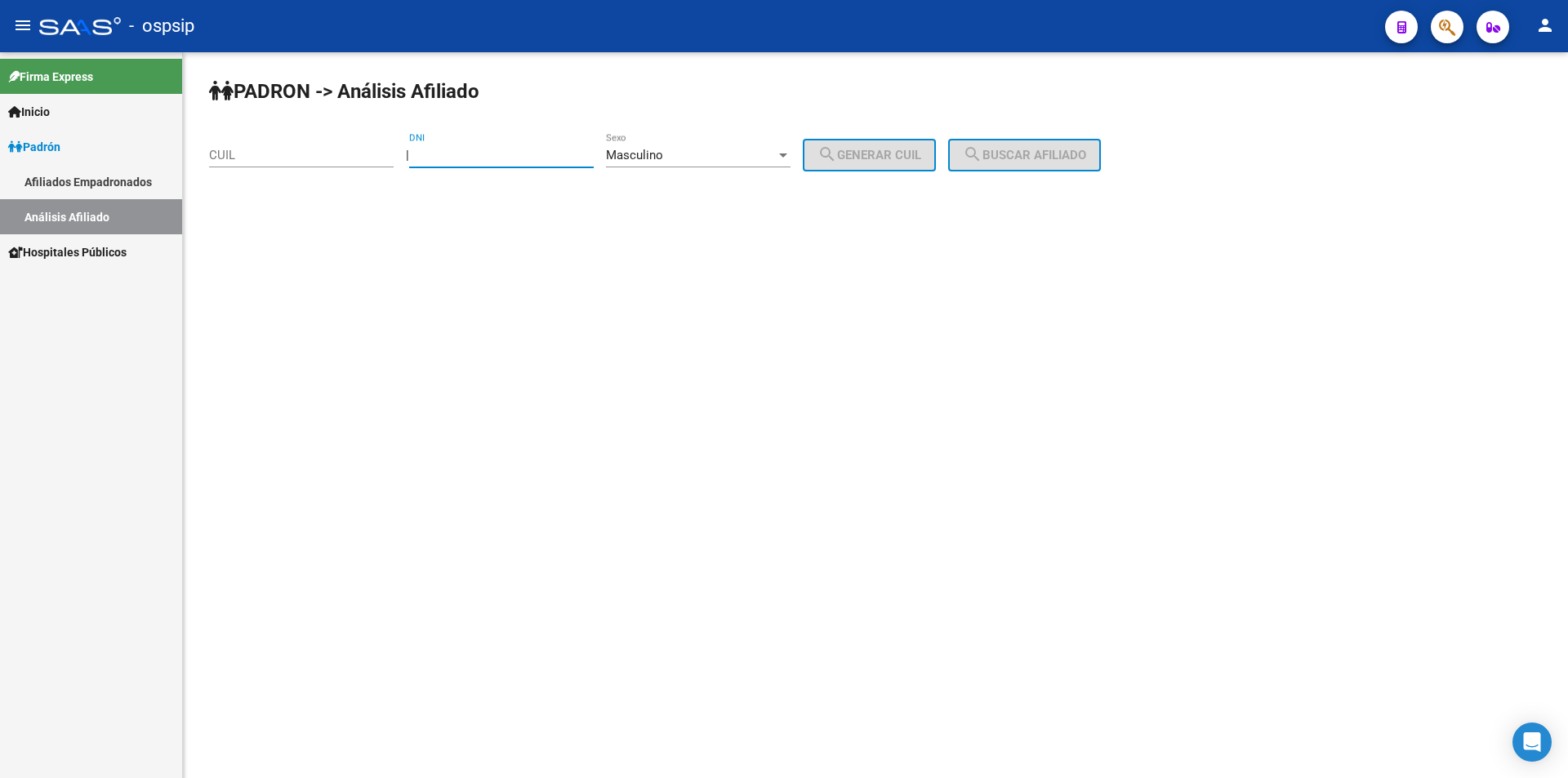
paste input "22629363"
click at [445, 149] on input "DNI" at bounding box center [501, 155] width 185 height 14
type input "22629363"
click at [926, 144] on button "search Generar CUIL" at bounding box center [869, 155] width 133 height 32
type input "23-22629363-9"
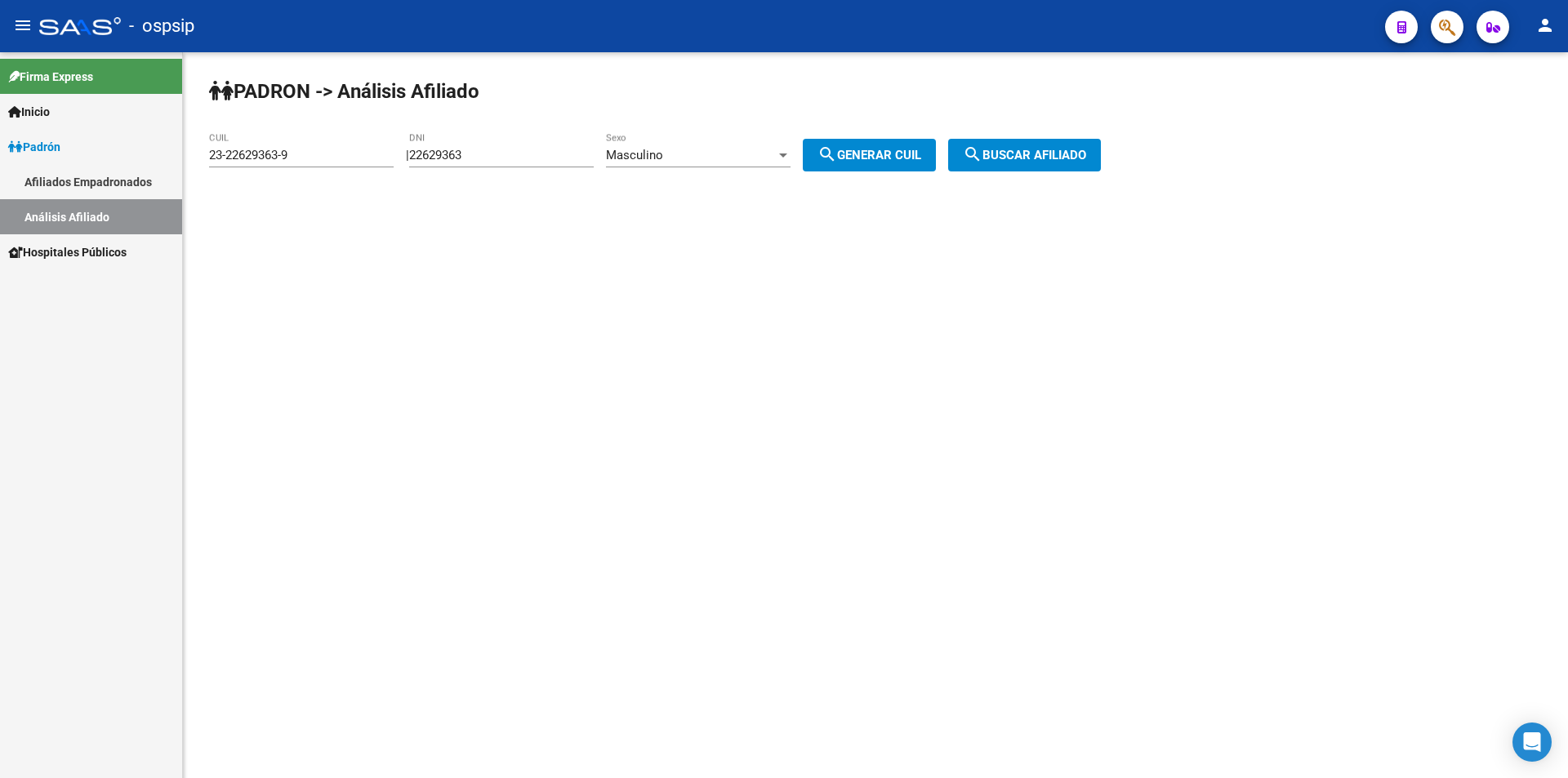
click at [1032, 145] on button "search Buscar afiliado" at bounding box center [1023, 155] width 152 height 32
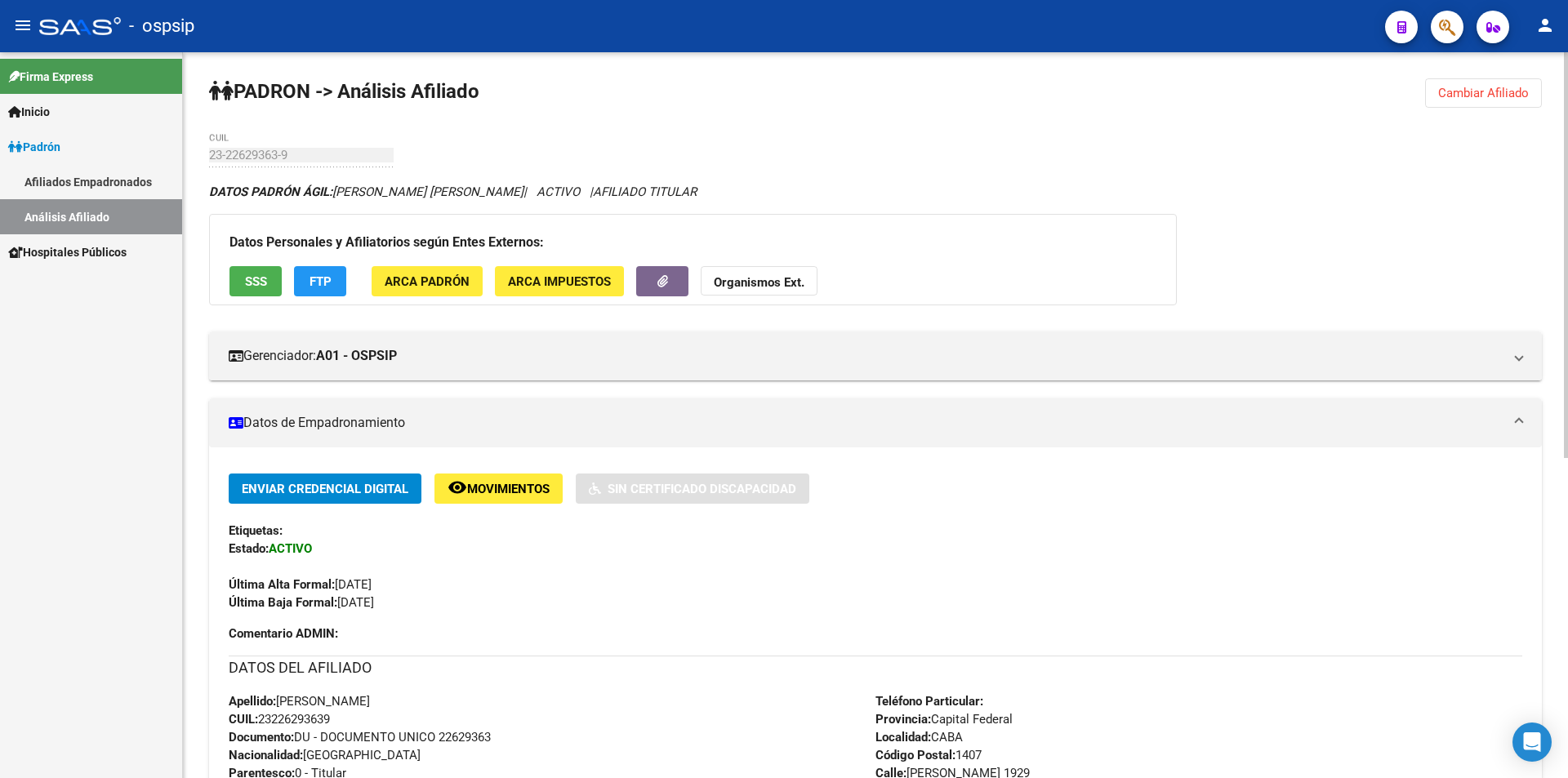
click at [1480, 79] on button "Cambiar Afiliado" at bounding box center [1483, 93] width 117 height 30
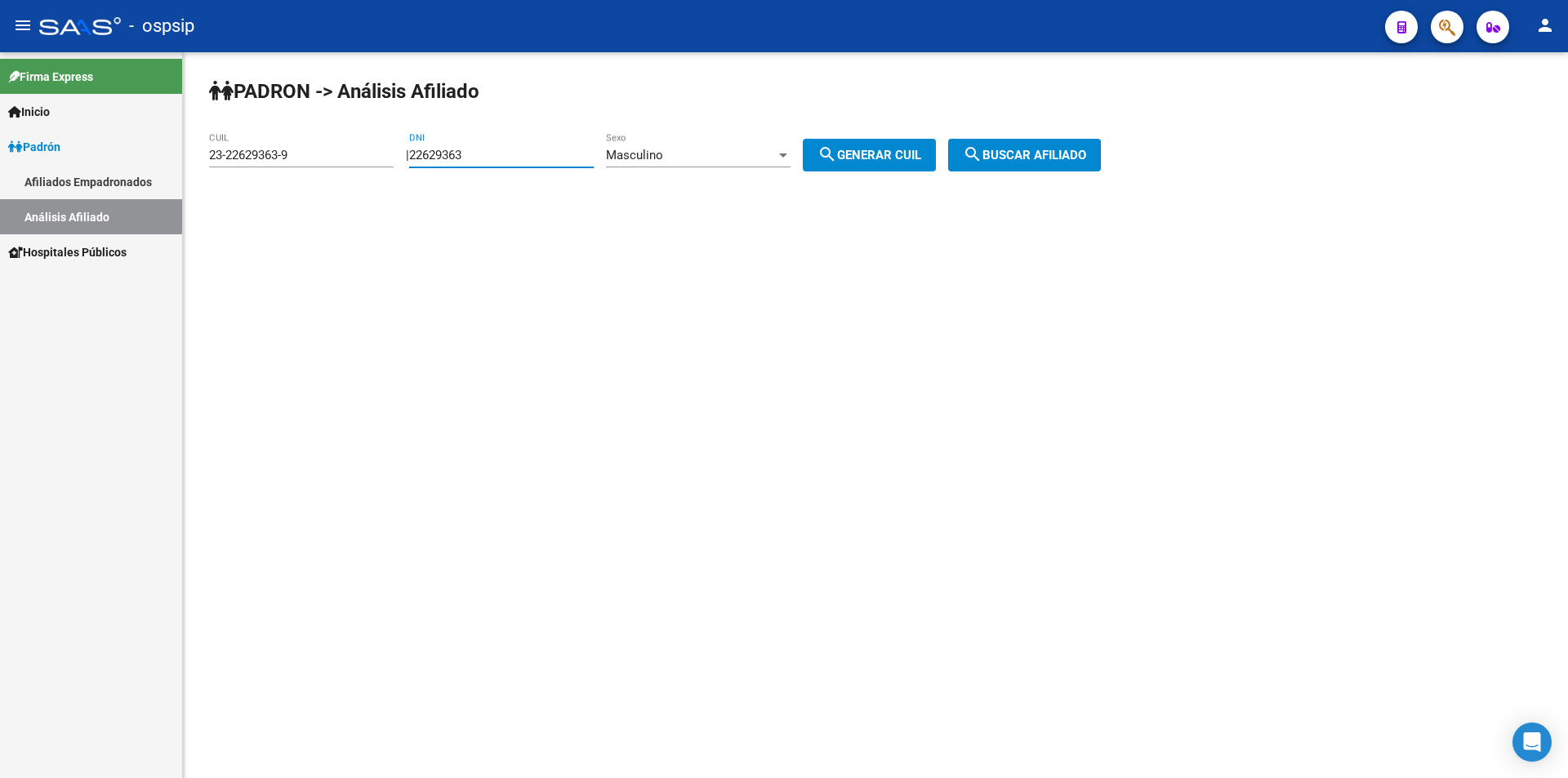
drag, startPoint x: 529, startPoint y: 152, endPoint x: 340, endPoint y: 155, distance: 189.0
click at [340, 155] on app-analisis-afiliado "[PERSON_NAME] -> Análisis Afiliado 23-22629363-9 CUIL | 22629363 DNI Masculino …" at bounding box center [661, 155] width 904 height 14
drag, startPoint x: 332, startPoint y: 161, endPoint x: 0, endPoint y: 161, distance: 332.0
click at [0, 161] on mat-sidenav-container "Firma Express Inicio Calendario SSS Instructivos Contacto OS [PERSON_NAME] Afil…" at bounding box center [784, 415] width 1568 height 726
click at [533, 151] on input "DNI" at bounding box center [501, 155] width 185 height 14
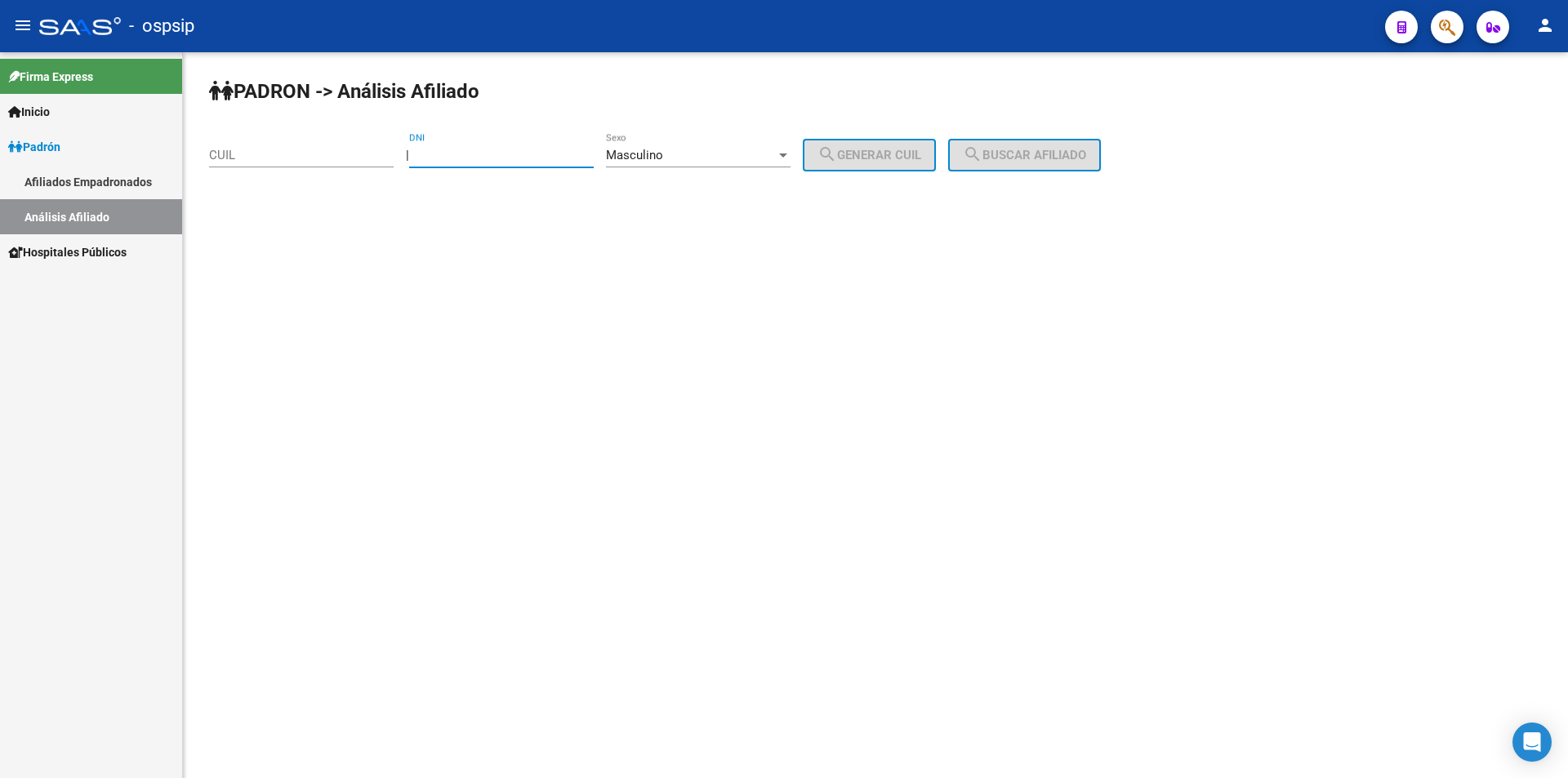
click at [524, 159] on input "DNI" at bounding box center [501, 155] width 185 height 14
click at [663, 151] on span "Masculino" at bounding box center [634, 155] width 57 height 14
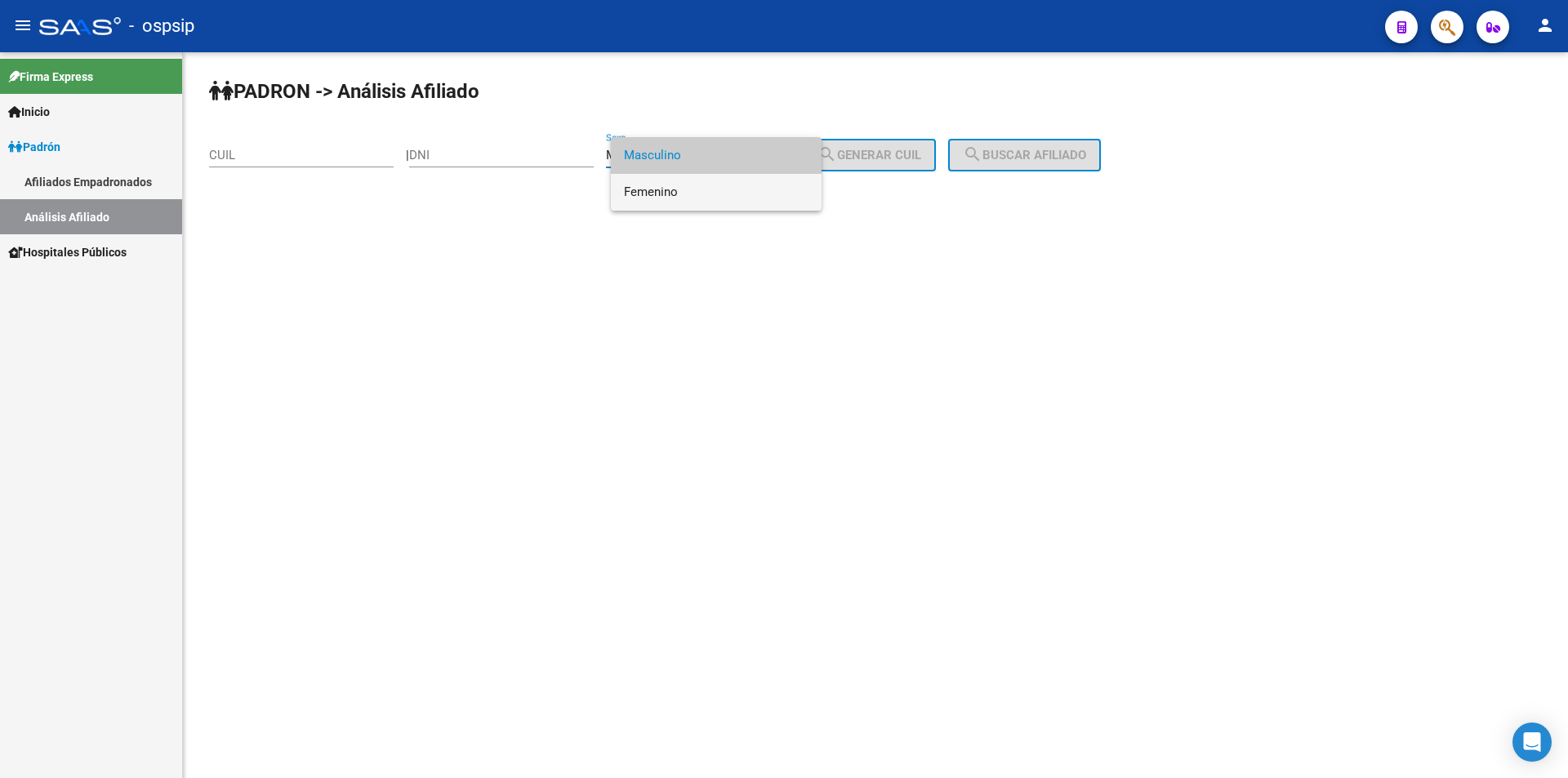
drag, startPoint x: 679, startPoint y: 182, endPoint x: 668, endPoint y: 178, distance: 11.7
click at [679, 180] on span "Femenino" at bounding box center [716, 192] width 185 height 37
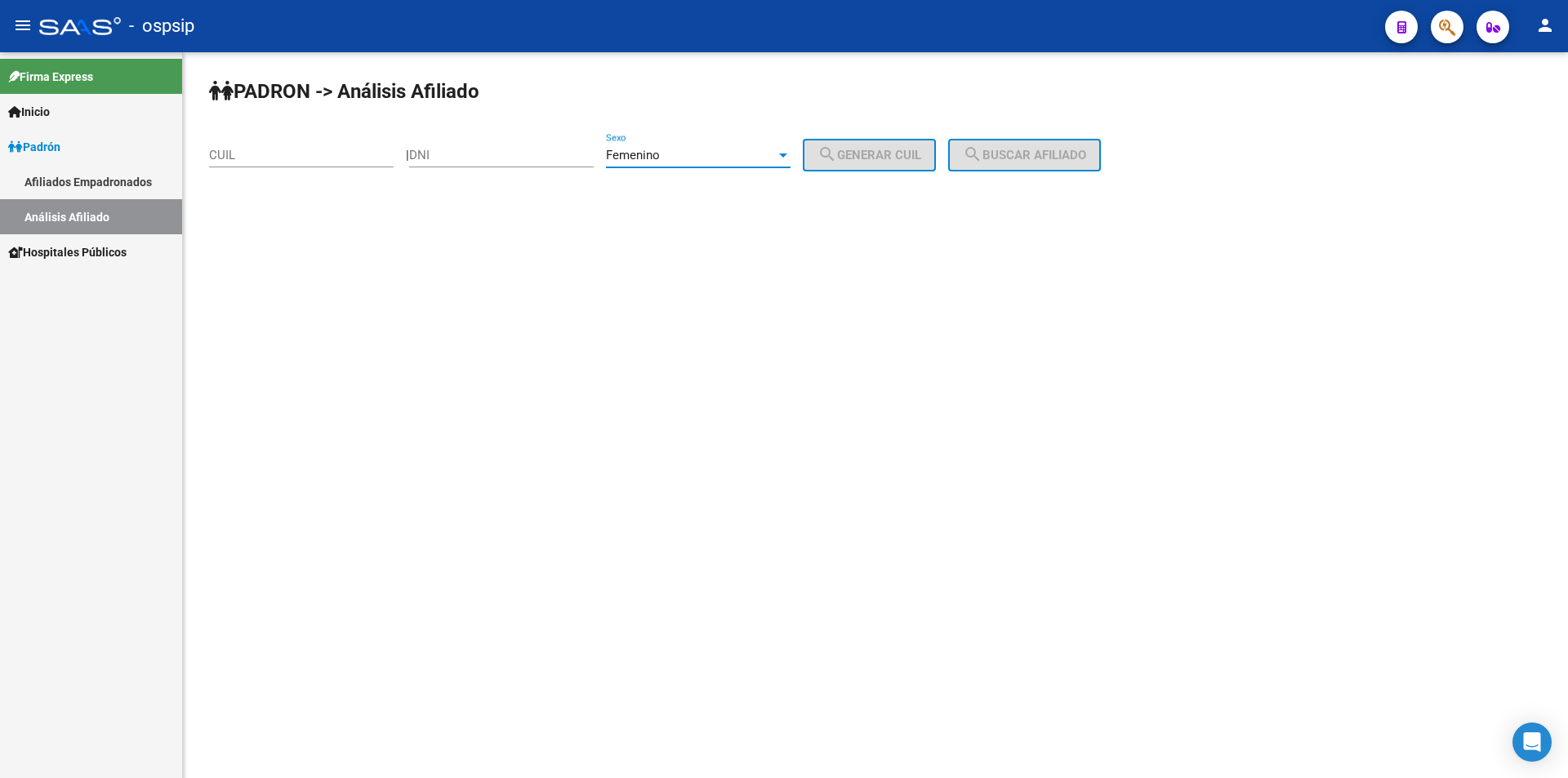
click at [542, 151] on input "DNI" at bounding box center [501, 155] width 185 height 14
type input "24032667"
click at [916, 157] on span "search Generar CUIL" at bounding box center [869, 155] width 104 height 14
type input "27-24032667-7"
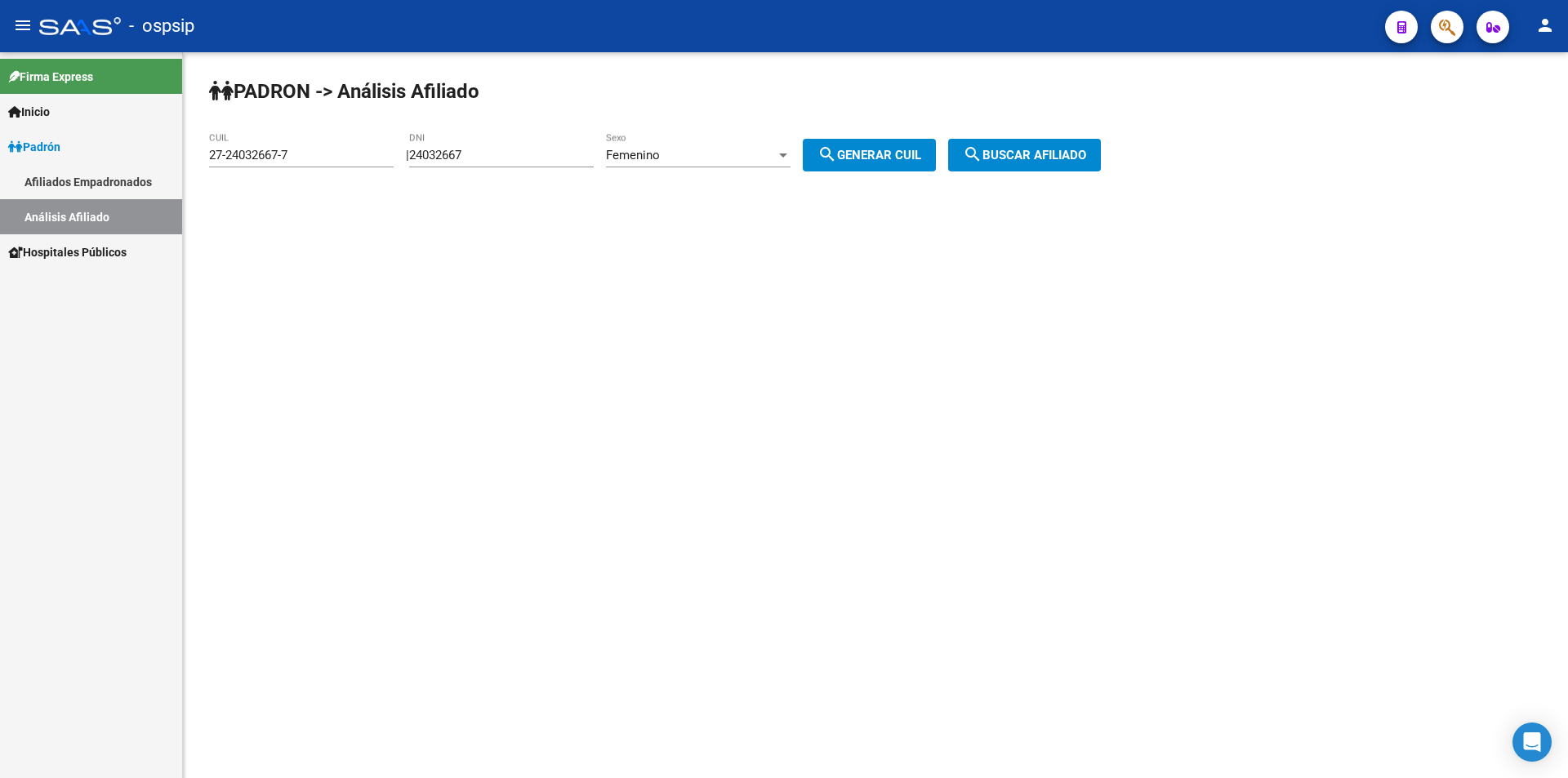
click at [1059, 159] on span "search Buscar afiliado" at bounding box center [1024, 155] width 124 height 14
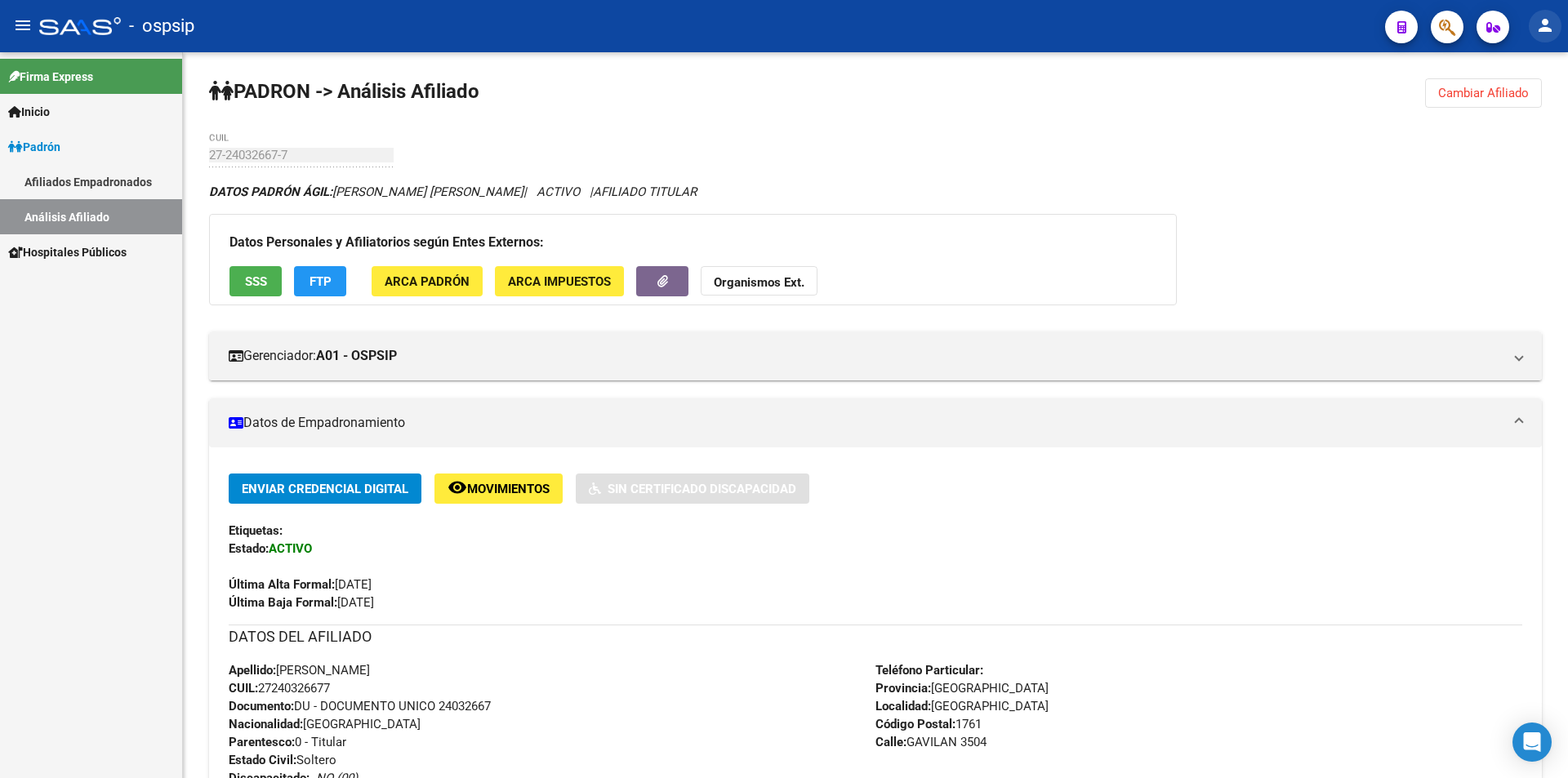
click at [1541, 25] on mat-icon "person" at bounding box center [1545, 25] width 20 height 20
click at [1238, 211] on div at bounding box center [784, 389] width 1568 height 778
click at [786, 122] on div "[PERSON_NAME] -> Análisis Afiliado Cambiar Afiliado 27-24032667-7 CUIL DATOS [P…" at bounding box center [876, 662] width 1385 height 1220
click at [692, 117] on div "[PERSON_NAME] -> Análisis Afiliado Cambiar Afiliado 27-24032667-7 CUIL DATOS [P…" at bounding box center [876, 662] width 1385 height 1220
drag, startPoint x: 1487, startPoint y: 85, endPoint x: 1457, endPoint y: 92, distance: 30.8
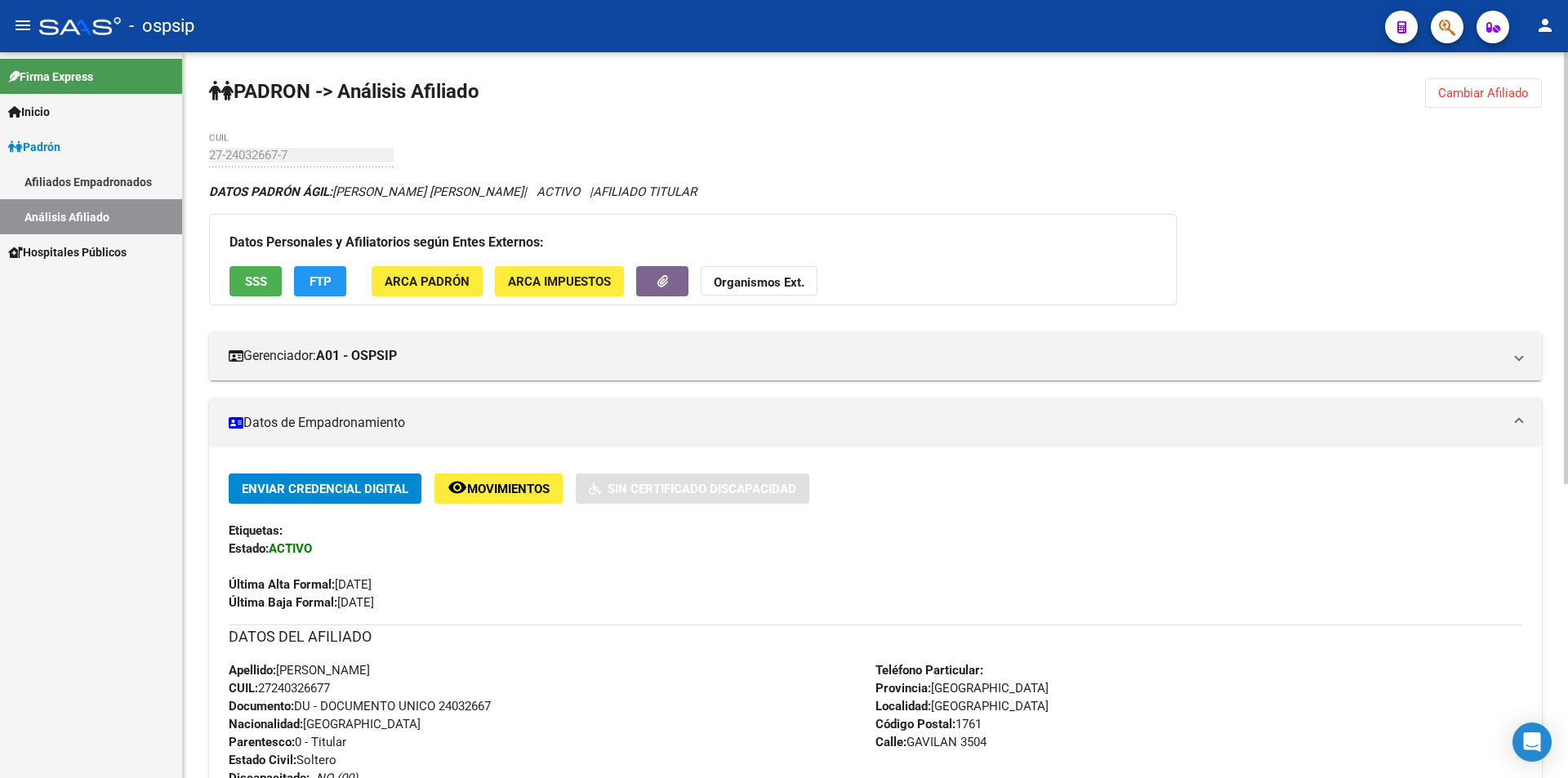
click at [1485, 85] on button "Cambiar Afiliado" at bounding box center [1483, 93] width 117 height 30
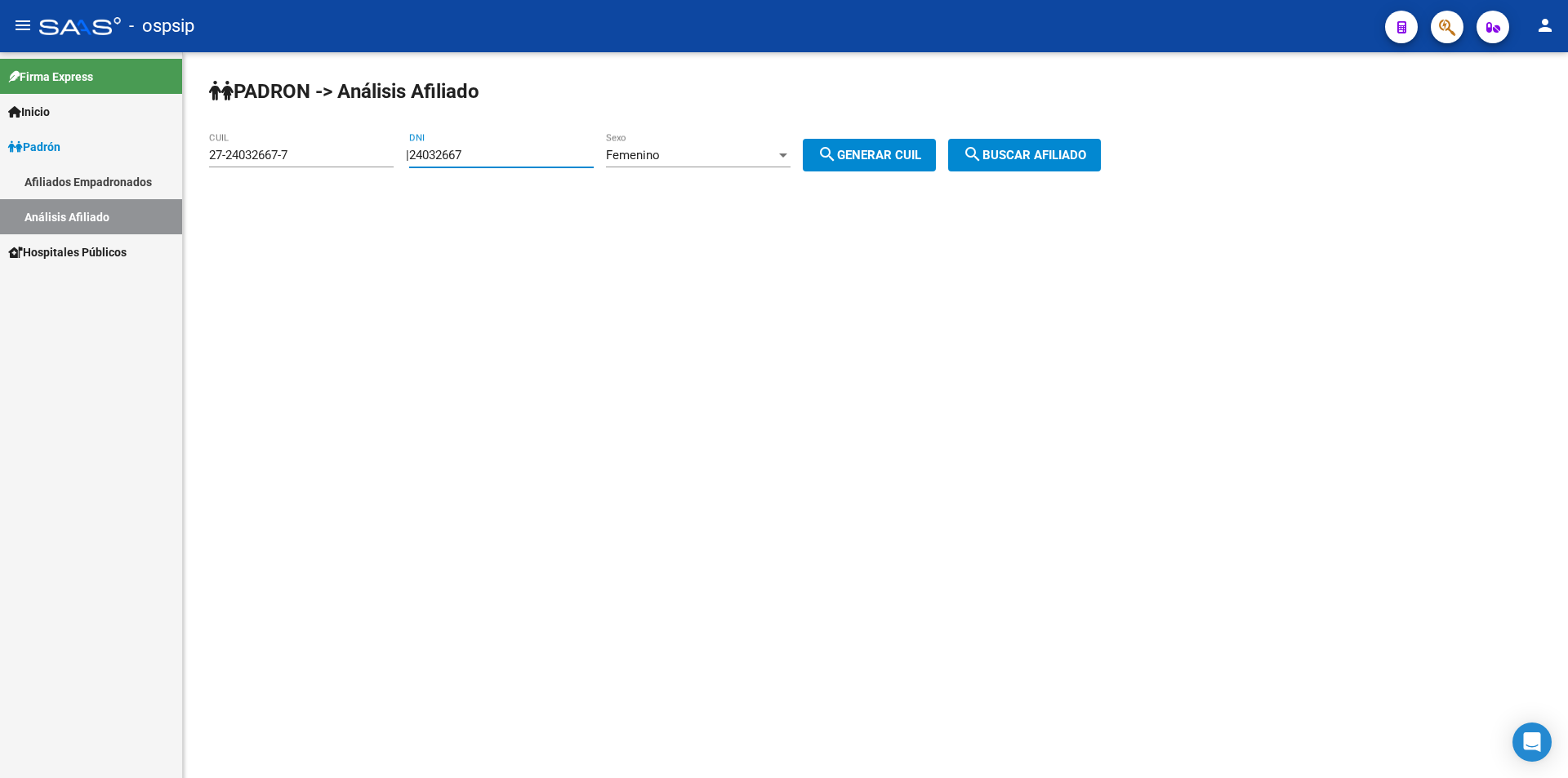
drag, startPoint x: 524, startPoint y: 151, endPoint x: 375, endPoint y: 144, distance: 149.2
click at [375, 148] on app-analisis-afiliado "[PERSON_NAME] -> Análisis Afiliado 27-24032667-7 CUIL | 24032667 DNI Femenino S…" at bounding box center [661, 155] width 904 height 14
drag, startPoint x: 343, startPoint y: 143, endPoint x: 332, endPoint y: 151, distance: 13.6
click at [332, 151] on div "27-24032667-7 CUIL" at bounding box center [301, 150] width 185 height 35
drag, startPoint x: 205, startPoint y: 155, endPoint x: 125, endPoint y: 147, distance: 80.4
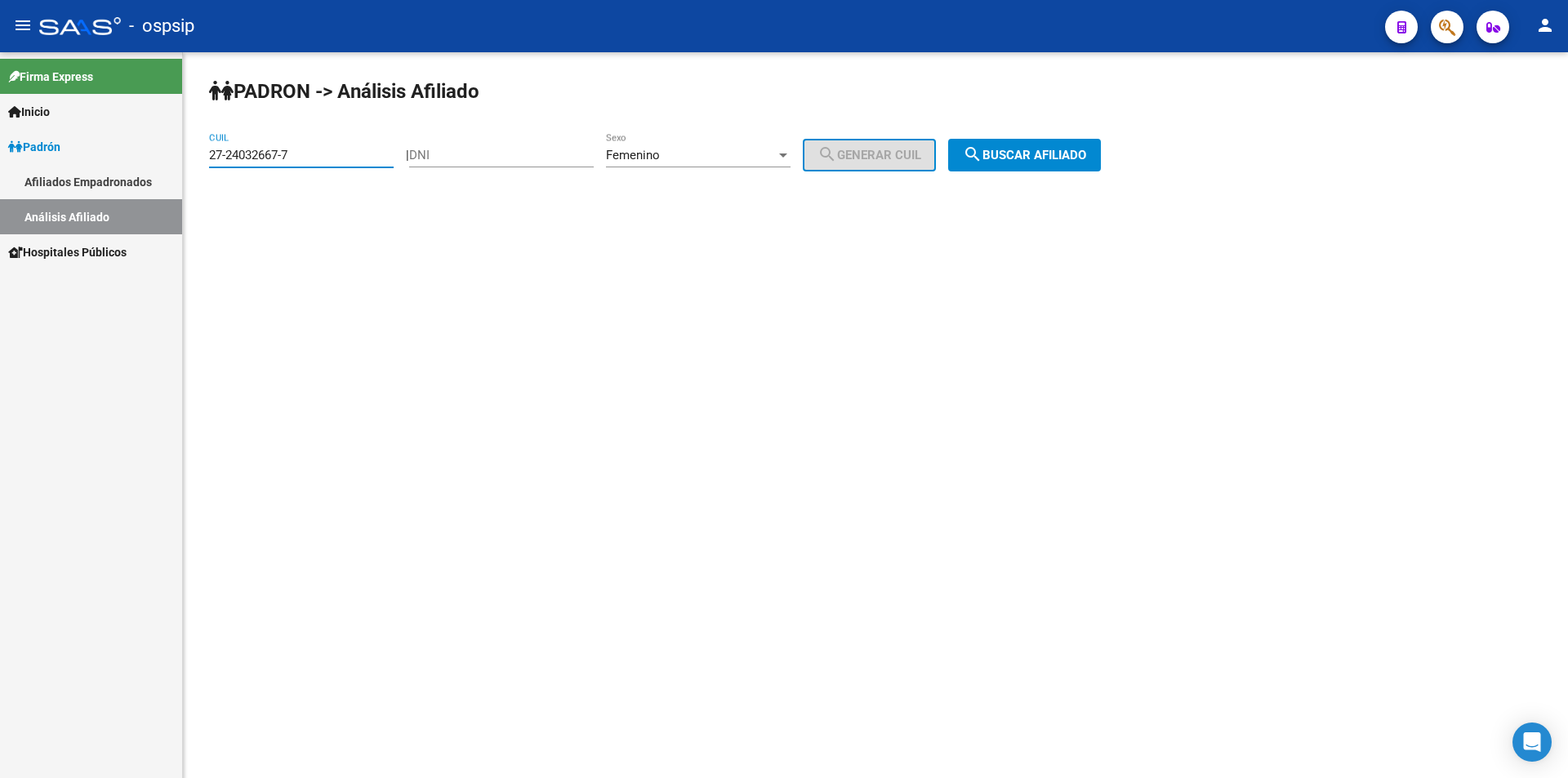
click at [132, 153] on mat-sidenav-container "Firma Express Inicio Calendario SSS Instructivos Contacto OS [PERSON_NAME] Afil…" at bounding box center [784, 415] width 1568 height 726
click at [775, 155] on div "Femenino" at bounding box center [691, 155] width 170 height 14
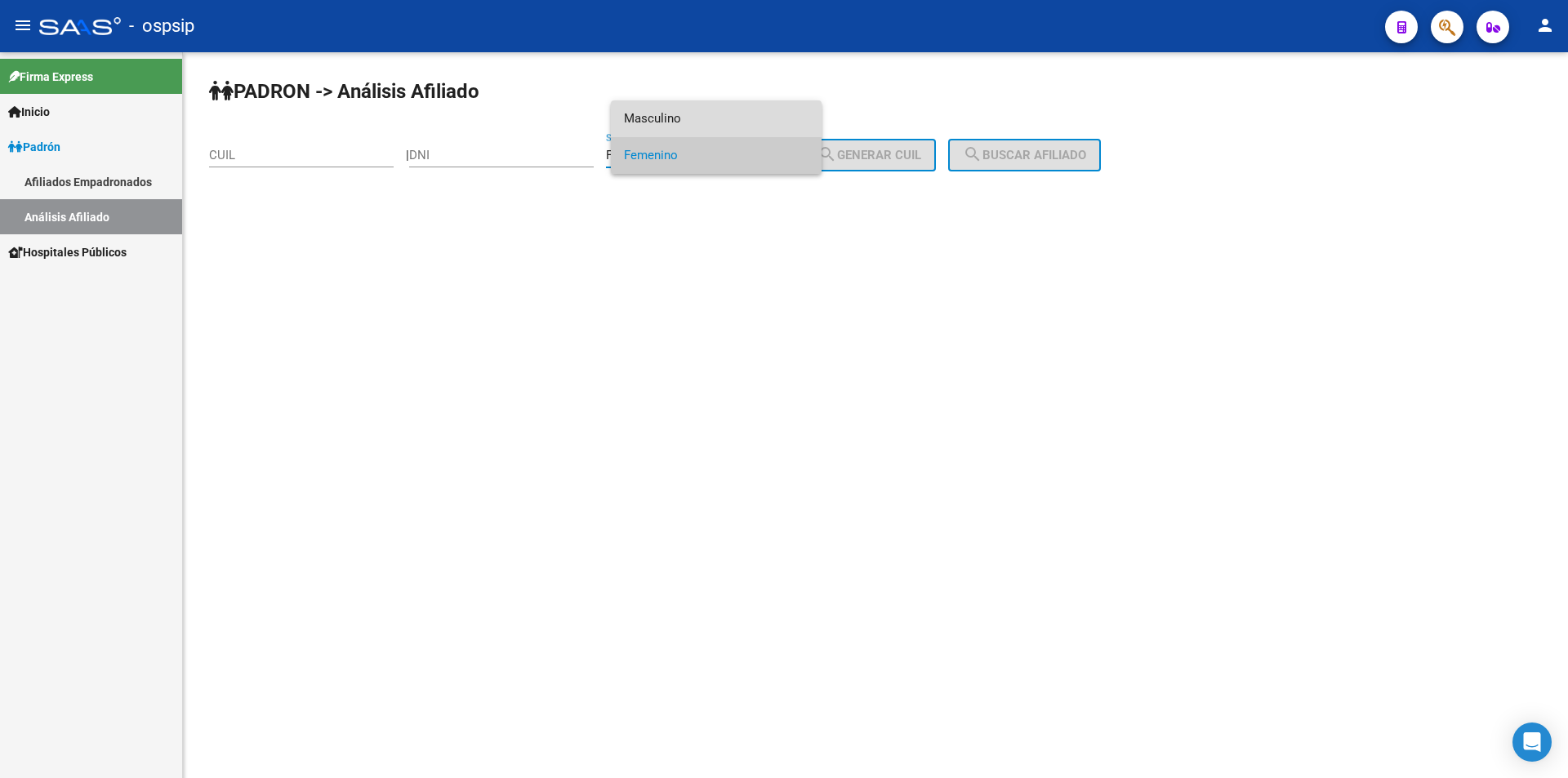
click at [714, 102] on span "Masculino" at bounding box center [716, 118] width 185 height 37
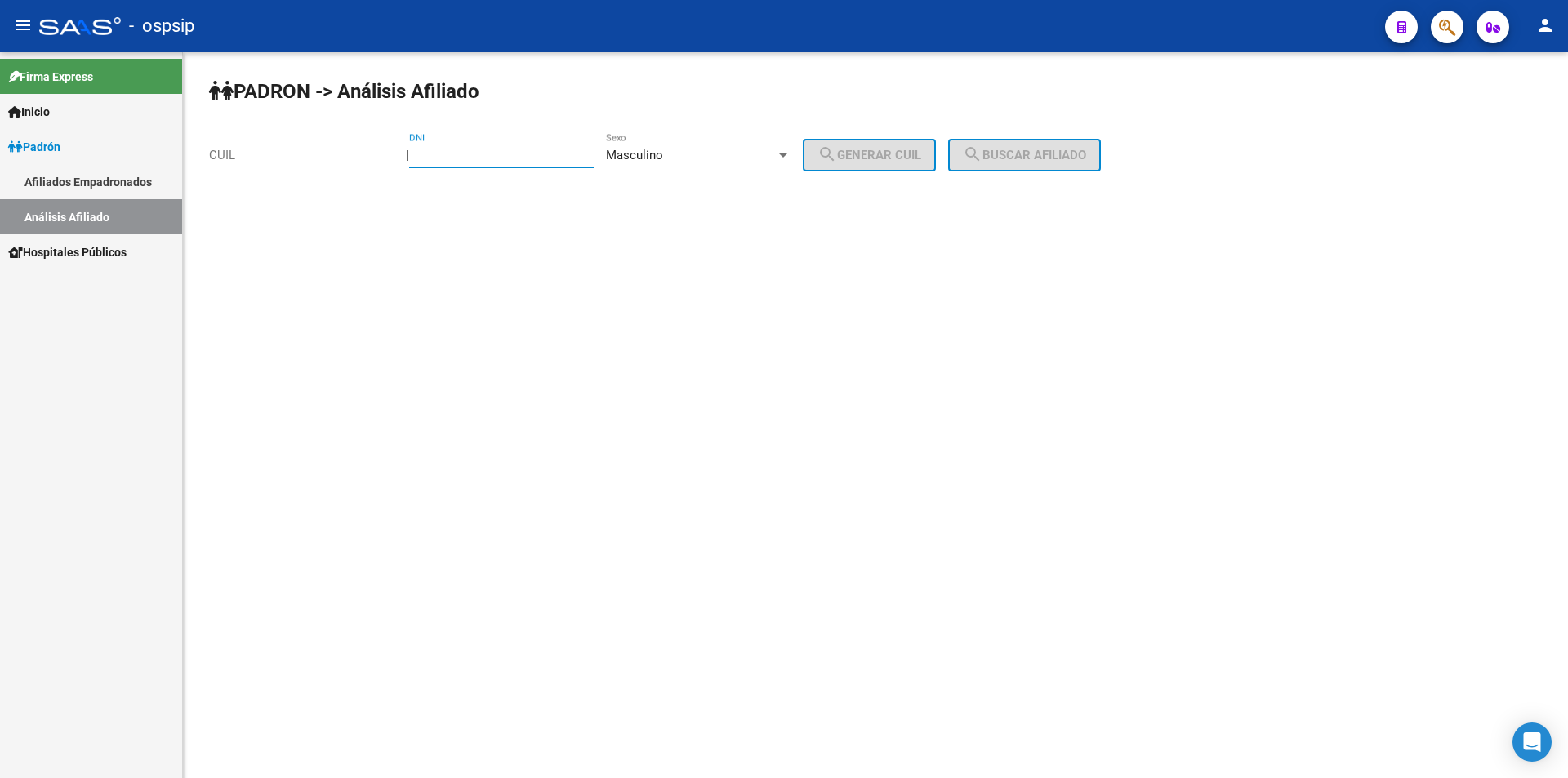
drag, startPoint x: 547, startPoint y: 154, endPoint x: 593, endPoint y: 142, distance: 47.5
click at [547, 155] on input "DNI" at bounding box center [501, 155] width 185 height 14
click at [515, 151] on input "DNI" at bounding box center [501, 155] width 185 height 14
type input "24838414"
click at [936, 151] on button "search Generar CUIL" at bounding box center [869, 155] width 133 height 32
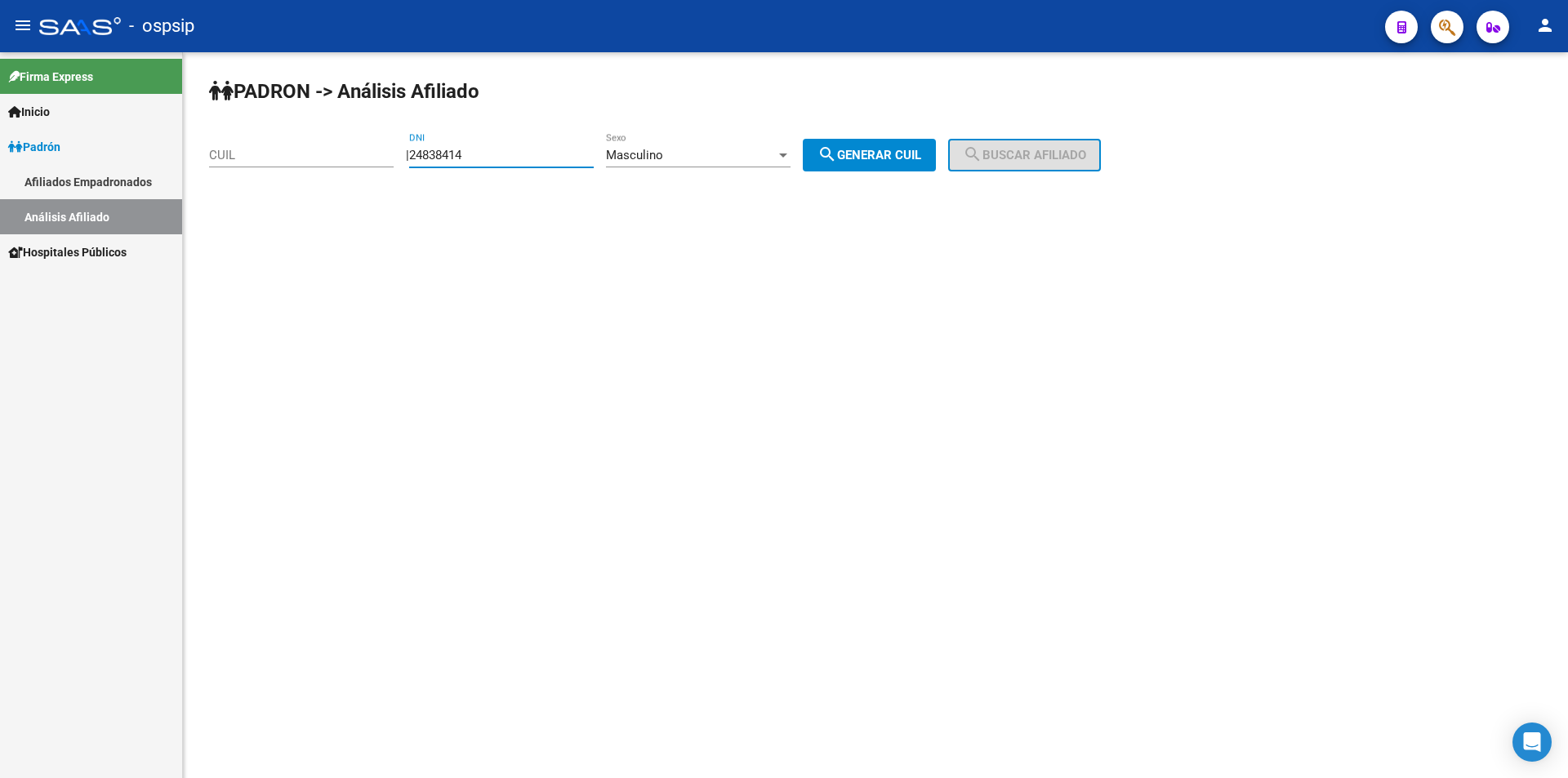
type input "20-24838414-0"
drag, startPoint x: 1045, startPoint y: 151, endPoint x: 1033, endPoint y: 149, distance: 12.2
click at [1046, 150] on span "search Buscar afiliado" at bounding box center [1024, 155] width 124 height 14
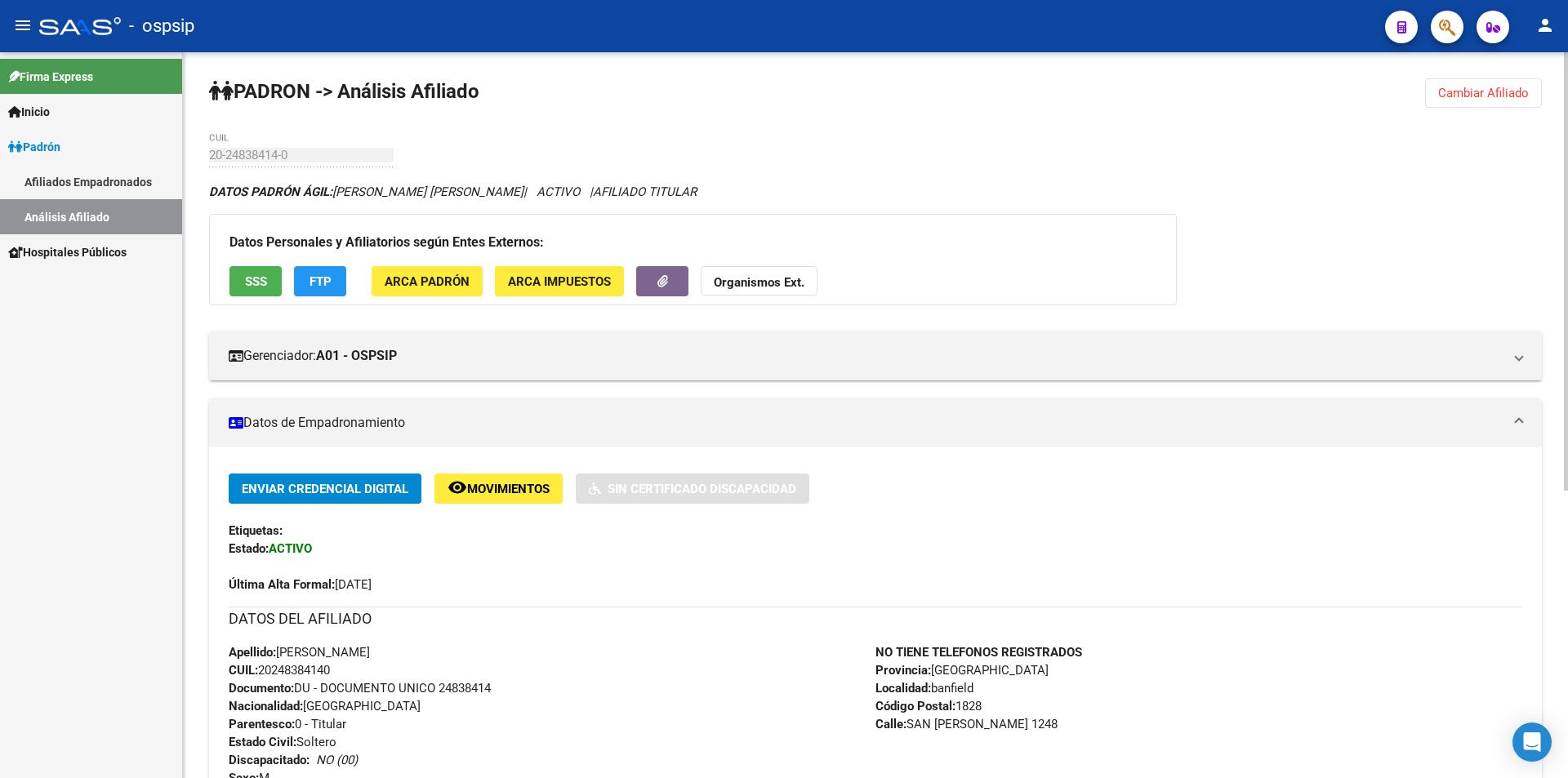
click at [1467, 90] on span "Cambiar Afiliado" at bounding box center [1483, 93] width 91 height 14
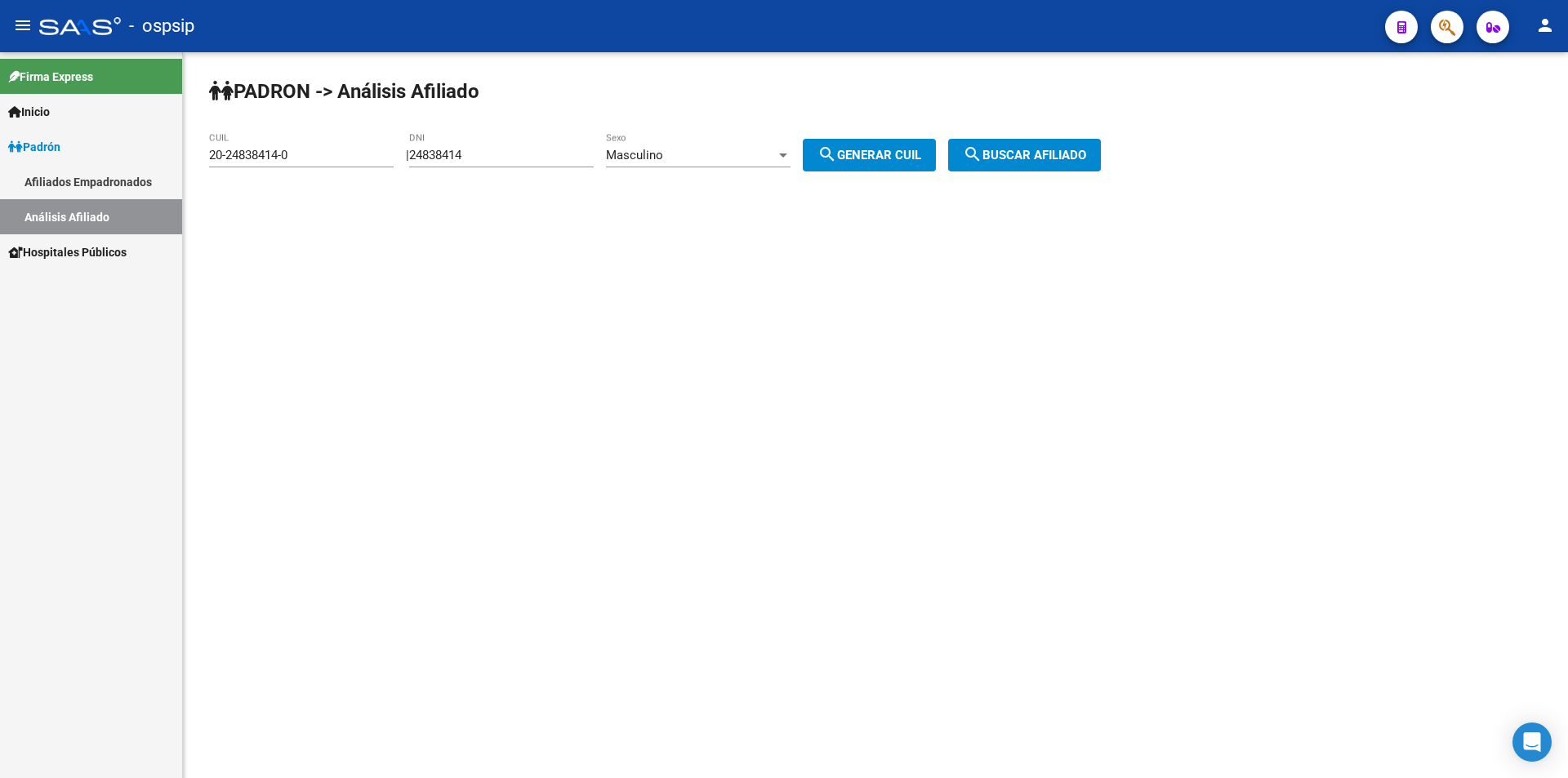
click at [713, 142] on div "Masculino Sexo" at bounding box center [698, 150] width 185 height 35
drag, startPoint x: 552, startPoint y: 154, endPoint x: 536, endPoint y: 154, distance: 16.0
click at [541, 154] on div at bounding box center [784, 389] width 1568 height 778
drag, startPoint x: 531, startPoint y: 151, endPoint x: 210, endPoint y: 144, distance: 321.1
click at [210, 148] on app-analisis-afiliado "[PERSON_NAME] -> Análisis Afiliado 20-24838414-0 CUIL | 24838414 DNI Masculino …" at bounding box center [661, 155] width 904 height 14
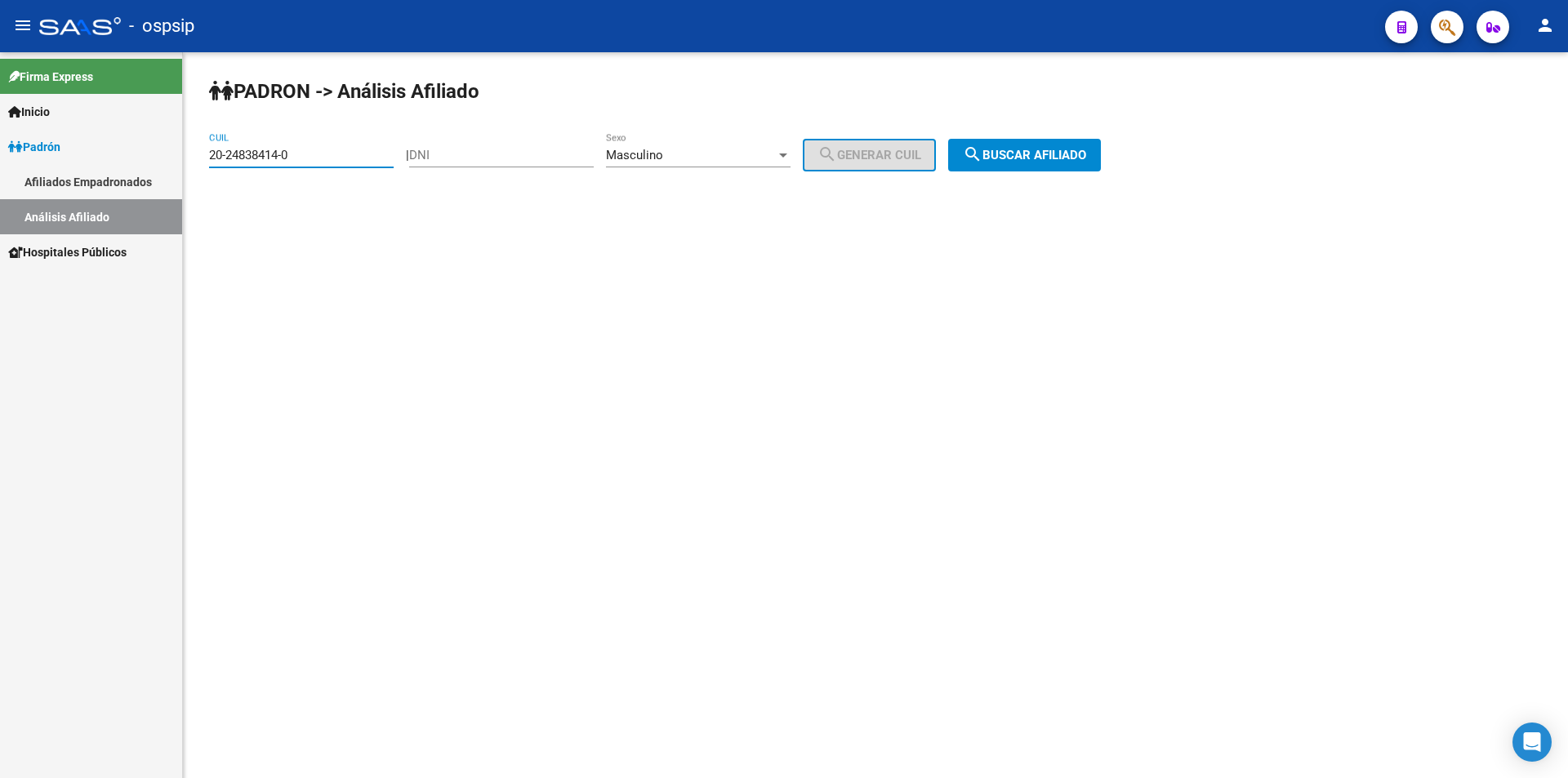
drag, startPoint x: 310, startPoint y: 160, endPoint x: 32, endPoint y: 160, distance: 278.0
click at [32, 160] on mat-sidenav-container "Firma Express Inicio Calendario SSS Instructivos Contacto OS [PERSON_NAME] Afil…" at bounding box center [784, 415] width 1568 height 726
click at [545, 150] on input "DNI" at bounding box center [501, 155] width 185 height 14
click at [654, 161] on span "Masculino" at bounding box center [634, 155] width 57 height 14
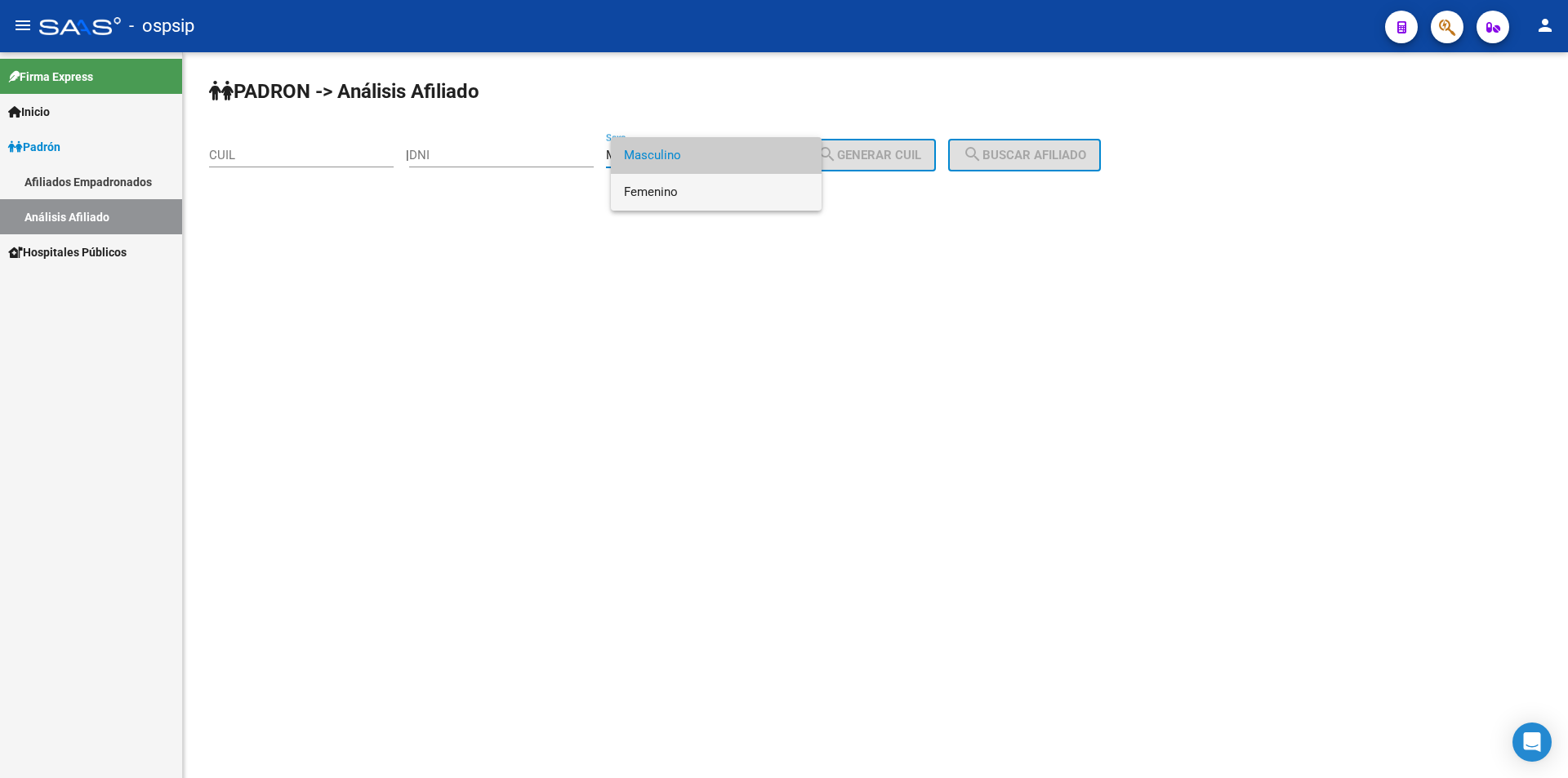
drag, startPoint x: 685, startPoint y: 196, endPoint x: 677, endPoint y: 186, distance: 12.8
click at [682, 191] on span "Femenino" at bounding box center [716, 192] width 185 height 37
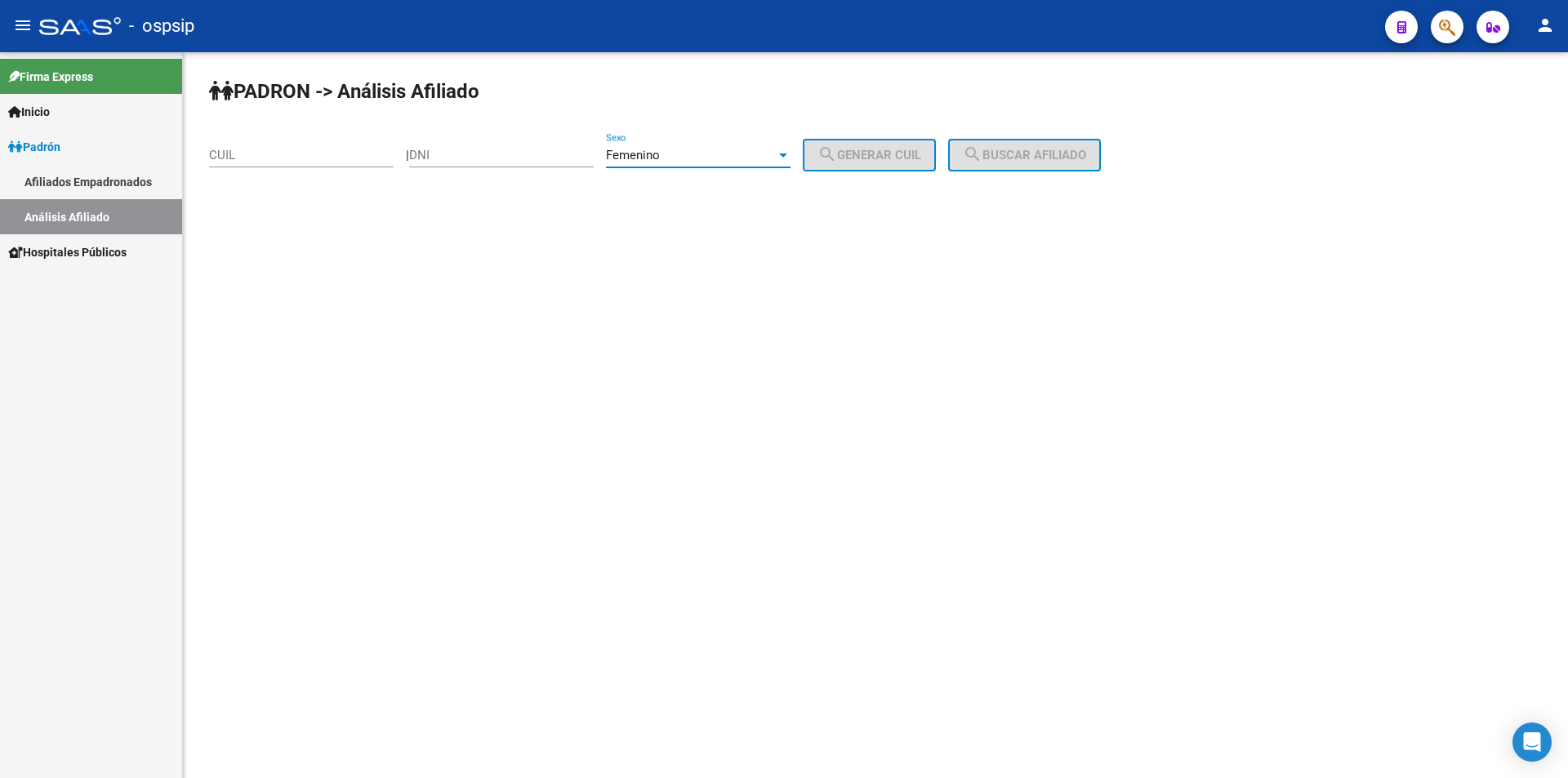
click at [455, 159] on input "DNI" at bounding box center [501, 155] width 185 height 14
type input "38375909"
click at [922, 154] on span "search Generar CUIL" at bounding box center [869, 155] width 104 height 14
type input "27-38375909-4"
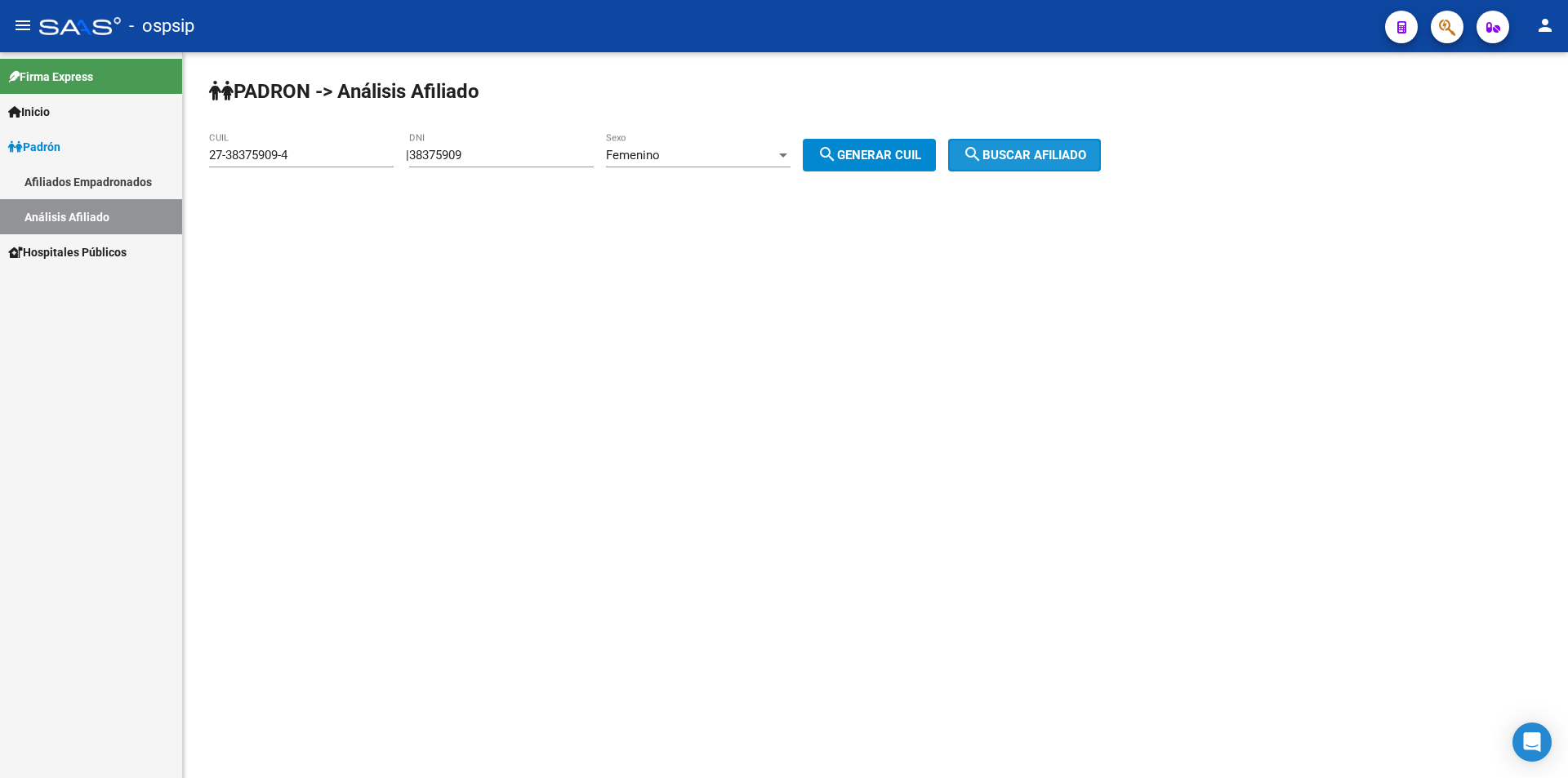
click at [983, 152] on mat-icon "search" at bounding box center [973, 154] width 20 height 20
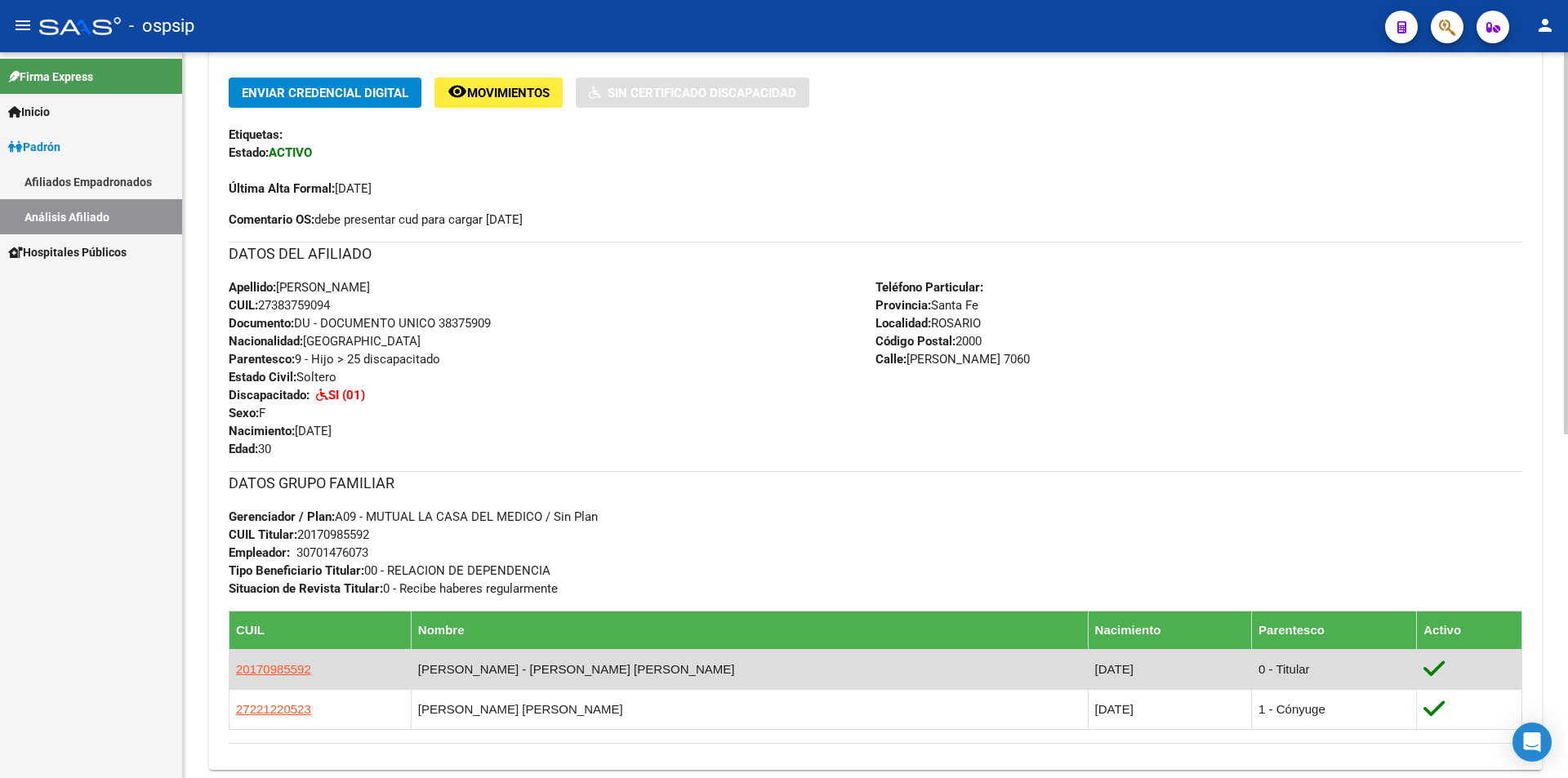
scroll to position [408, 0]
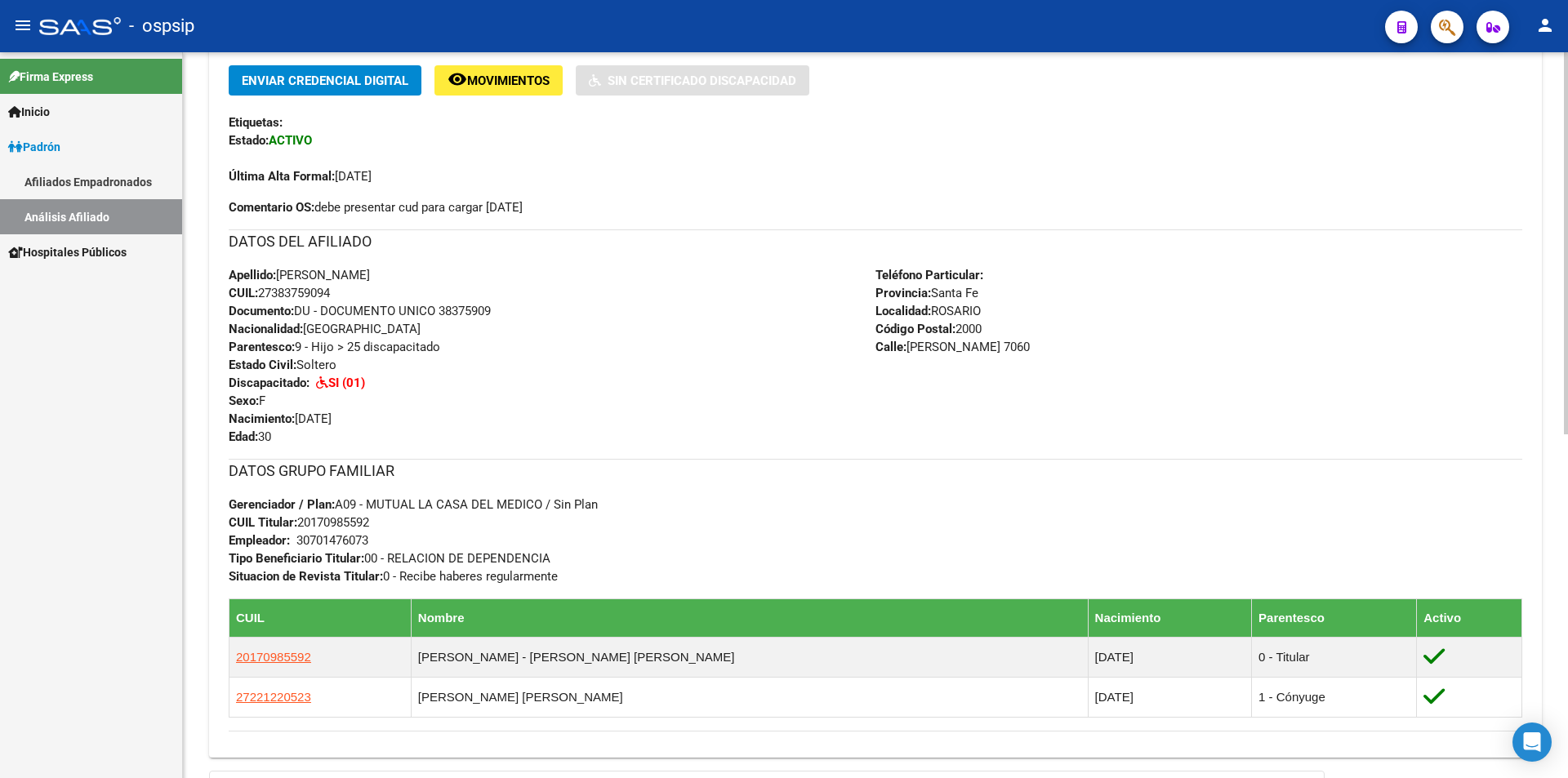
click at [313, 434] on div "Enviar Credencial Digital remove_red_eye Movimientos Sin Certificado Discapacid…" at bounding box center [876, 405] width 1333 height 680
click at [337, 433] on div "Apellido: [PERSON_NAME]: 27383759094 Documento: DU - DOCUMENTO UNICO 38375909 N…" at bounding box center [552, 355] width 646 height 179
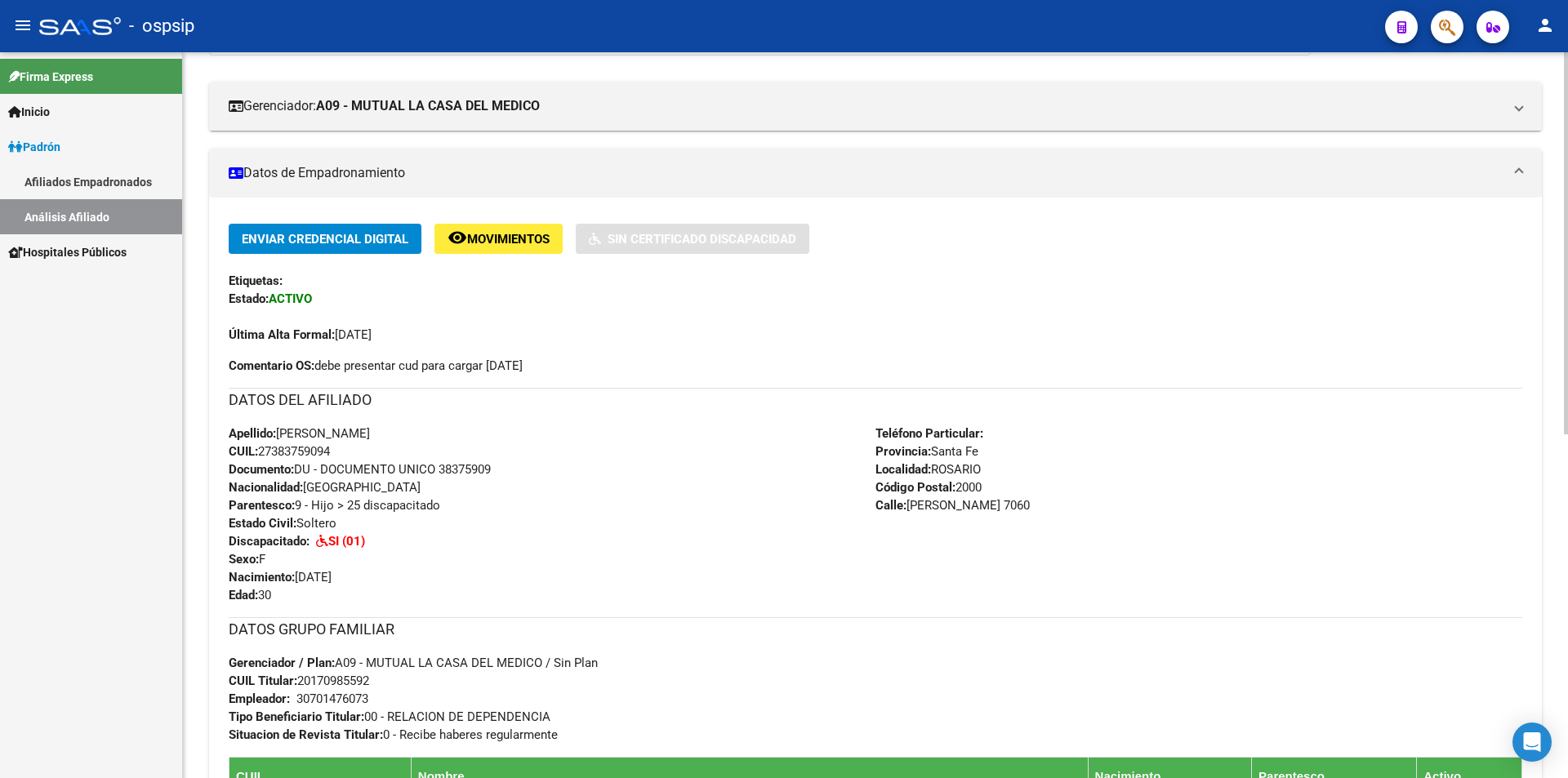
scroll to position [245, 0]
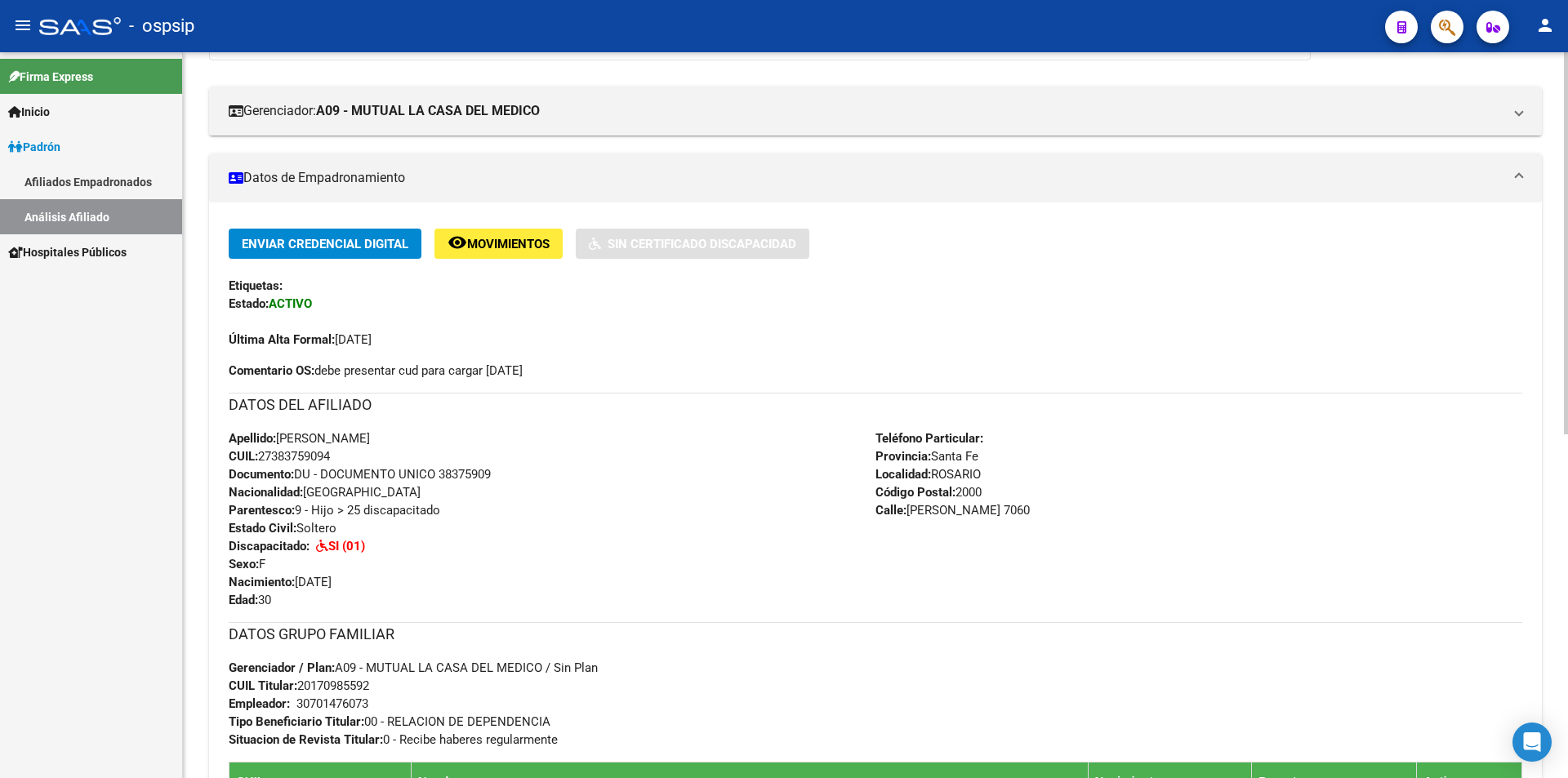
drag, startPoint x: 372, startPoint y: 370, endPoint x: 509, endPoint y: 366, distance: 137.1
click at [509, 366] on span "Comentario OS: debe presentar cud para cargar [DATE]" at bounding box center [376, 371] width 294 height 18
click at [512, 364] on span "Comentario OS: debe presentar cud para cargar [DATE]" at bounding box center [376, 371] width 294 height 18
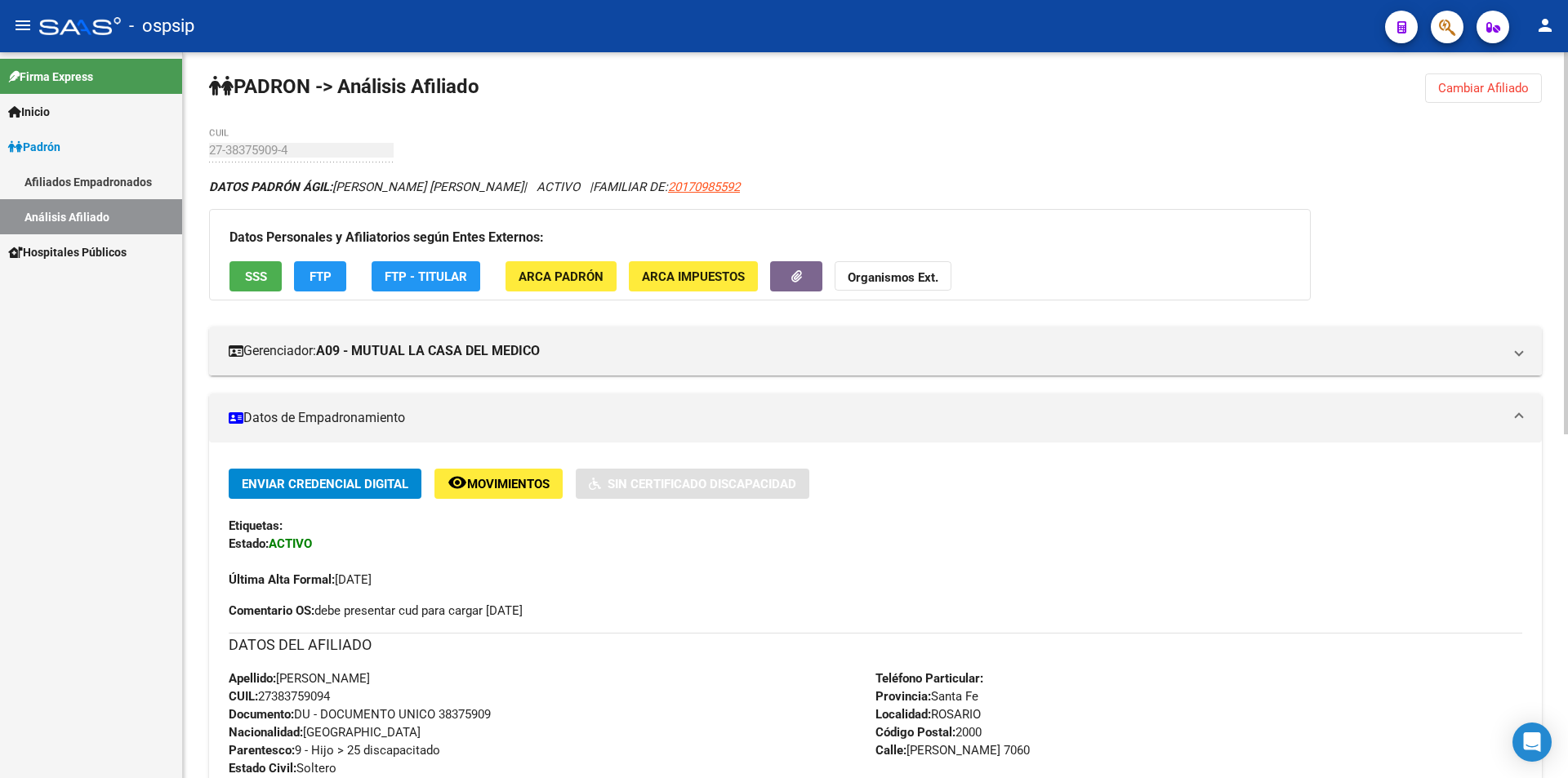
scroll to position [0, 0]
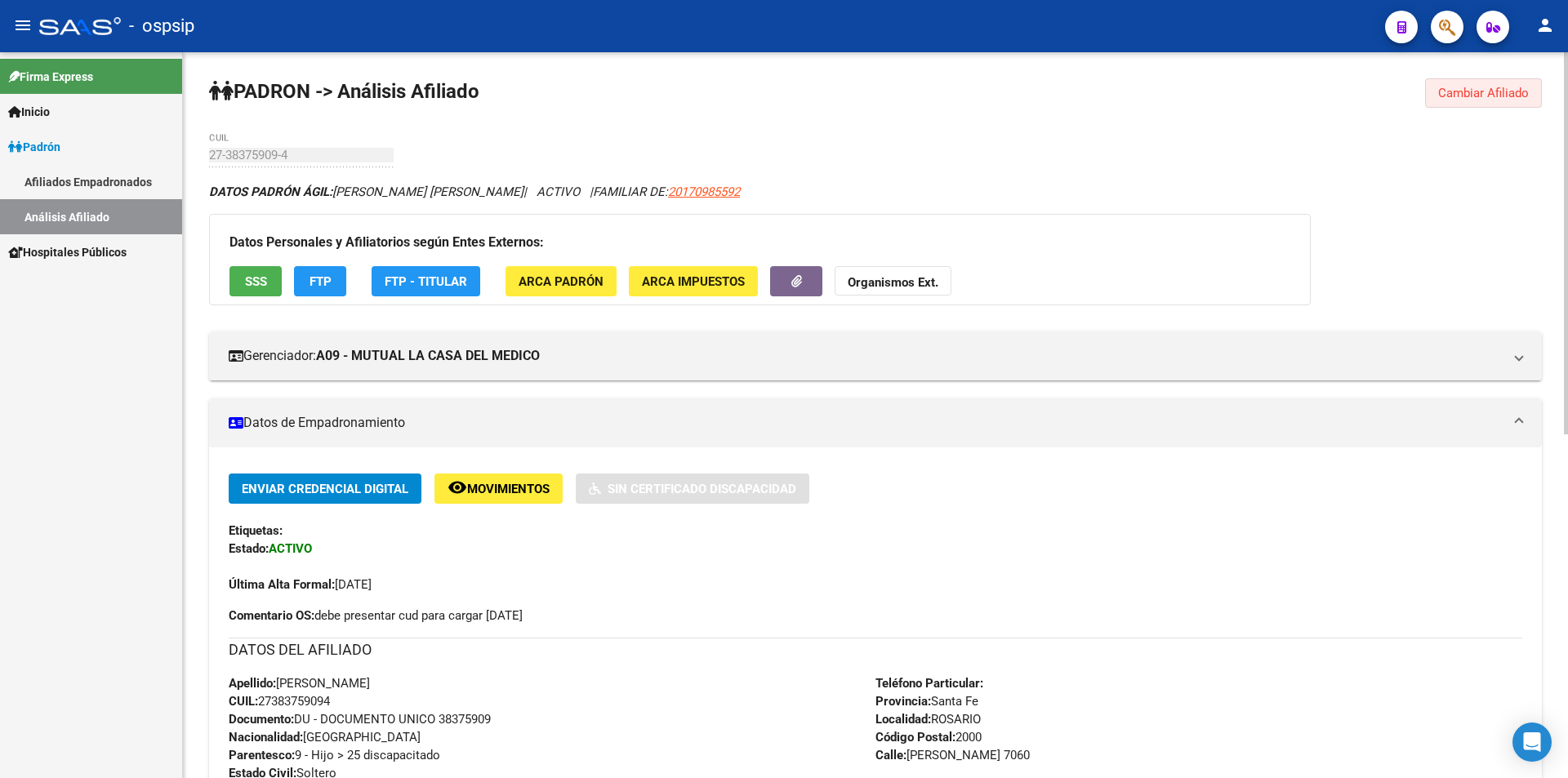
click at [1511, 87] on span "Cambiar Afiliado" at bounding box center [1483, 93] width 91 height 14
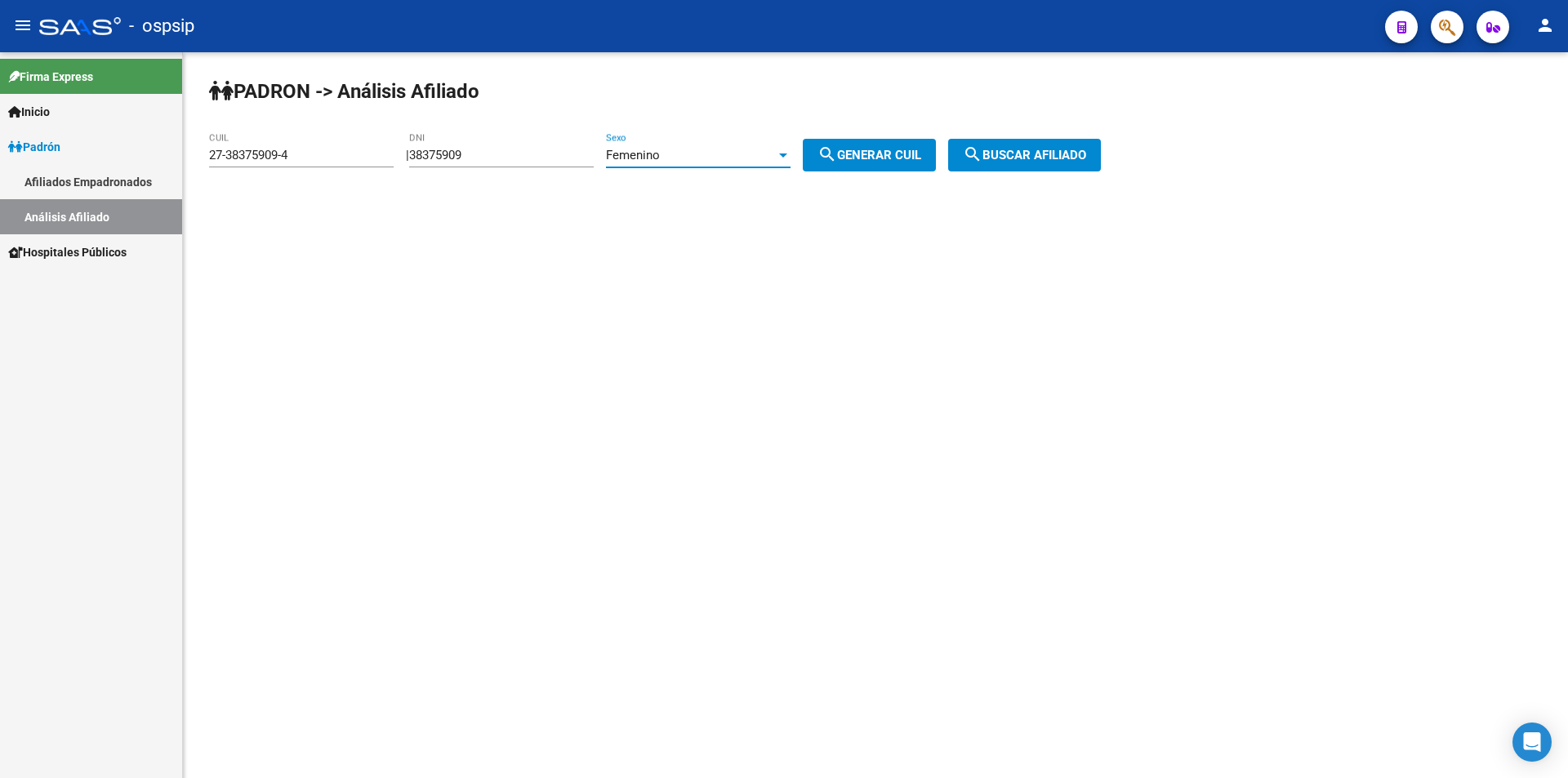
click at [691, 157] on div "Femenino" at bounding box center [691, 155] width 170 height 14
click at [550, 151] on div at bounding box center [784, 389] width 1568 height 778
drag, startPoint x: 536, startPoint y: 153, endPoint x: 170, endPoint y: 151, distance: 366.0
click at [170, 153] on mat-sidenav-container "Firma Express Inicio Calendario SSS Instructivos Contacto OS [PERSON_NAME] Afil…" at bounding box center [784, 415] width 1568 height 726
drag, startPoint x: 335, startPoint y: 147, endPoint x: 306, endPoint y: 157, distance: 30.7
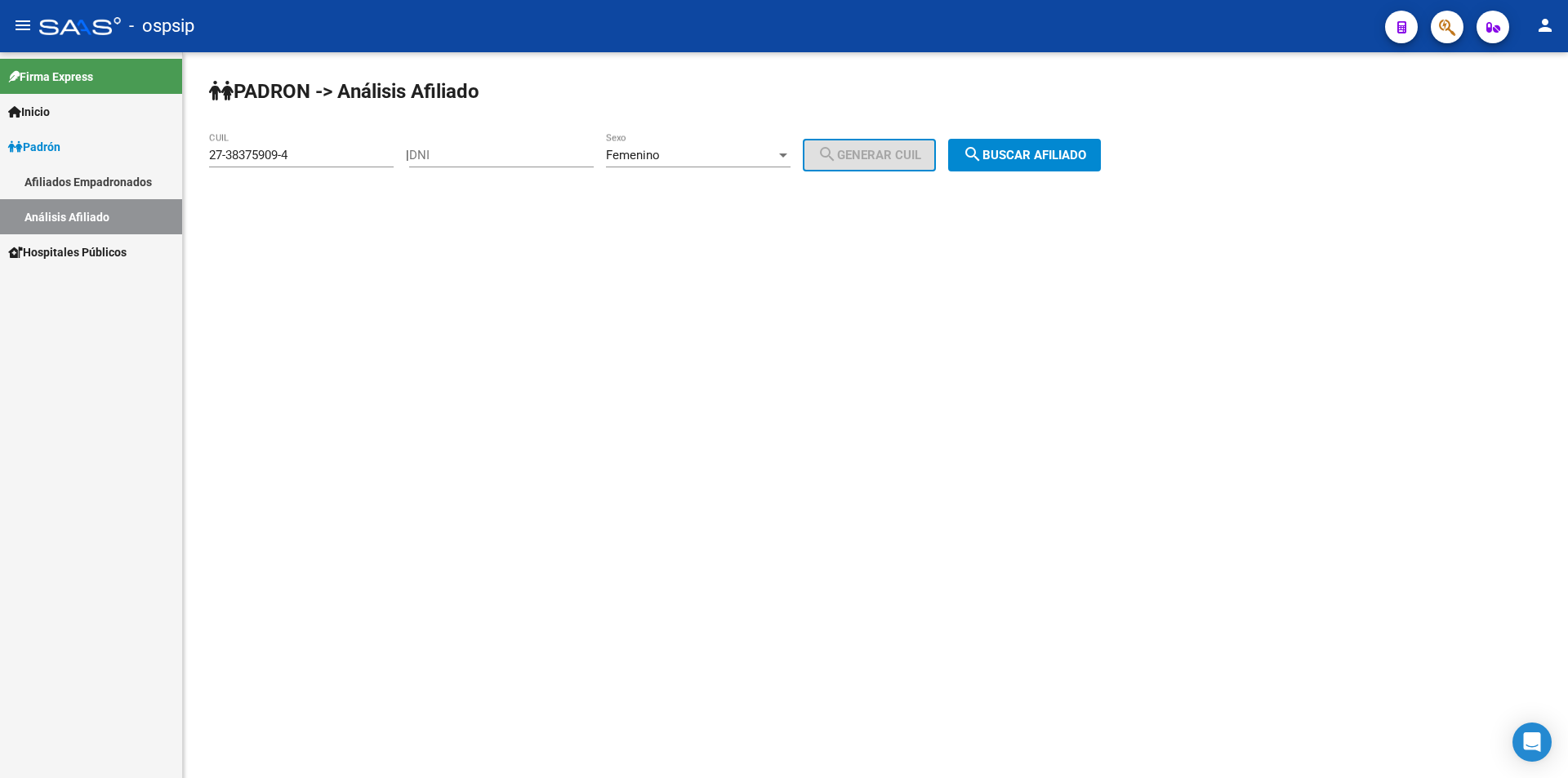
click at [307, 157] on div "27-38375909-4 CUIL" at bounding box center [301, 150] width 185 height 35
drag, startPoint x: 306, startPoint y: 157, endPoint x: 0, endPoint y: 159, distance: 306.0
click at [0, 159] on mat-sidenav-container "Firma Express Inicio Calendario SSS Instructivos Contacto OS [PERSON_NAME] Afil…" at bounding box center [784, 415] width 1568 height 726
click at [501, 160] on input "DNI" at bounding box center [501, 155] width 185 height 14
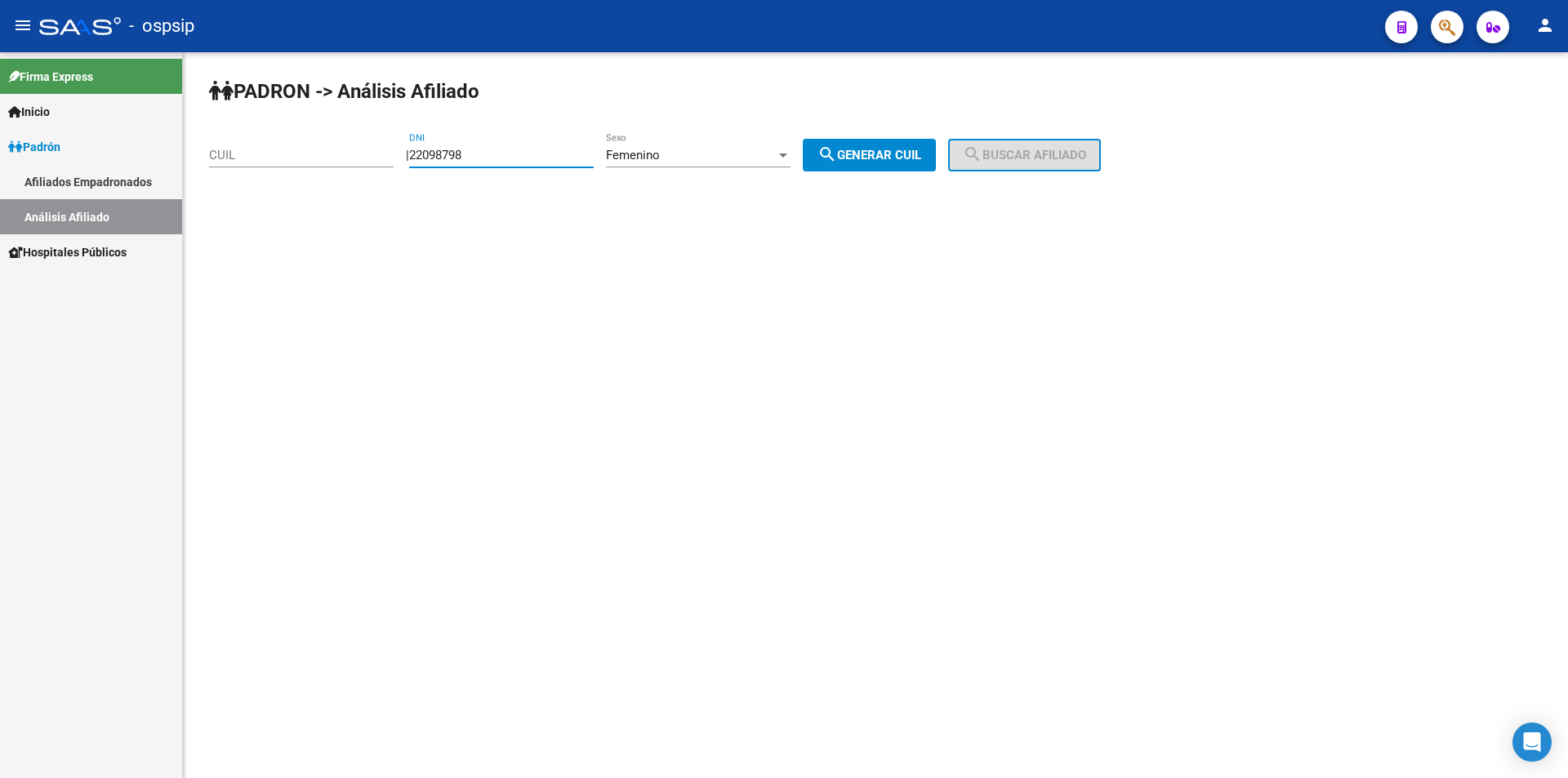
type input "22098798"
click at [731, 148] on div "Femenino" at bounding box center [691, 155] width 170 height 14
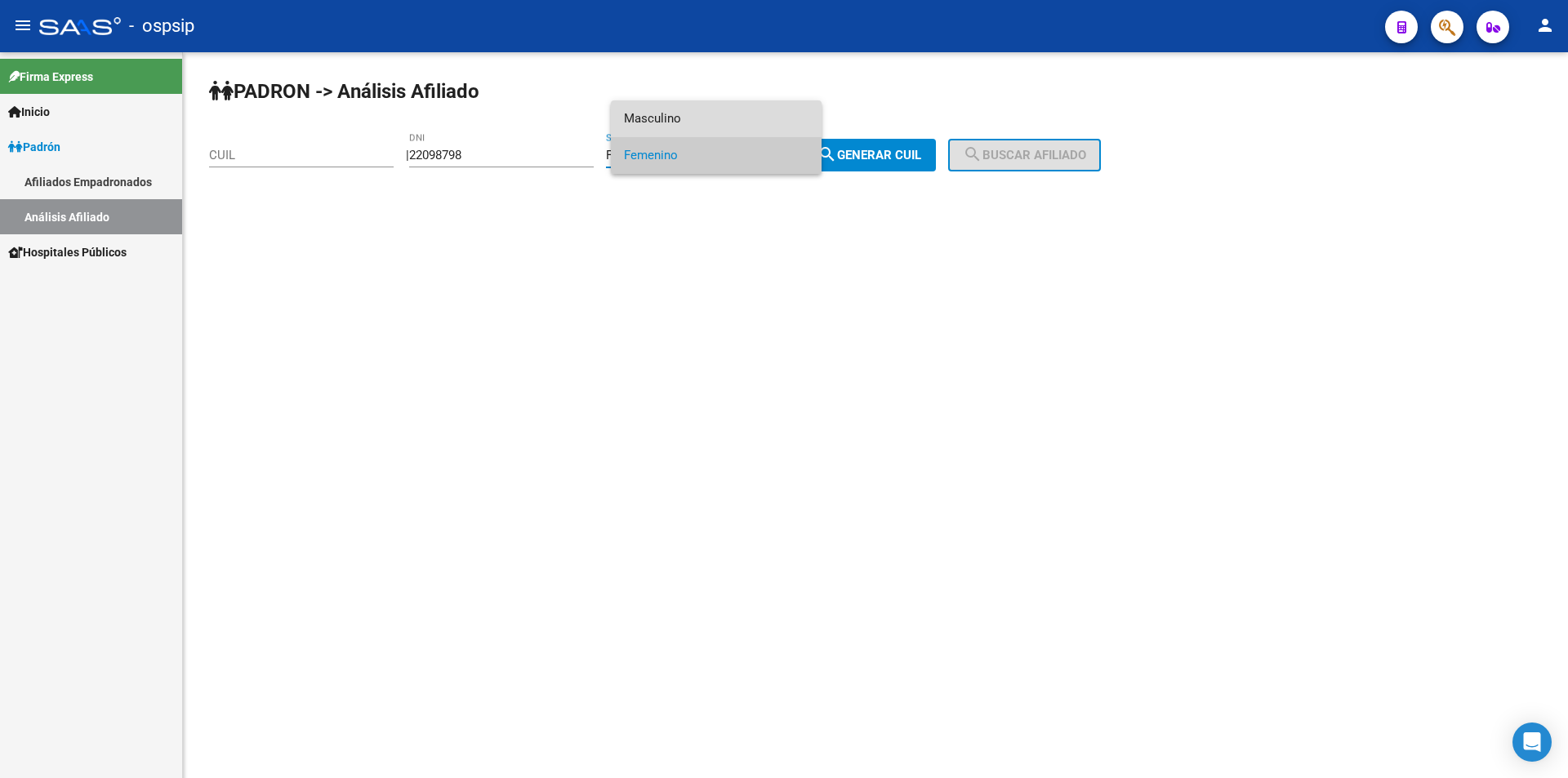
click at [729, 114] on span "Masculino" at bounding box center [716, 118] width 185 height 37
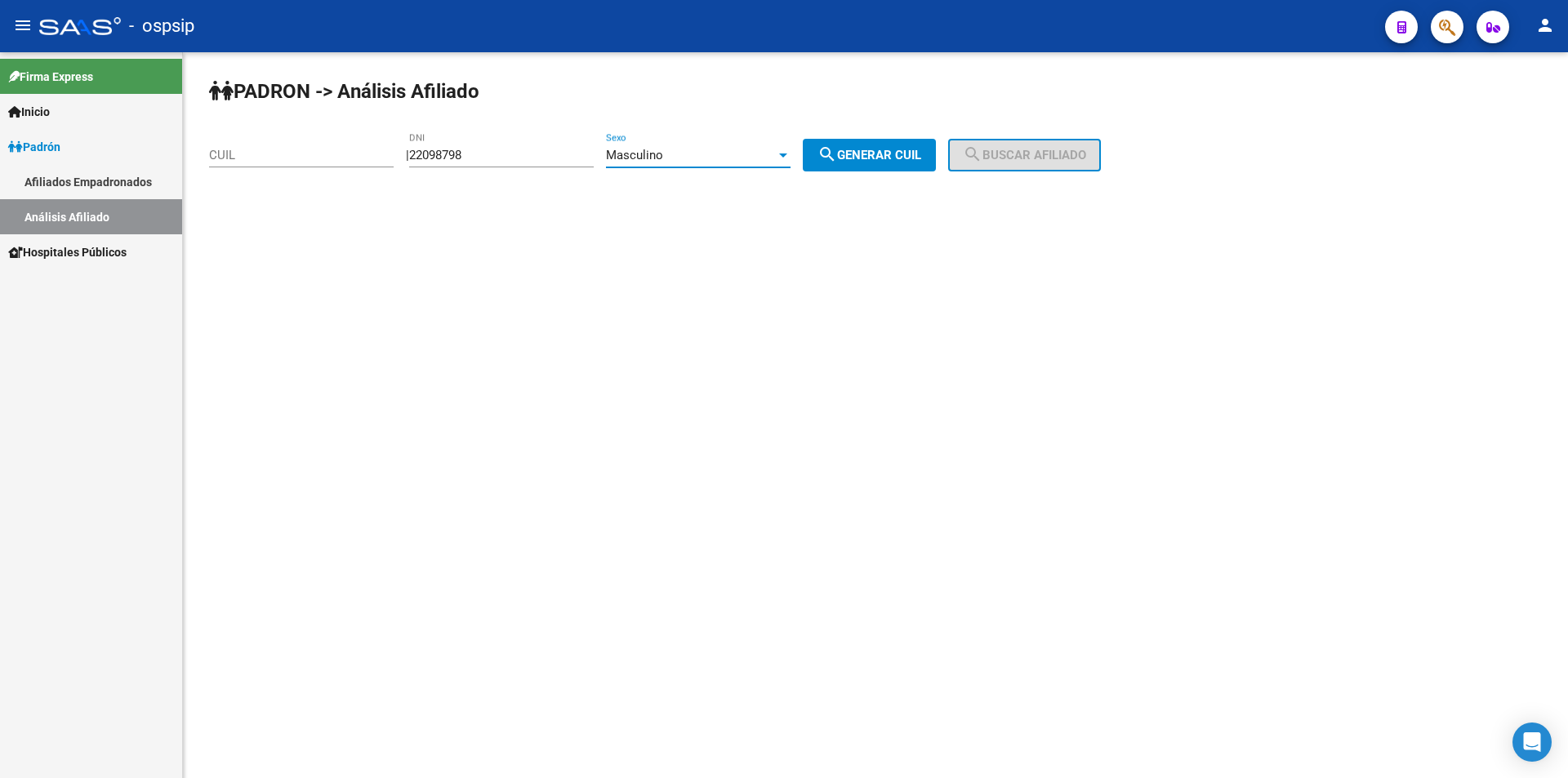
click at [837, 161] on mat-icon "search" at bounding box center [828, 154] width 20 height 20
type input "20-22098798-2"
click at [1026, 152] on span "search Buscar afiliado" at bounding box center [1024, 155] width 124 height 14
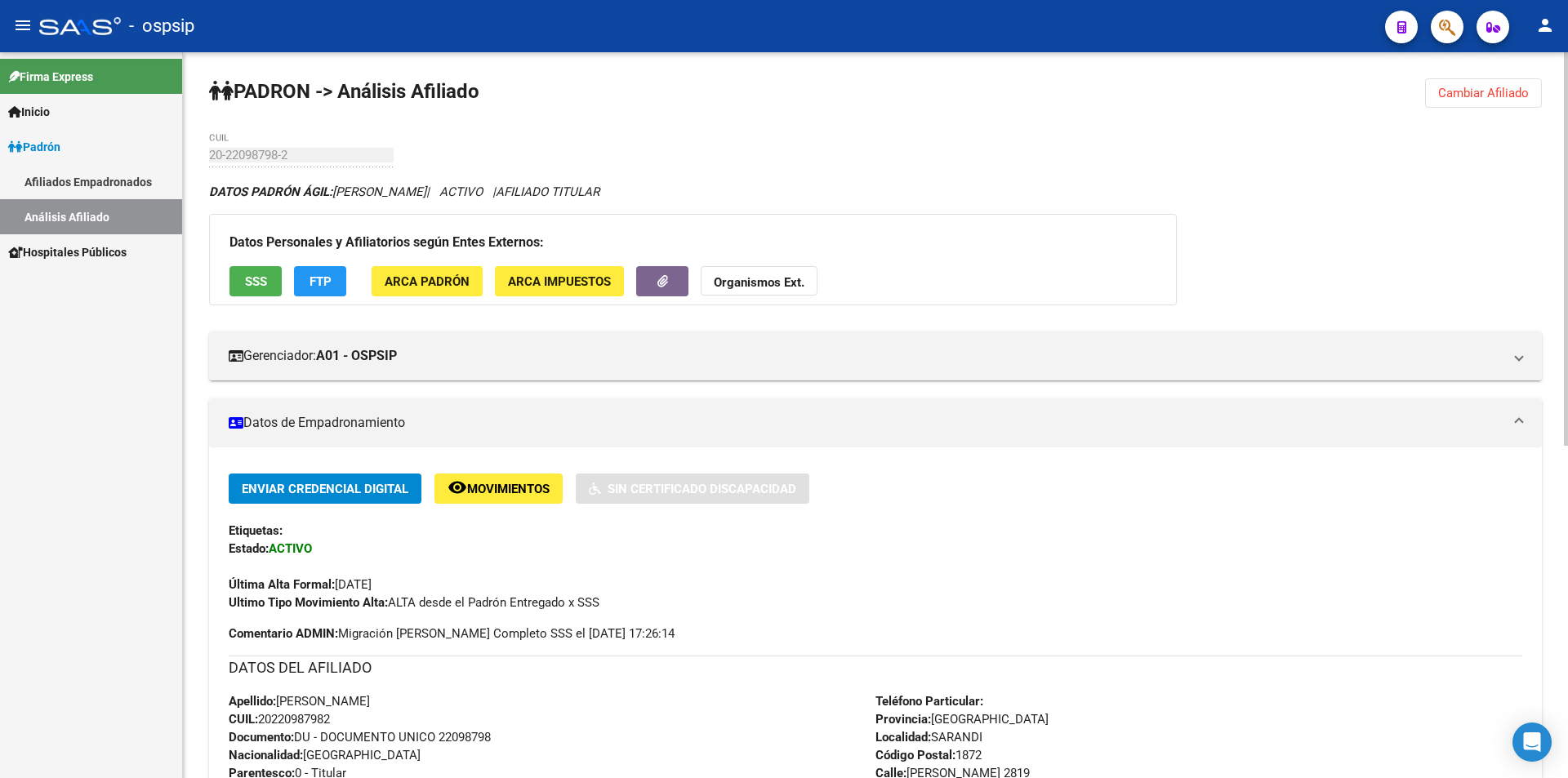
click at [1494, 96] on span "Cambiar Afiliado" at bounding box center [1483, 93] width 91 height 14
